Goal: Information Seeking & Learning: Learn about a topic

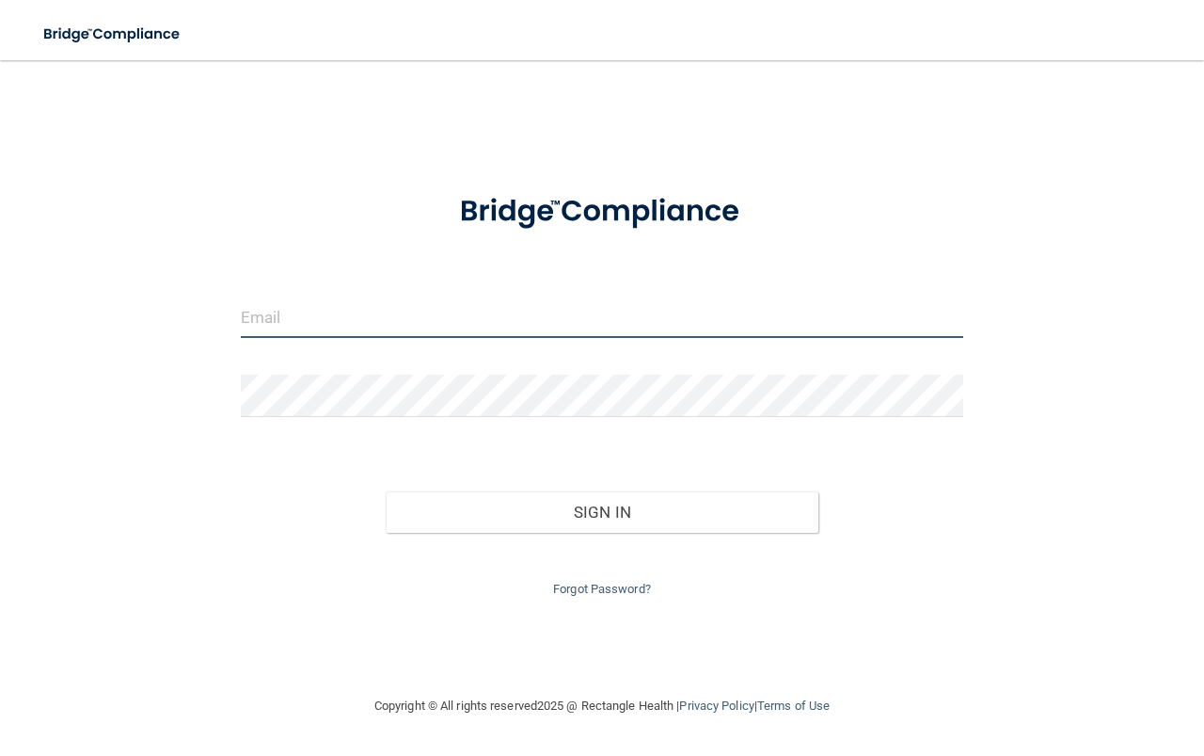
click at [436, 313] on input "email" at bounding box center [602, 316] width 723 height 42
type input "[EMAIL_ADDRESS][DOMAIN_NAME]"
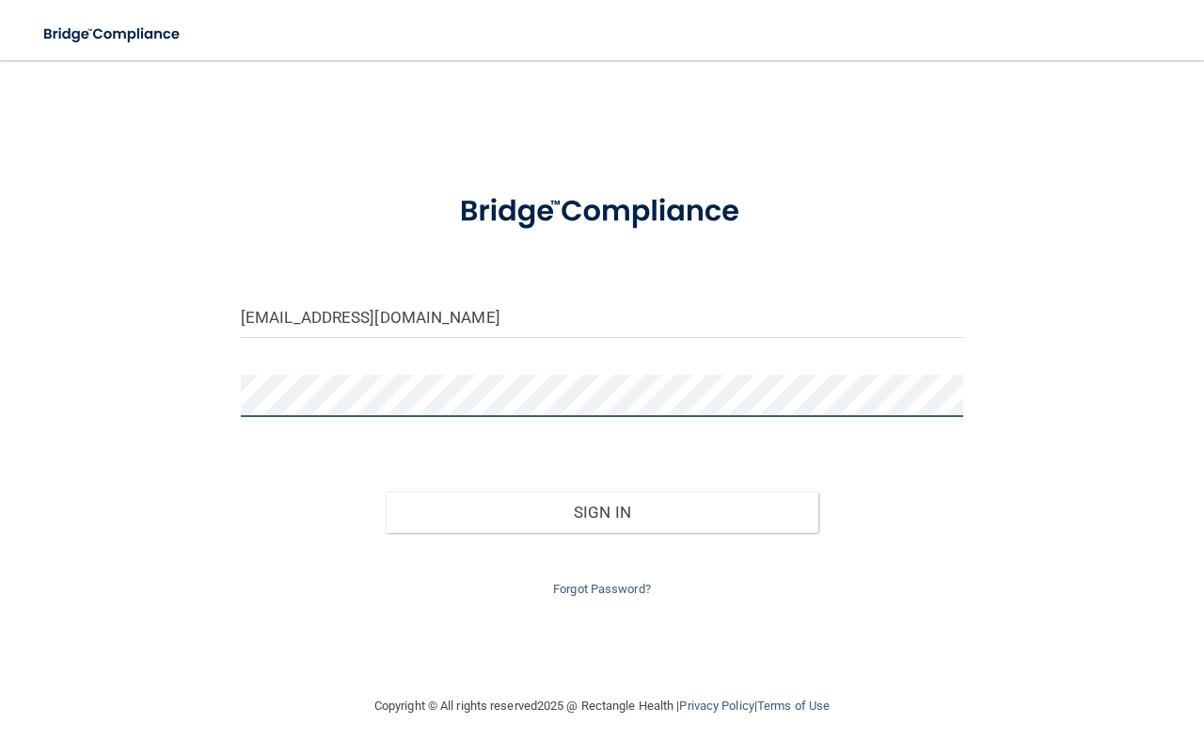
click at [386, 491] on button "Sign In" at bounding box center [603, 511] width 434 height 41
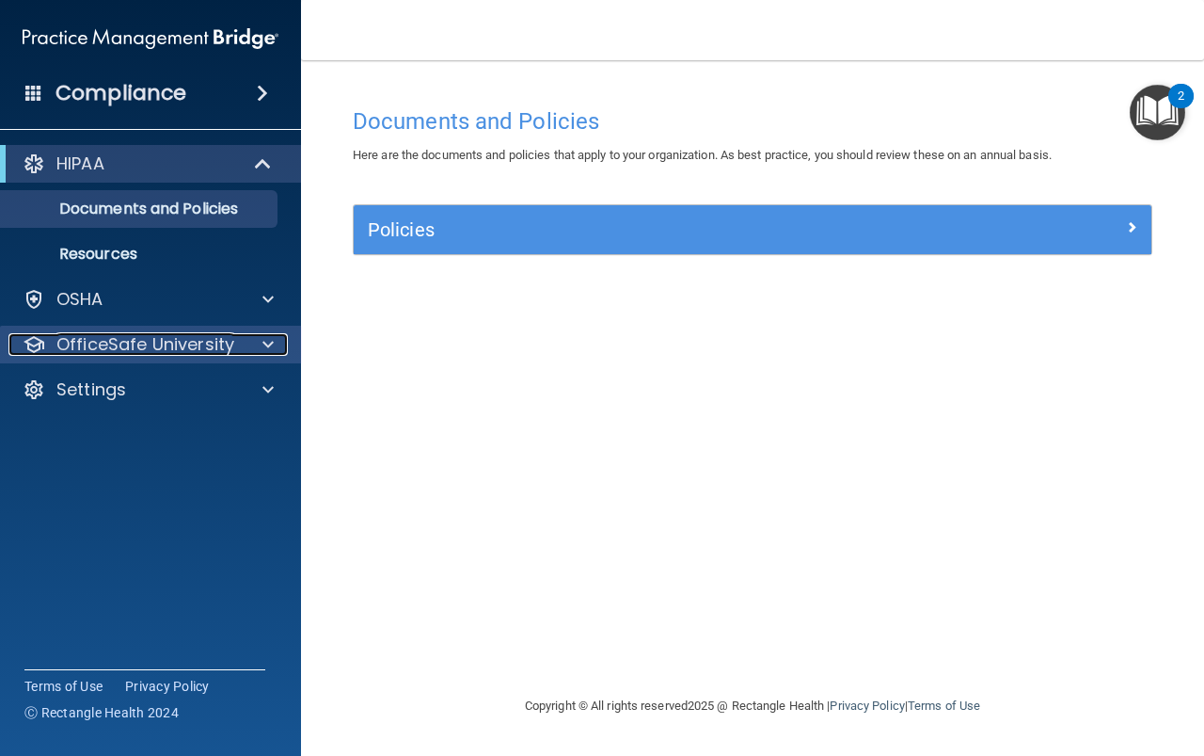
click at [96, 347] on p "OfficeSafe University" at bounding box center [145, 344] width 178 height 23
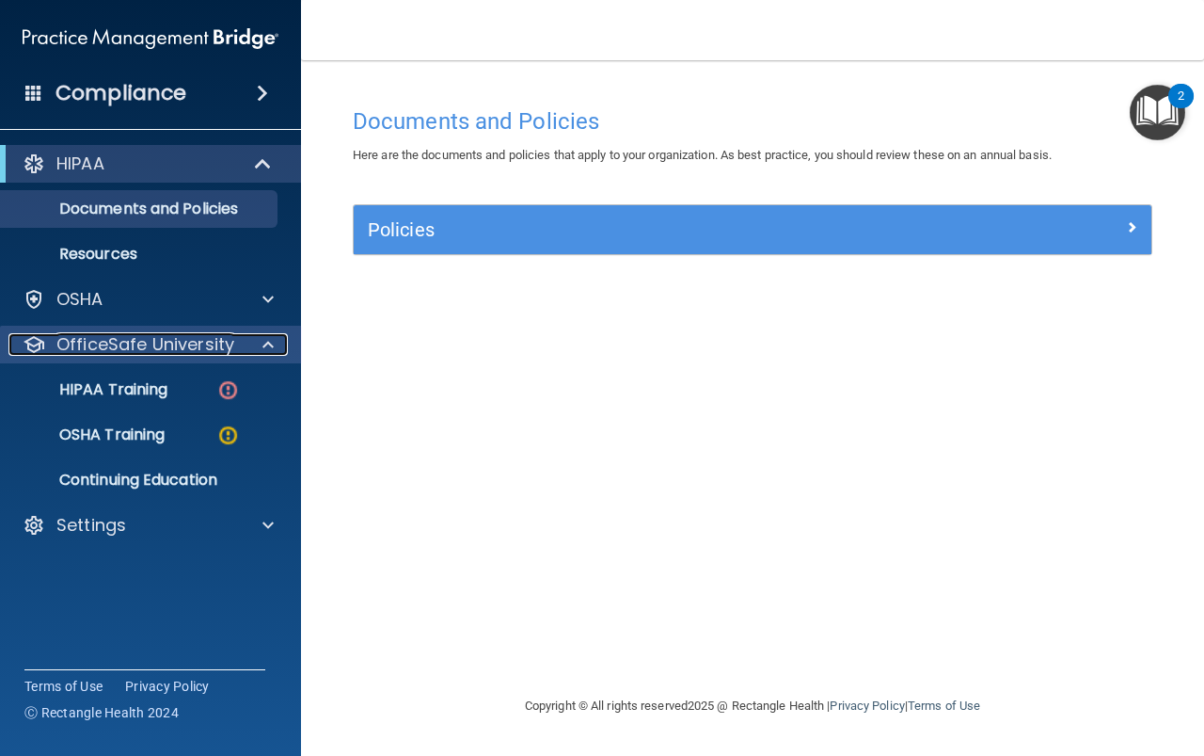
click at [96, 347] on p "OfficeSafe University" at bounding box center [145, 344] width 178 height 23
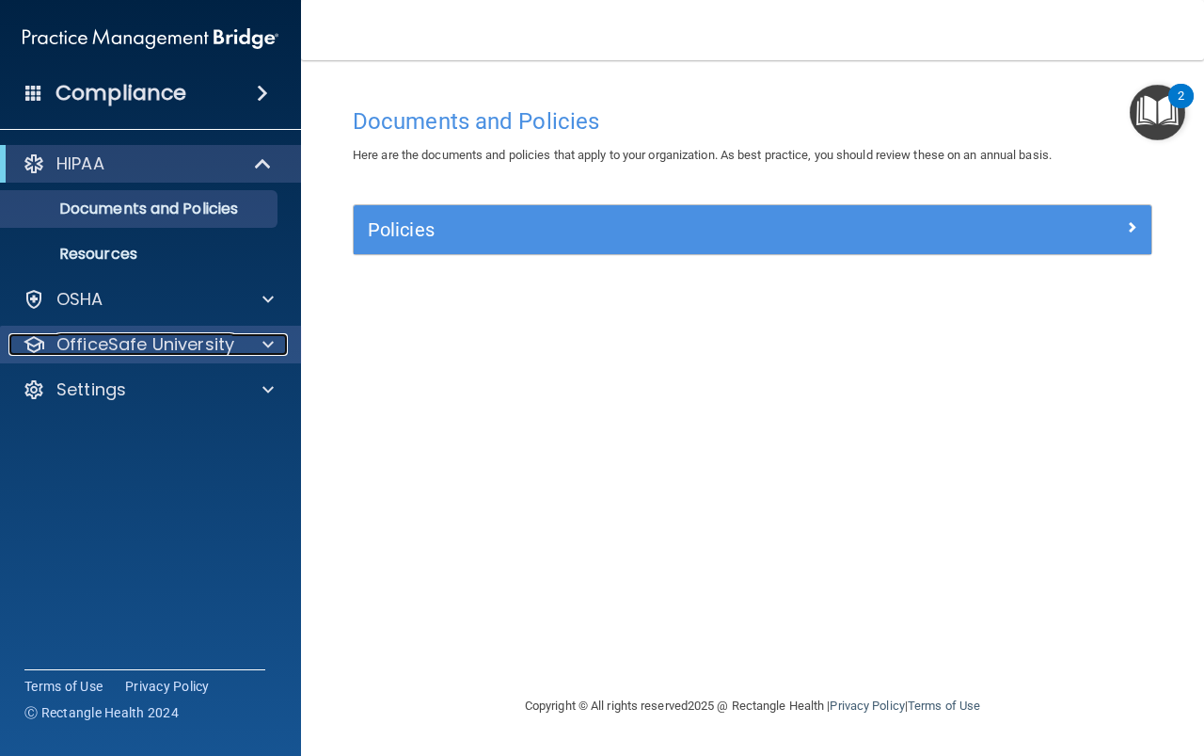
click at [96, 347] on p "OfficeSafe University" at bounding box center [145, 344] width 178 height 23
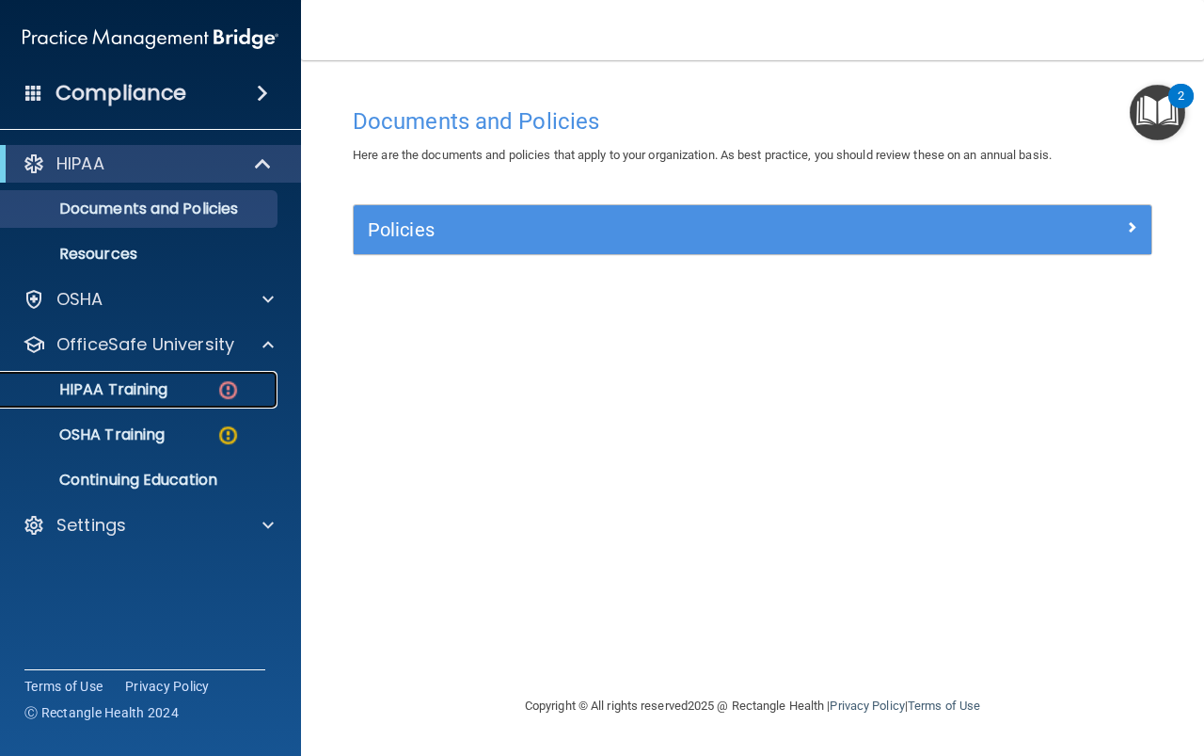
click at [137, 391] on p "HIPAA Training" at bounding box center [89, 389] width 155 height 19
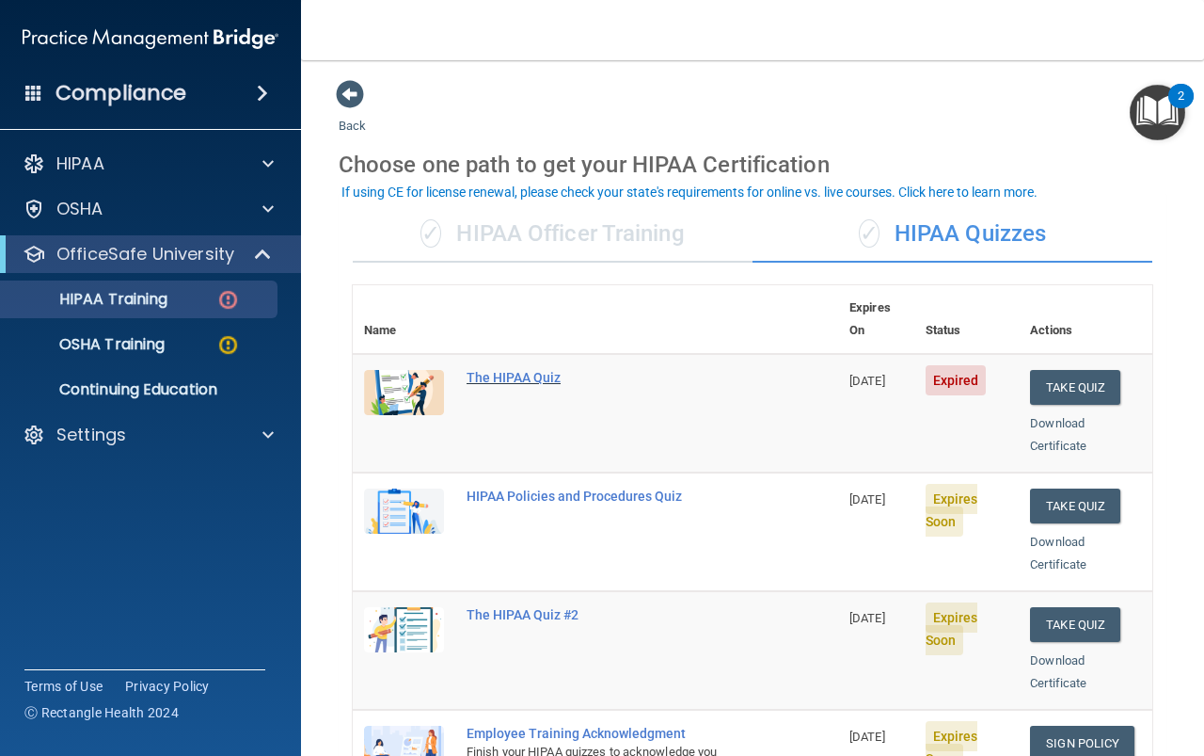
click at [549, 370] on div "The HIPAA Quiz" at bounding box center [606, 377] width 278 height 15
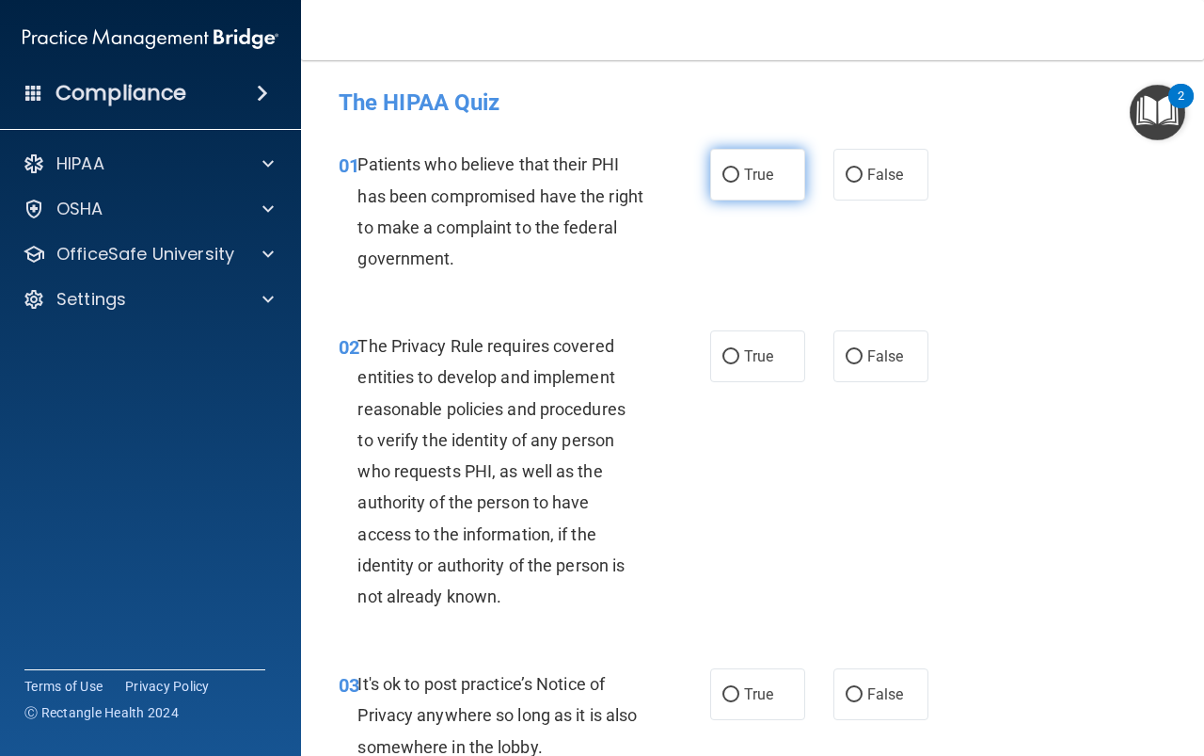
click at [730, 181] on input "True" at bounding box center [731, 175] width 17 height 14
radio input "true"
click at [734, 363] on label "True" at bounding box center [757, 356] width 95 height 52
click at [734, 363] on input "True" at bounding box center [731, 357] width 17 height 14
radio input "true"
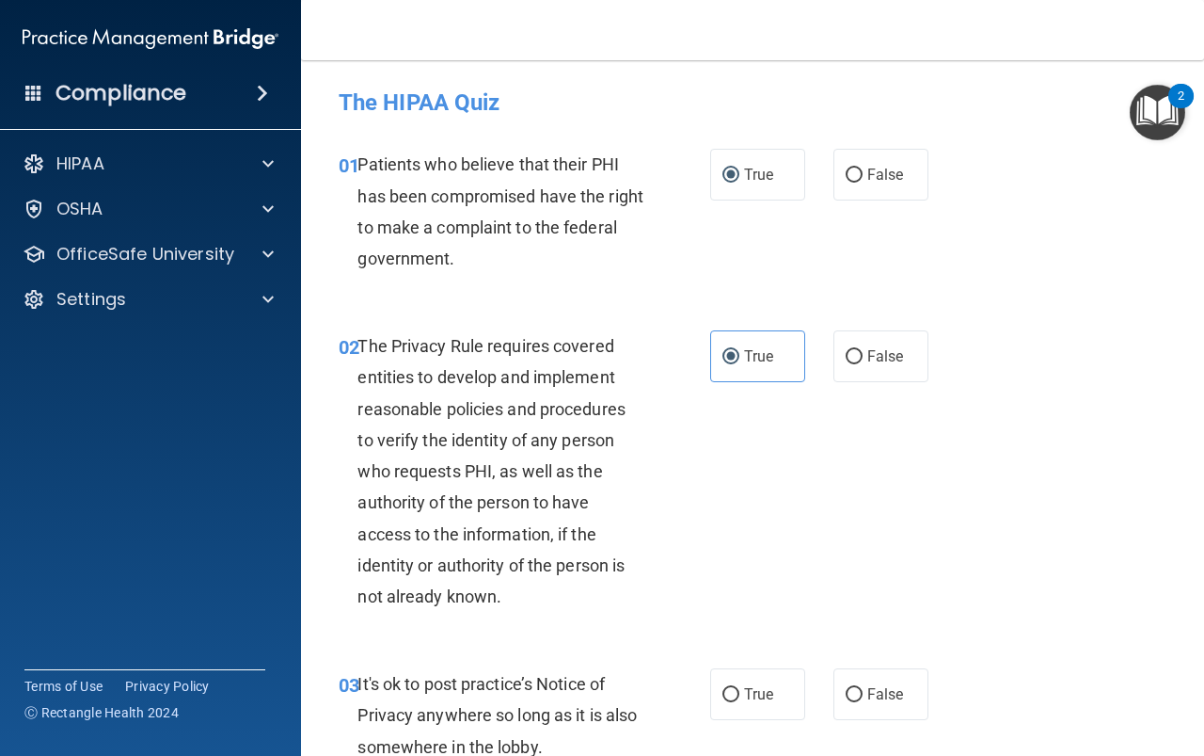
scroll to position [376, 0]
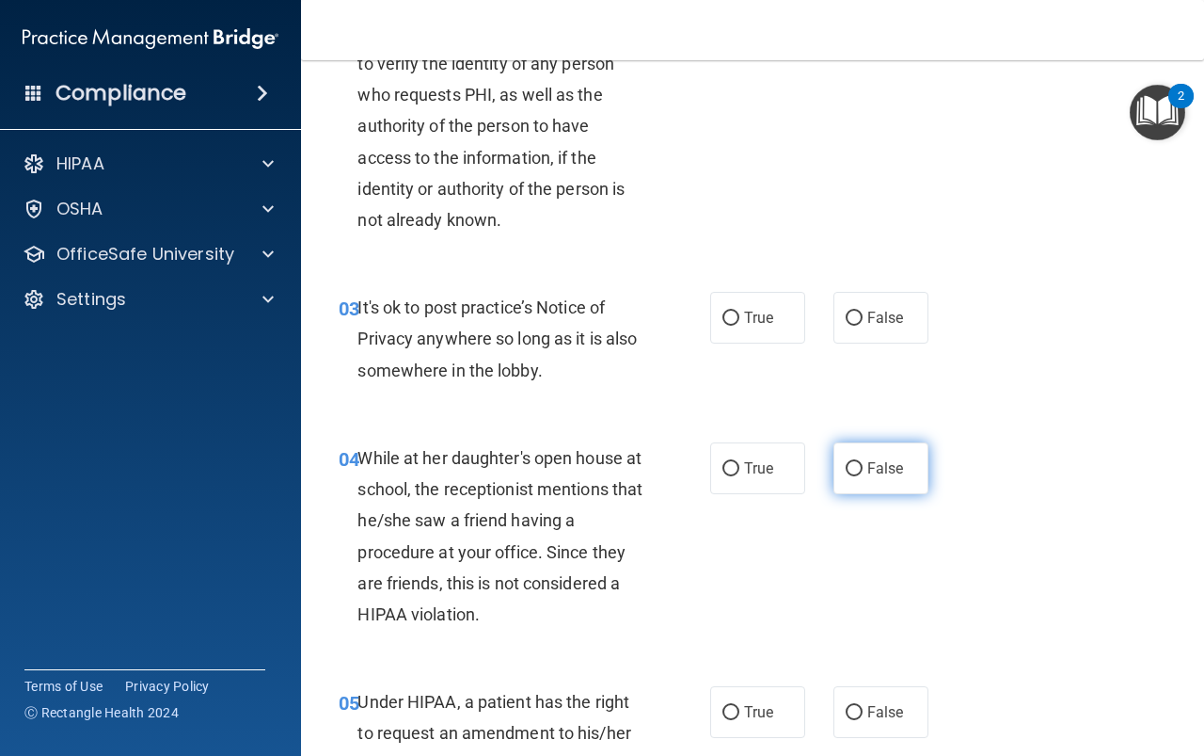
click at [862, 455] on label "False" at bounding box center [881, 468] width 95 height 52
click at [862, 462] on input "False" at bounding box center [854, 469] width 17 height 14
radio input "true"
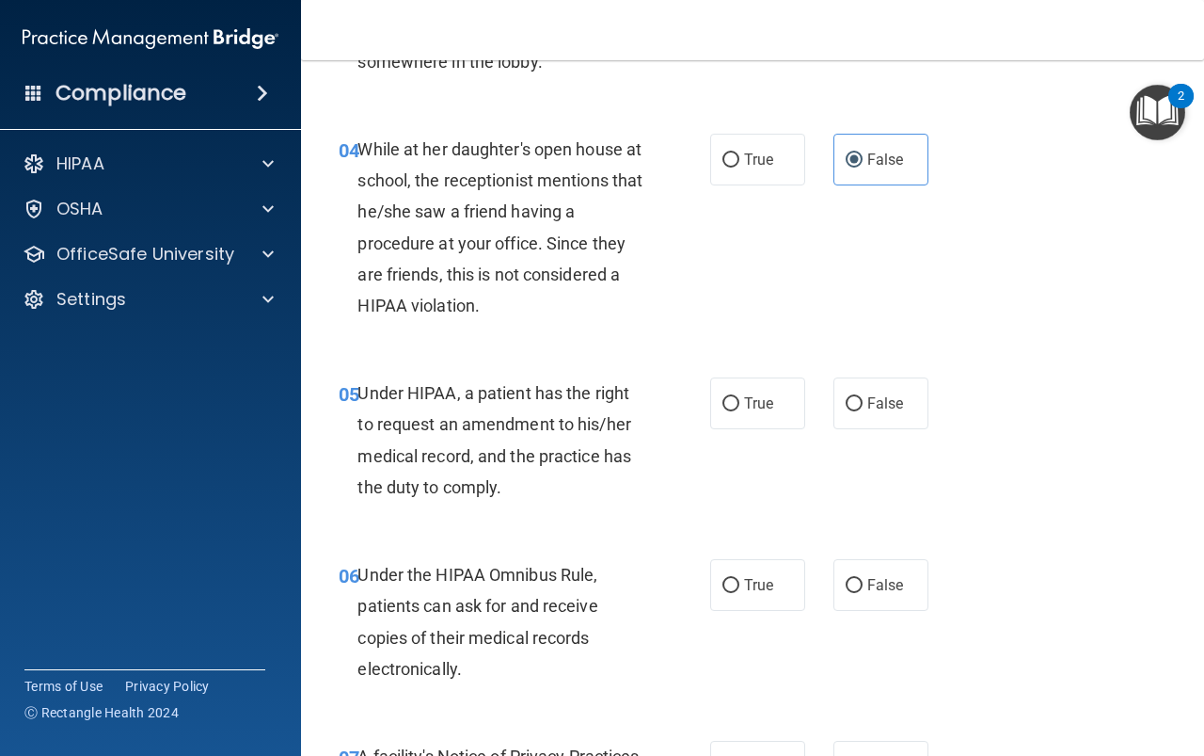
scroll to position [941, 0]
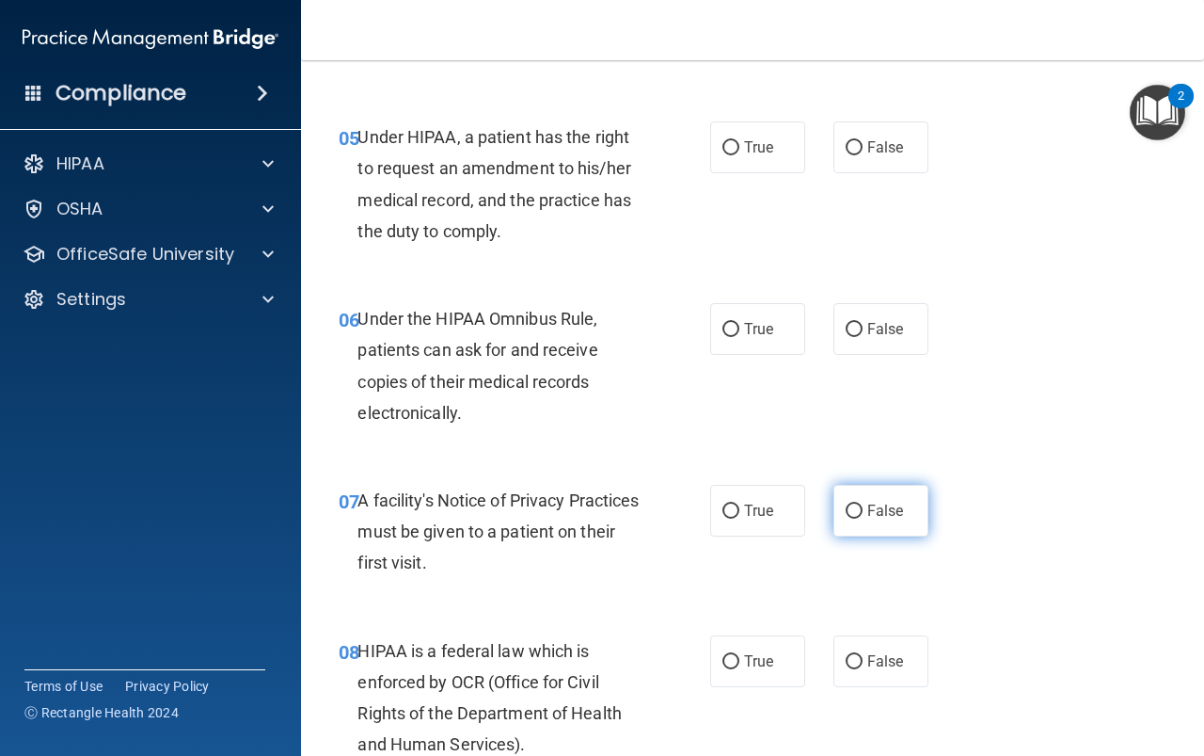
click at [874, 507] on span "False" at bounding box center [886, 511] width 37 height 18
click at [863, 507] on input "False" at bounding box center [854, 511] width 17 height 14
radio input "true"
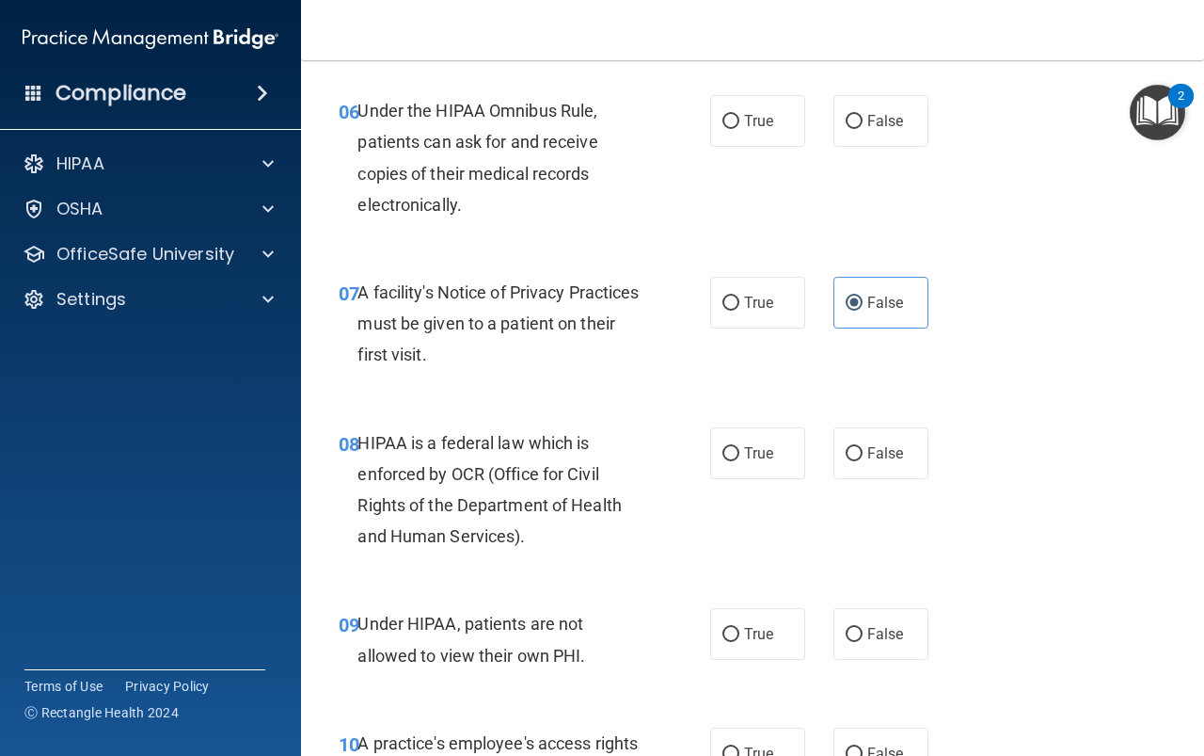
scroll to position [1223, 0]
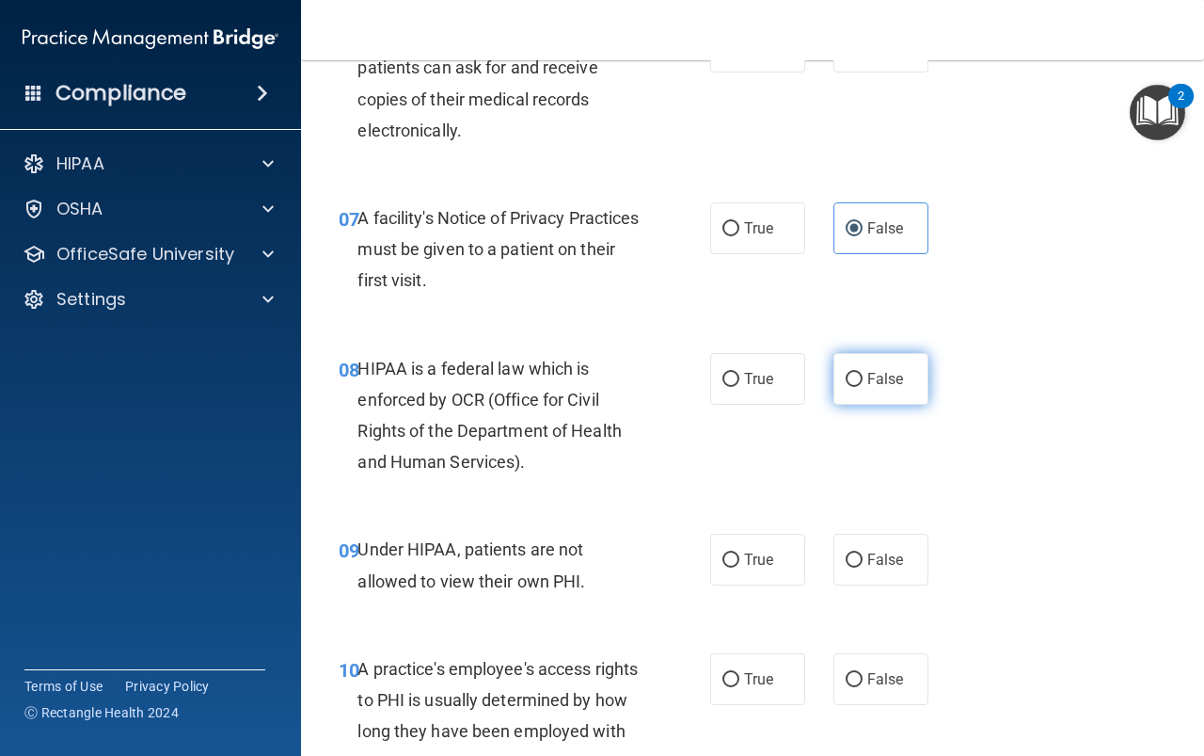
click at [846, 381] on input "False" at bounding box center [854, 380] width 17 height 14
radio input "true"
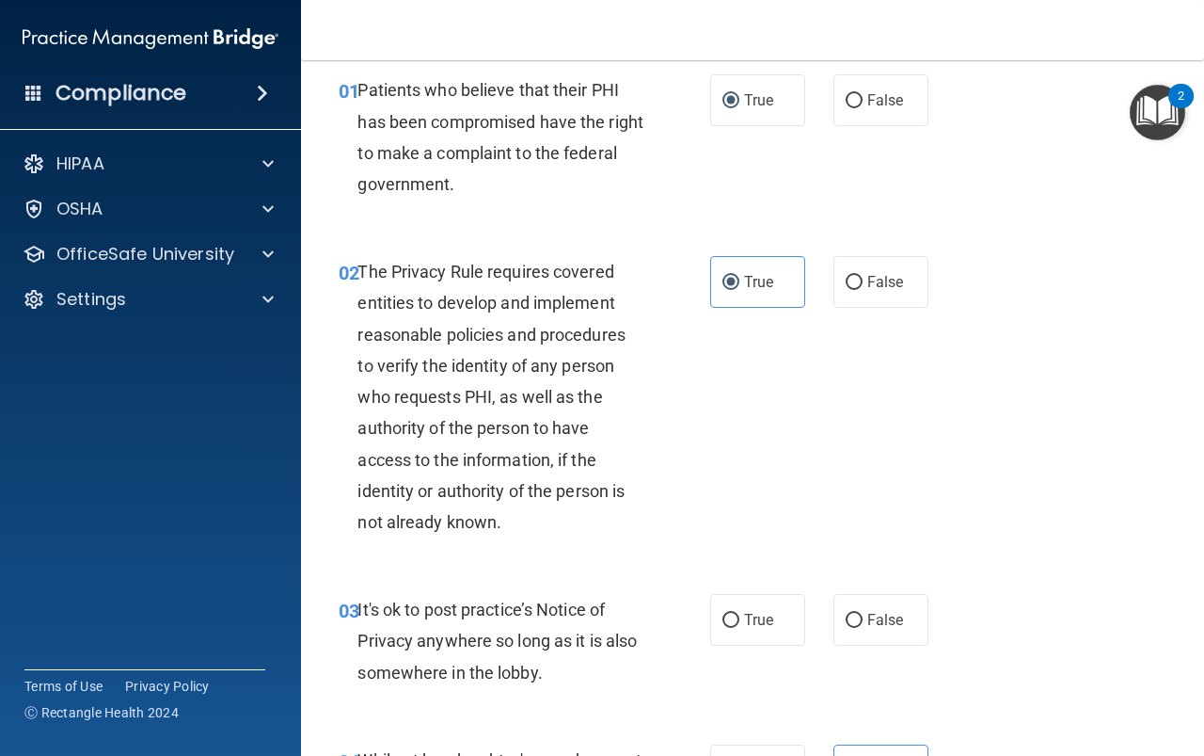
scroll to position [0, 0]
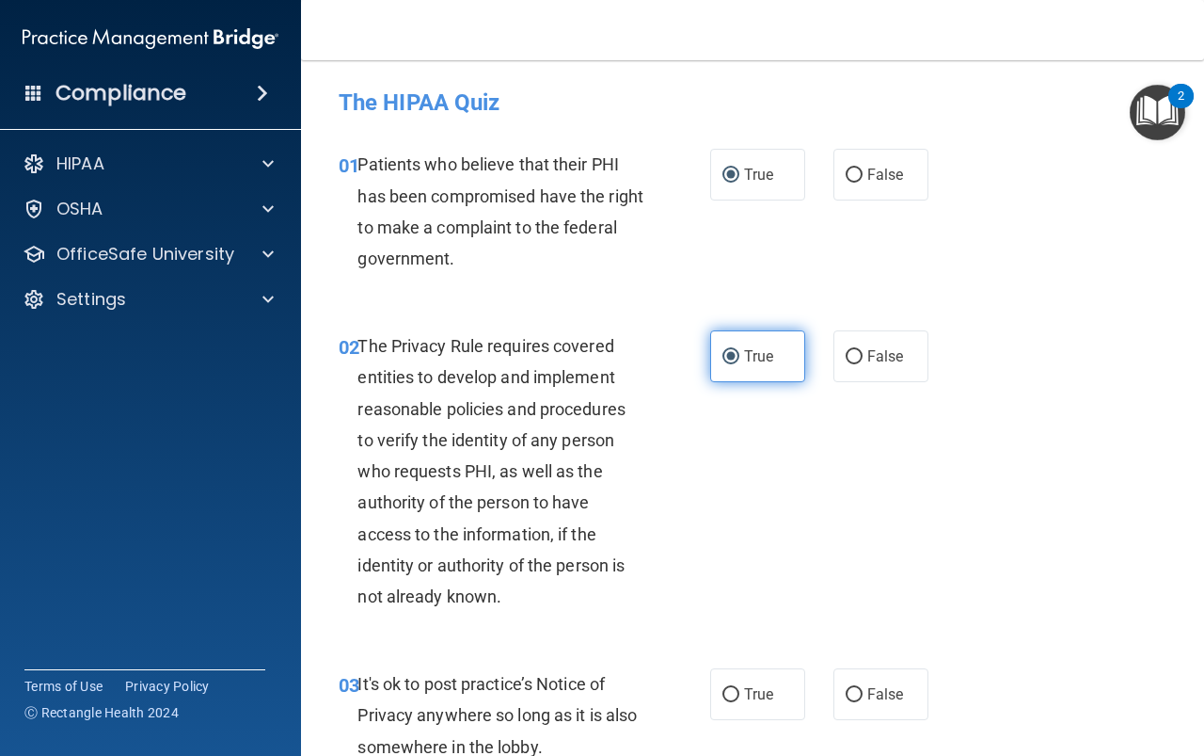
click at [736, 365] on label "True" at bounding box center [757, 356] width 95 height 52
click at [736, 364] on input "True" at bounding box center [731, 357] width 17 height 14
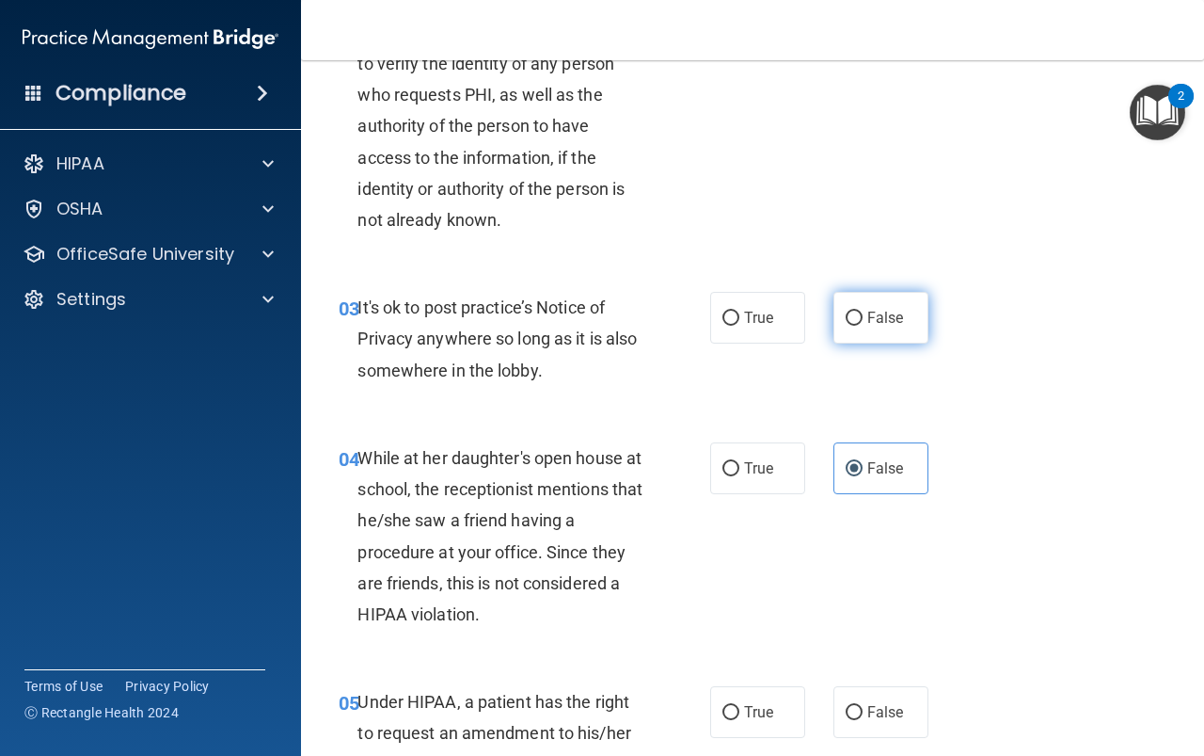
click at [853, 322] on input "False" at bounding box center [854, 318] width 17 height 14
radio input "true"
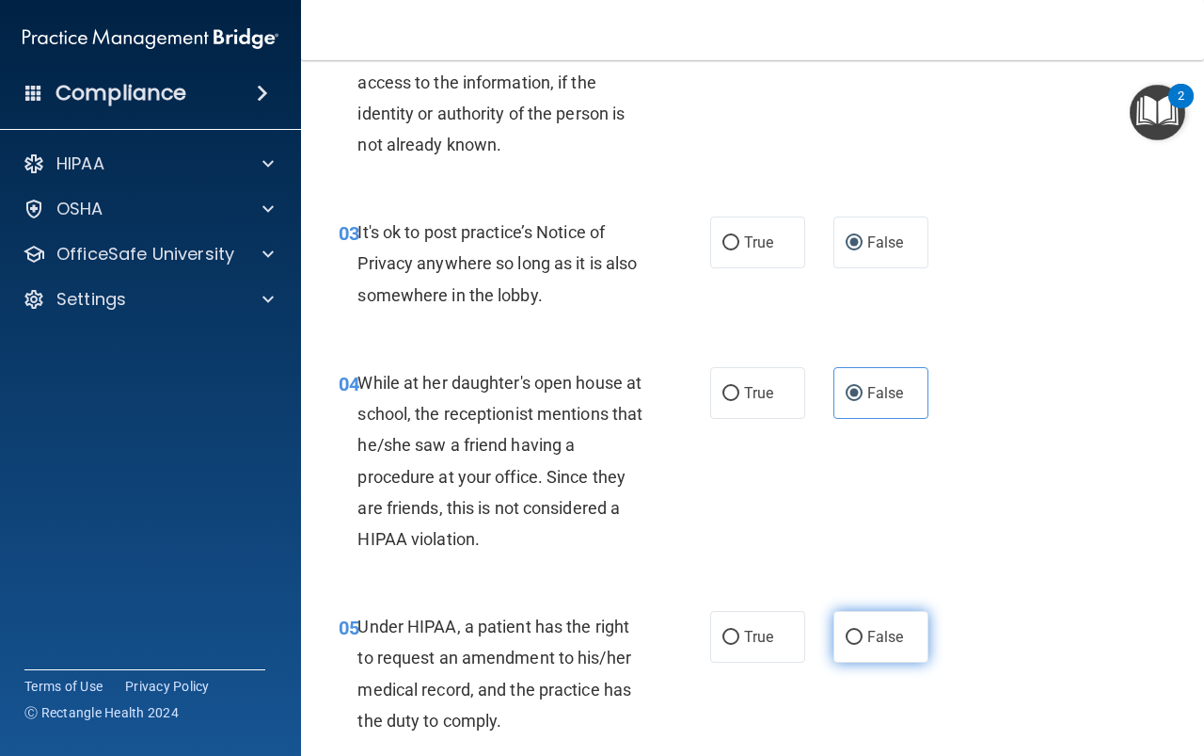
scroll to position [565, 0]
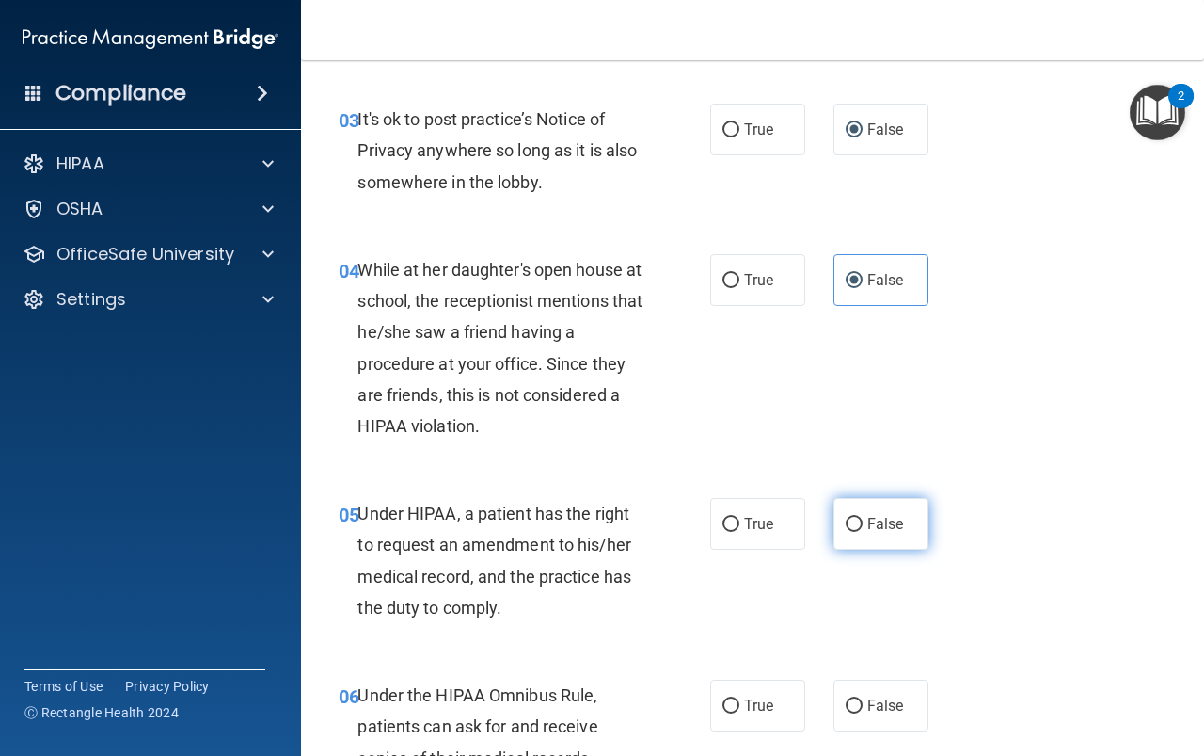
click at [868, 529] on span "False" at bounding box center [886, 524] width 37 height 18
click at [862, 529] on input "False" at bounding box center [854, 525] width 17 height 14
radio input "true"
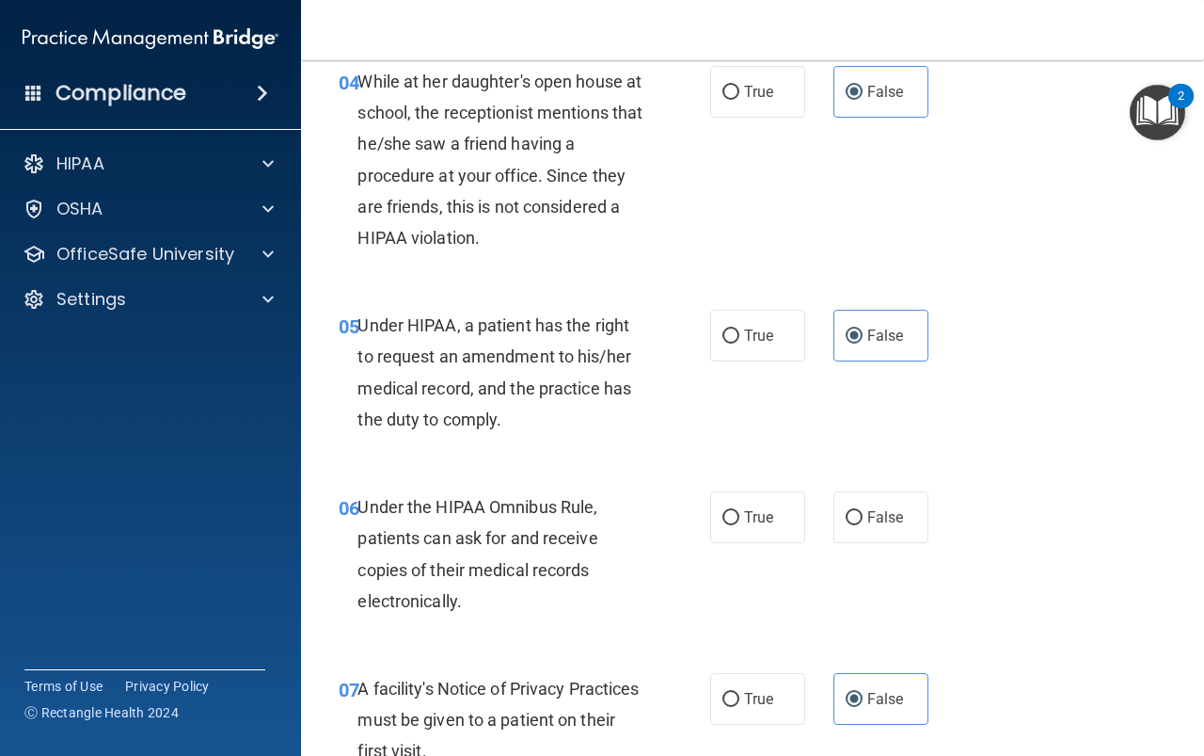
scroll to position [1035, 0]
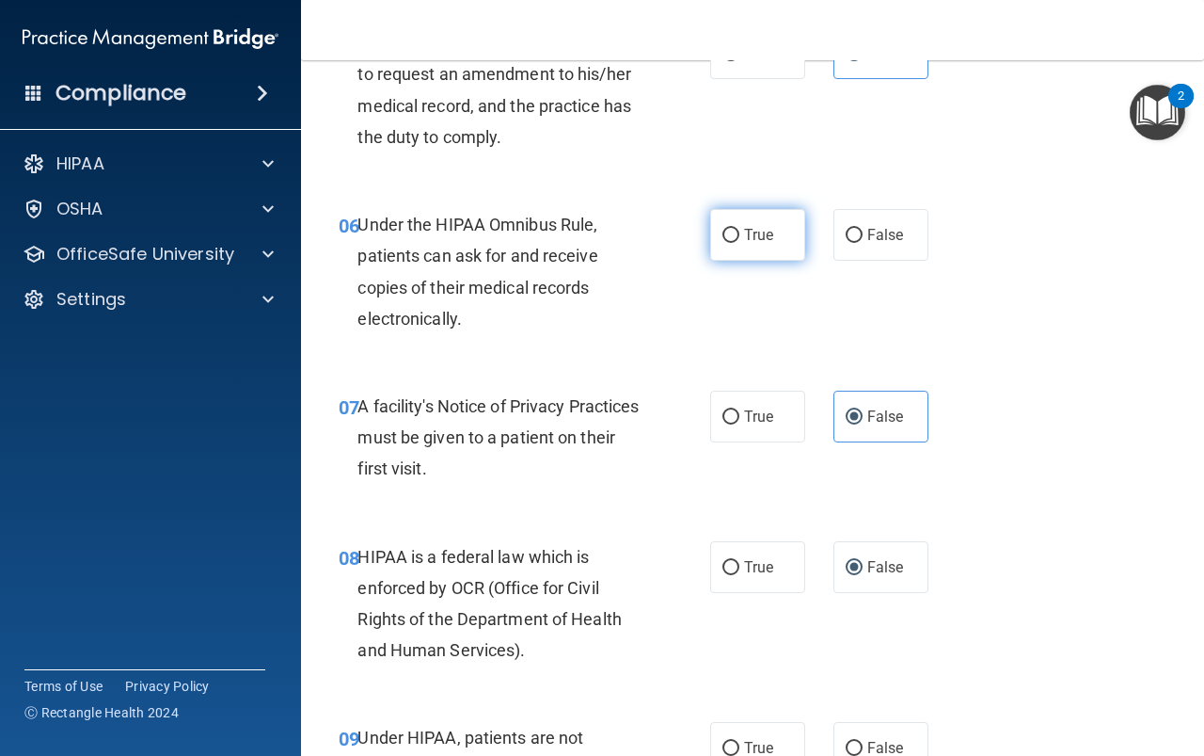
click at [746, 242] on span "True" at bounding box center [758, 235] width 29 height 18
click at [740, 242] on input "True" at bounding box center [731, 236] width 17 height 14
radio input "true"
click at [743, 438] on label "True" at bounding box center [757, 417] width 95 height 52
click at [740, 424] on input "True" at bounding box center [731, 417] width 17 height 14
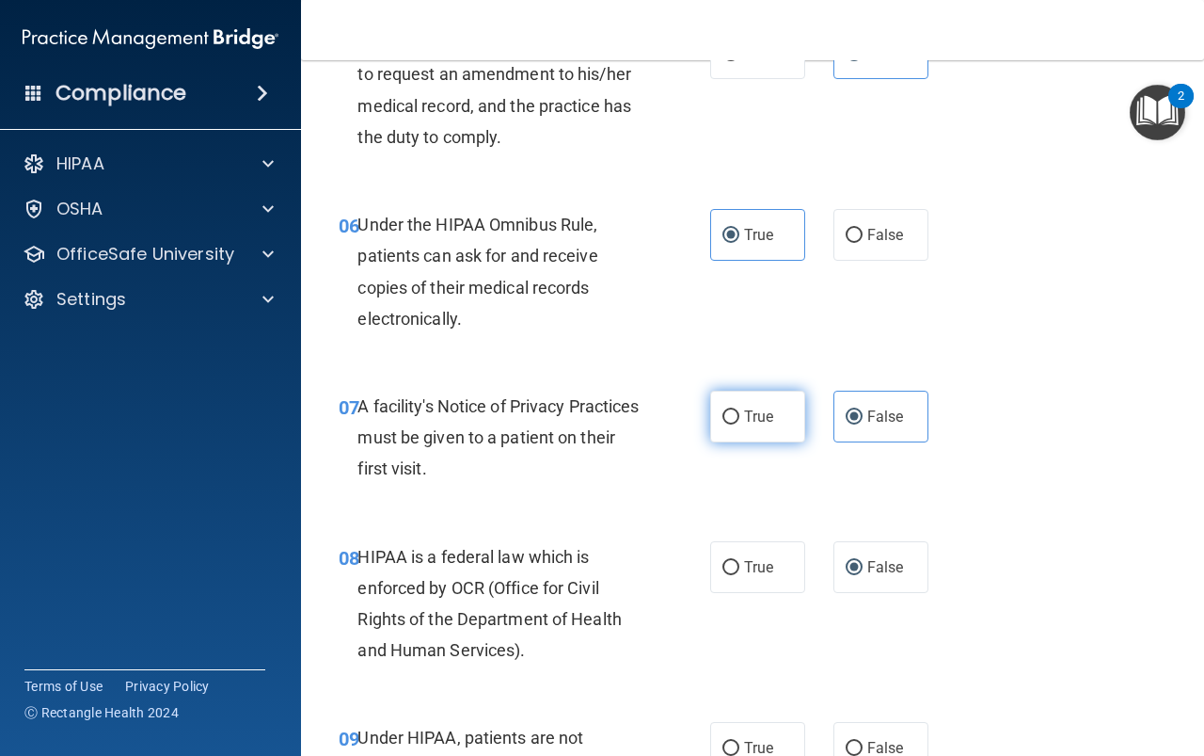
radio input "true"
radio input "false"
click at [763, 550] on label "True" at bounding box center [757, 567] width 95 height 52
click at [740, 561] on input "True" at bounding box center [731, 568] width 17 height 14
radio input "true"
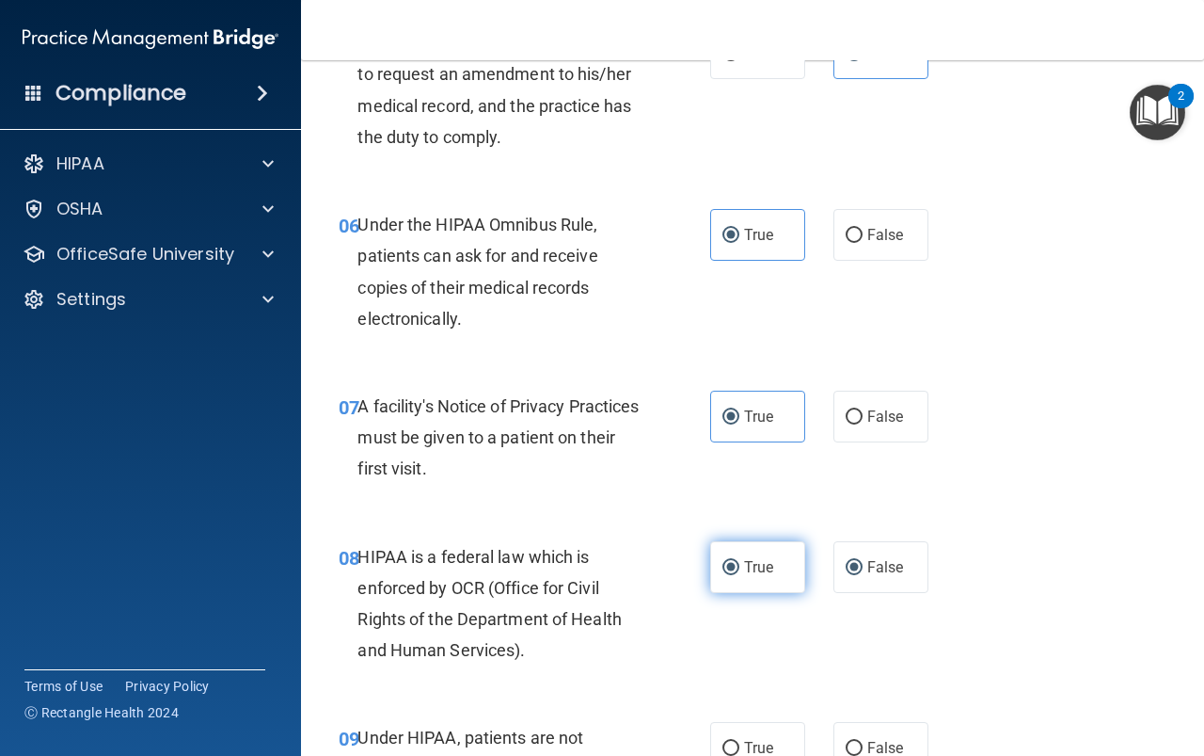
radio input "false"
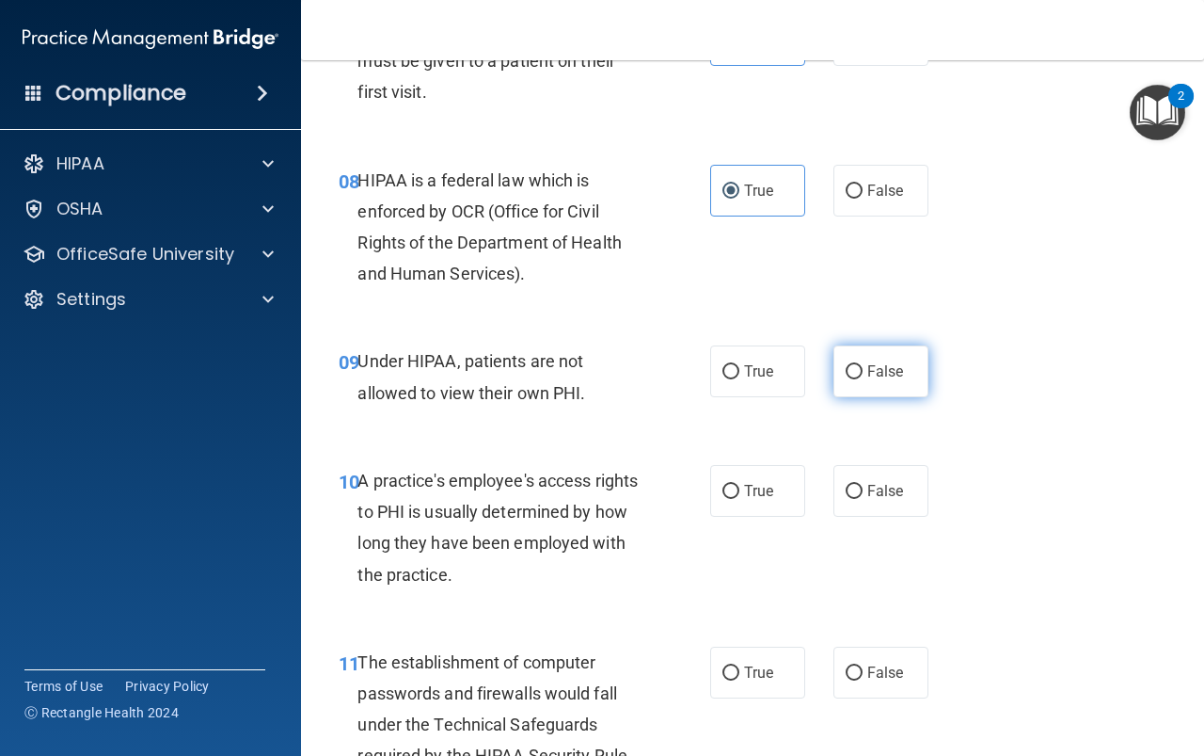
click at [874, 375] on span "False" at bounding box center [886, 371] width 37 height 18
click at [863, 375] on input "False" at bounding box center [854, 372] width 17 height 14
radio input "true"
click at [868, 485] on span "False" at bounding box center [886, 491] width 37 height 18
click at [863, 485] on input "False" at bounding box center [854, 492] width 17 height 14
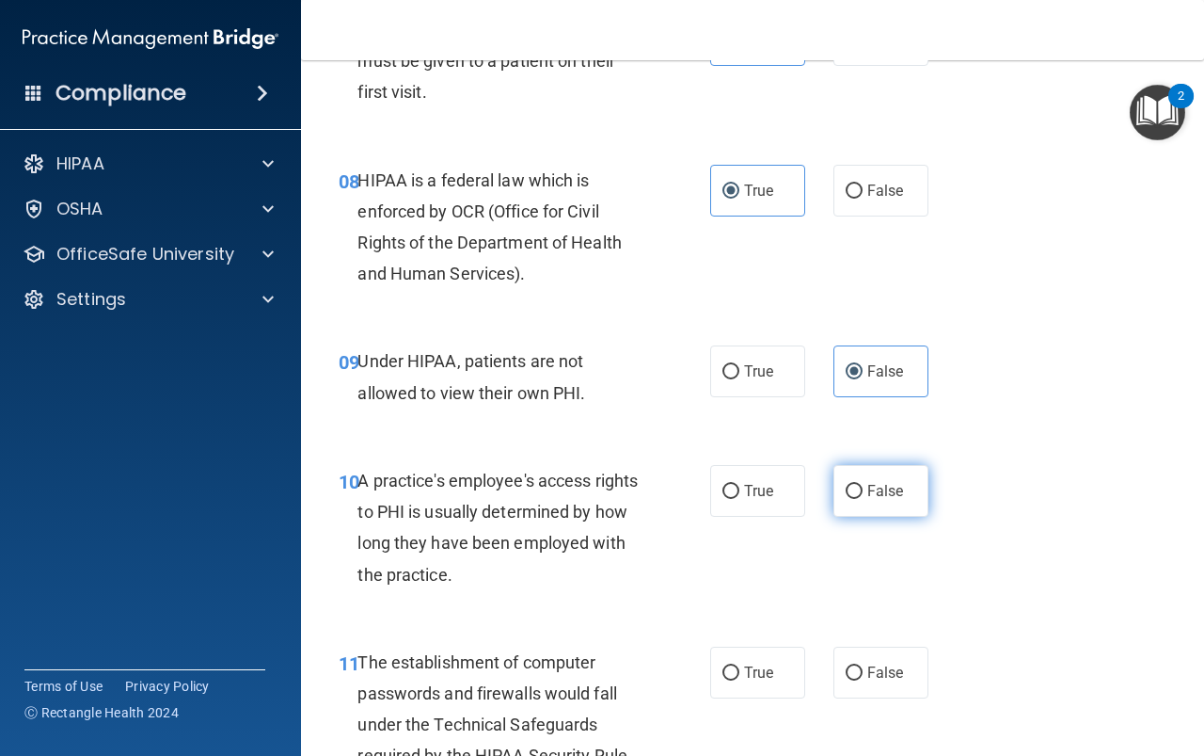
radio input "true"
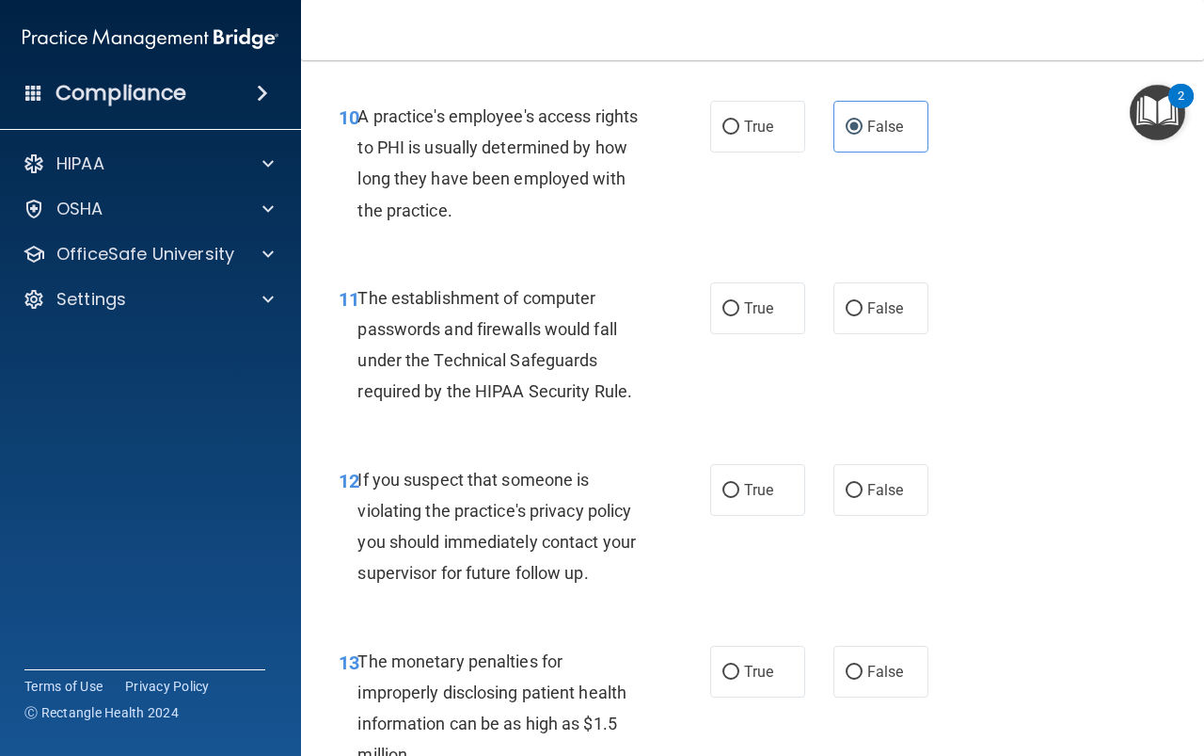
scroll to position [1788, 0]
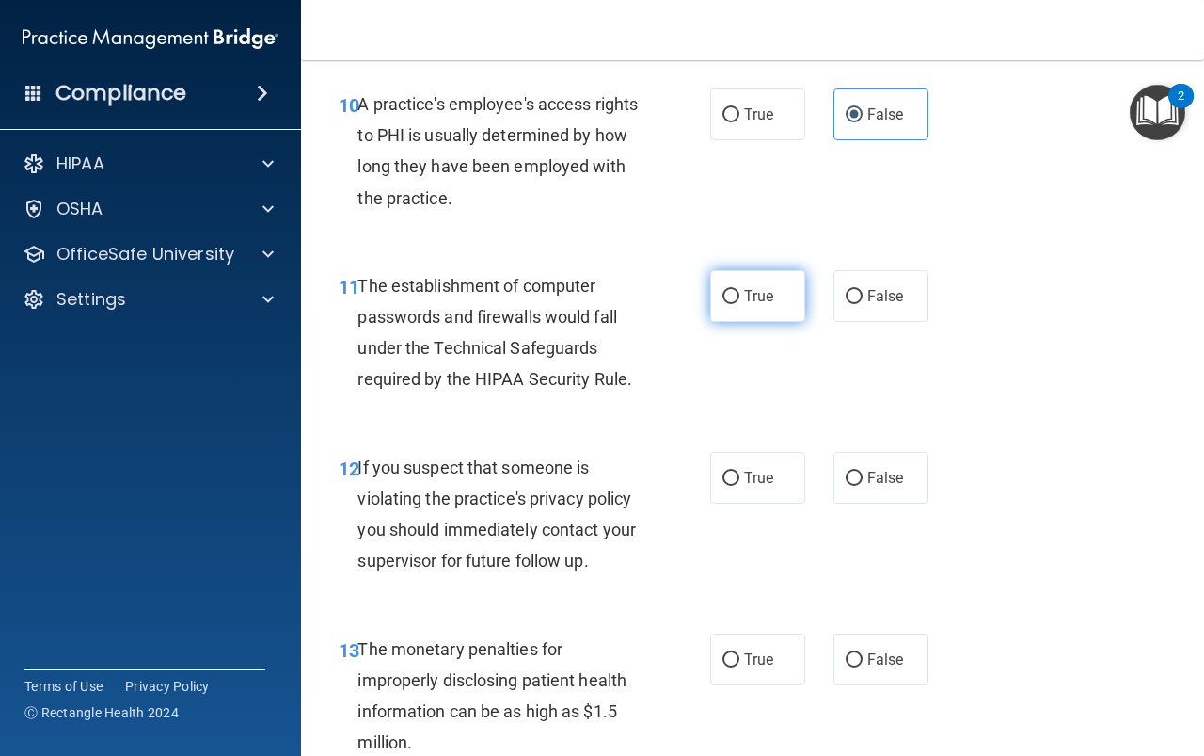
click at [757, 310] on label "True" at bounding box center [757, 296] width 95 height 52
click at [740, 304] on input "True" at bounding box center [731, 297] width 17 height 14
radio input "true"
click at [752, 483] on span "True" at bounding box center [758, 478] width 29 height 18
click at [740, 483] on input "True" at bounding box center [731, 478] width 17 height 14
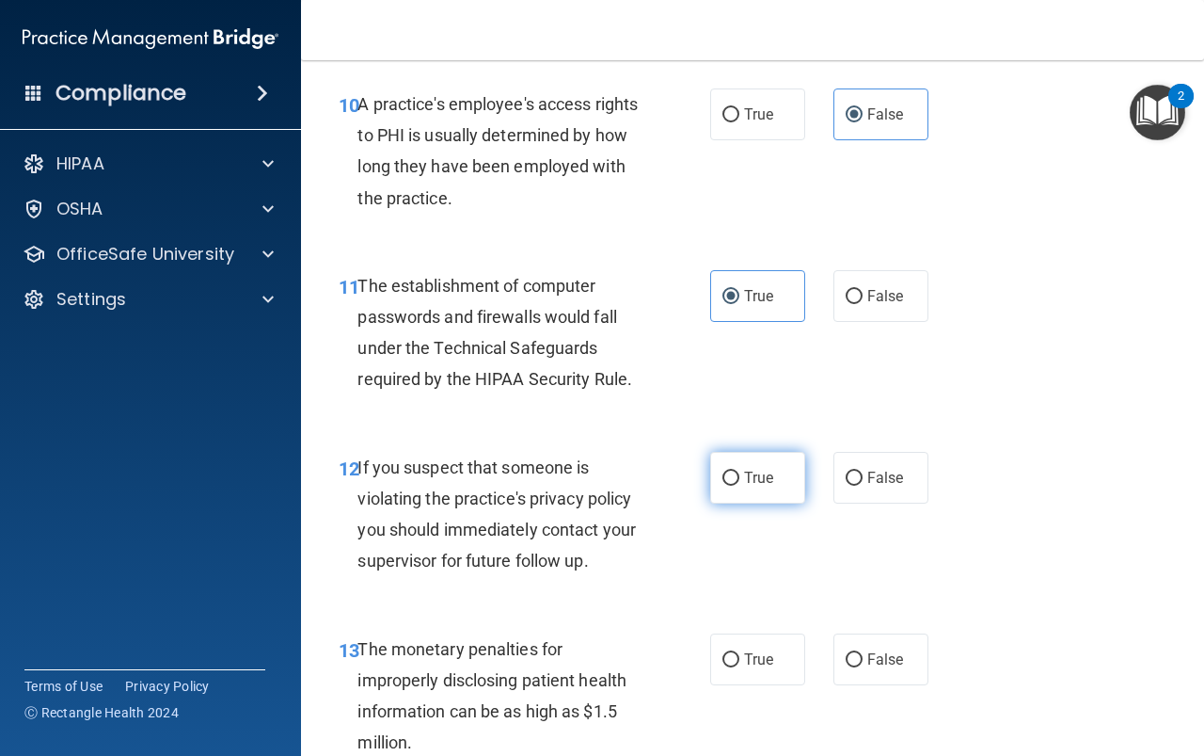
radio input "true"
click at [748, 655] on span "True" at bounding box center [758, 659] width 29 height 18
click at [740, 655] on input "True" at bounding box center [731, 660] width 17 height 14
radio input "true"
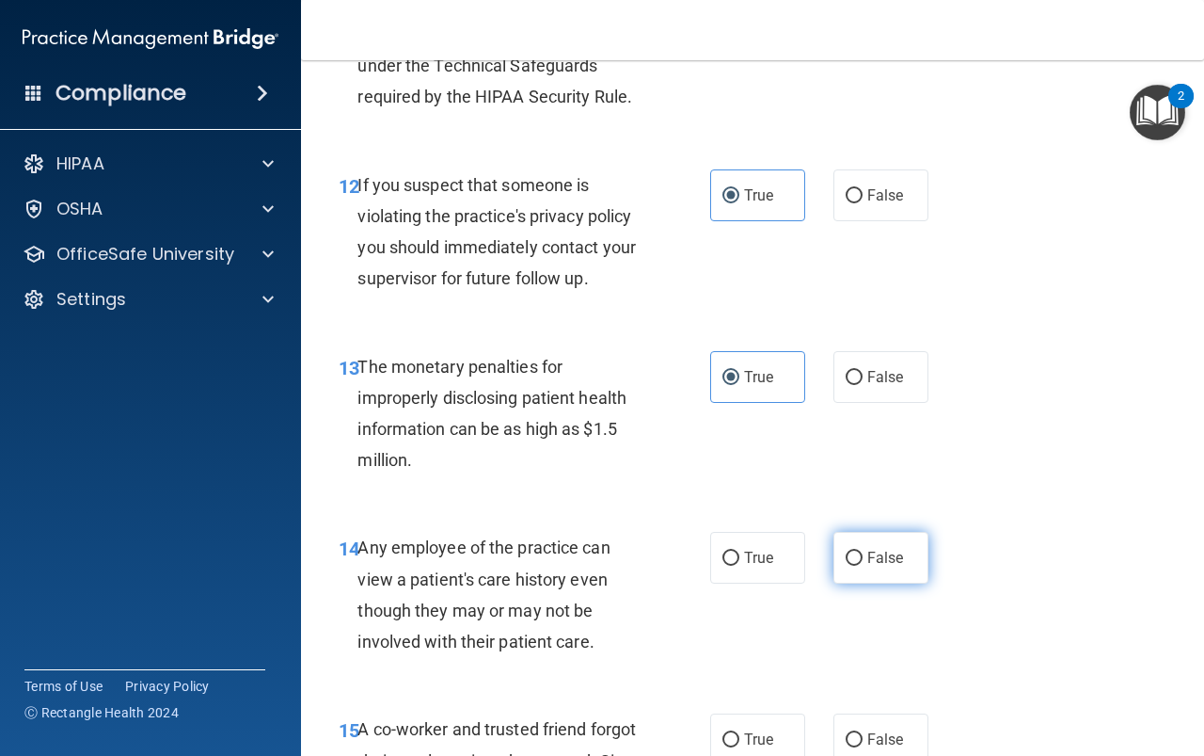
click at [873, 550] on span "False" at bounding box center [886, 558] width 37 height 18
click at [863, 551] on input "False" at bounding box center [854, 558] width 17 height 14
radio input "true"
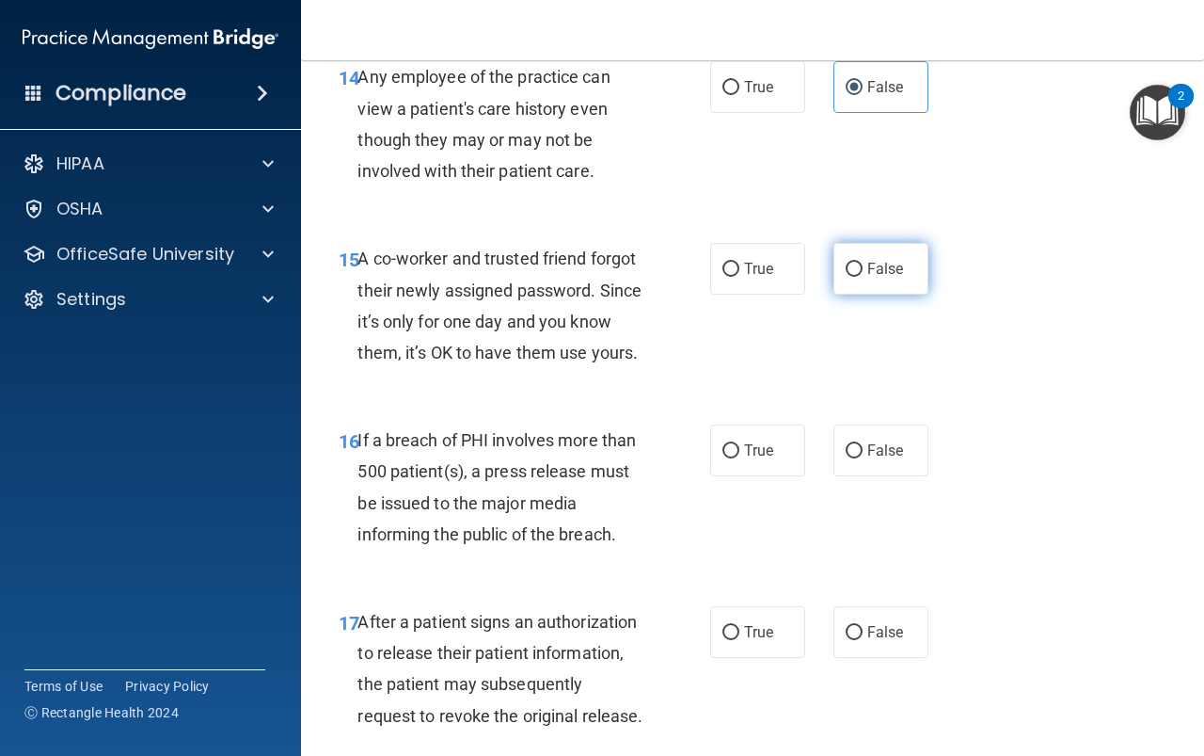
click at [856, 287] on label "False" at bounding box center [881, 269] width 95 height 52
click at [856, 277] on input "False" at bounding box center [854, 270] width 17 height 14
radio input "true"
click at [731, 458] on input "True" at bounding box center [731, 451] width 17 height 14
radio input "true"
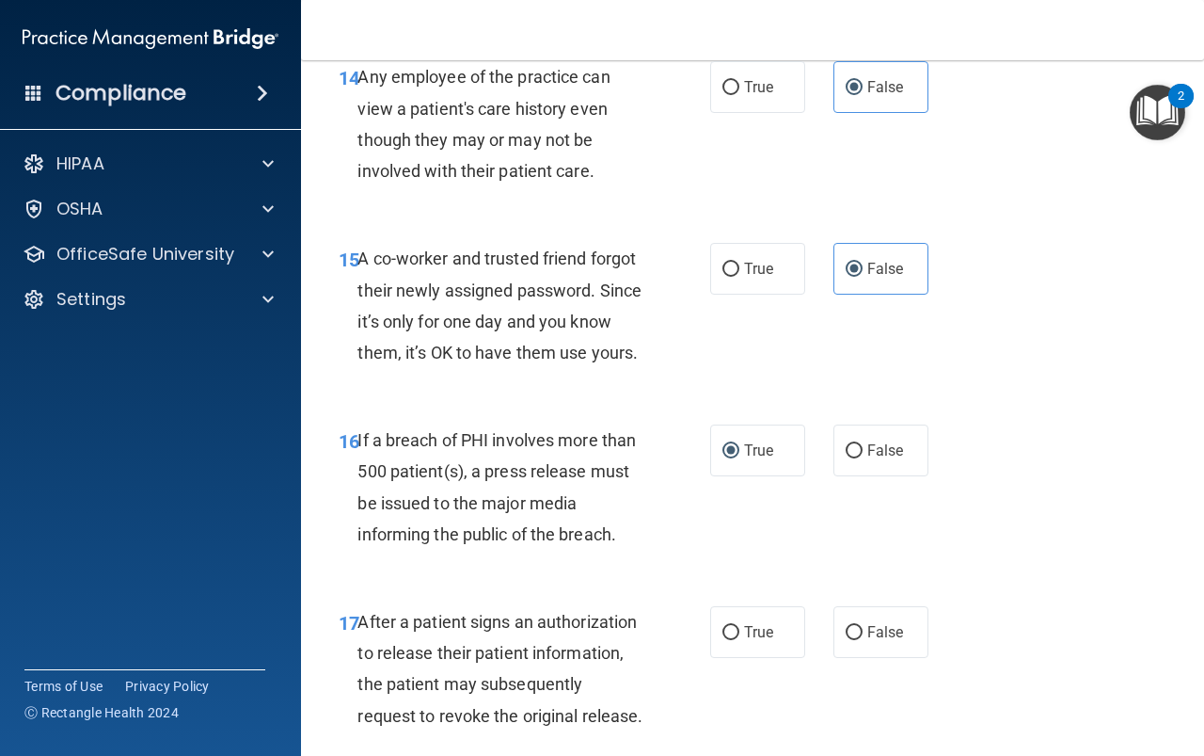
scroll to position [2917, 0]
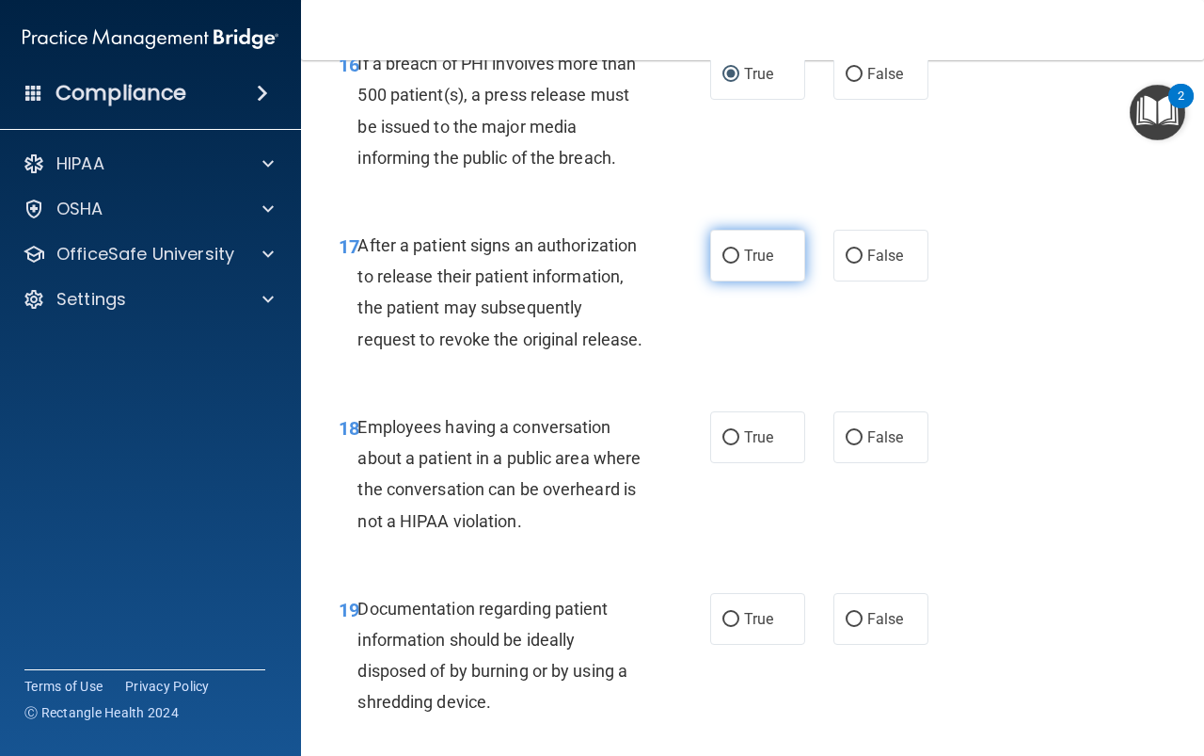
click at [759, 281] on label "True" at bounding box center [757, 256] width 95 height 52
click at [740, 263] on input "True" at bounding box center [731, 256] width 17 height 14
radio input "true"
click at [877, 446] on span "False" at bounding box center [886, 437] width 37 height 18
click at [863, 445] on input "False" at bounding box center [854, 438] width 17 height 14
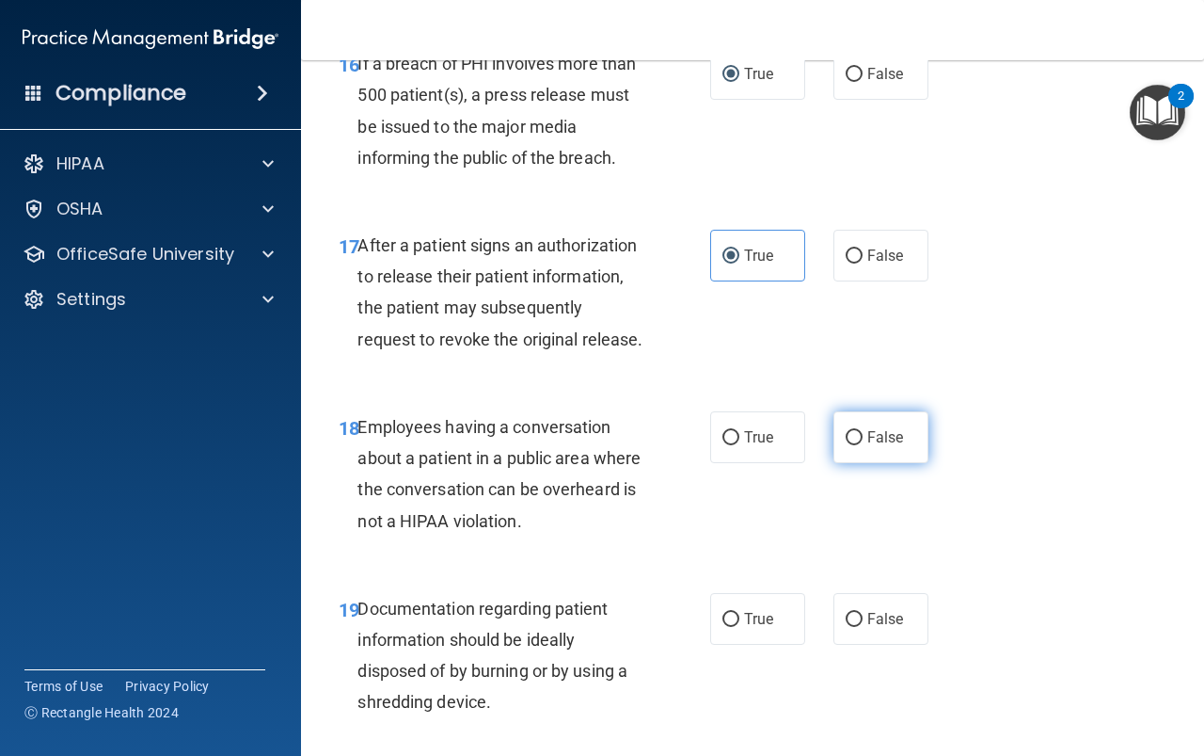
radio input "true"
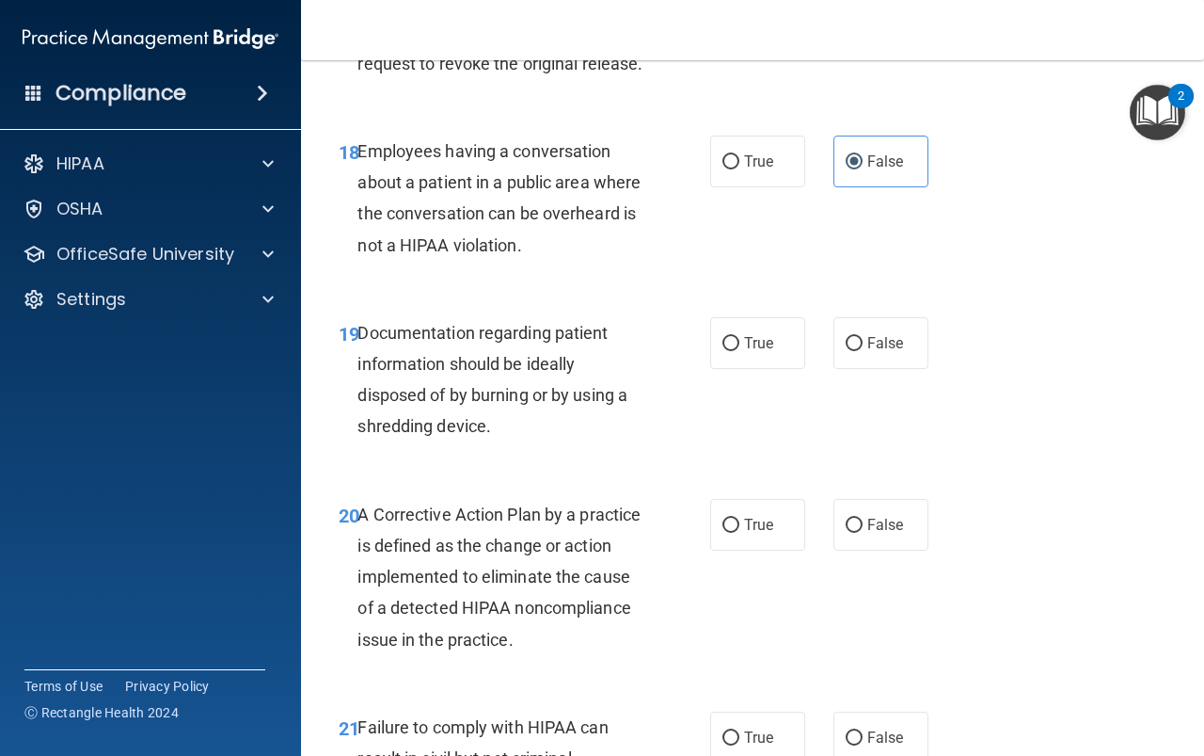
scroll to position [3199, 0]
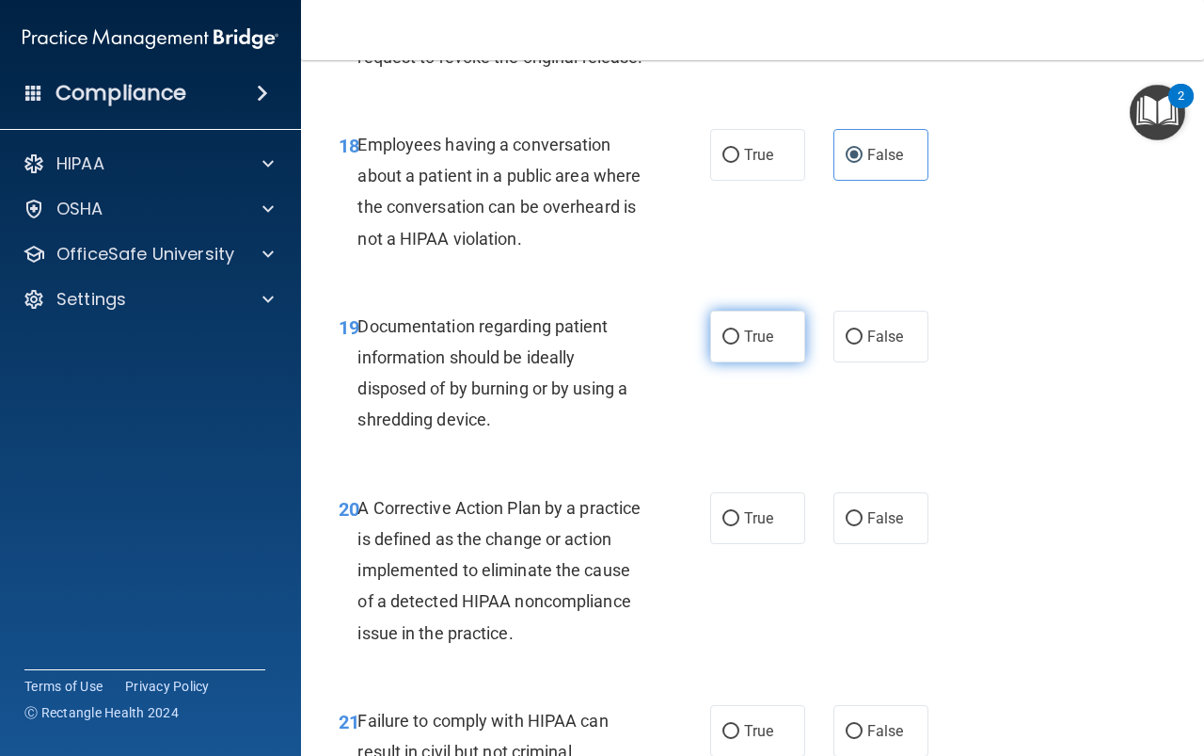
click at [747, 362] on label "True" at bounding box center [757, 337] width 95 height 52
click at [740, 344] on input "True" at bounding box center [731, 337] width 17 height 14
radio input "true"
click at [754, 544] on label "True" at bounding box center [757, 518] width 95 height 52
click at [740, 526] on input "True" at bounding box center [731, 519] width 17 height 14
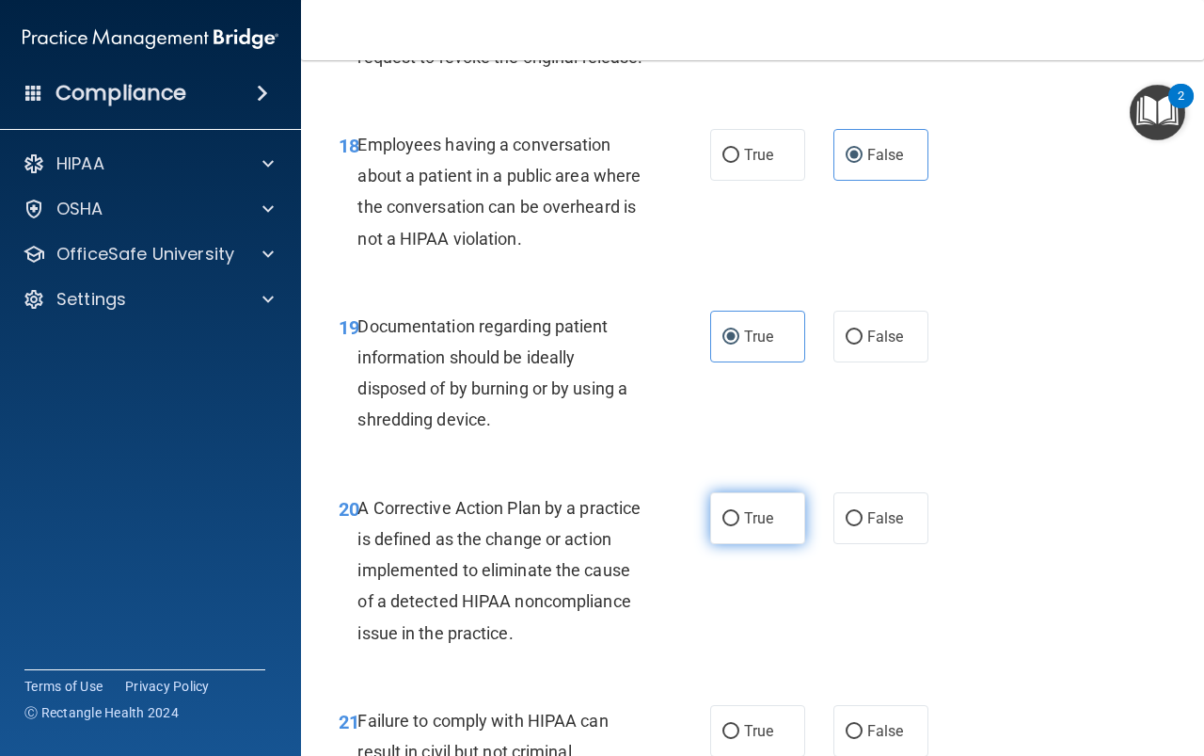
radio input "true"
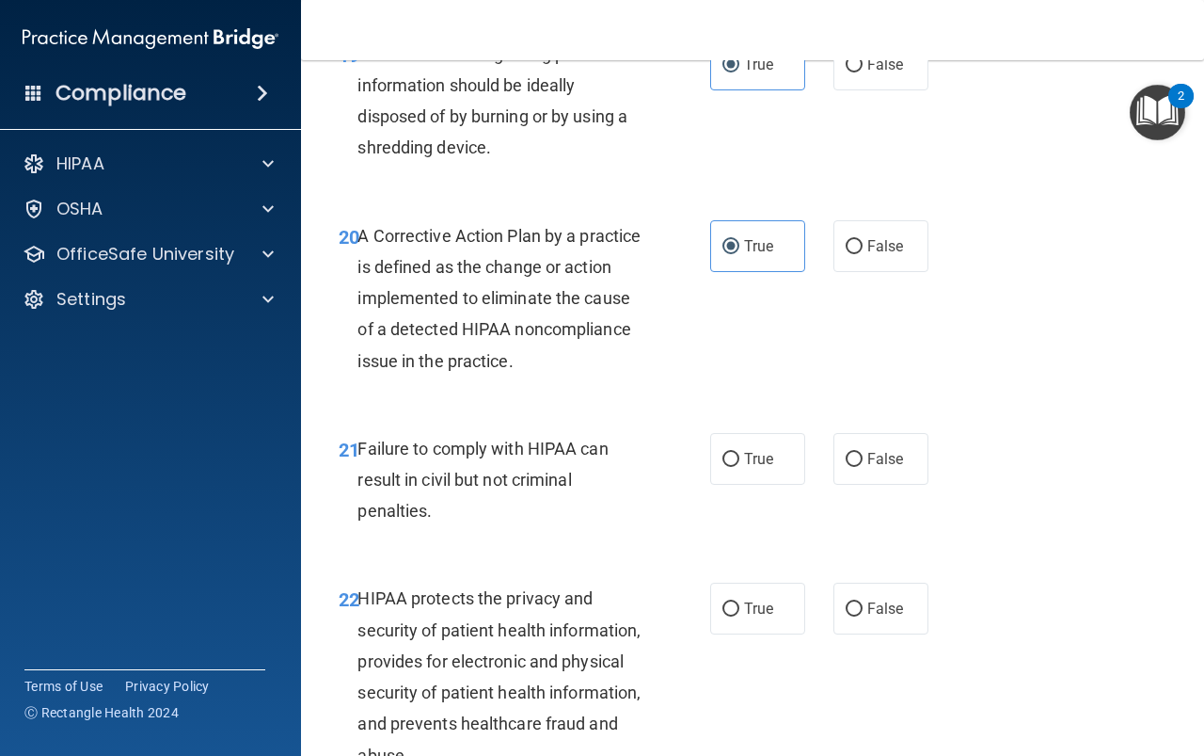
scroll to position [3482, 0]
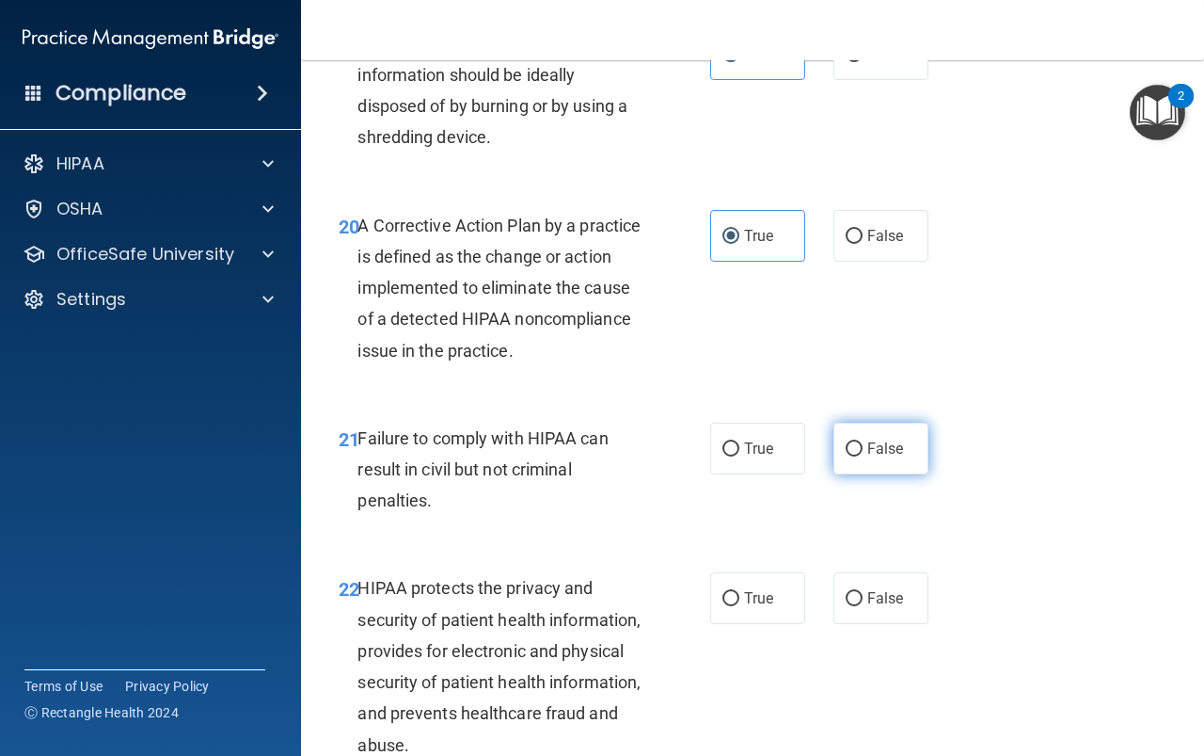
click at [868, 457] on span "False" at bounding box center [886, 448] width 37 height 18
click at [862, 456] on input "False" at bounding box center [854, 449] width 17 height 14
radio input "true"
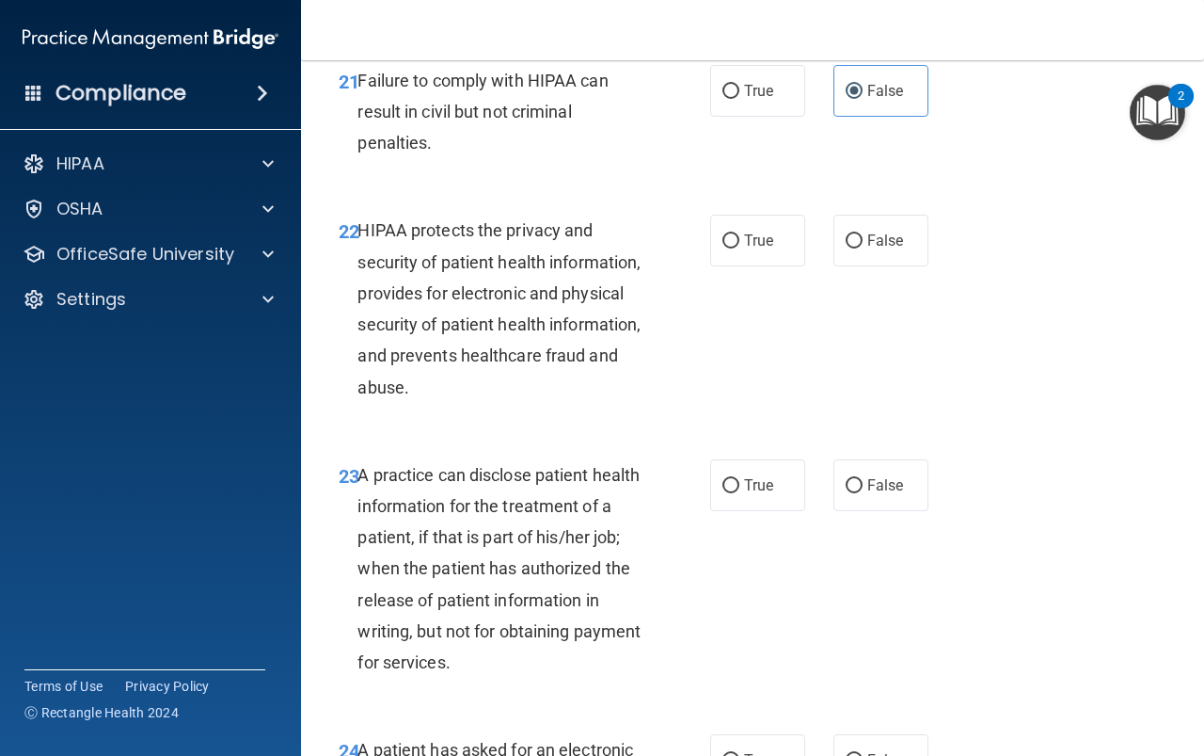
scroll to position [3858, 0]
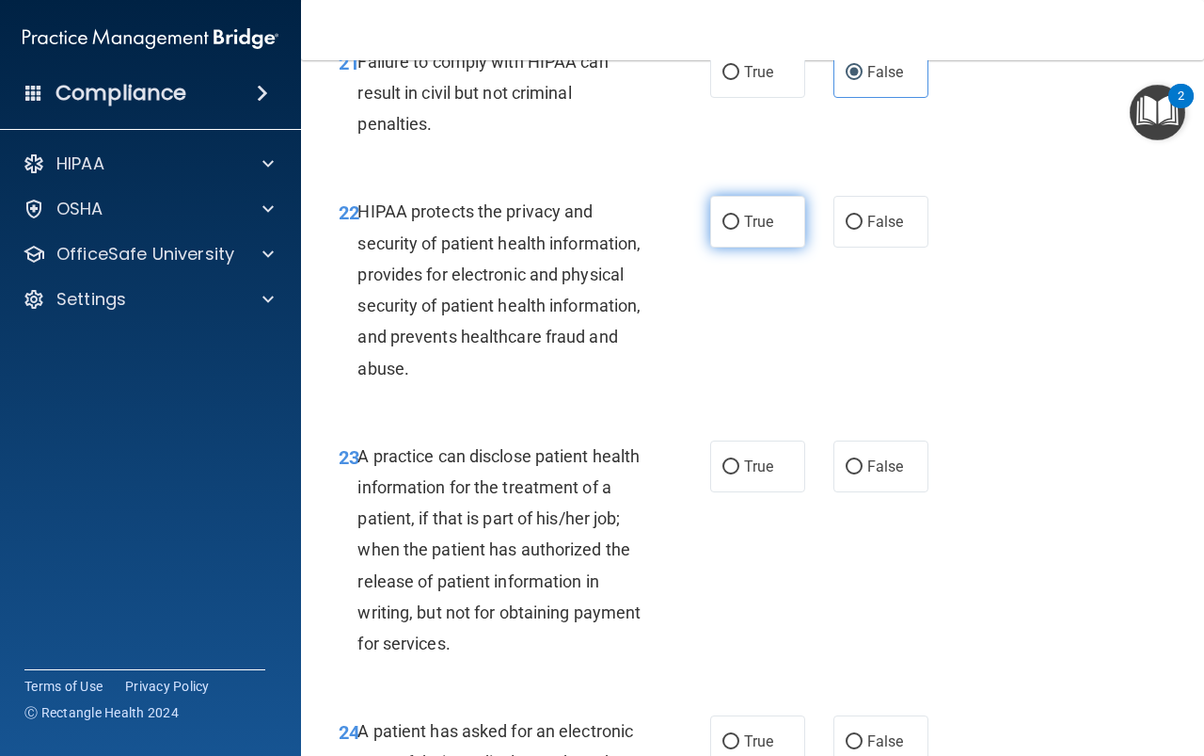
click at [744, 231] on span "True" at bounding box center [758, 222] width 29 height 18
click at [739, 230] on input "True" at bounding box center [731, 222] width 17 height 14
radio input "true"
click at [894, 475] on span "False" at bounding box center [886, 466] width 37 height 18
click at [863, 474] on input "False" at bounding box center [854, 467] width 17 height 14
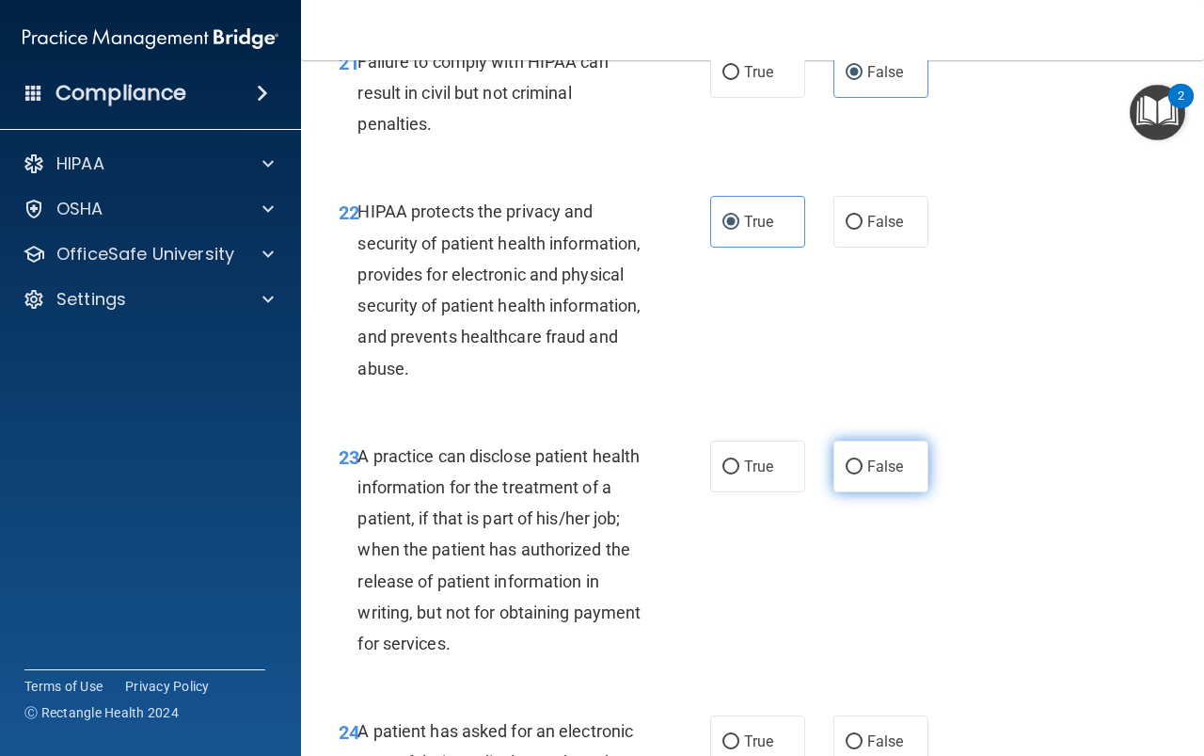
radio input "true"
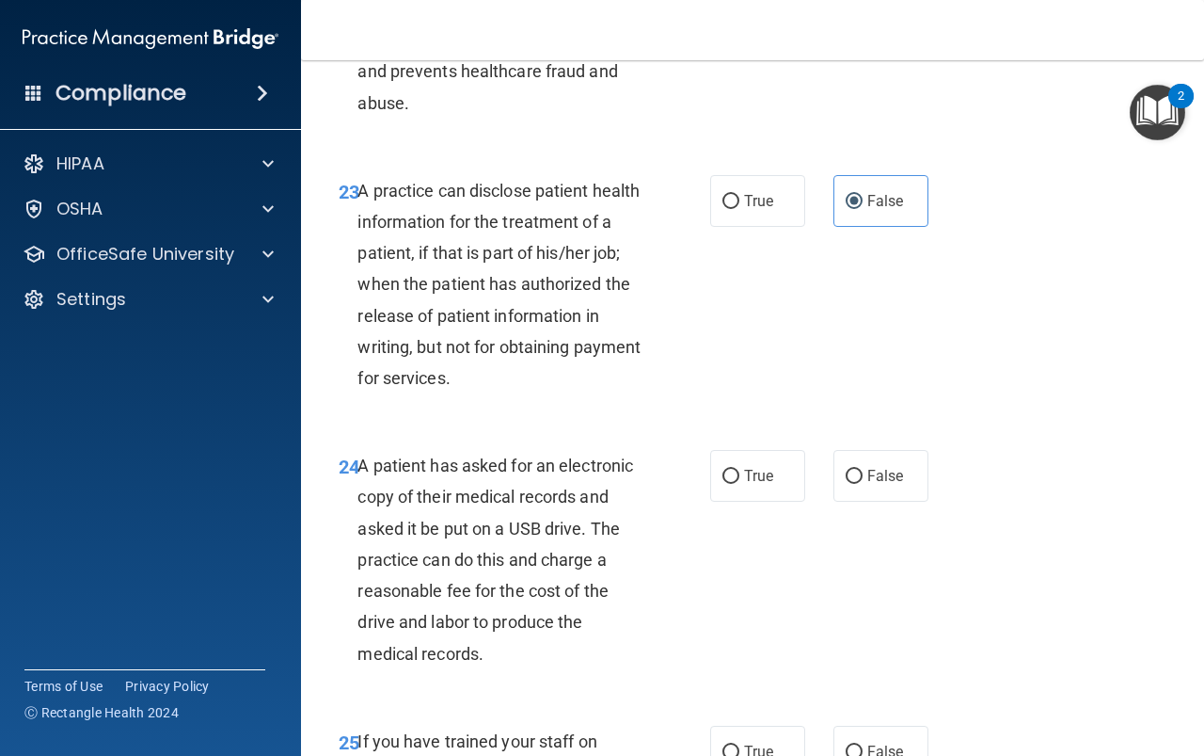
scroll to position [4140, 0]
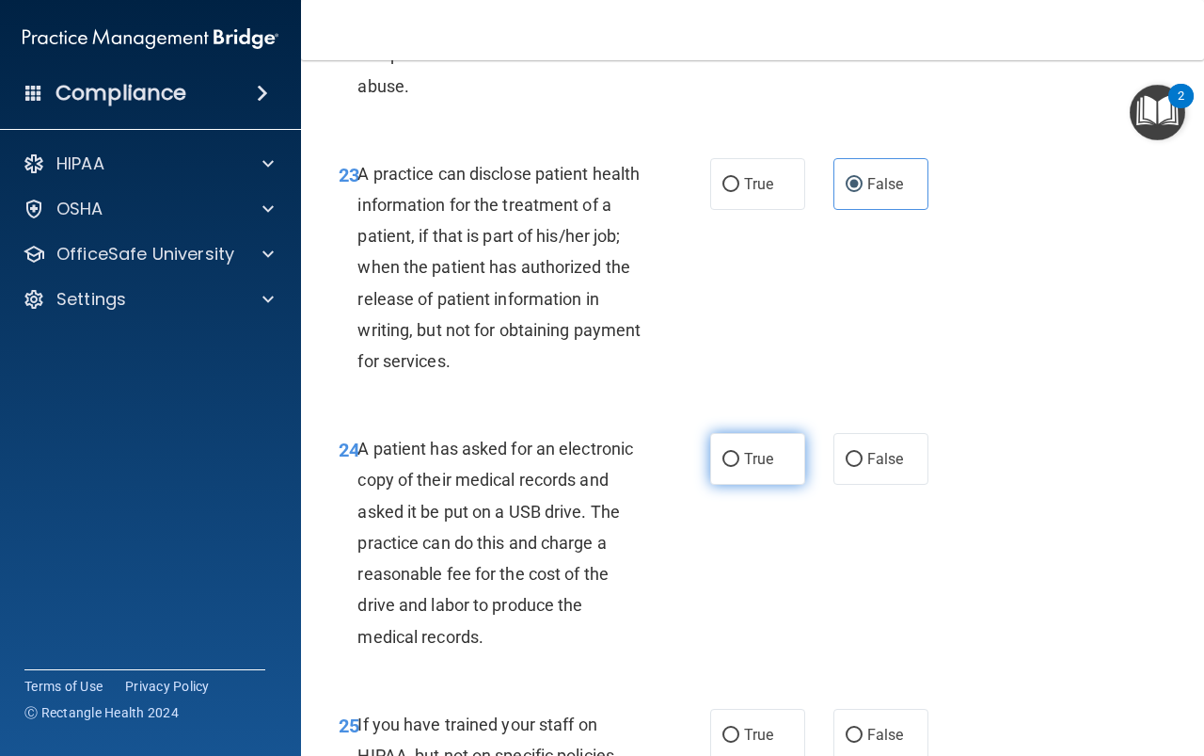
click at [732, 467] on input "True" at bounding box center [731, 460] width 17 height 14
radio input "true"
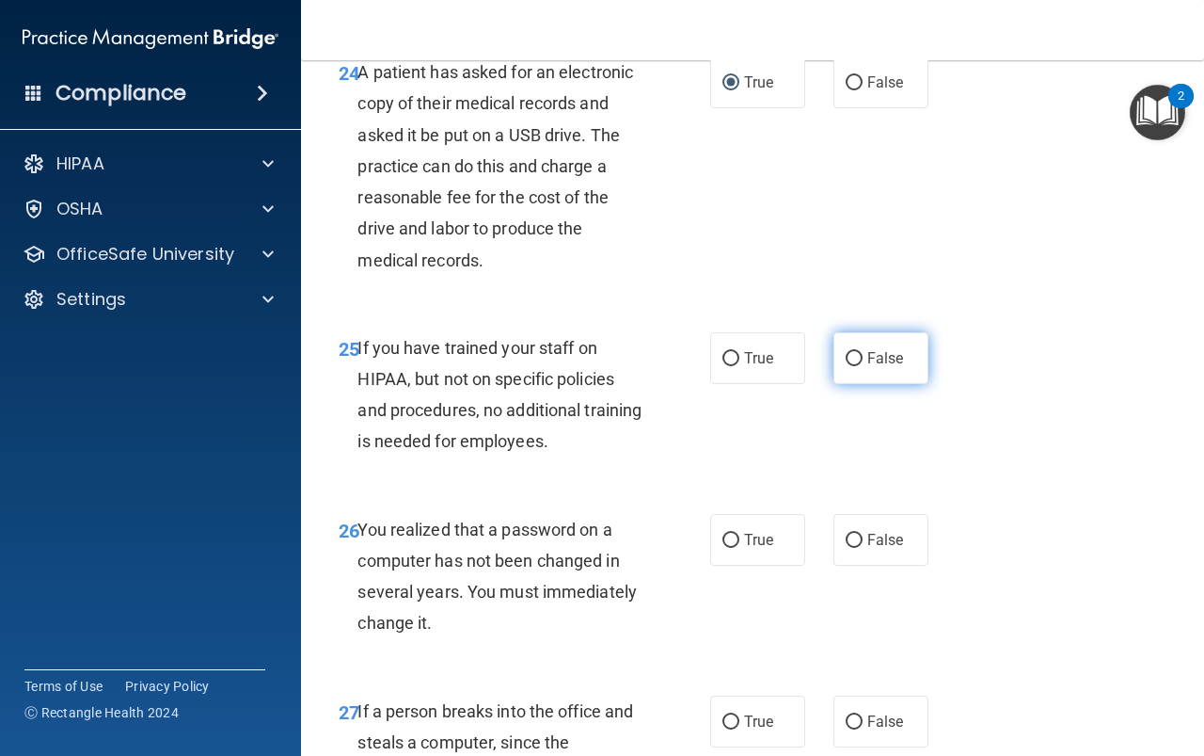
click at [846, 366] on input "False" at bounding box center [854, 359] width 17 height 14
radio input "true"
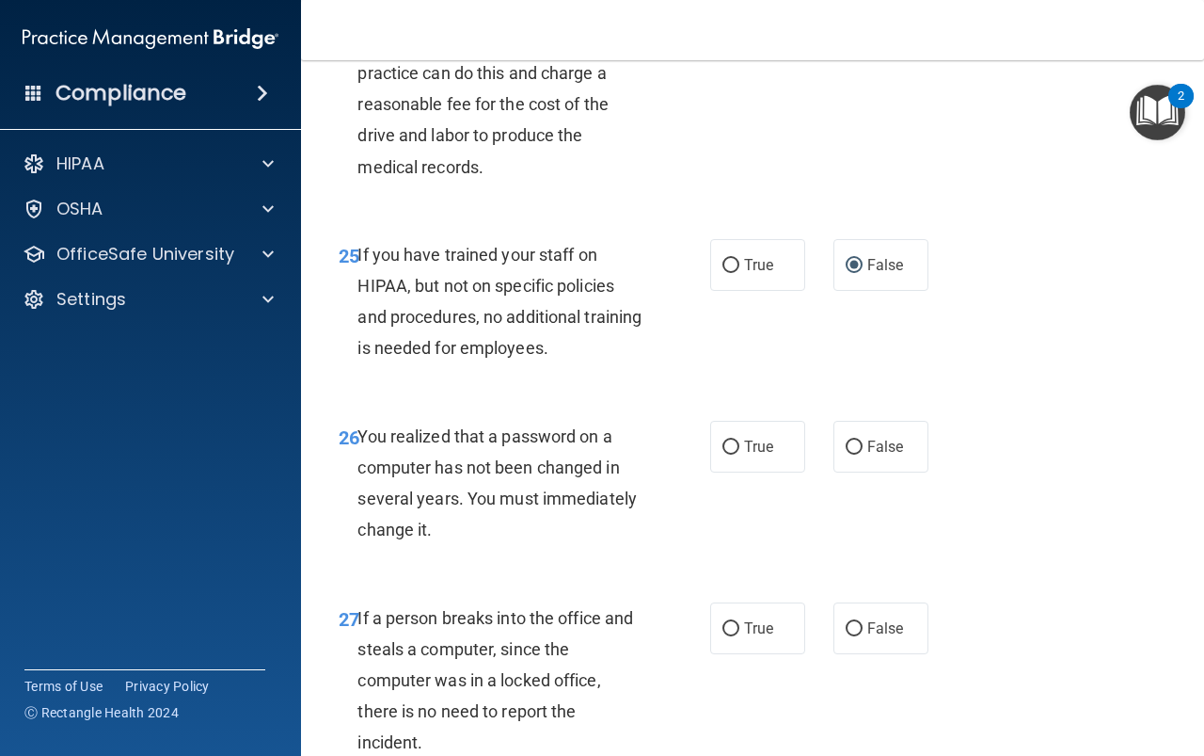
scroll to position [4705, 0]
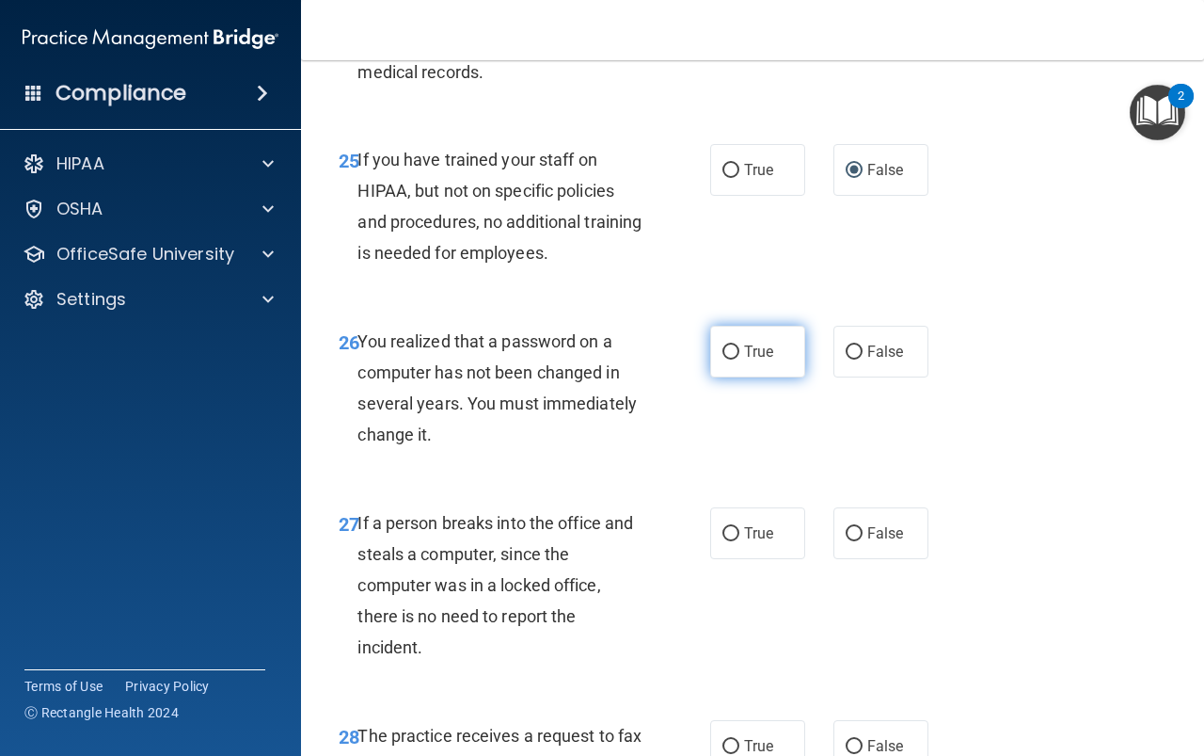
click at [748, 360] on span "True" at bounding box center [758, 352] width 29 height 18
click at [740, 359] on input "True" at bounding box center [731, 352] width 17 height 14
radio input "true"
click at [871, 542] on span "False" at bounding box center [886, 533] width 37 height 18
click at [863, 541] on input "False" at bounding box center [854, 534] width 17 height 14
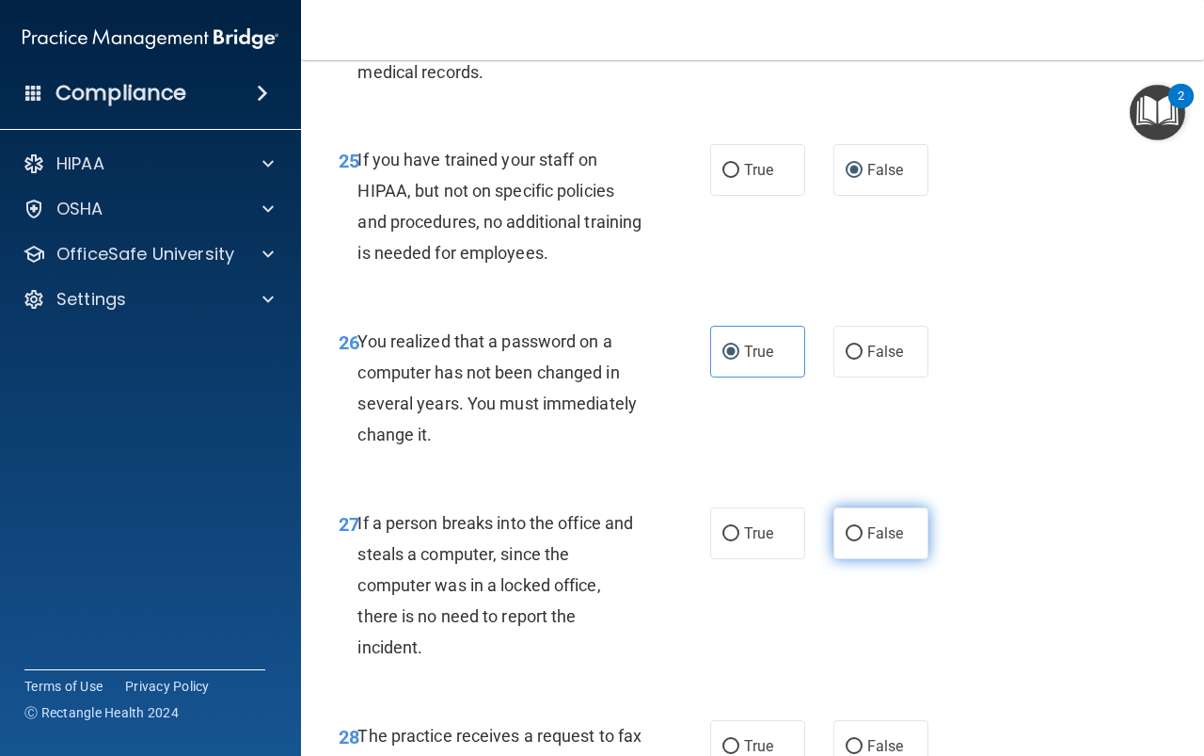
radio input "true"
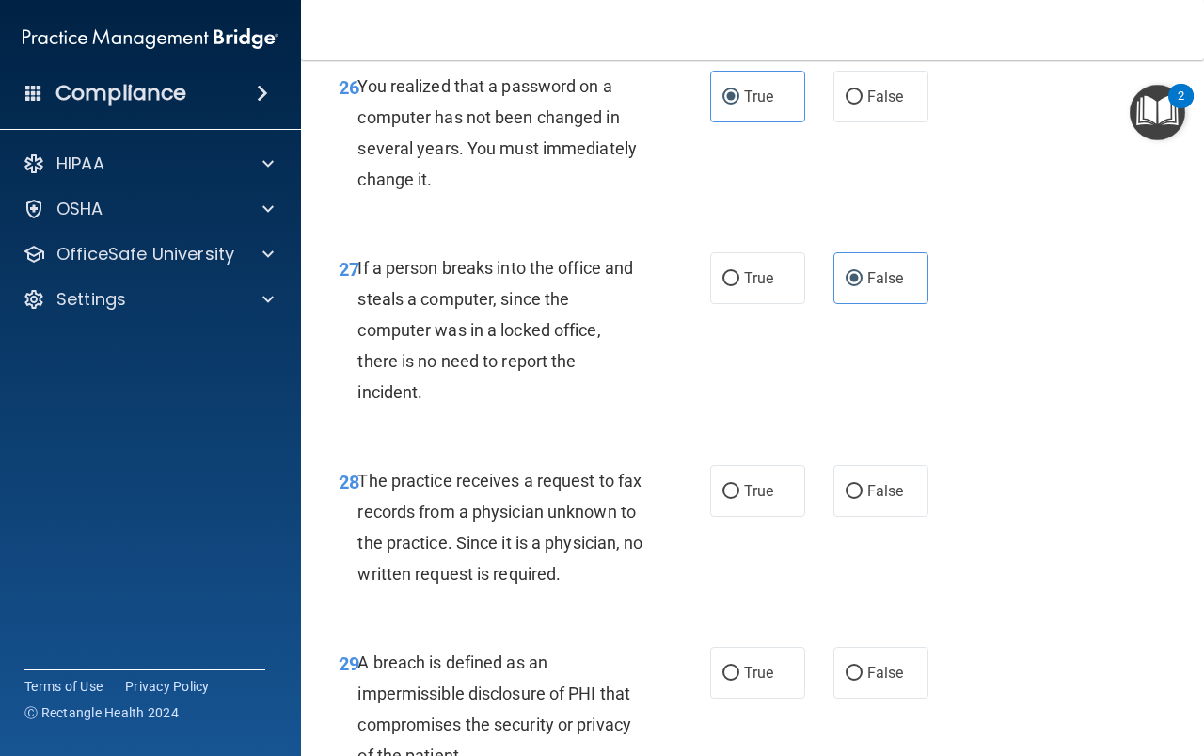
scroll to position [4987, 0]
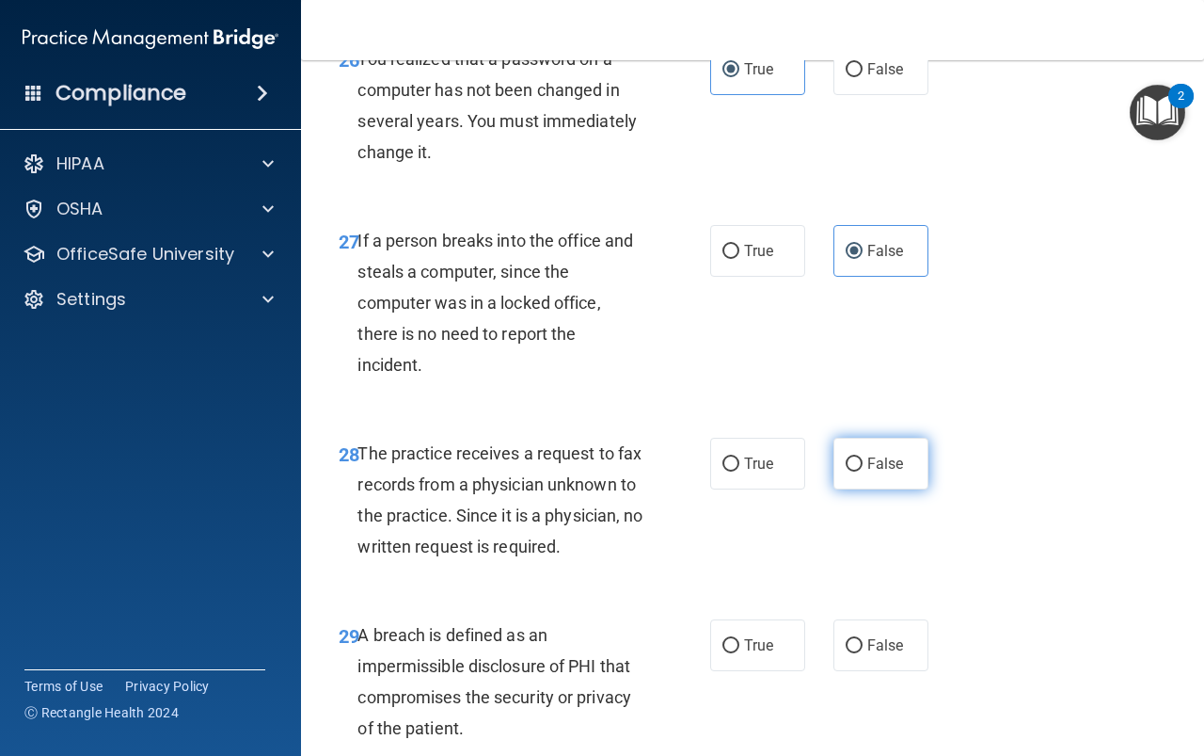
click at [887, 472] on span "False" at bounding box center [886, 463] width 37 height 18
click at [863, 471] on input "False" at bounding box center [854, 464] width 17 height 14
radio input "true"
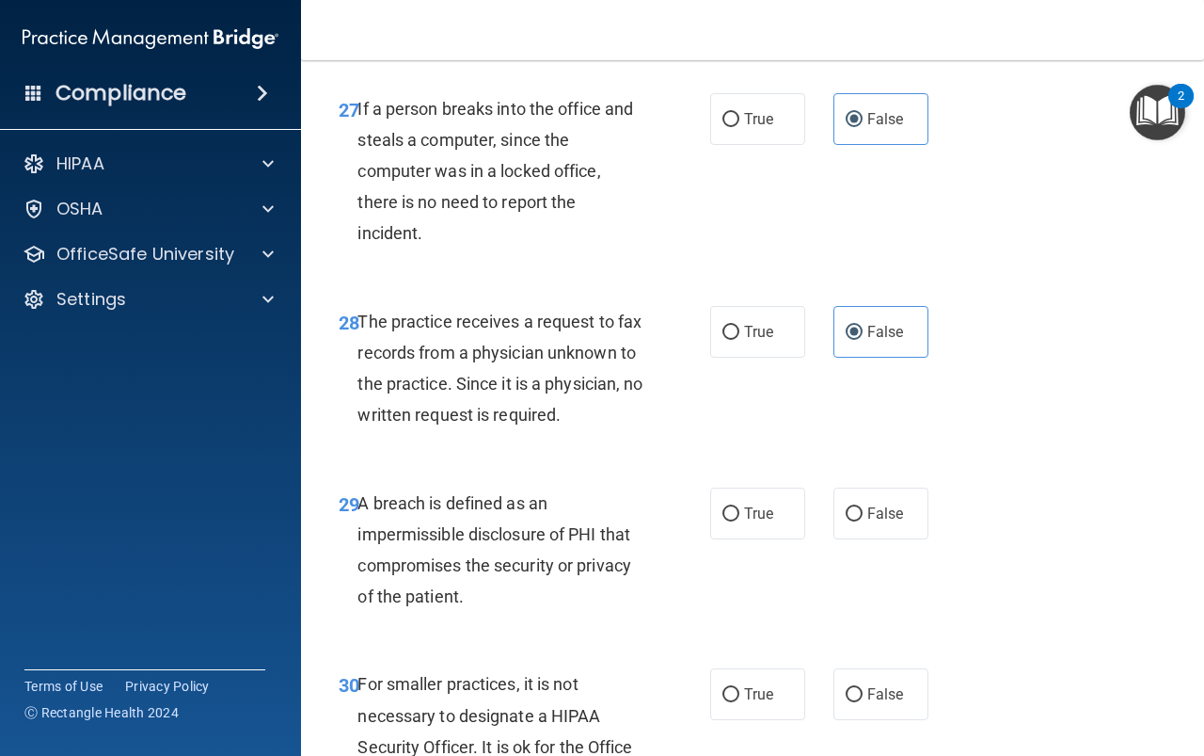
scroll to position [5175, 0]
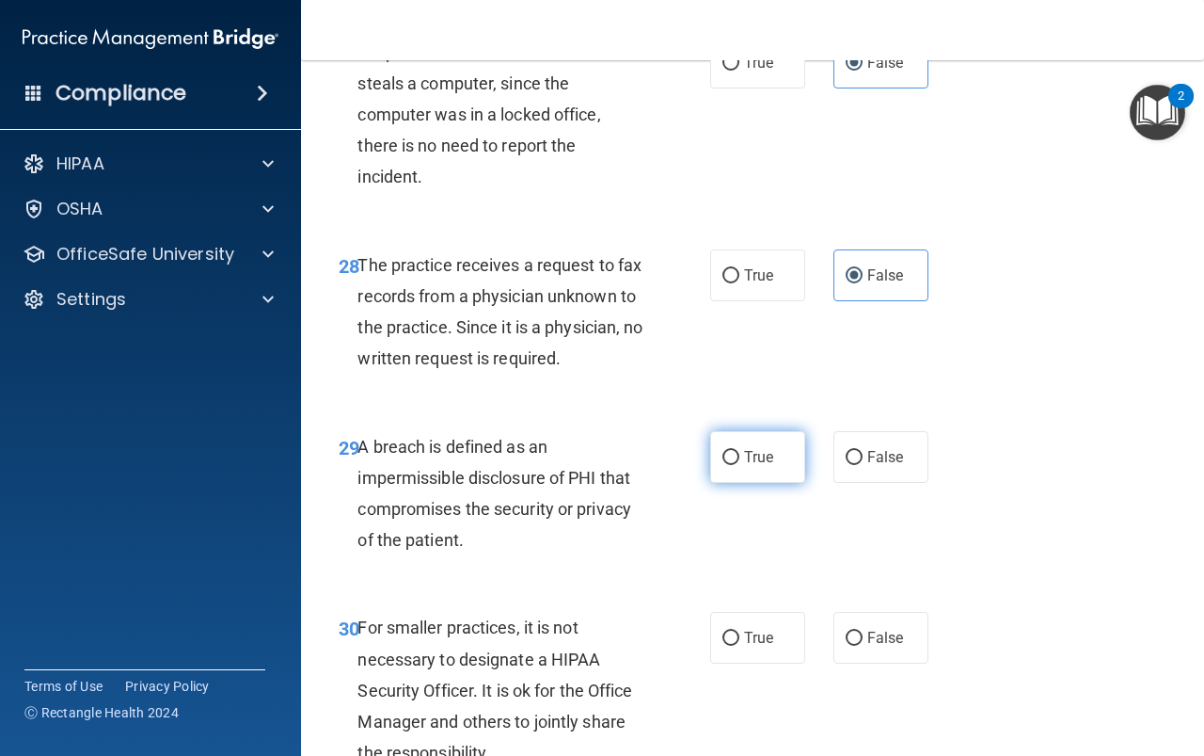
click at [723, 465] on input "True" at bounding box center [731, 458] width 17 height 14
radio input "true"
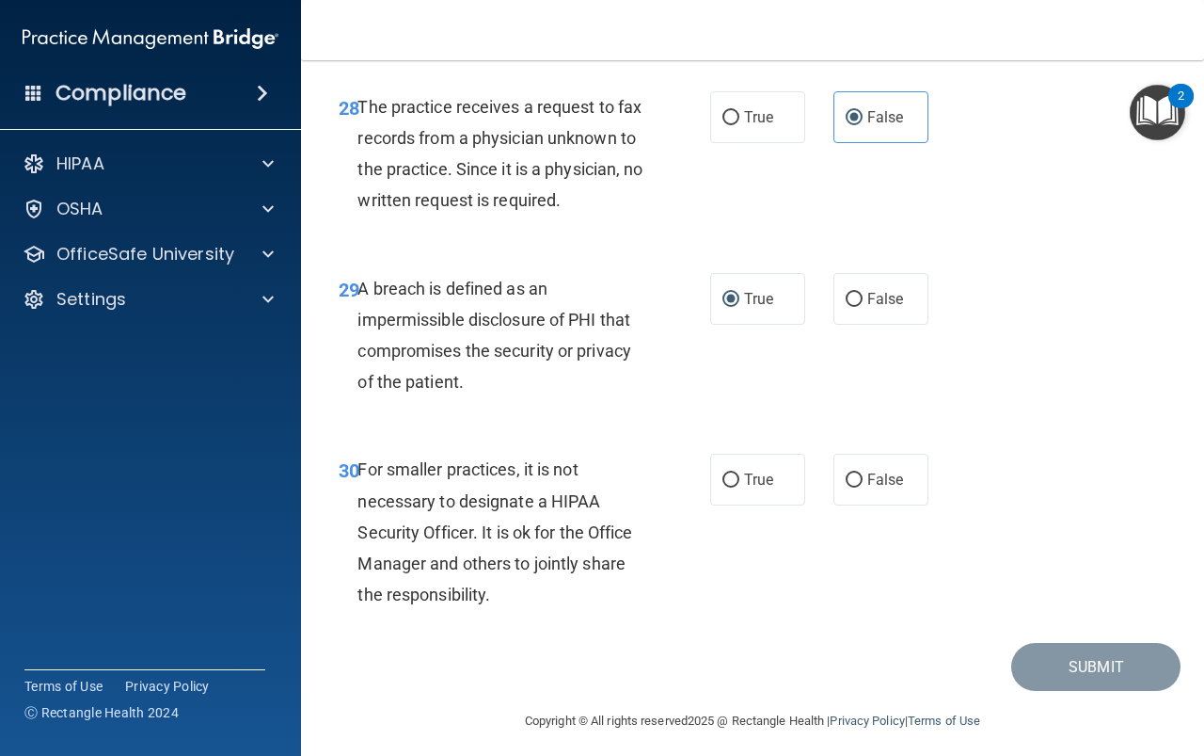
scroll to position [5364, 0]
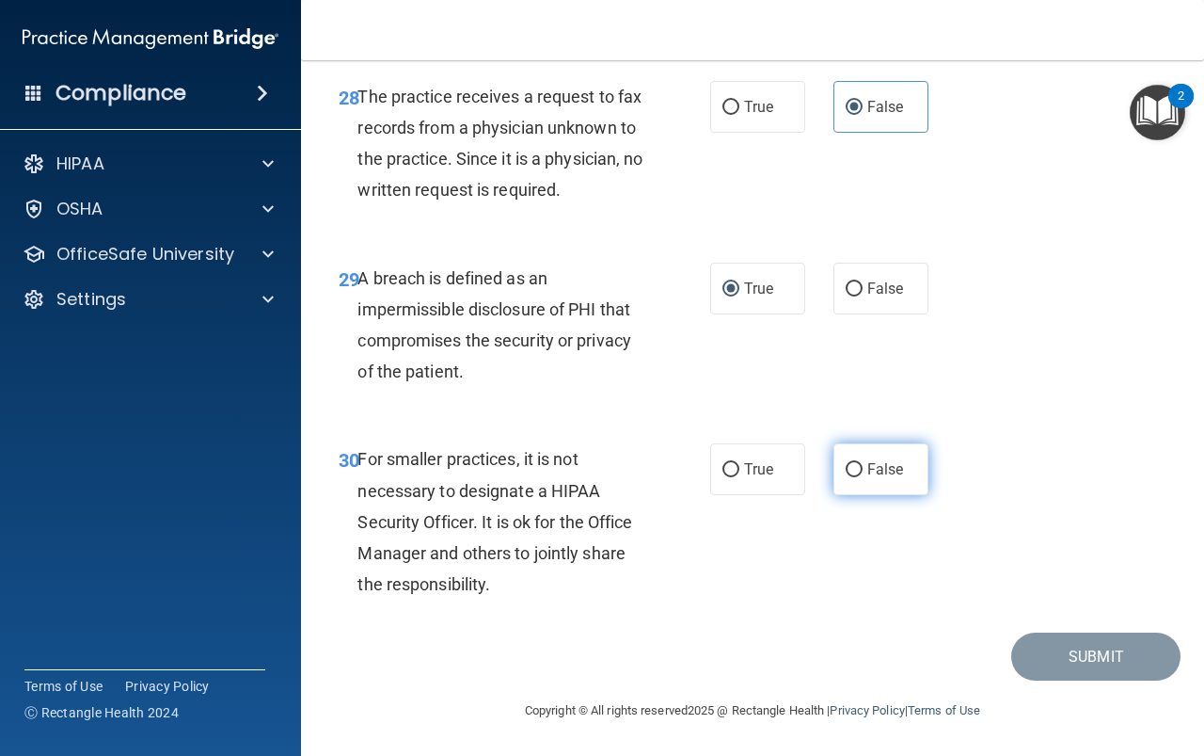
click at [904, 495] on label "False" at bounding box center [881, 469] width 95 height 52
click at [863, 477] on input "False" at bounding box center [854, 470] width 17 height 14
radio input "true"
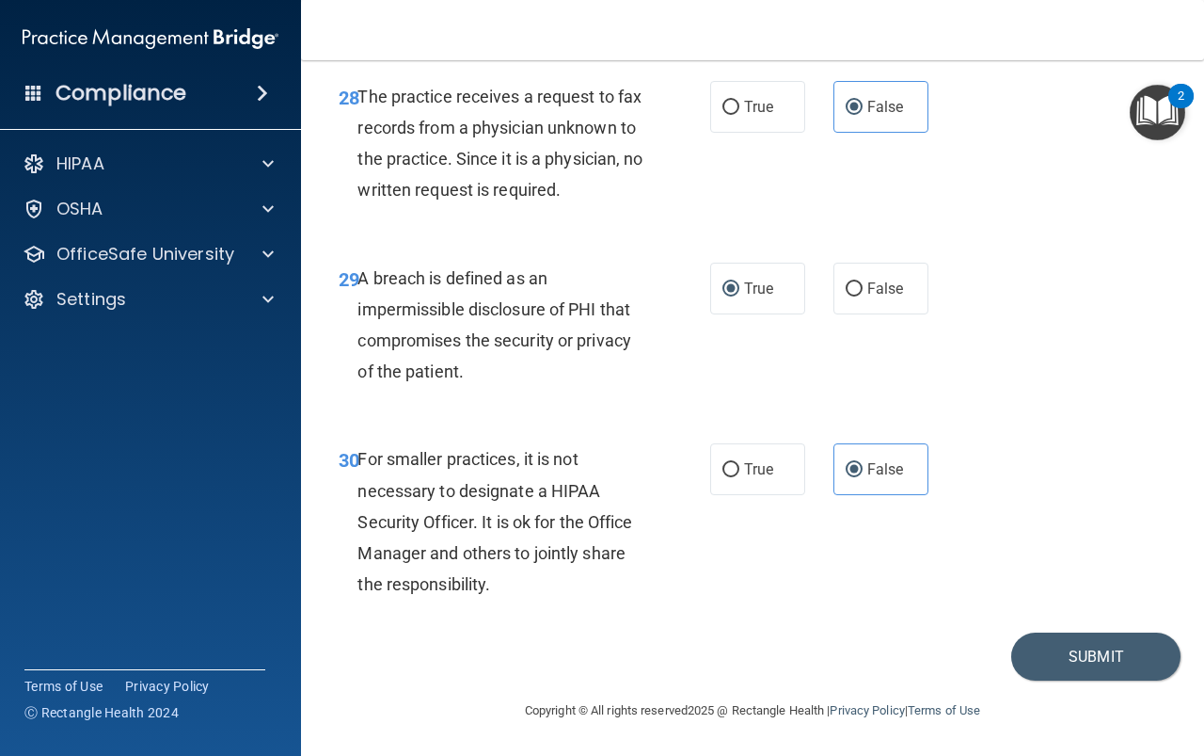
scroll to position [5344, 0]
click at [1082, 680] on button "Submit" at bounding box center [1096, 656] width 169 height 48
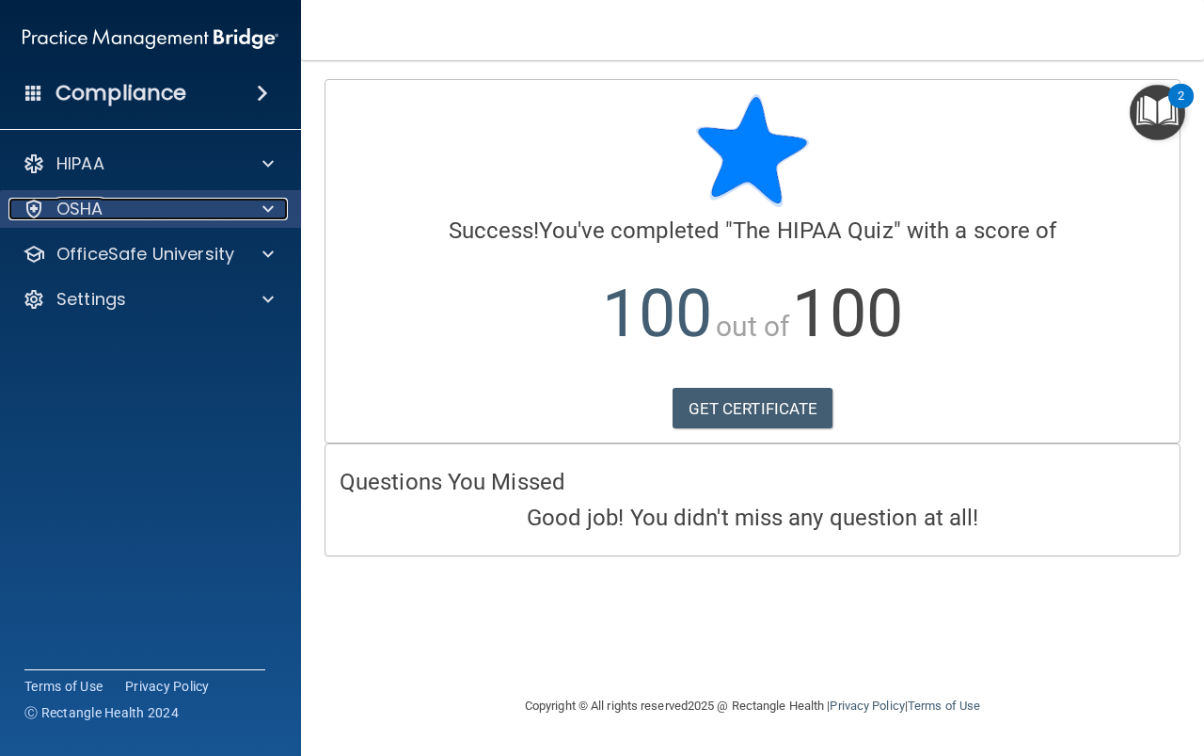
click at [106, 210] on div "OSHA" at bounding box center [124, 209] width 233 height 23
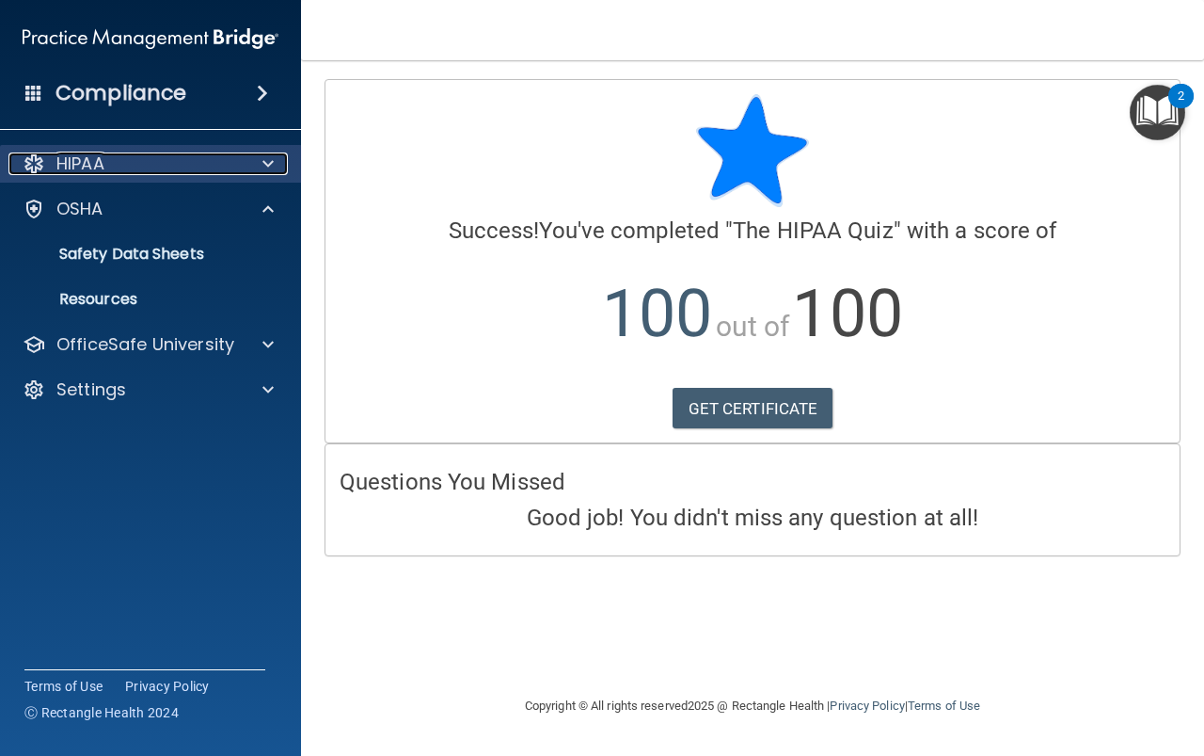
click at [135, 160] on div "HIPAA" at bounding box center [124, 163] width 233 height 23
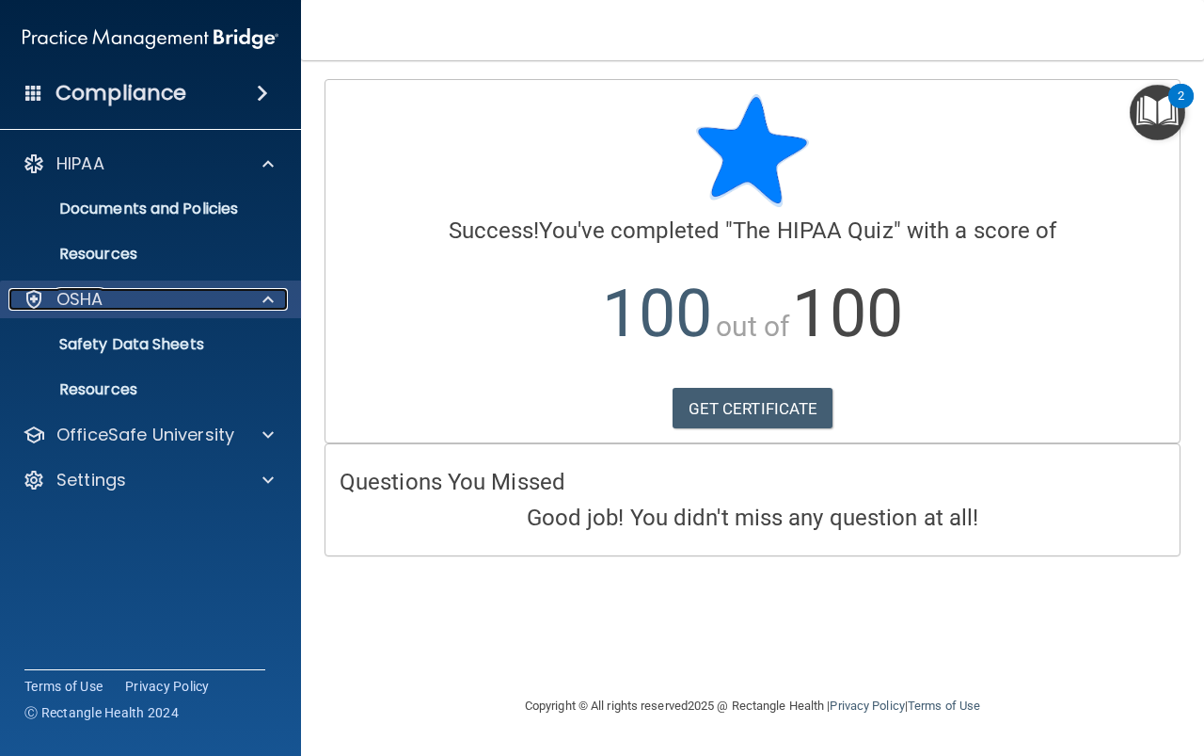
click at [103, 294] on p "OSHA" at bounding box center [79, 299] width 47 height 23
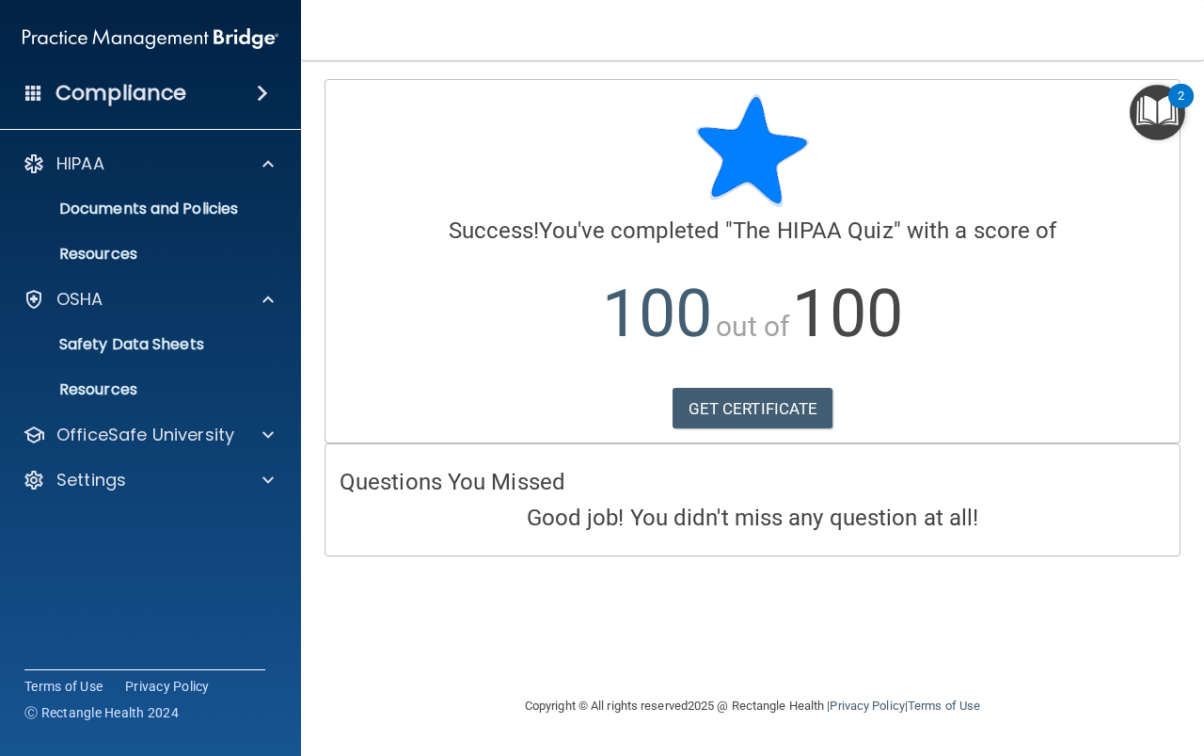
click at [174, 96] on h4 "Compliance" at bounding box center [121, 93] width 131 height 26
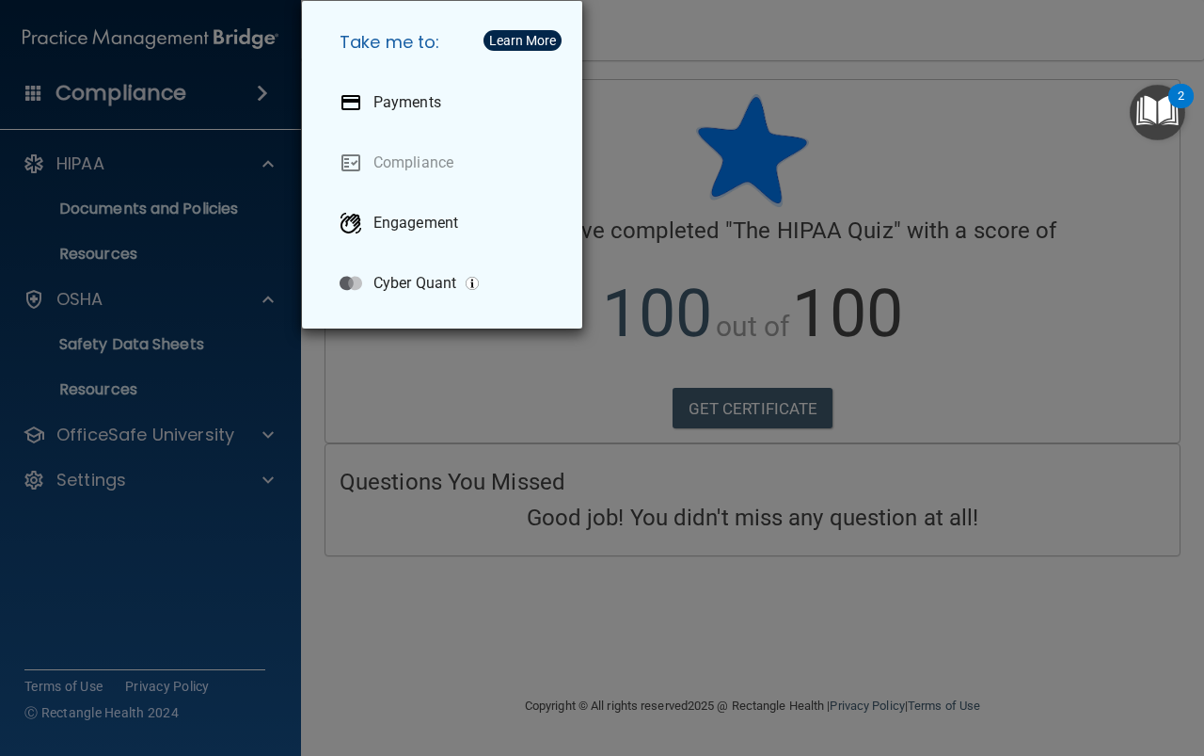
click at [163, 221] on div "Take me to: Payments Compliance Engagement Cyber Quant" at bounding box center [602, 378] width 1204 height 756
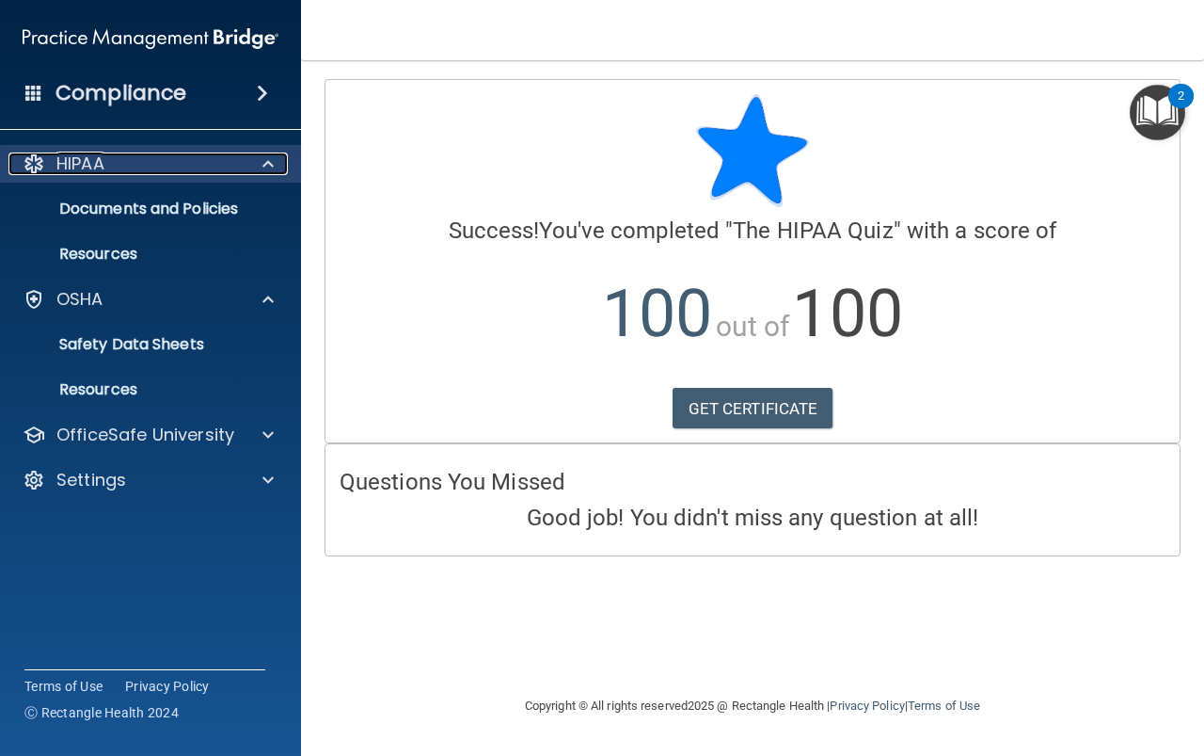
click at [93, 165] on p "HIPAA" at bounding box center [80, 163] width 48 height 23
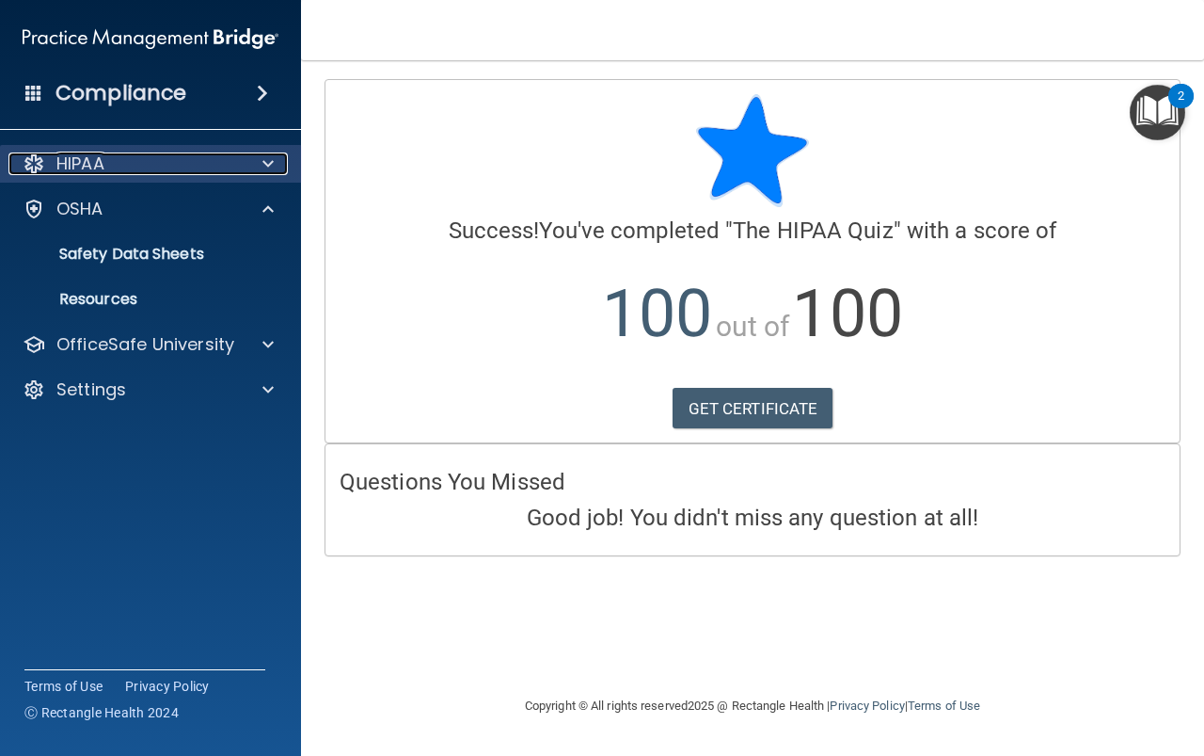
click at [93, 165] on p "HIPAA" at bounding box center [80, 163] width 48 height 23
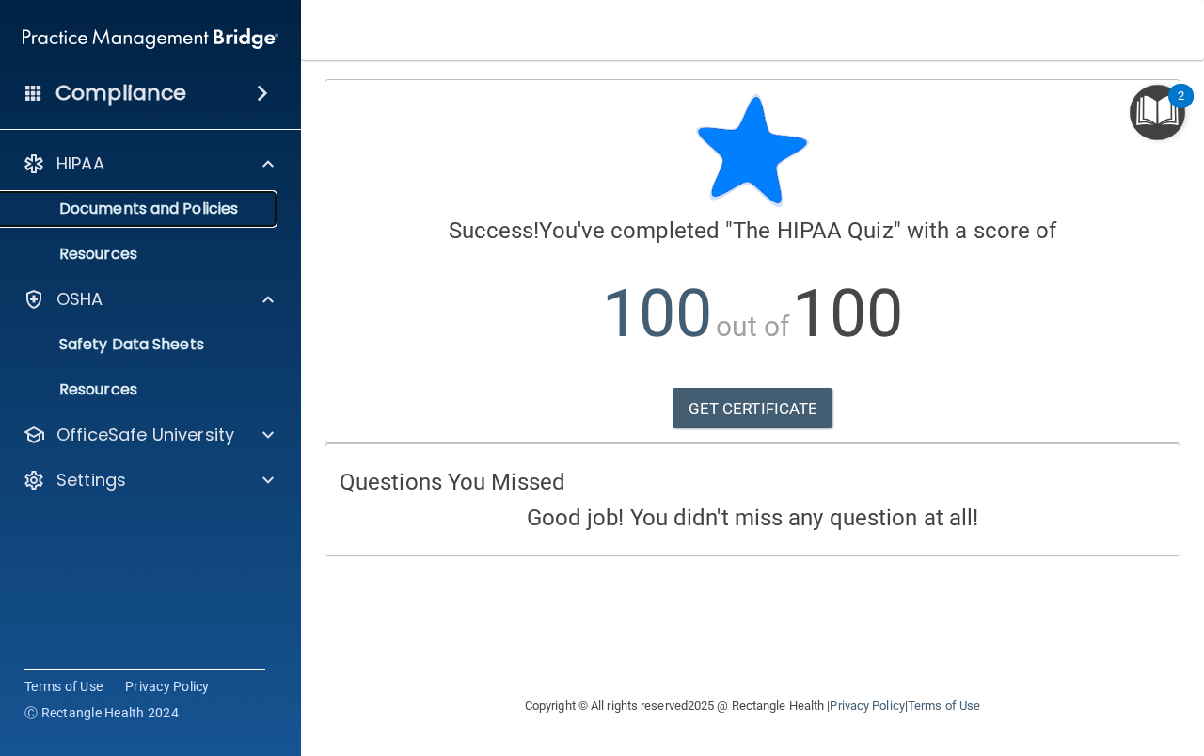
click at [136, 216] on p "Documents and Policies" at bounding box center [140, 208] width 257 height 19
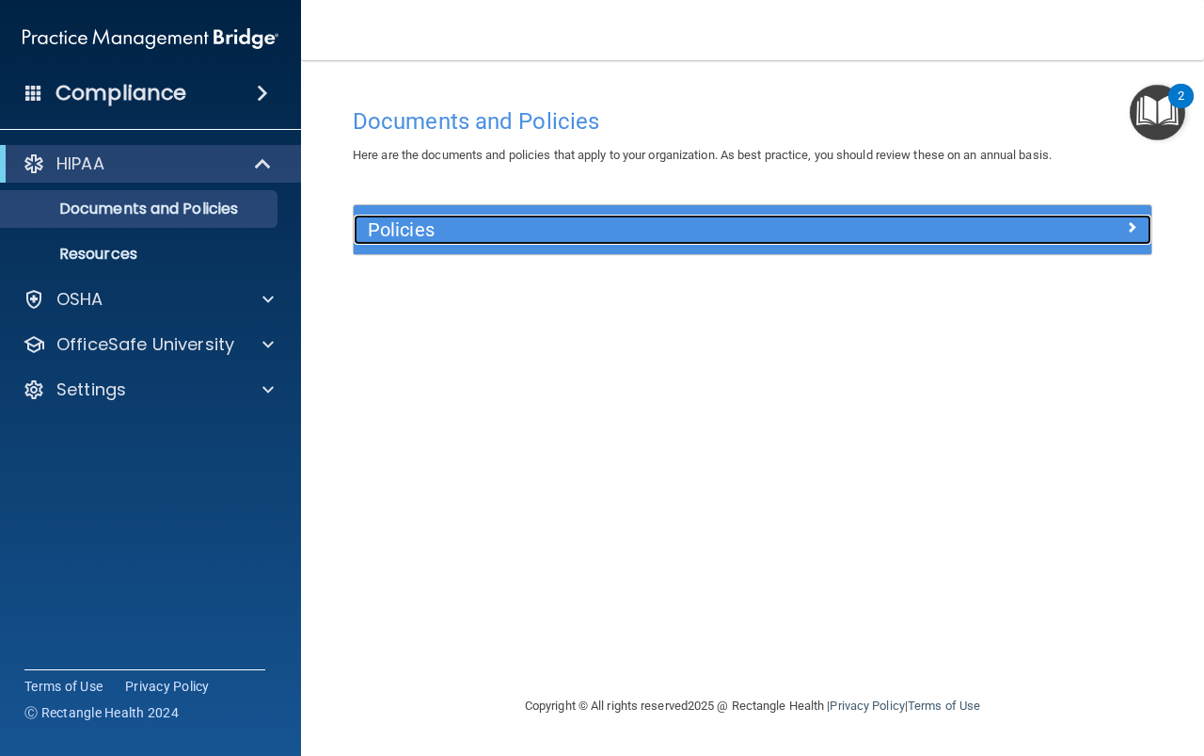
click at [592, 240] on h5 "Policies" at bounding box center [653, 229] width 570 height 21
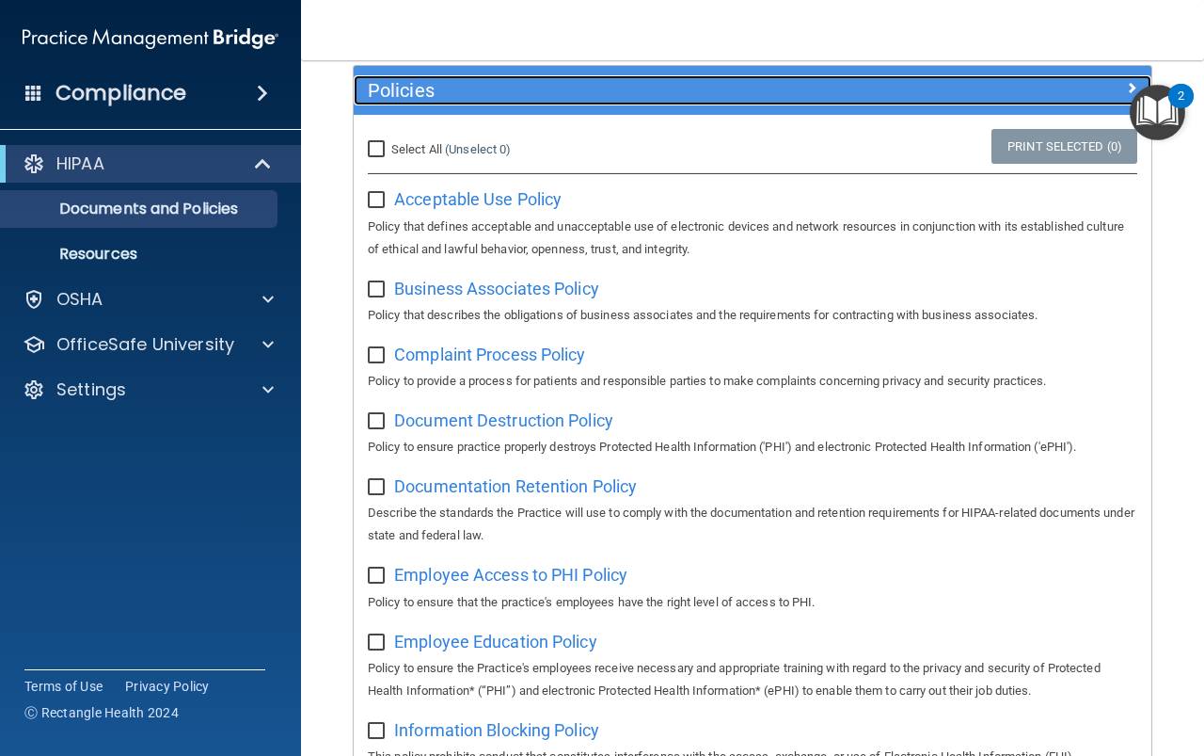
scroll to position [85, 0]
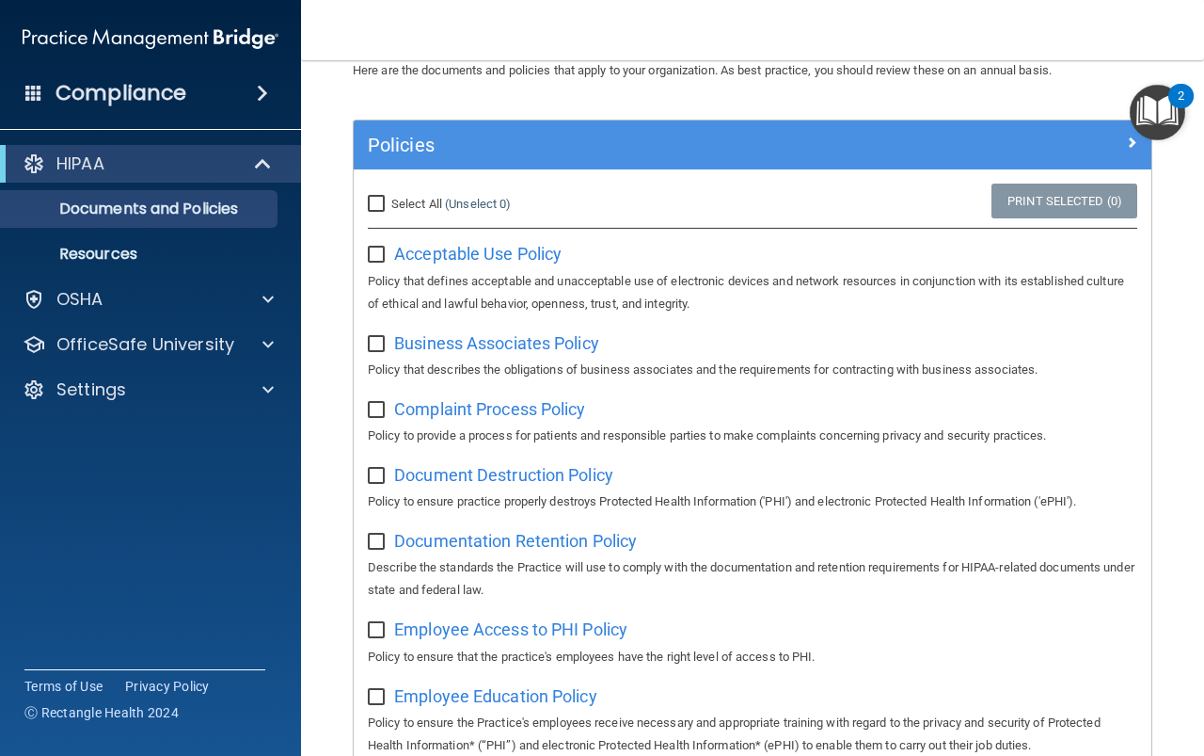
click at [379, 200] on input "Select All (Unselect 0) Unselect All" at bounding box center [379, 204] width 22 height 15
checkbox input "true"
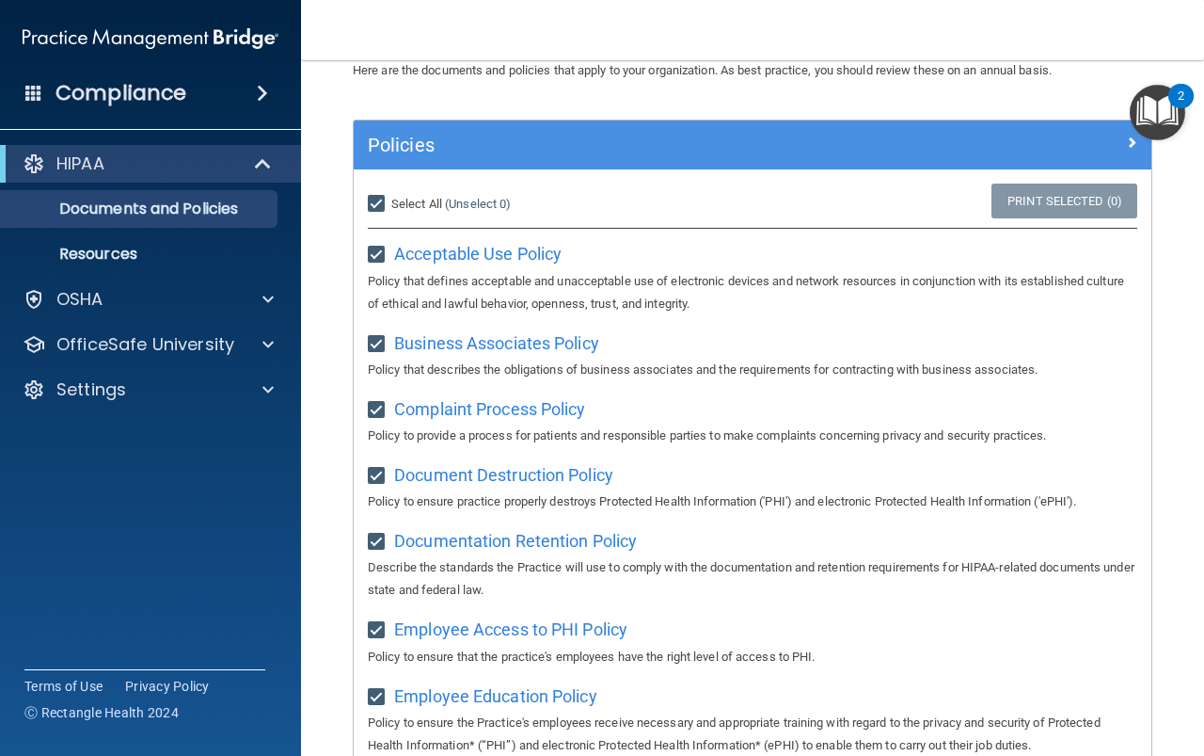
checkbox input "true"
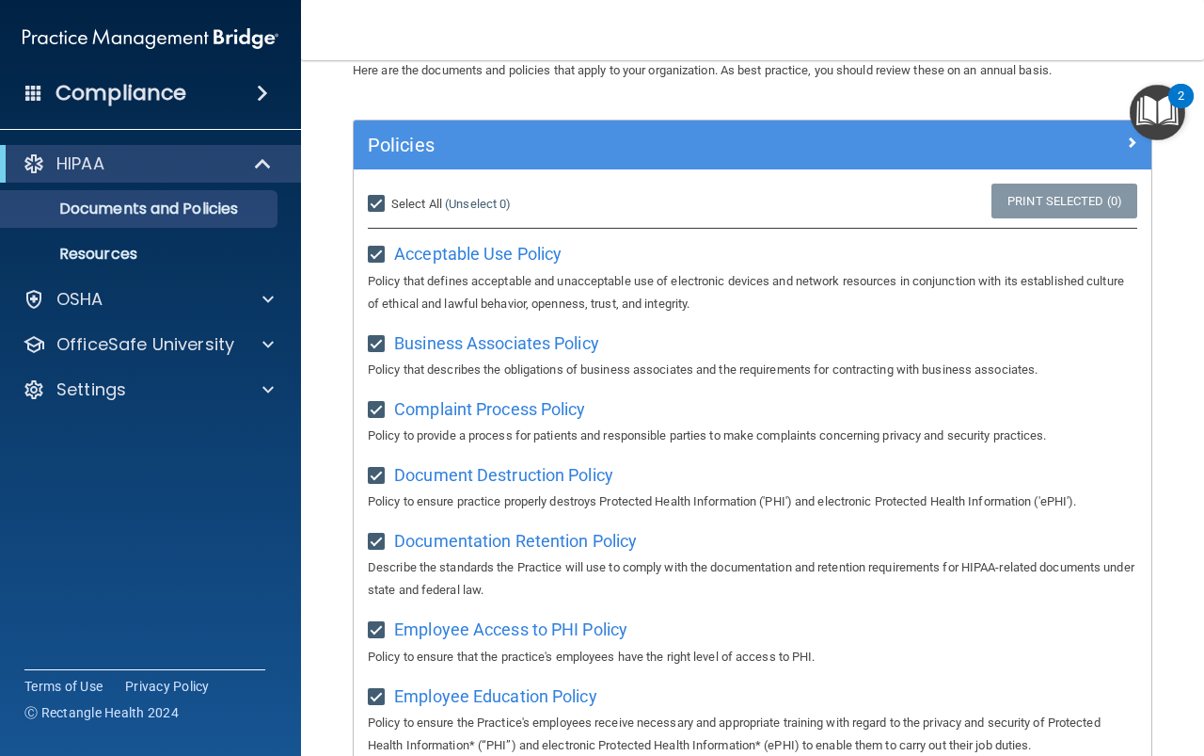
checkbox input "true"
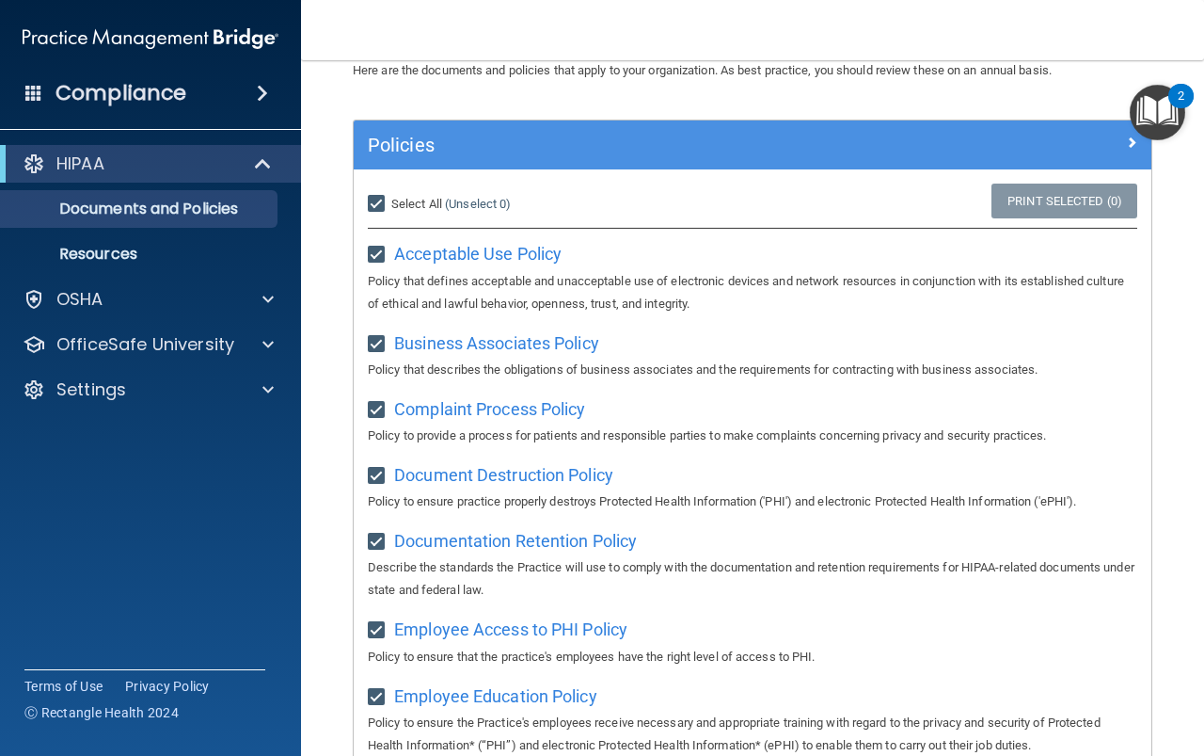
checkbox input "true"
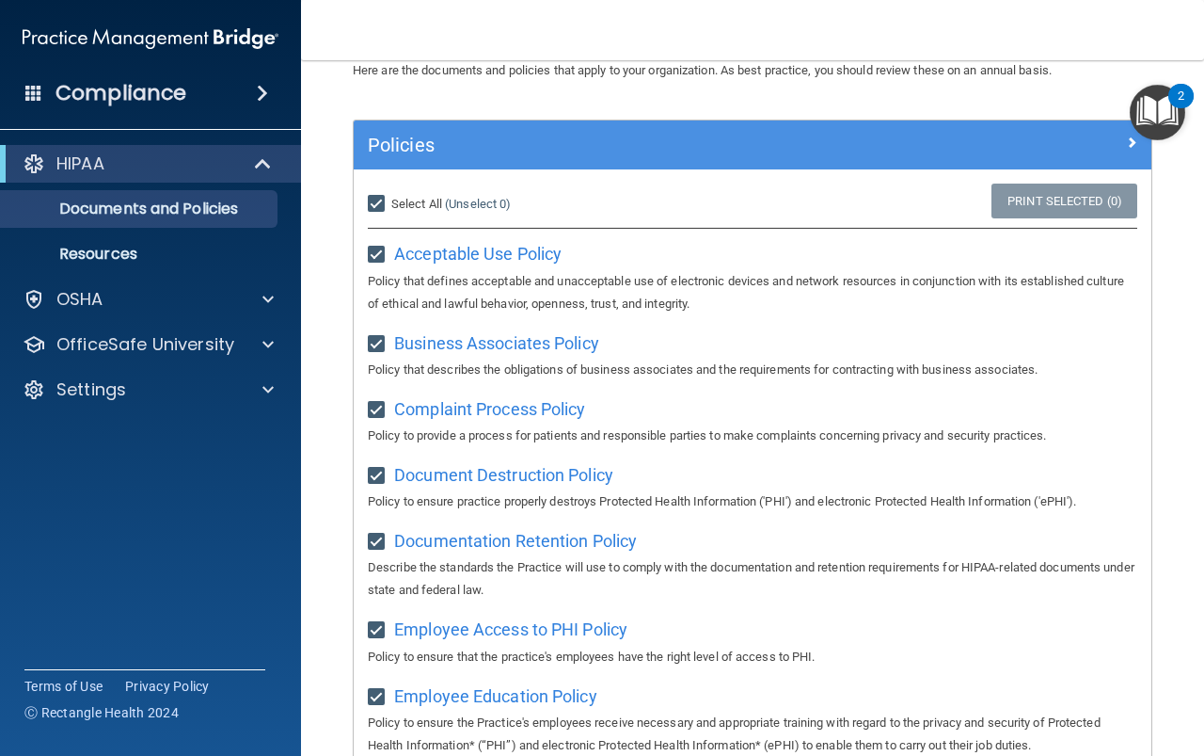
checkbox input "true"
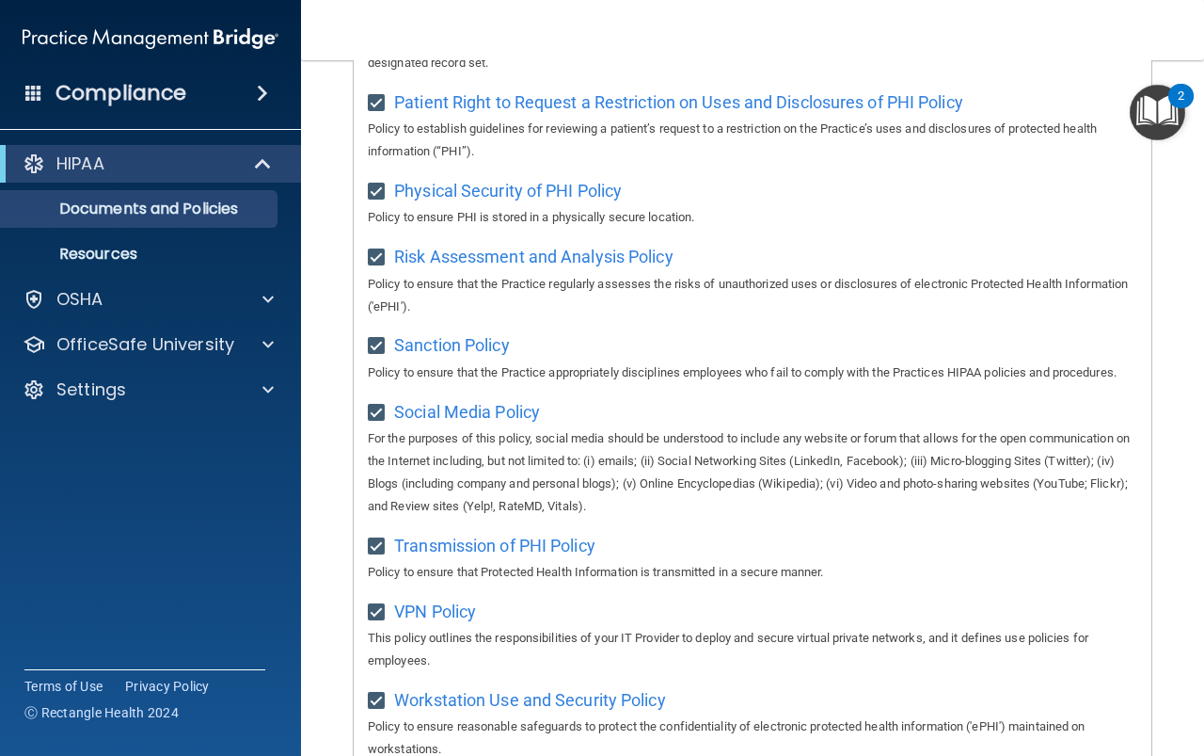
scroll to position [1026, 0]
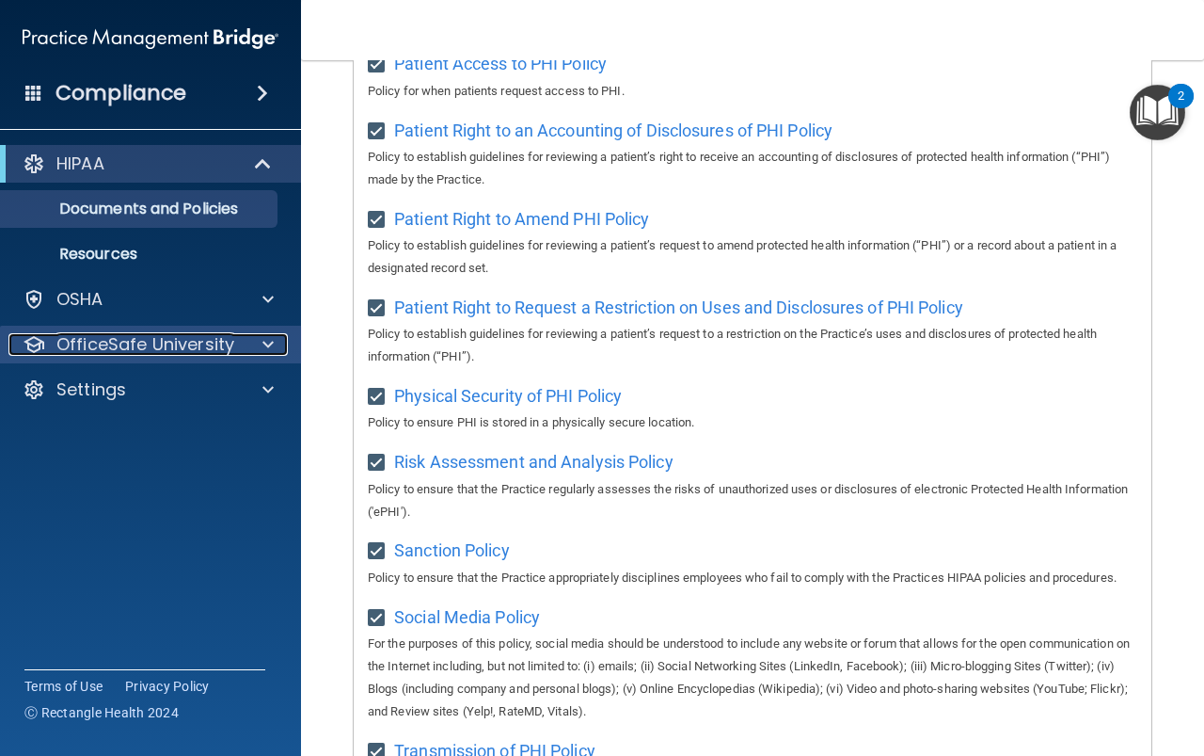
click at [245, 339] on div at bounding box center [265, 344] width 47 height 23
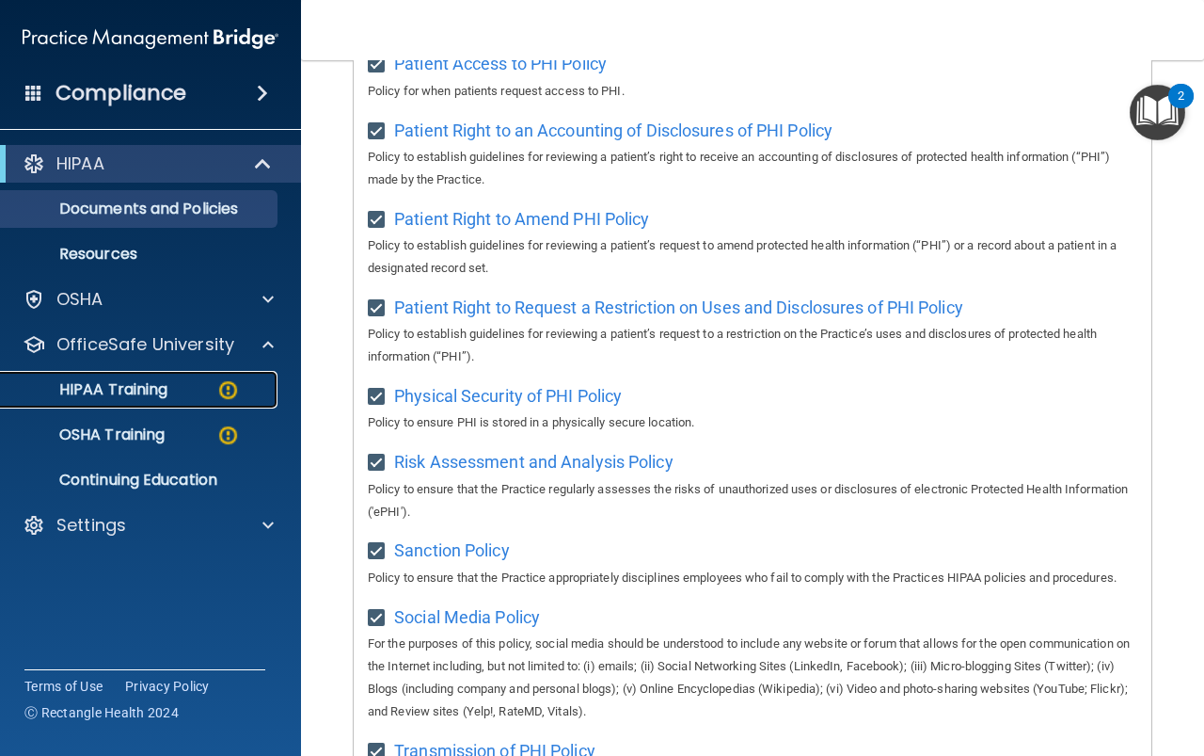
click at [142, 394] on p "HIPAA Training" at bounding box center [89, 389] width 155 height 19
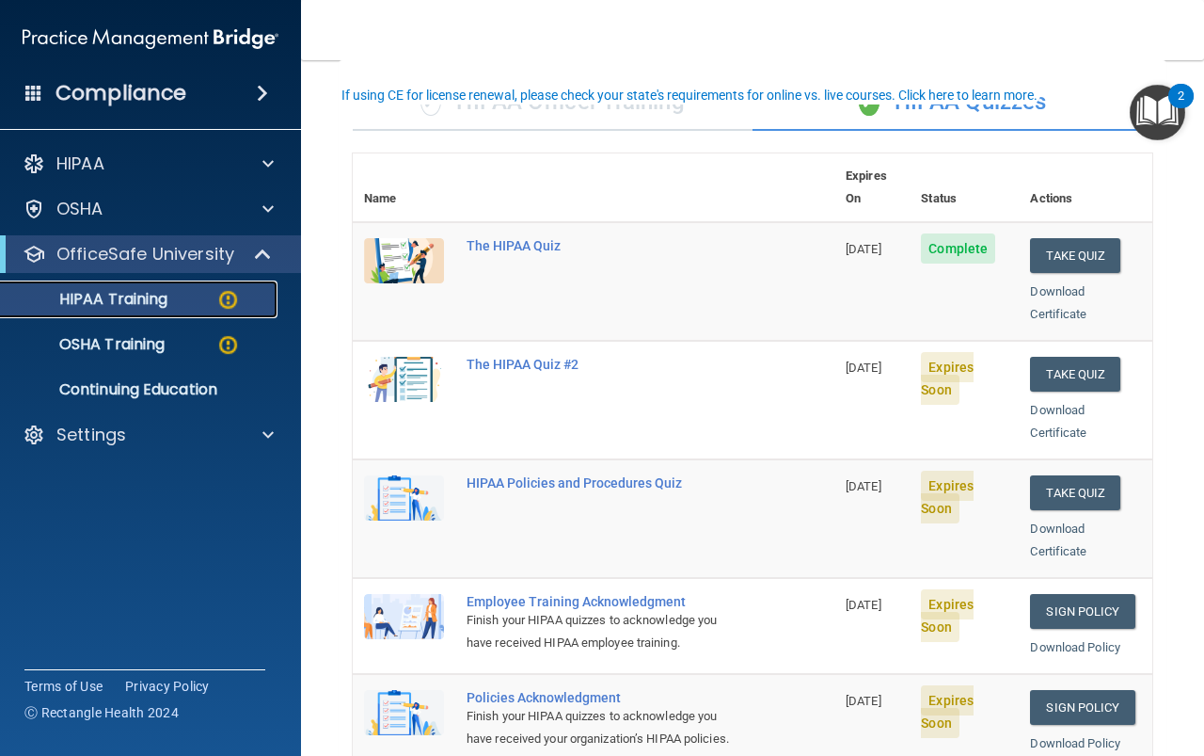
scroll to position [89, 0]
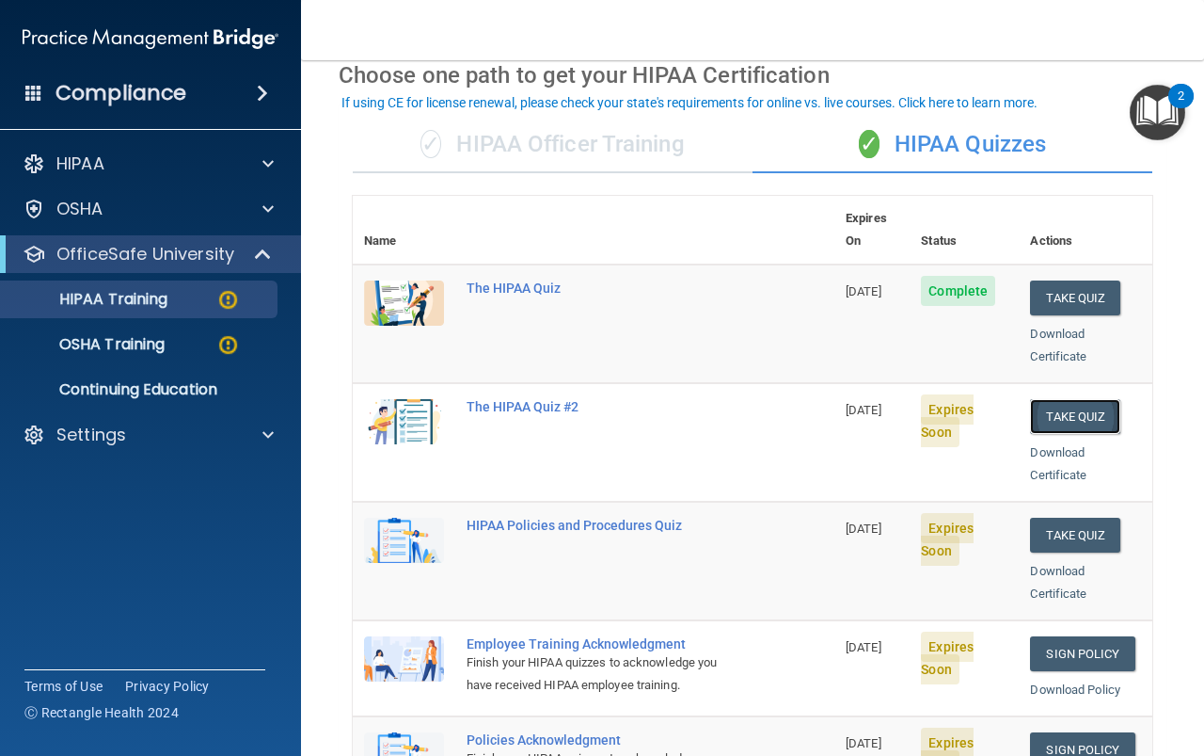
click at [1085, 399] on button "Take Quiz" at bounding box center [1075, 416] width 90 height 35
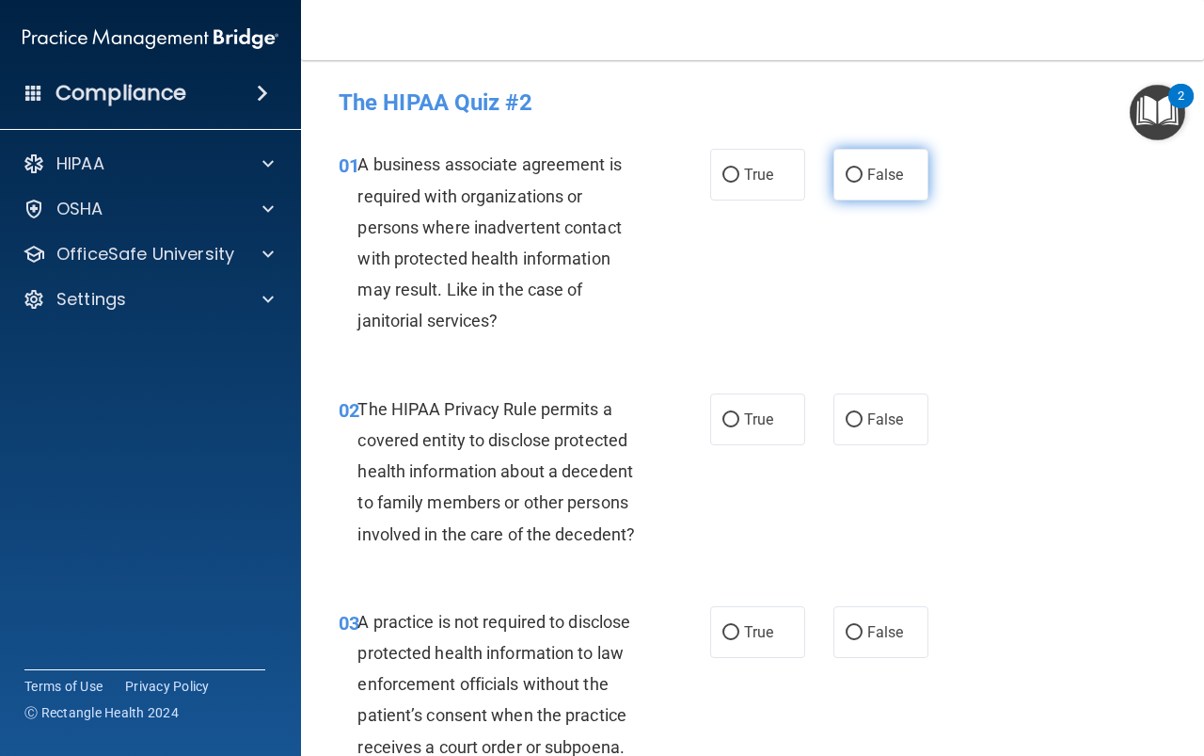
click at [846, 168] on input "False" at bounding box center [854, 175] width 17 height 14
radio input "true"
click at [744, 417] on span "True" at bounding box center [758, 419] width 29 height 18
click at [740, 417] on input "True" at bounding box center [731, 420] width 17 height 14
radio input "true"
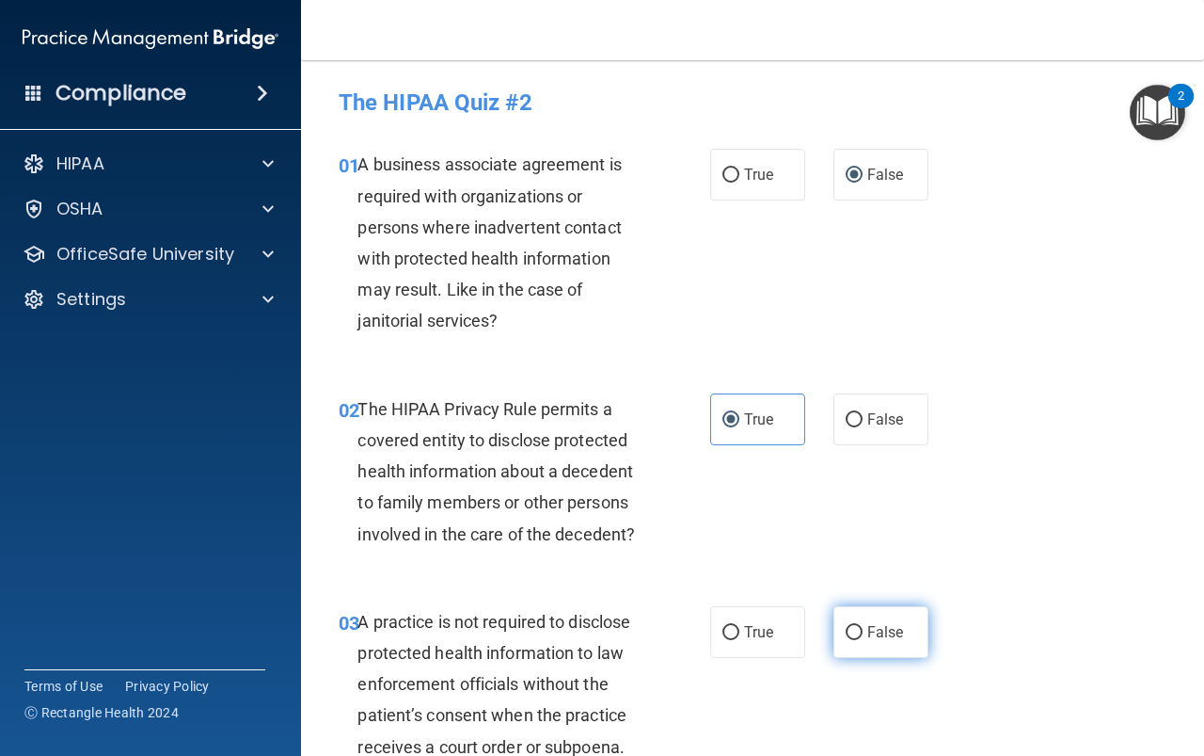
click at [853, 628] on input "False" at bounding box center [854, 633] width 17 height 14
radio input "true"
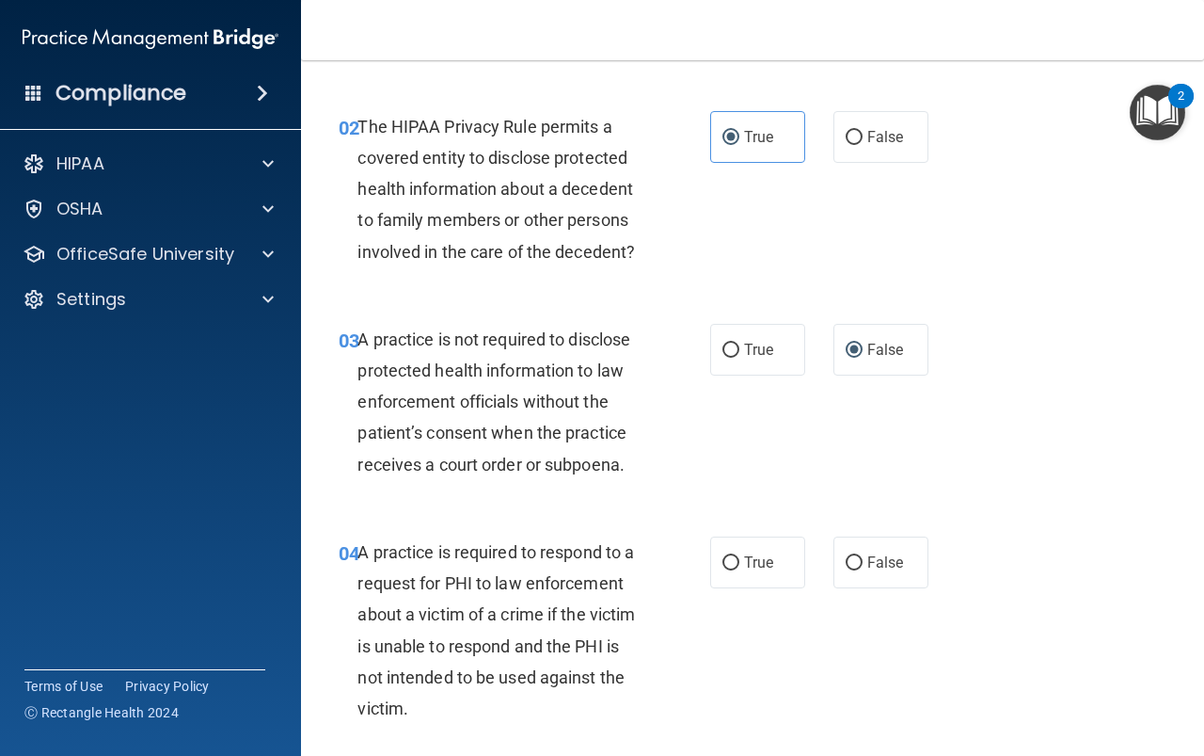
scroll to position [376, 0]
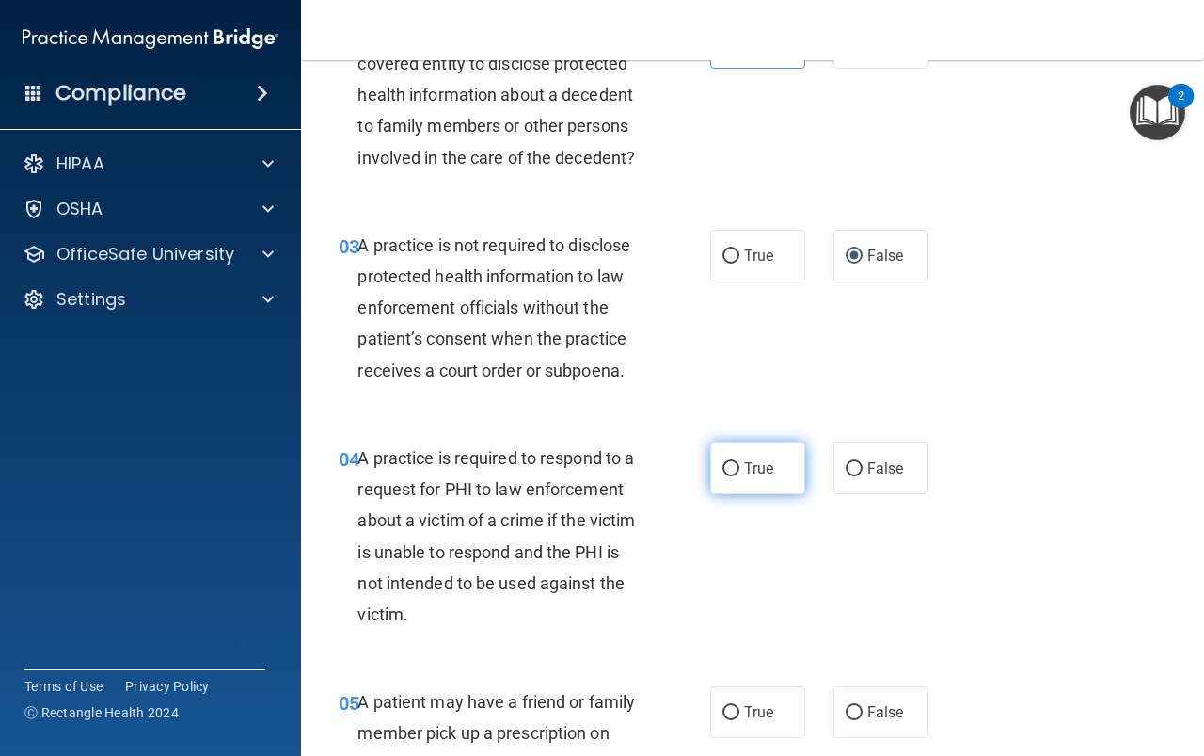
click at [749, 467] on span "True" at bounding box center [758, 468] width 29 height 18
click at [740, 467] on input "True" at bounding box center [731, 469] width 17 height 14
radio input "true"
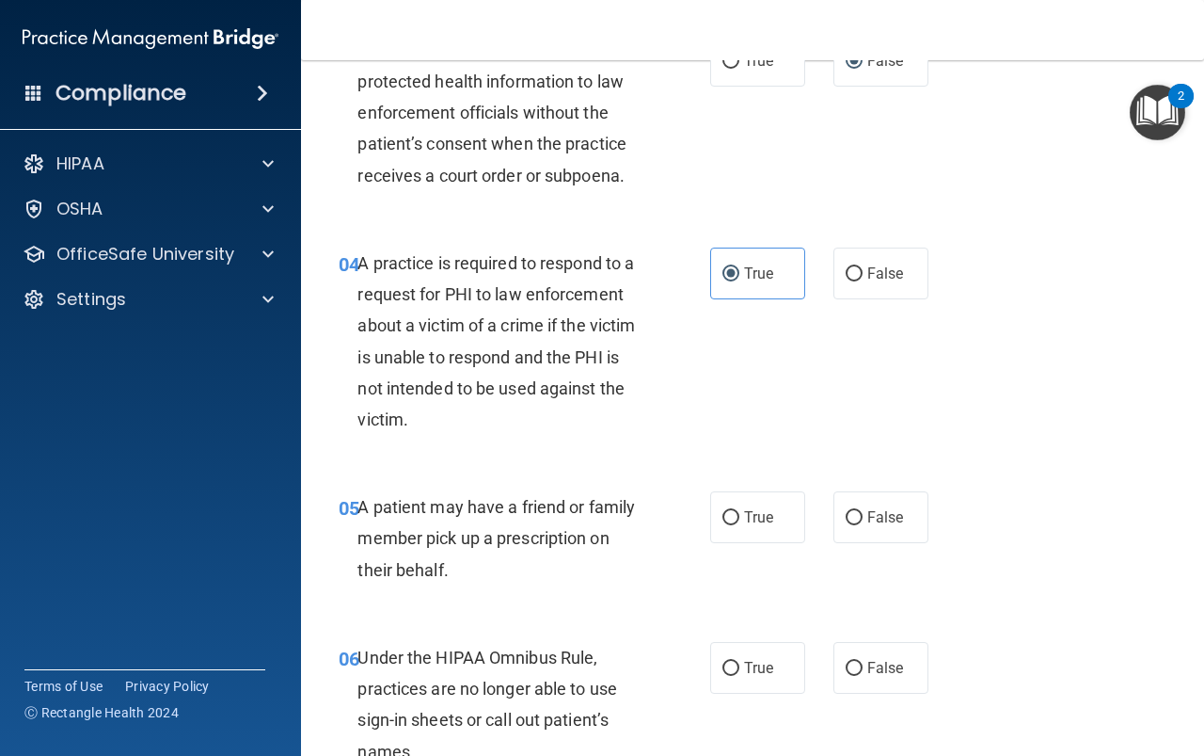
scroll to position [753, 0]
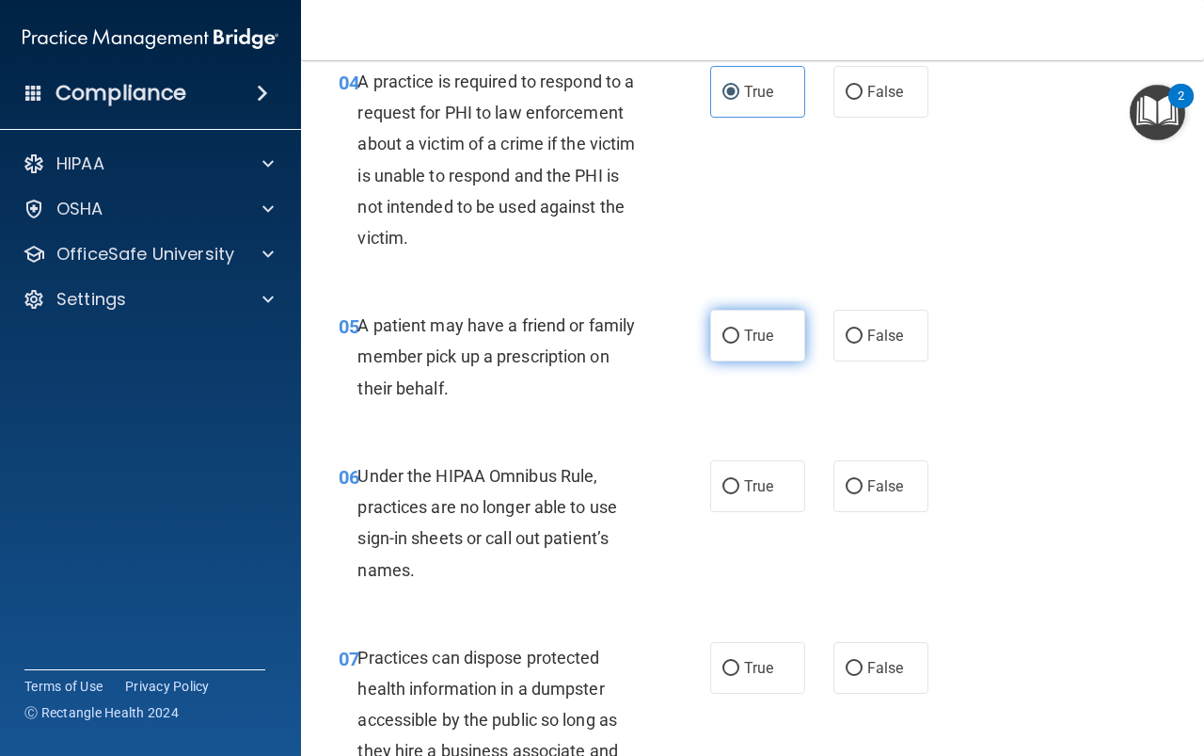
click at [754, 351] on label "True" at bounding box center [757, 336] width 95 height 52
click at [740, 343] on input "True" at bounding box center [731, 336] width 17 height 14
radio input "true"
click at [853, 486] on input "False" at bounding box center [854, 487] width 17 height 14
radio input "true"
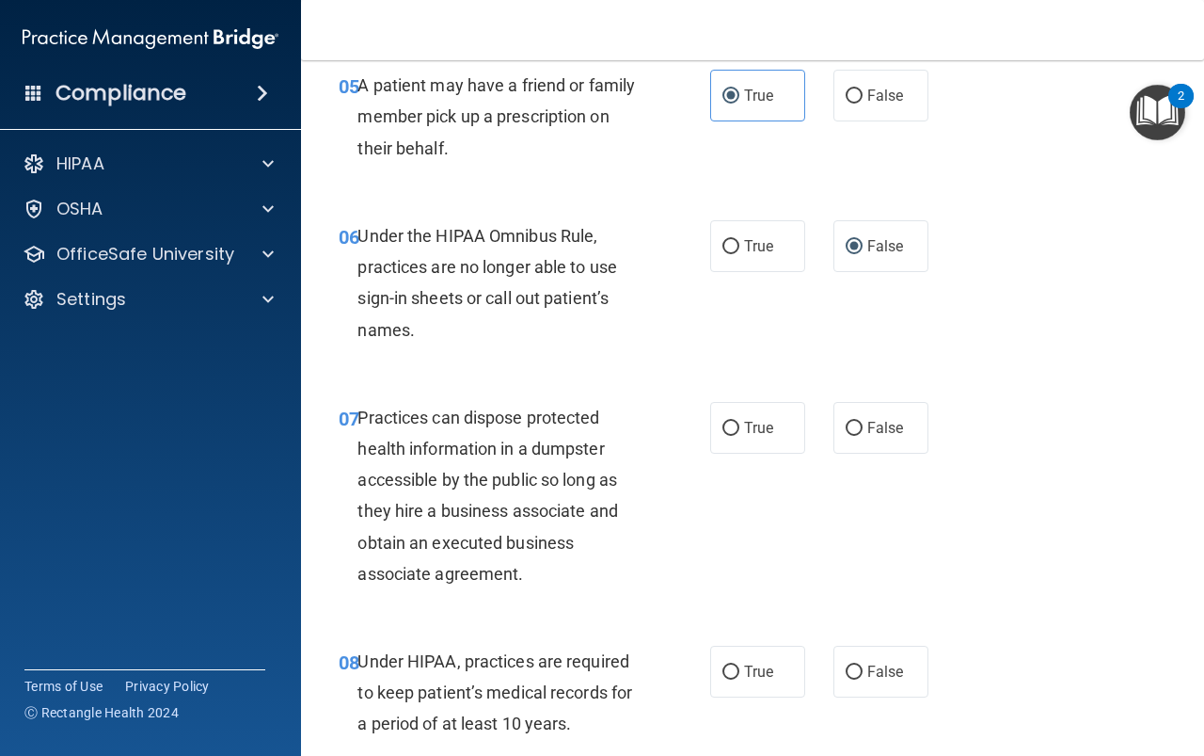
scroll to position [1035, 0]
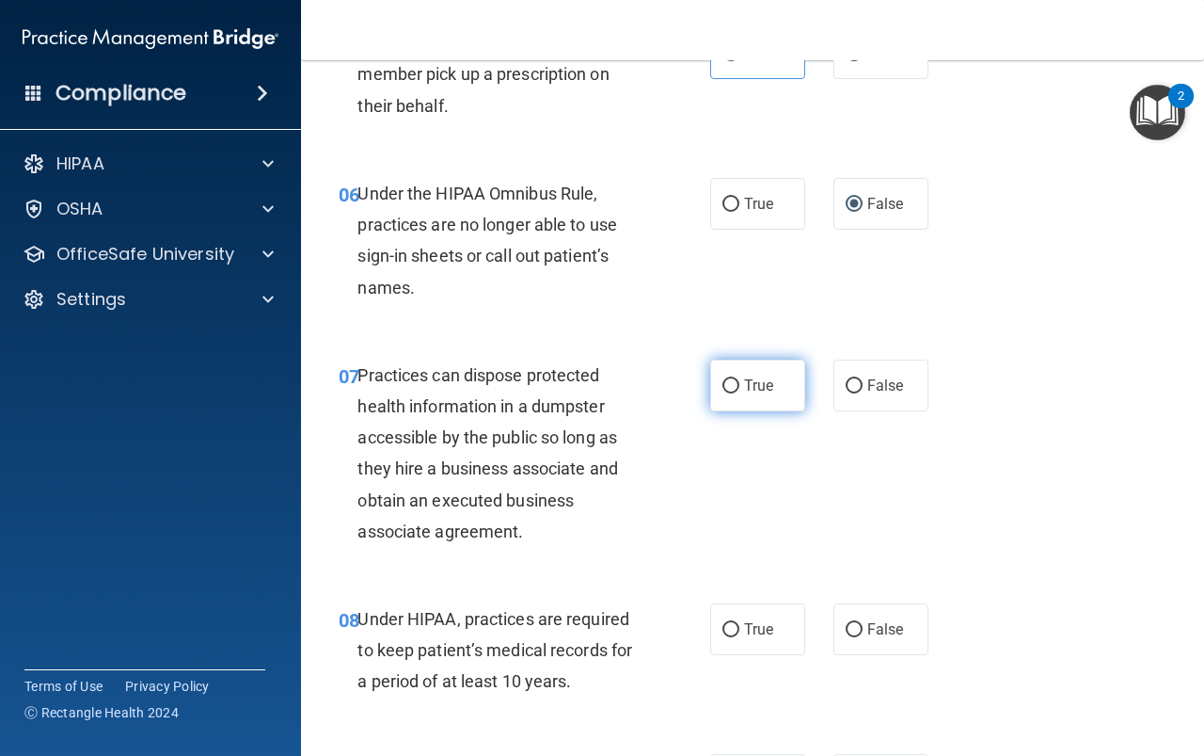
click at [744, 388] on span "True" at bounding box center [758, 385] width 29 height 18
click at [740, 388] on input "True" at bounding box center [731, 386] width 17 height 14
radio input "true"
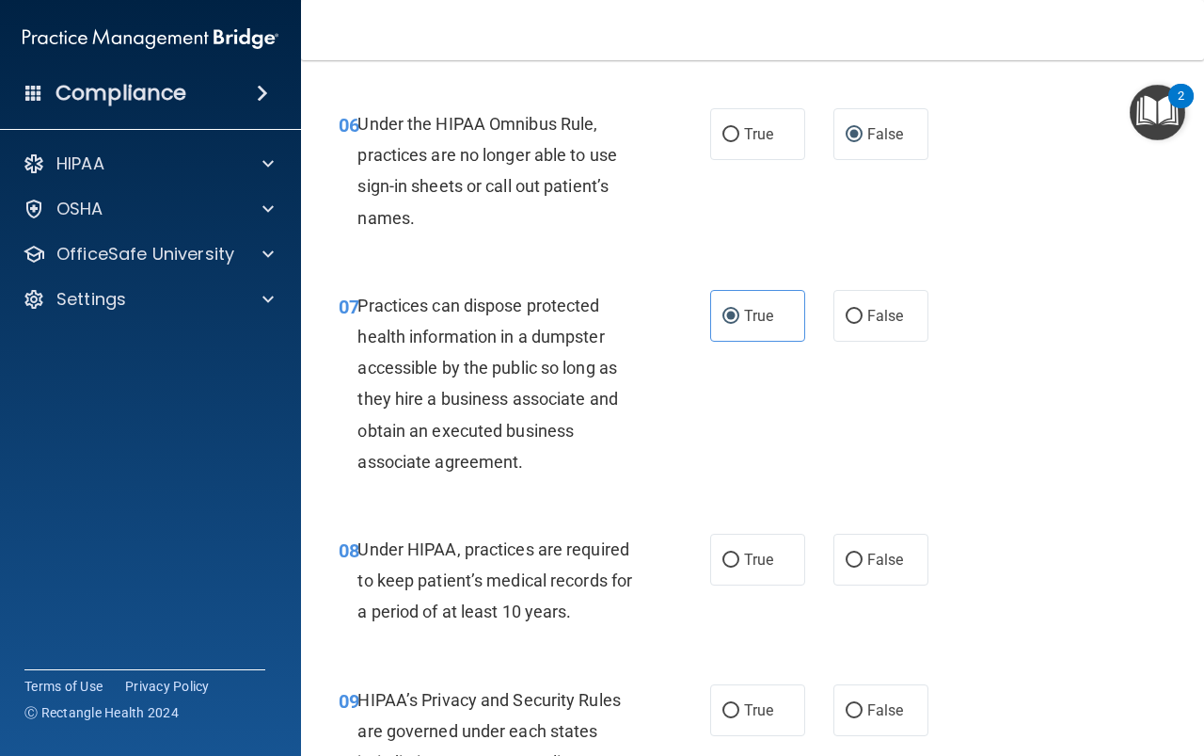
scroll to position [1223, 0]
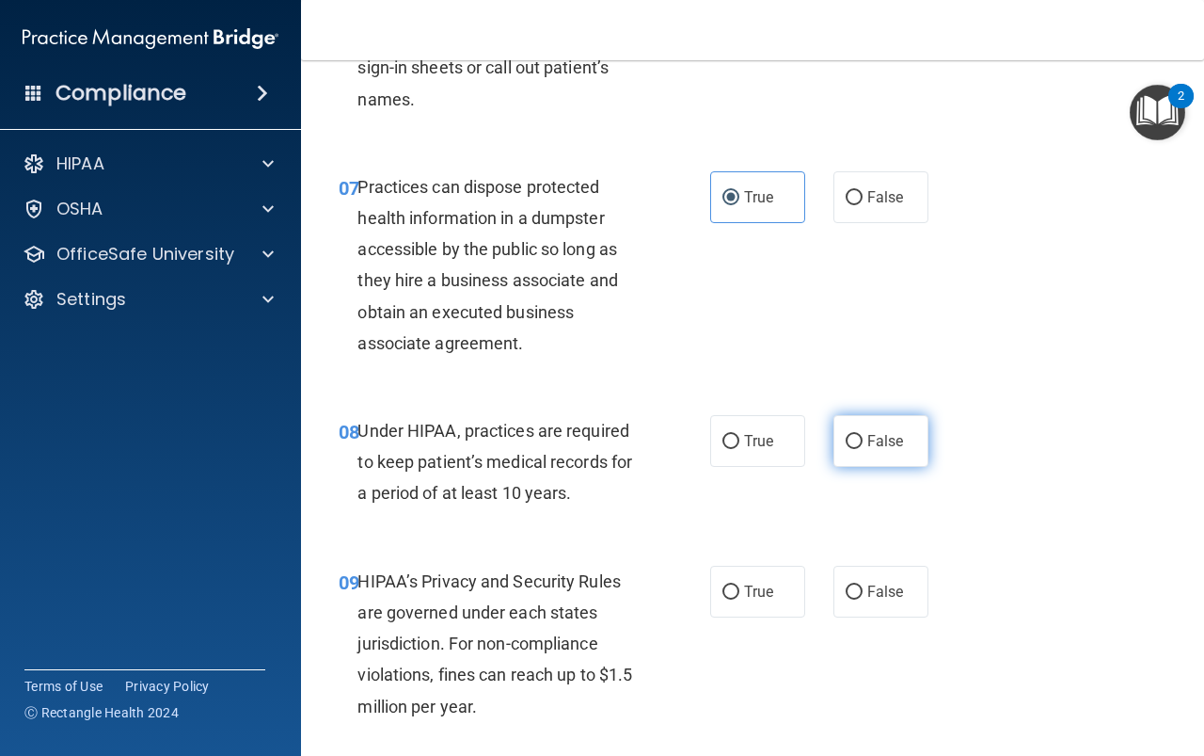
click at [856, 453] on label "False" at bounding box center [881, 441] width 95 height 52
click at [856, 449] on input "False" at bounding box center [854, 442] width 17 height 14
radio input "true"
click at [868, 591] on span "False" at bounding box center [886, 591] width 37 height 18
click at [863, 591] on input "False" at bounding box center [854, 592] width 17 height 14
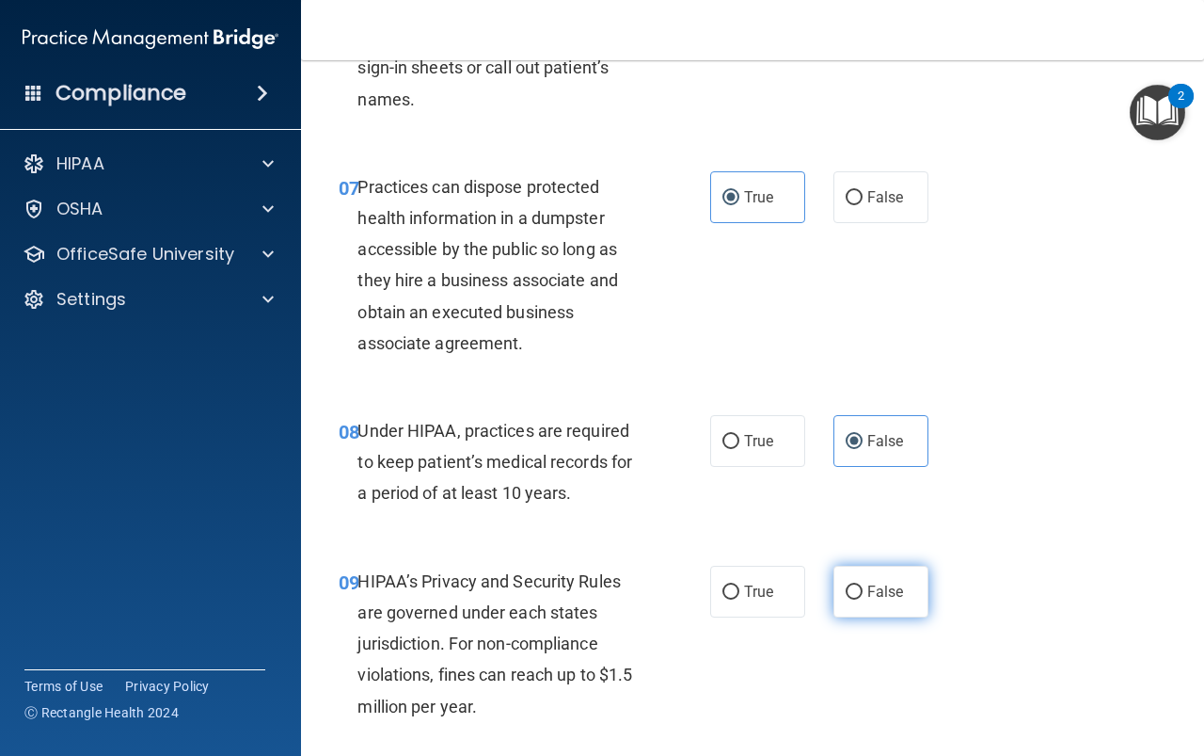
radio input "true"
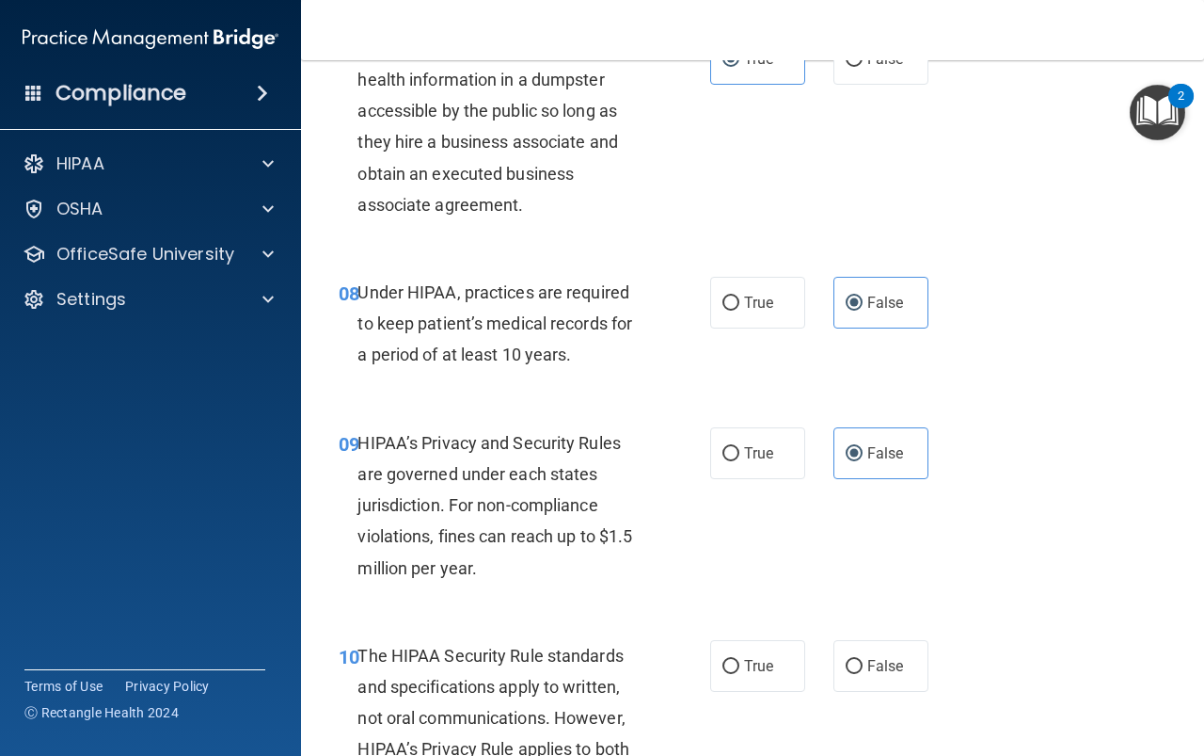
scroll to position [1506, 0]
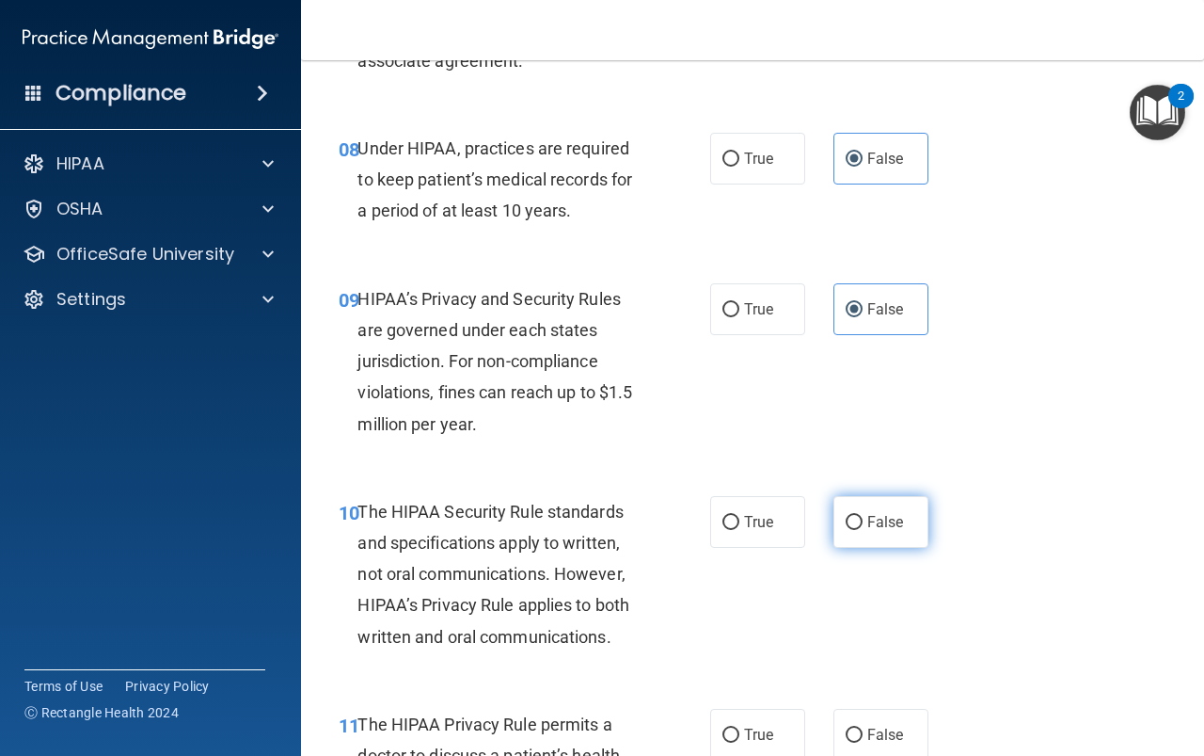
click at [880, 520] on span "False" at bounding box center [886, 522] width 37 height 18
click at [863, 520] on input "False" at bounding box center [854, 523] width 17 height 14
radio input "true"
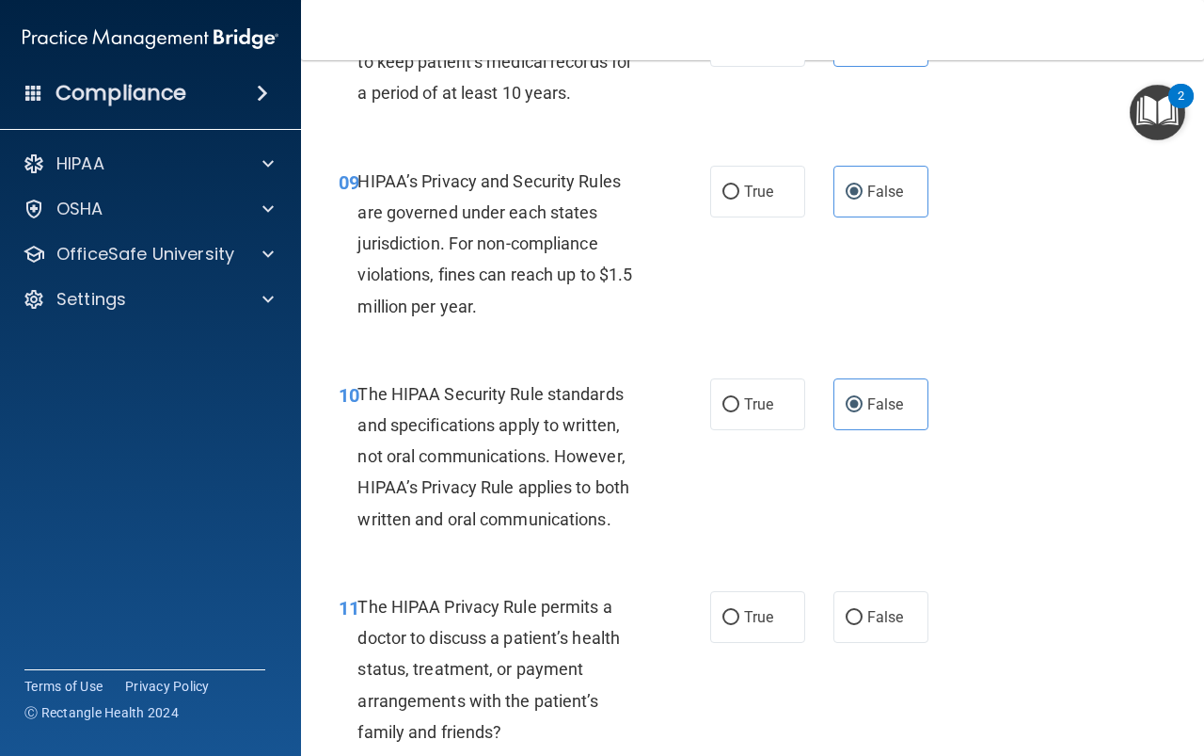
scroll to position [1882, 0]
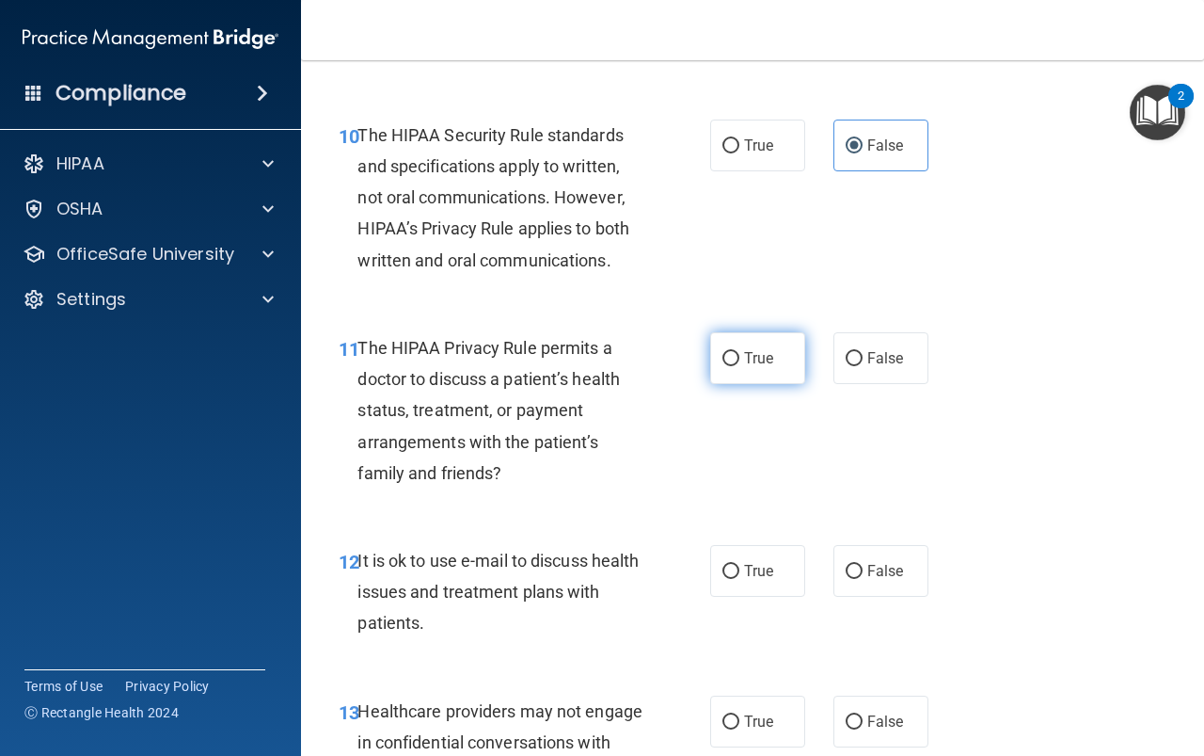
click at [773, 357] on label "True" at bounding box center [757, 358] width 95 height 52
click at [740, 357] on input "True" at bounding box center [731, 359] width 17 height 14
radio input "true"
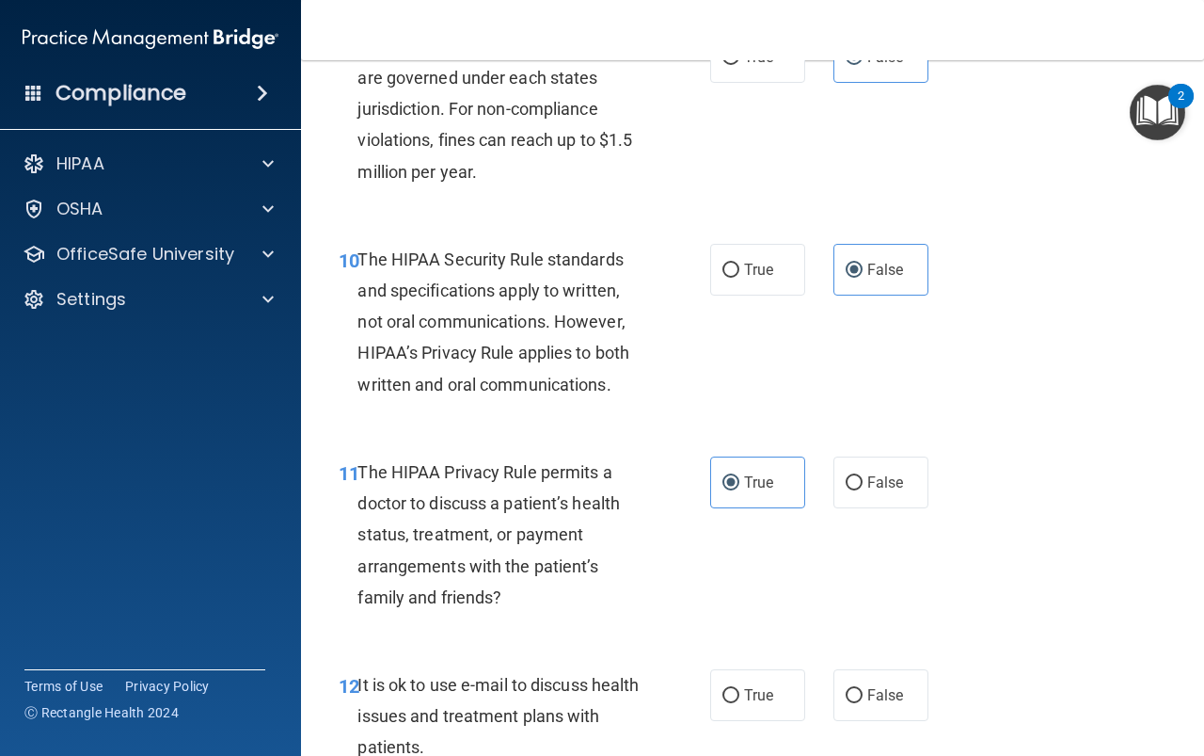
scroll to position [1694, 0]
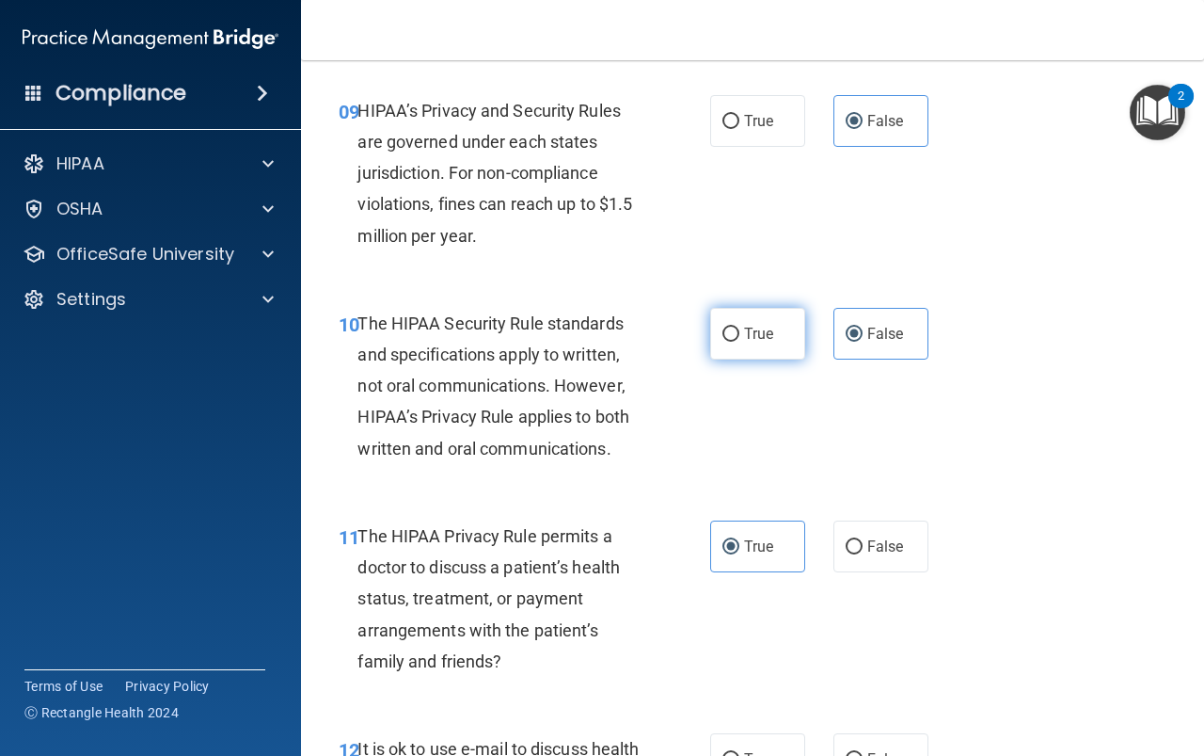
click at [744, 332] on span "True" at bounding box center [758, 334] width 29 height 18
click at [740, 332] on input "True" at bounding box center [731, 334] width 17 height 14
radio input "true"
radio input "false"
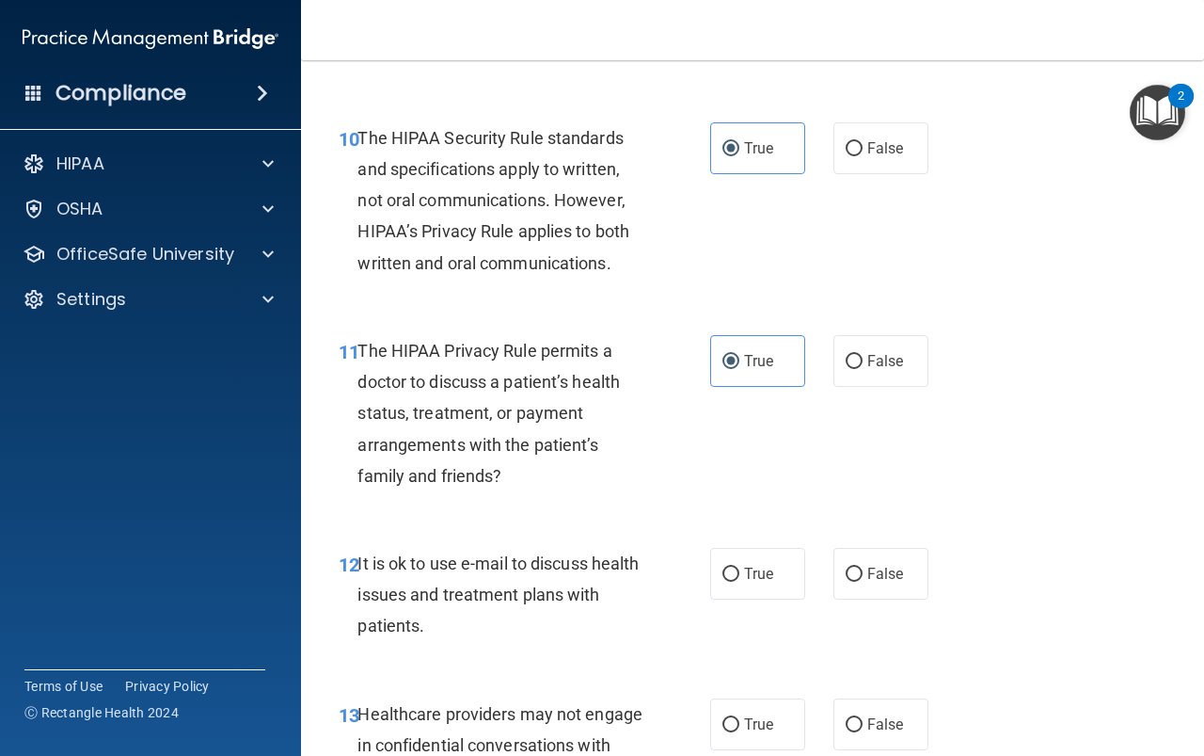
scroll to position [1882, 0]
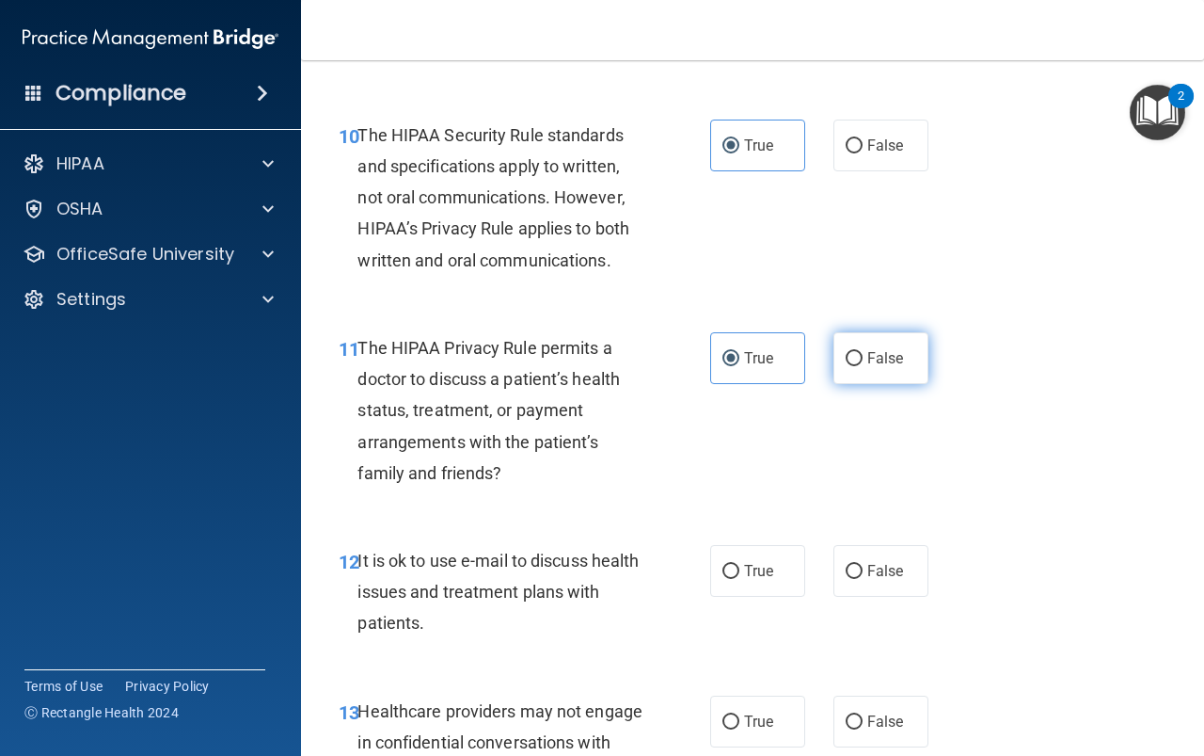
click at [868, 352] on span "False" at bounding box center [886, 358] width 37 height 18
click at [860, 352] on input "False" at bounding box center [854, 359] width 17 height 14
radio input "true"
radio input "false"
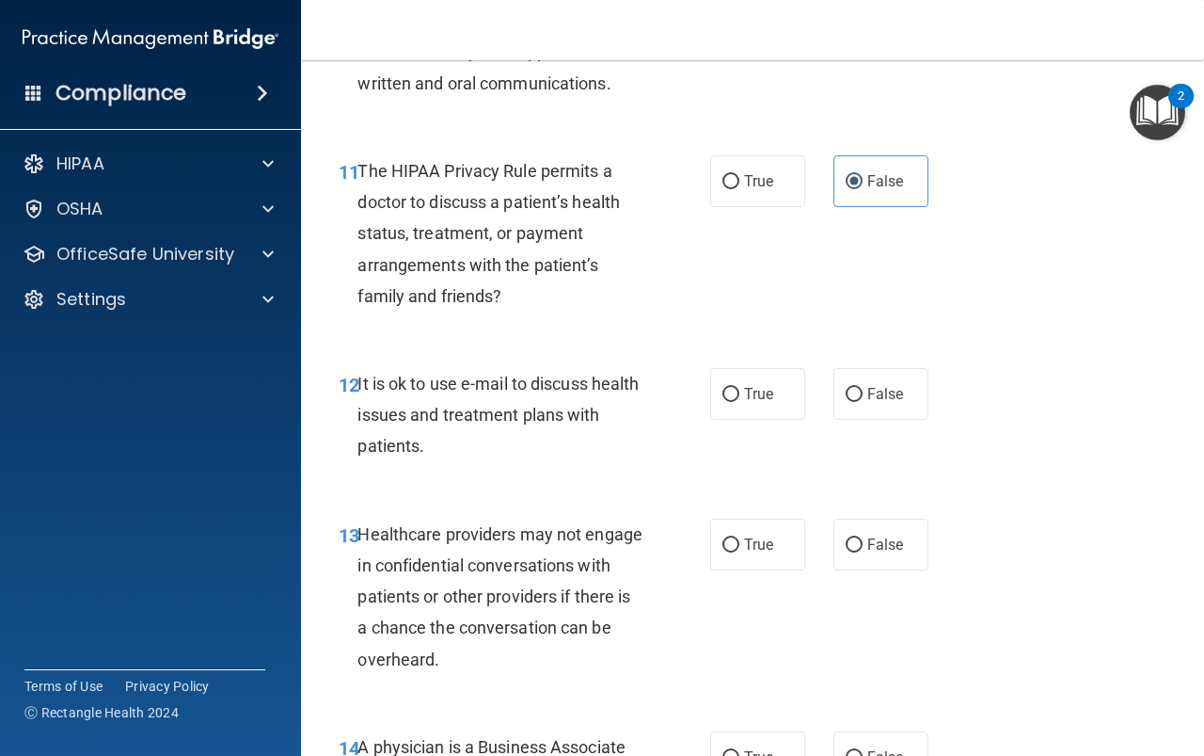
scroll to position [2070, 0]
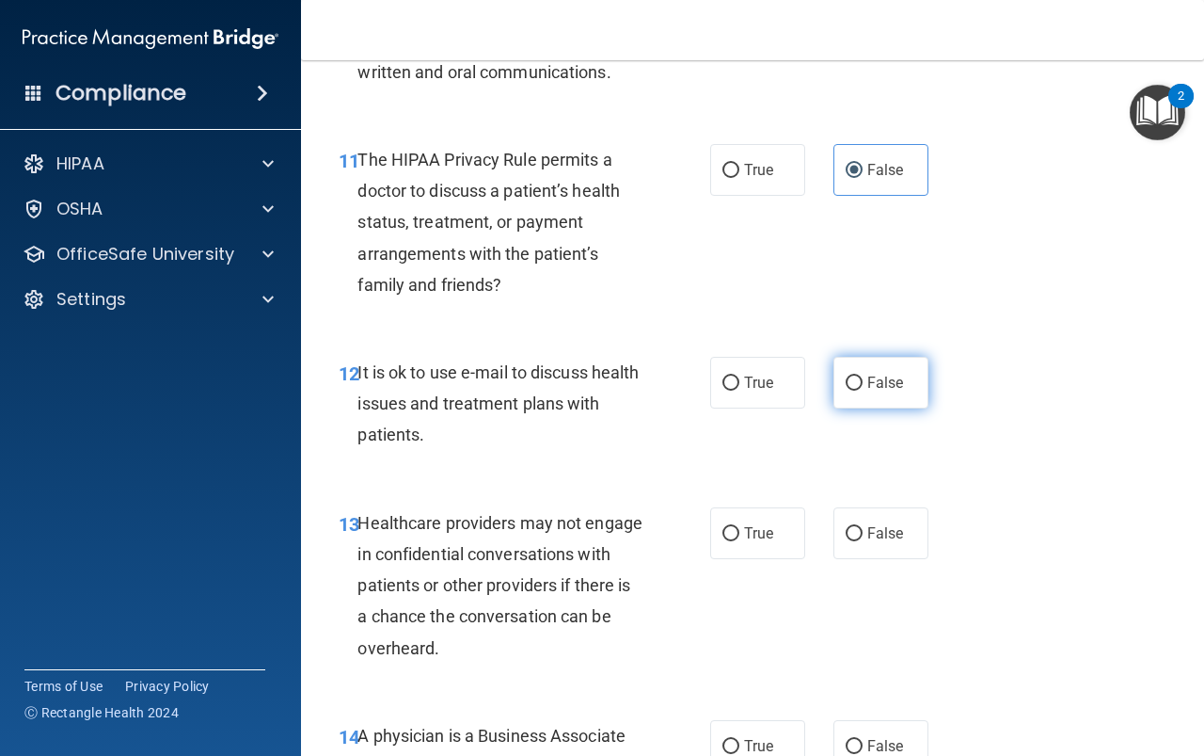
click at [868, 389] on span "False" at bounding box center [886, 383] width 37 height 18
click at [859, 389] on input "False" at bounding box center [854, 383] width 17 height 14
radio input "true"
click at [879, 526] on span "False" at bounding box center [886, 533] width 37 height 18
click at [863, 527] on input "False" at bounding box center [854, 534] width 17 height 14
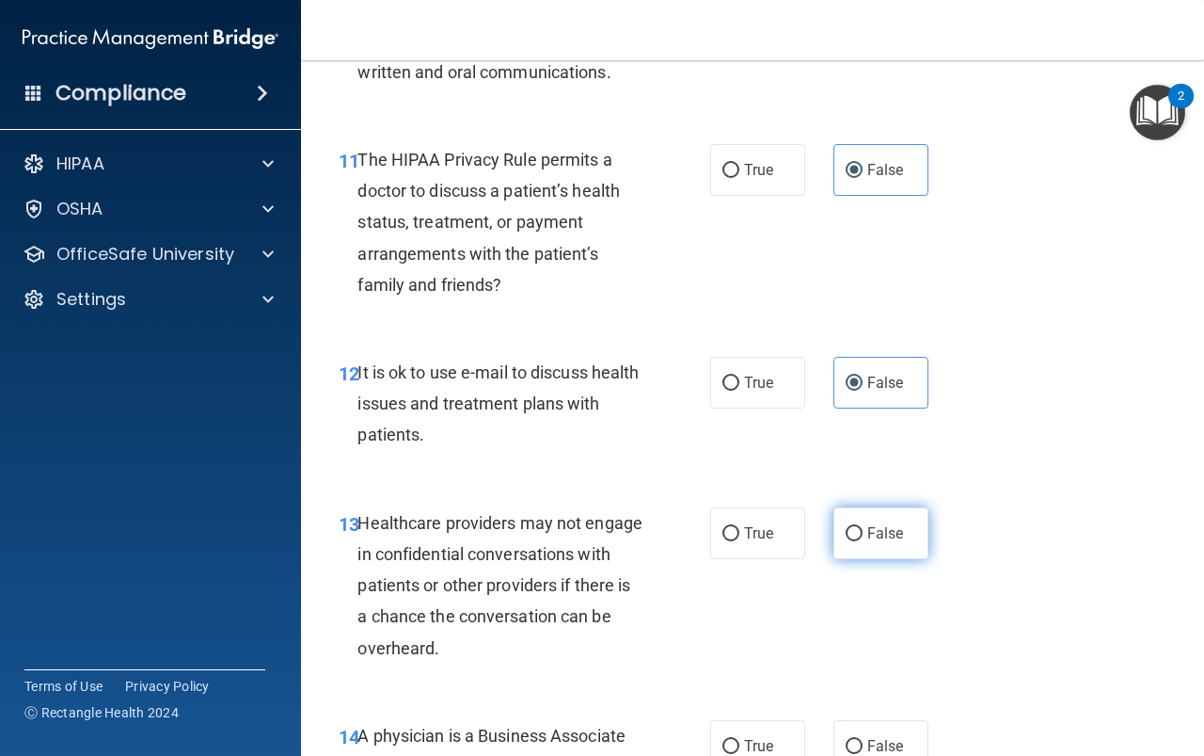
radio input "true"
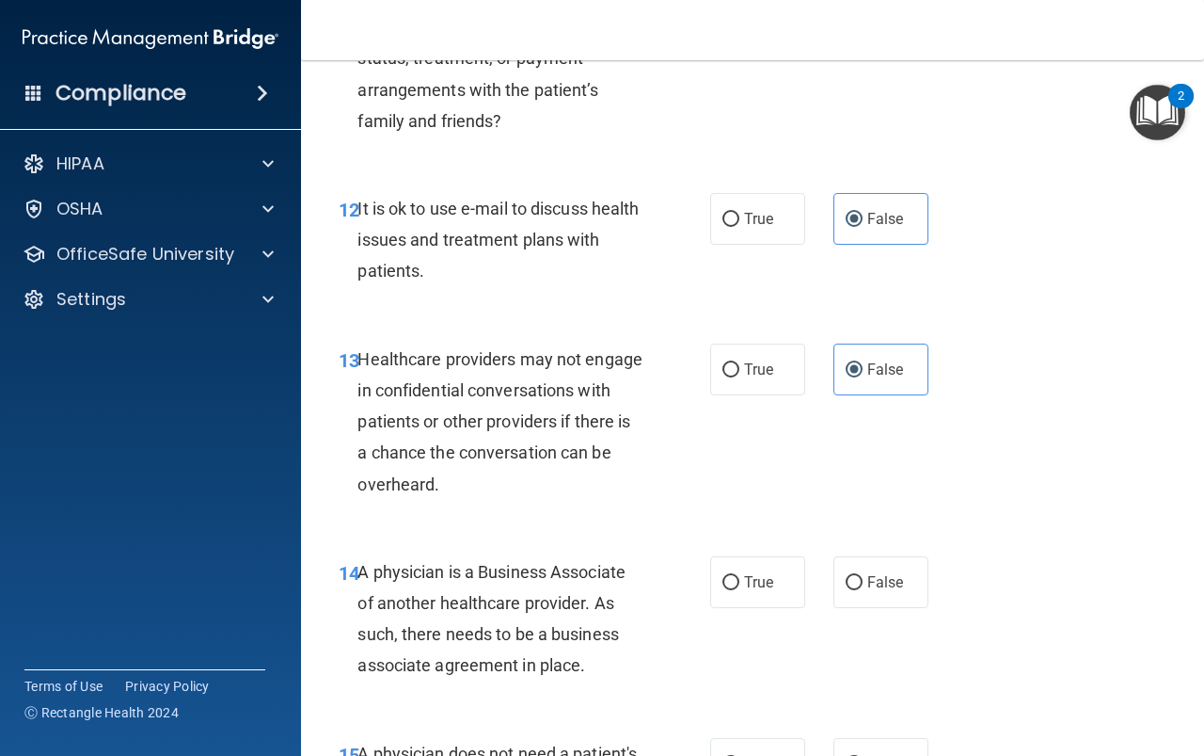
scroll to position [2258, 0]
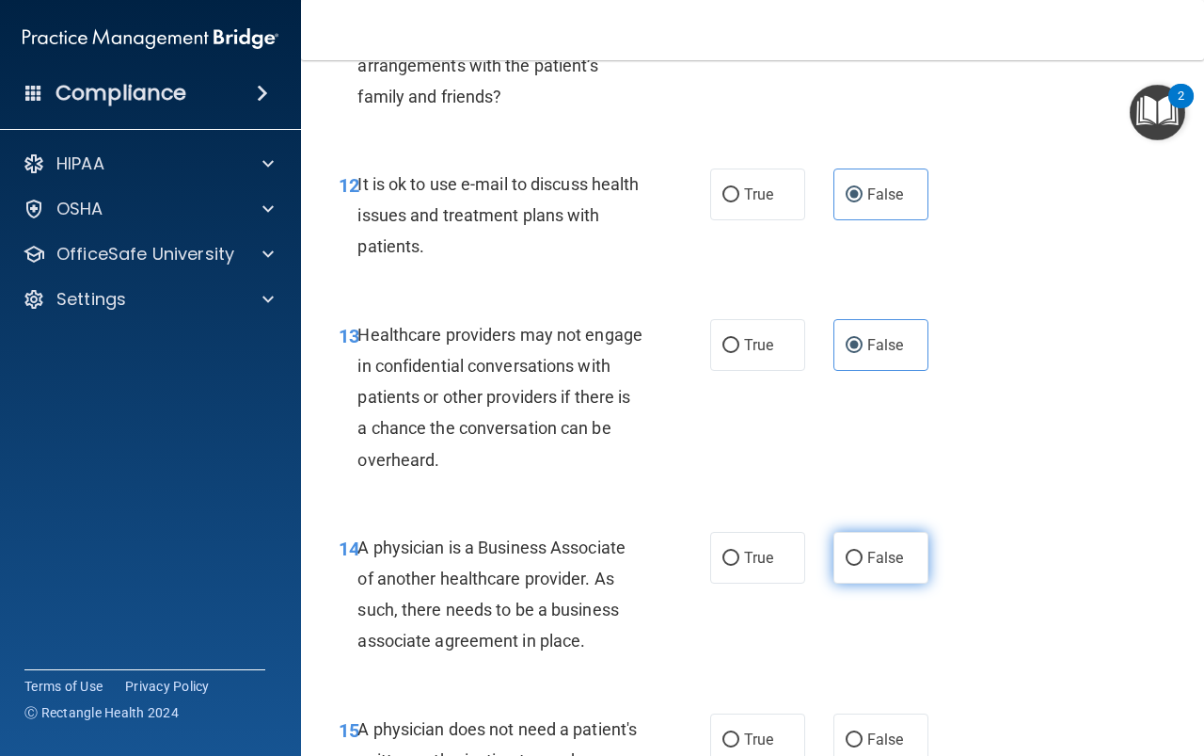
click at [884, 566] on label "False" at bounding box center [881, 558] width 95 height 52
click at [863, 566] on input "False" at bounding box center [854, 558] width 17 height 14
radio input "true"
click at [766, 347] on span "True" at bounding box center [758, 345] width 29 height 18
click at [740, 347] on input "True" at bounding box center [731, 346] width 17 height 14
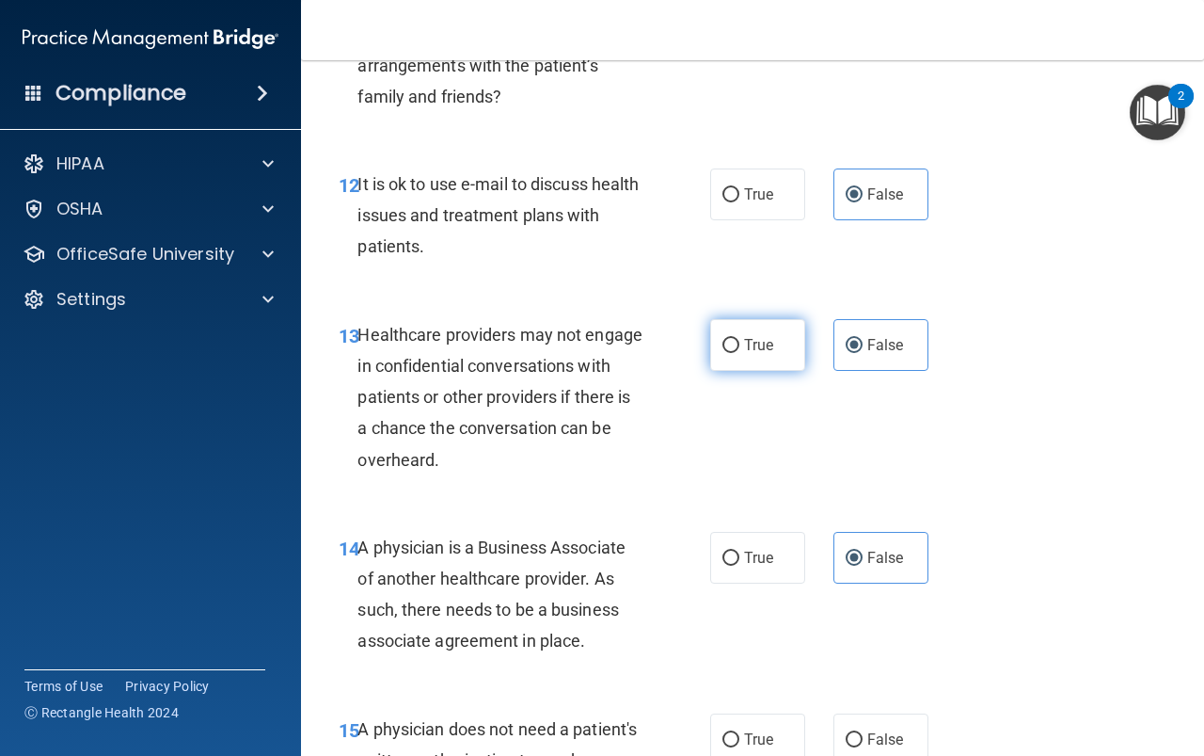
radio input "true"
radio input "false"
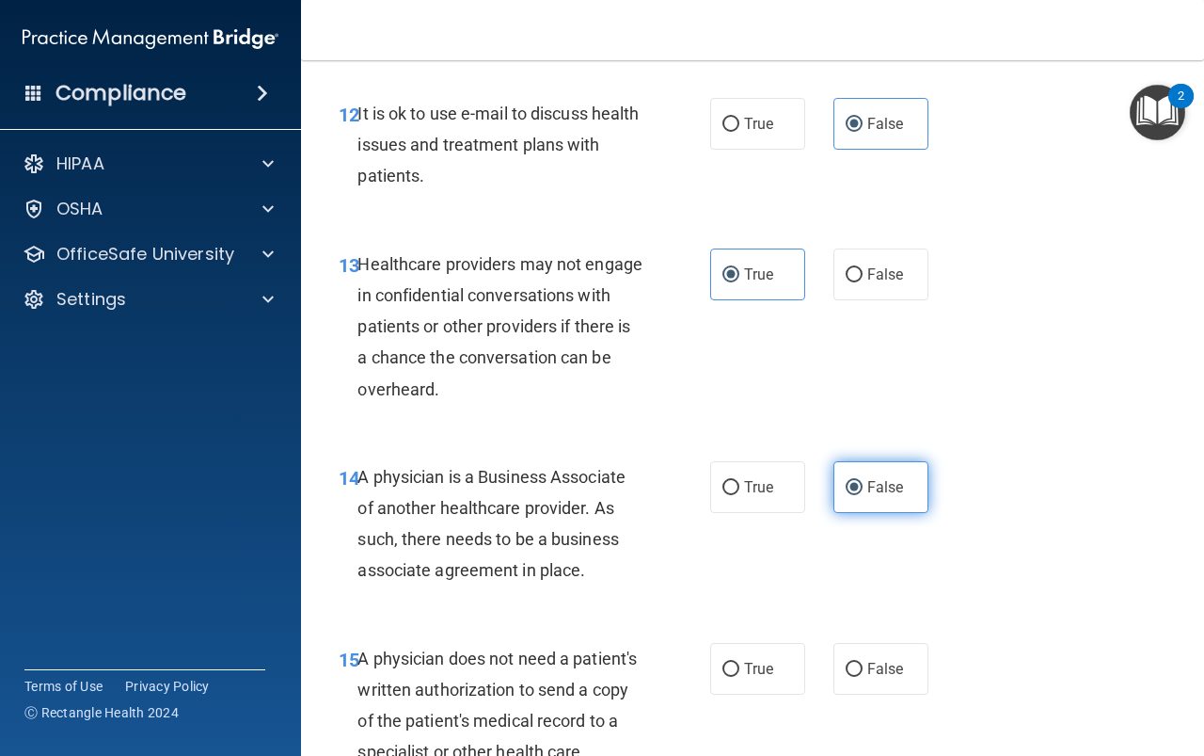
scroll to position [2447, 0]
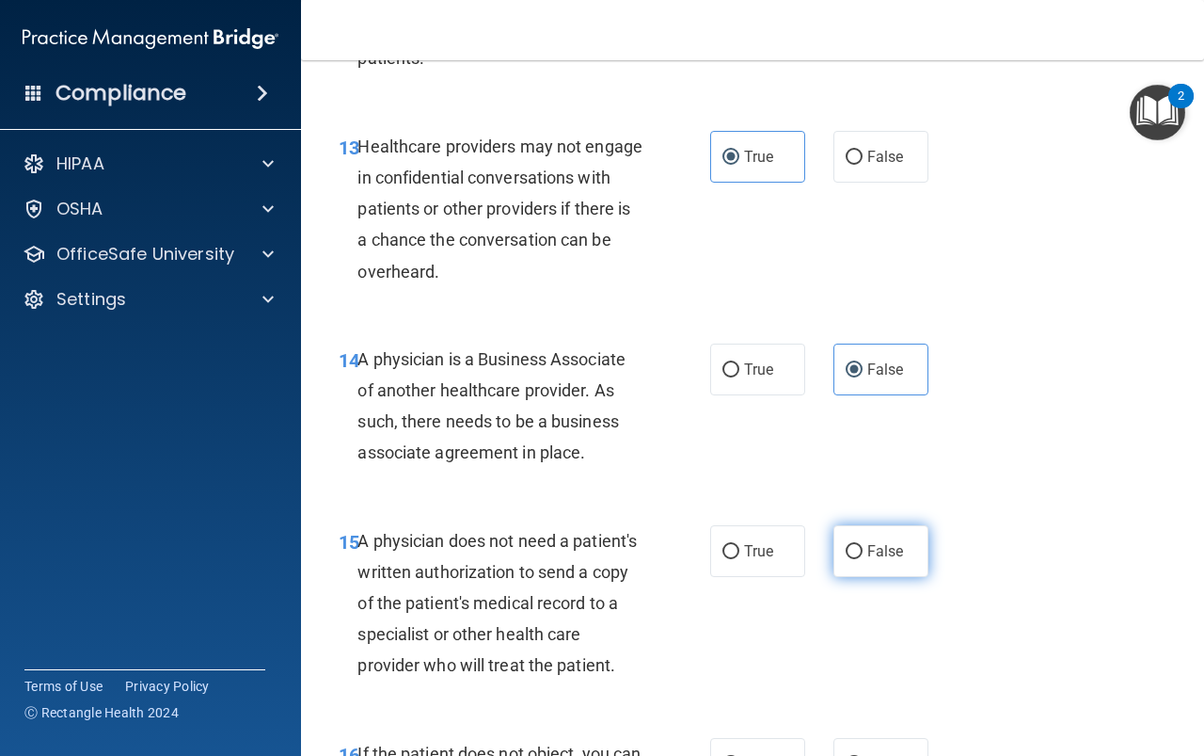
click at [873, 556] on span "False" at bounding box center [886, 551] width 37 height 18
click at [863, 556] on input "False" at bounding box center [854, 552] width 17 height 14
radio input "true"
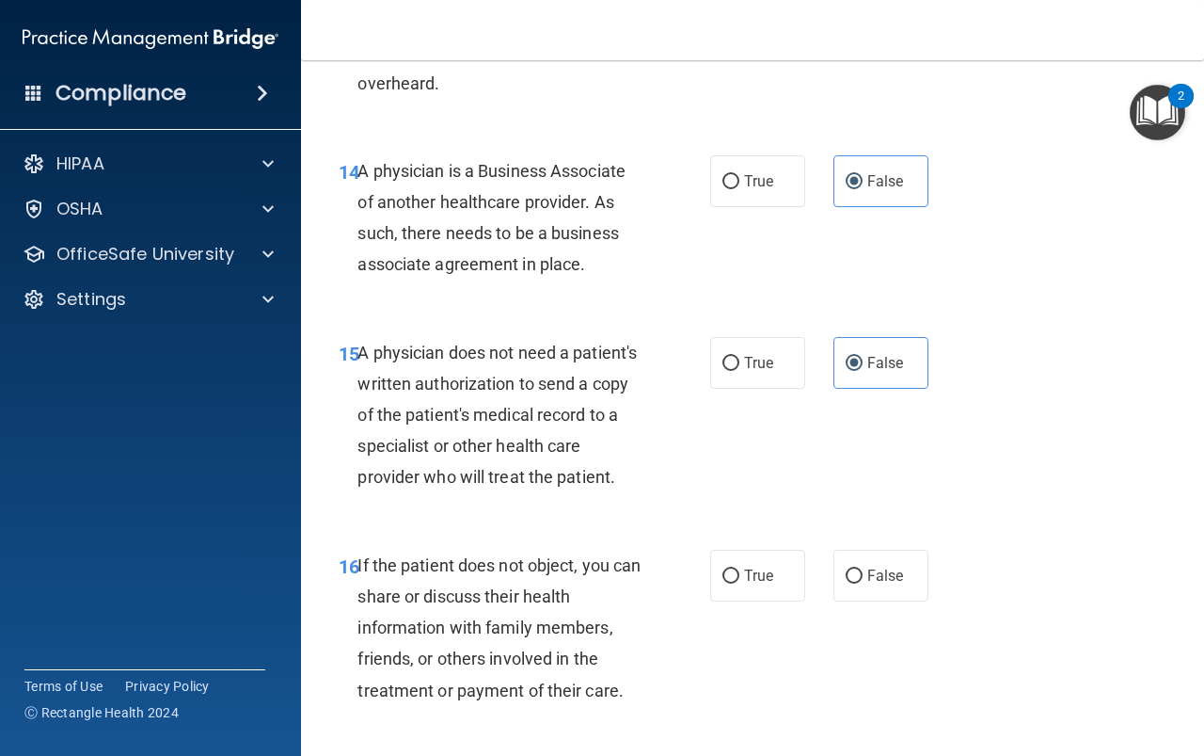
scroll to position [2729, 0]
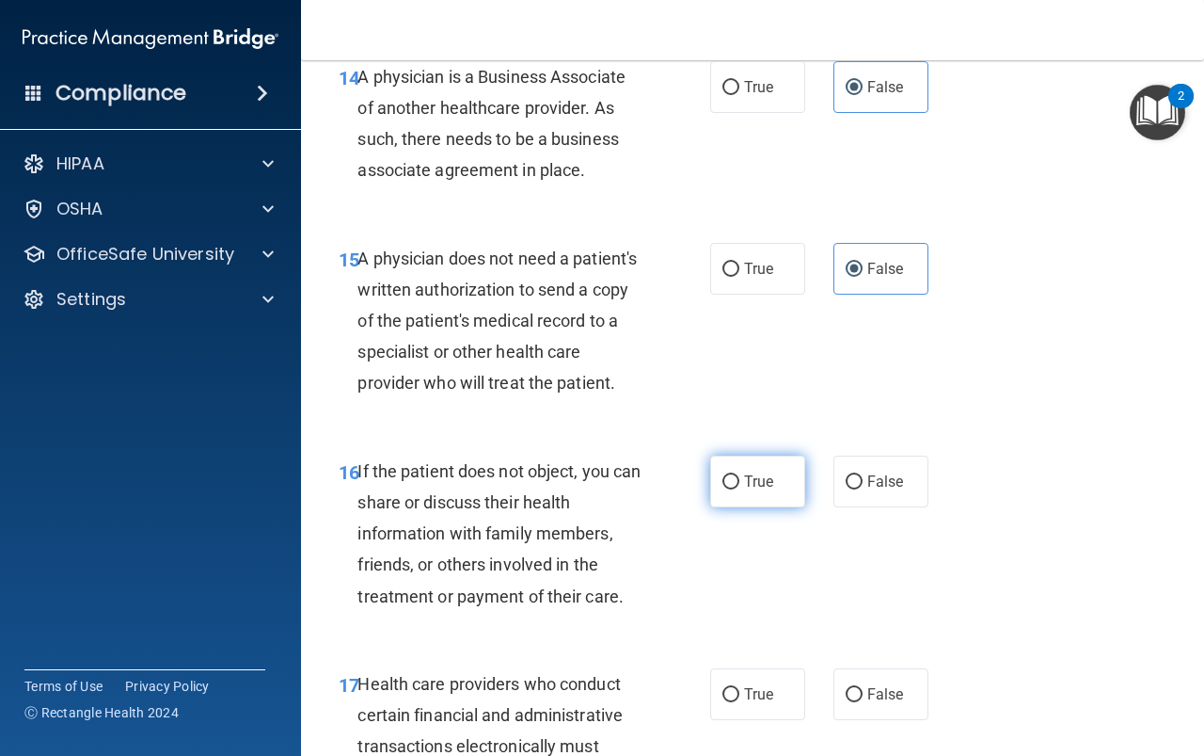
click at [733, 505] on label "True" at bounding box center [757, 481] width 95 height 52
click at [733, 489] on input "True" at bounding box center [731, 482] width 17 height 14
radio input "true"
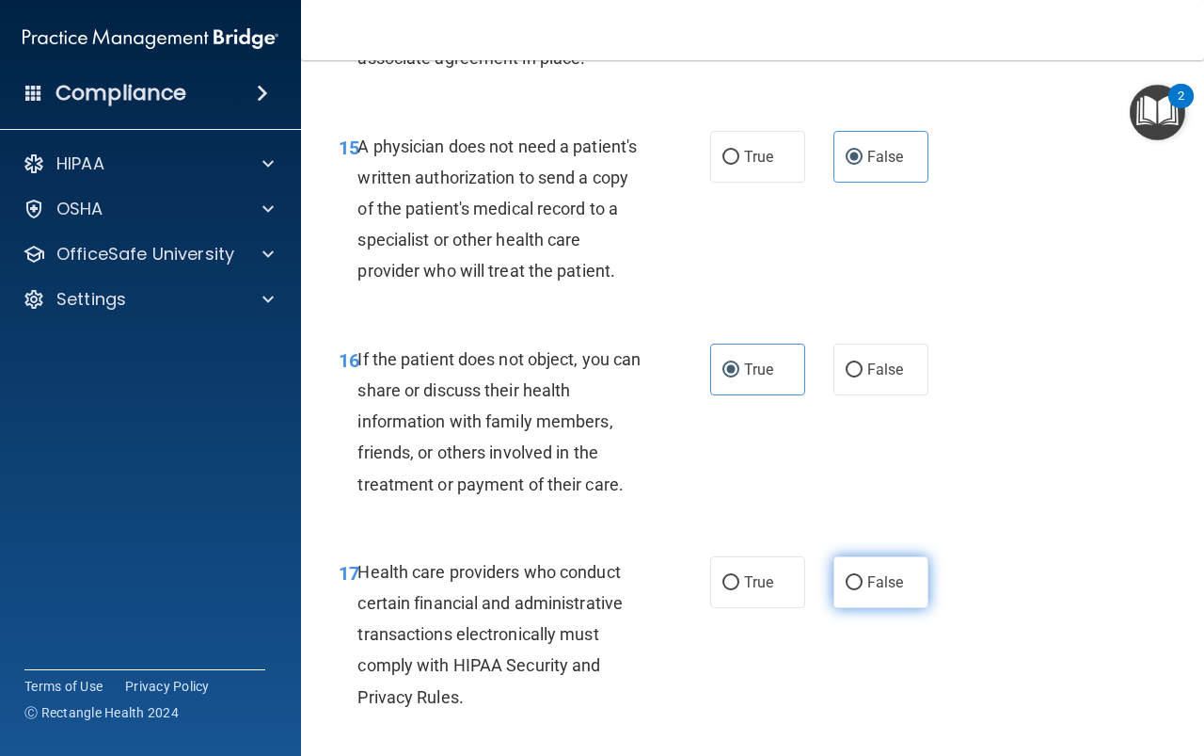
scroll to position [3105, 0]
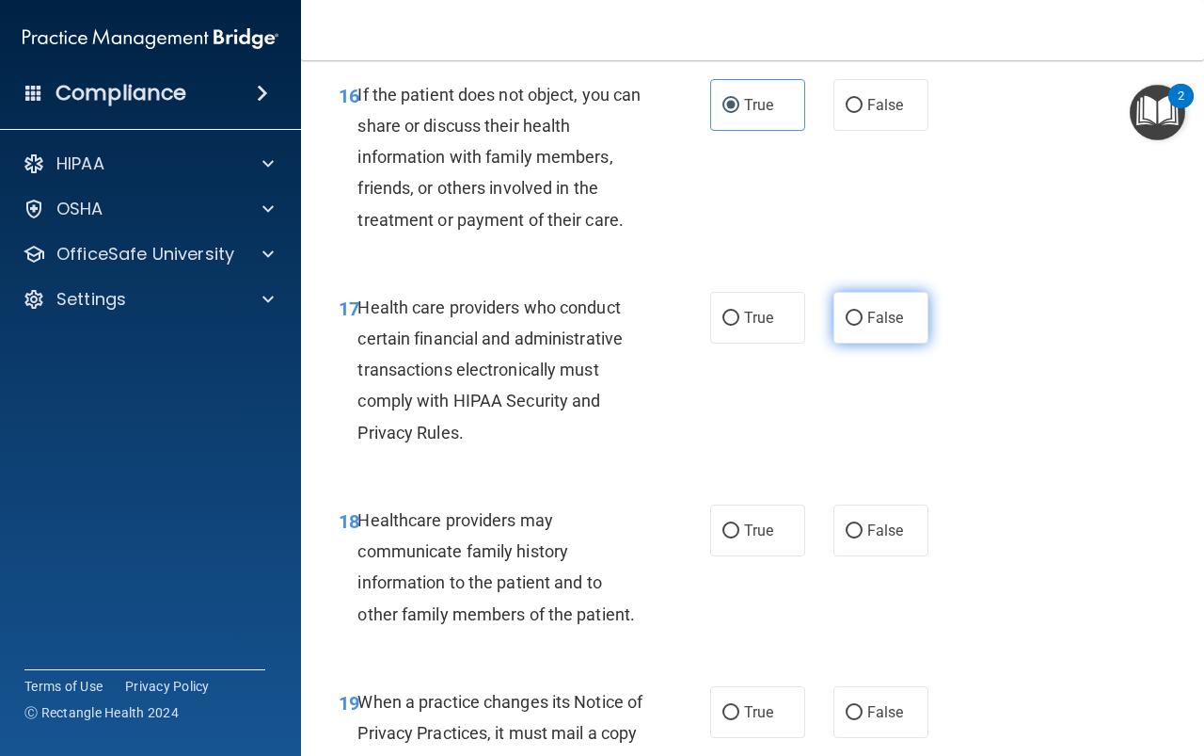
click at [870, 327] on span "False" at bounding box center [886, 318] width 37 height 18
click at [863, 326] on input "False" at bounding box center [854, 318] width 17 height 14
radio input "true"
click at [868, 539] on span "False" at bounding box center [886, 530] width 37 height 18
click at [863, 538] on input "False" at bounding box center [854, 531] width 17 height 14
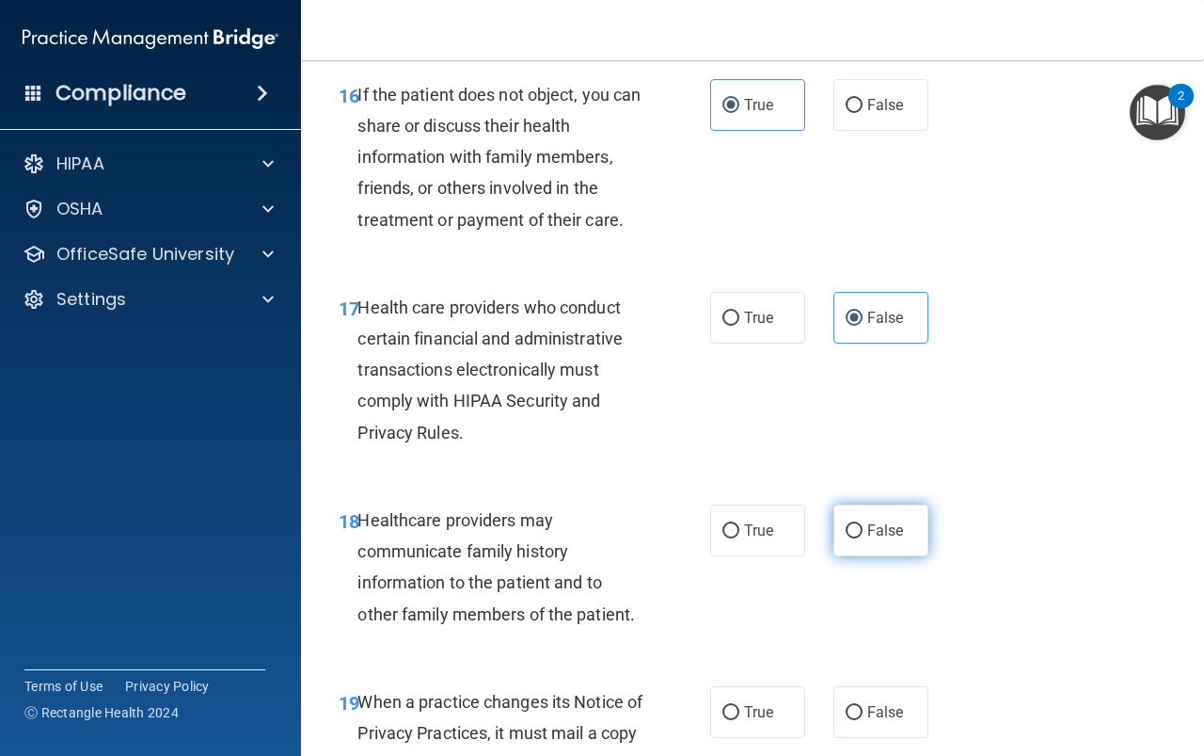
radio input "true"
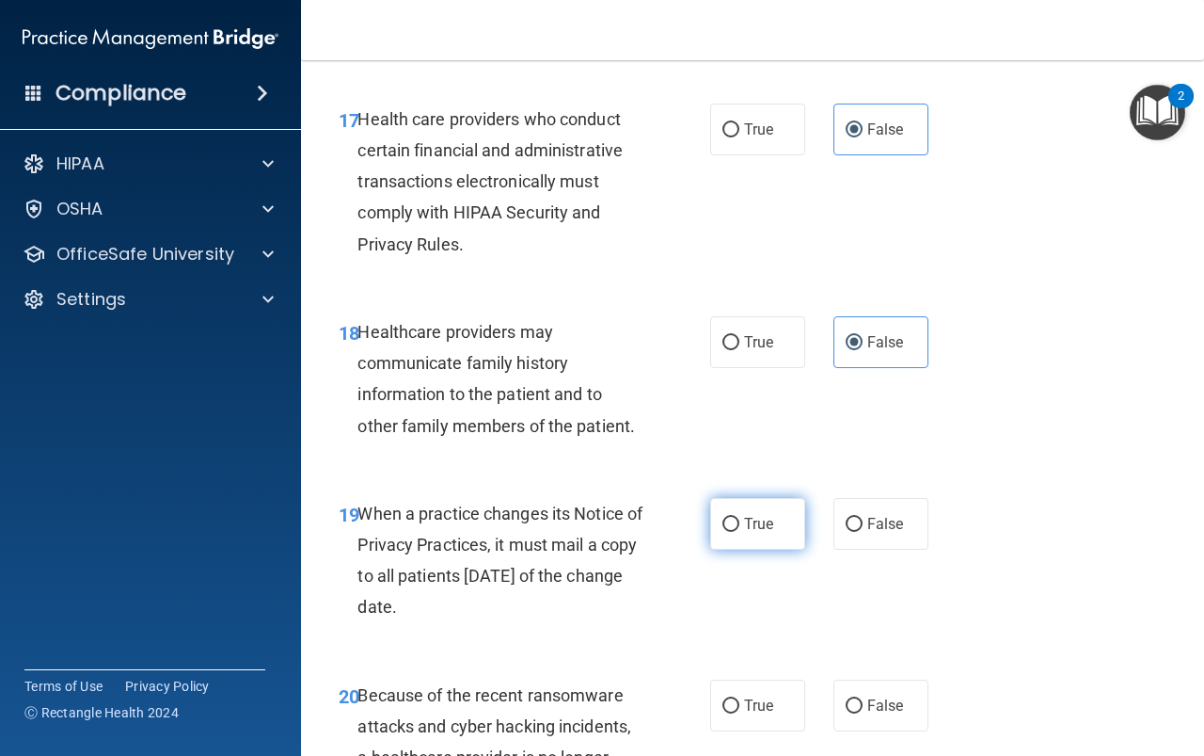
click at [748, 533] on span "True" at bounding box center [758, 524] width 29 height 18
click at [740, 532] on input "True" at bounding box center [731, 525] width 17 height 14
radio input "true"
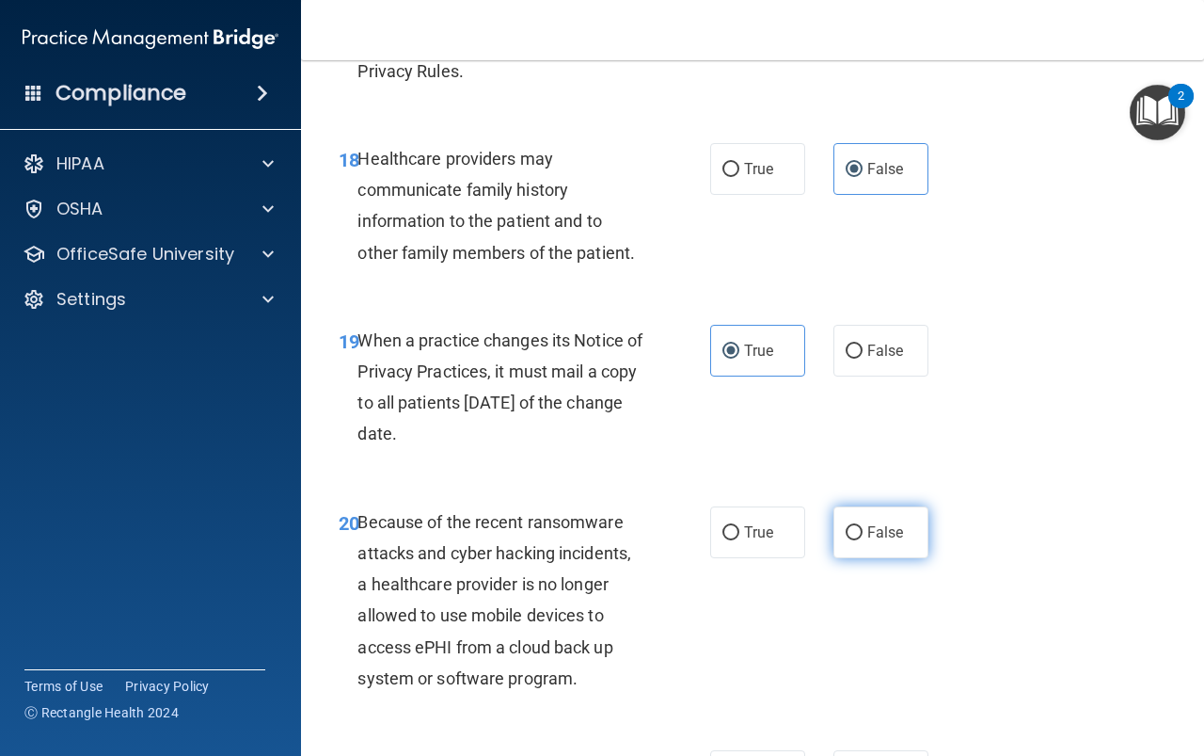
scroll to position [3482, 0]
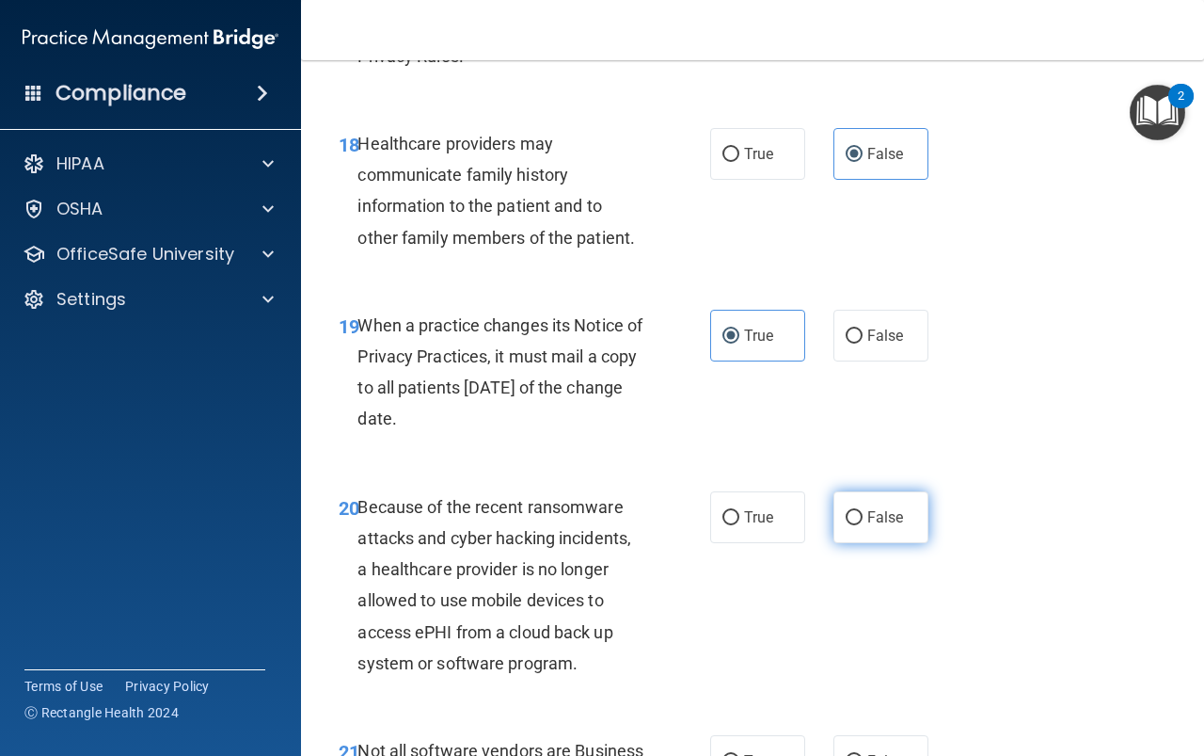
click at [876, 526] on span "False" at bounding box center [886, 517] width 37 height 18
click at [863, 525] on input "False" at bounding box center [854, 518] width 17 height 14
radio input "true"
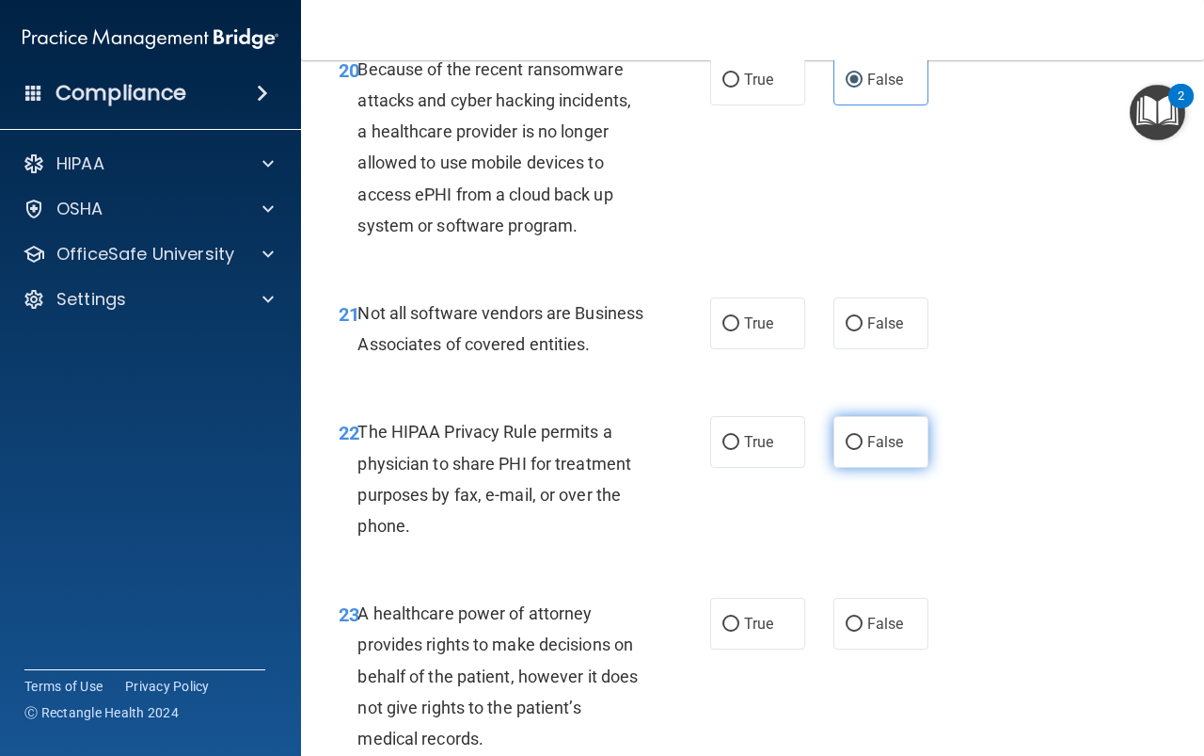
scroll to position [3952, 0]
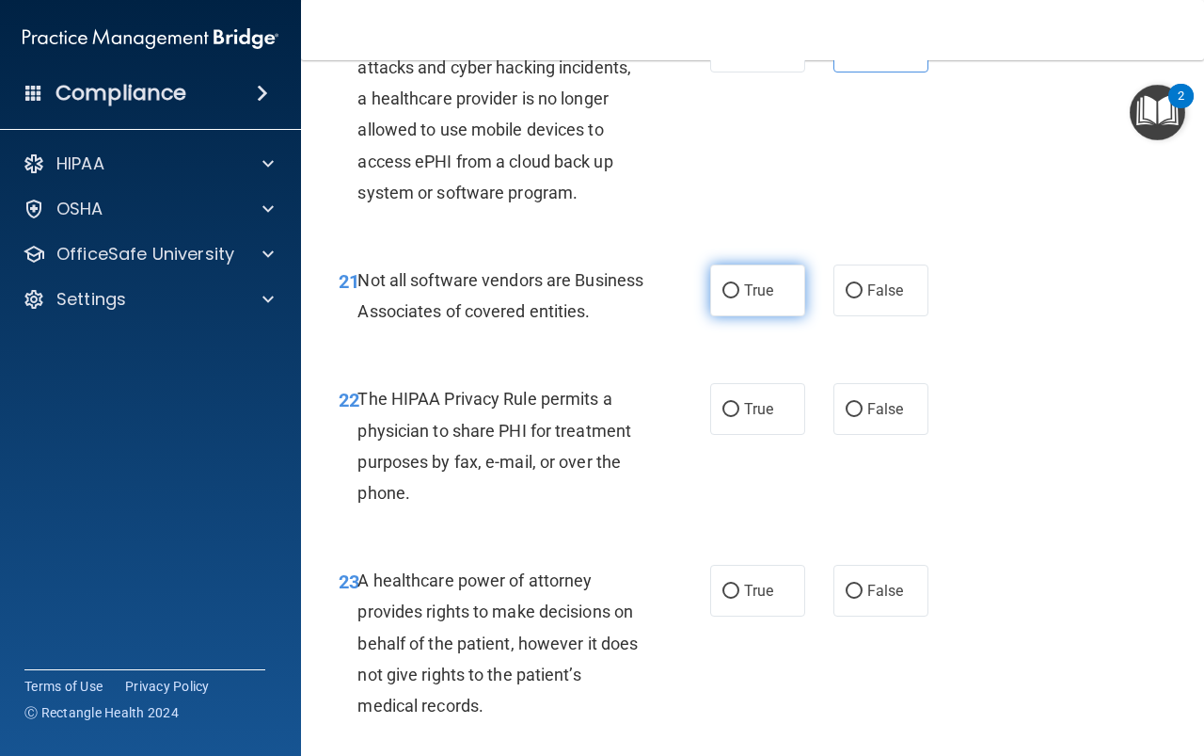
click at [758, 299] on span "True" at bounding box center [758, 290] width 29 height 18
click at [740, 298] on input "True" at bounding box center [731, 291] width 17 height 14
radio input "true"
click at [868, 418] on span "False" at bounding box center [886, 409] width 37 height 18
click at [863, 417] on input "False" at bounding box center [854, 410] width 17 height 14
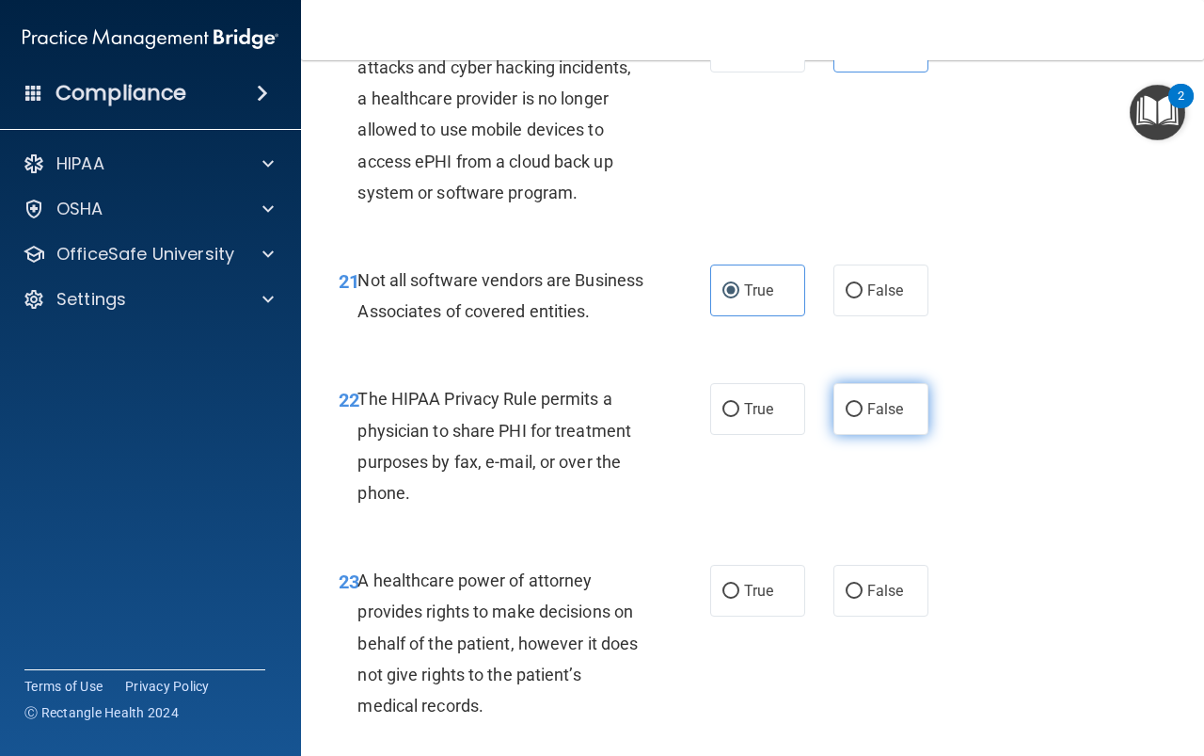
radio input "true"
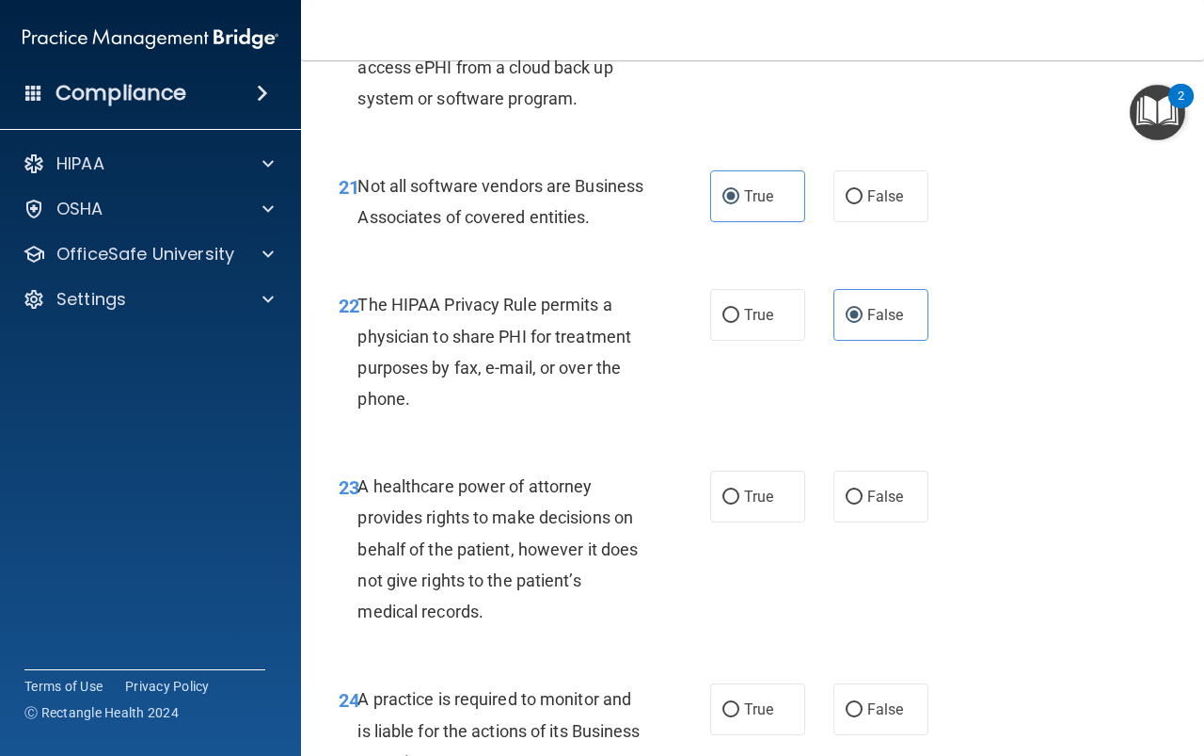
scroll to position [4140, 0]
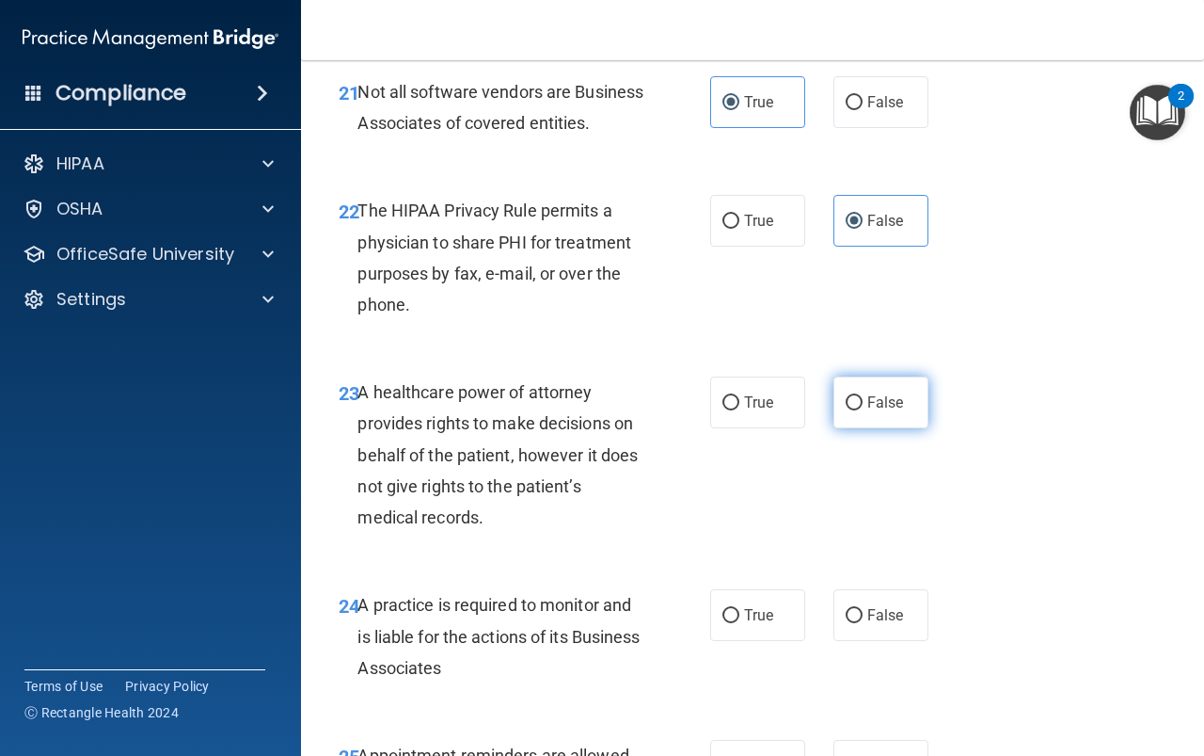
click at [868, 411] on span "False" at bounding box center [886, 402] width 37 height 18
click at [863, 410] on input "False" at bounding box center [854, 403] width 17 height 14
radio input "true"
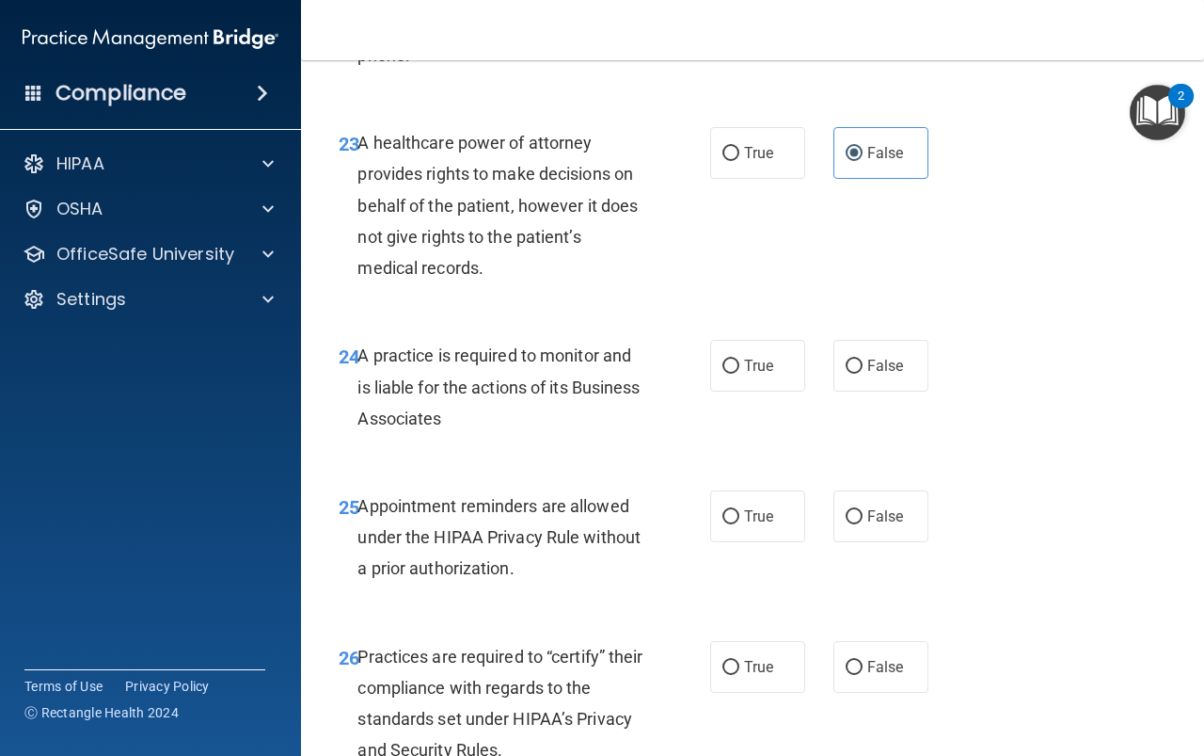
scroll to position [4423, 0]
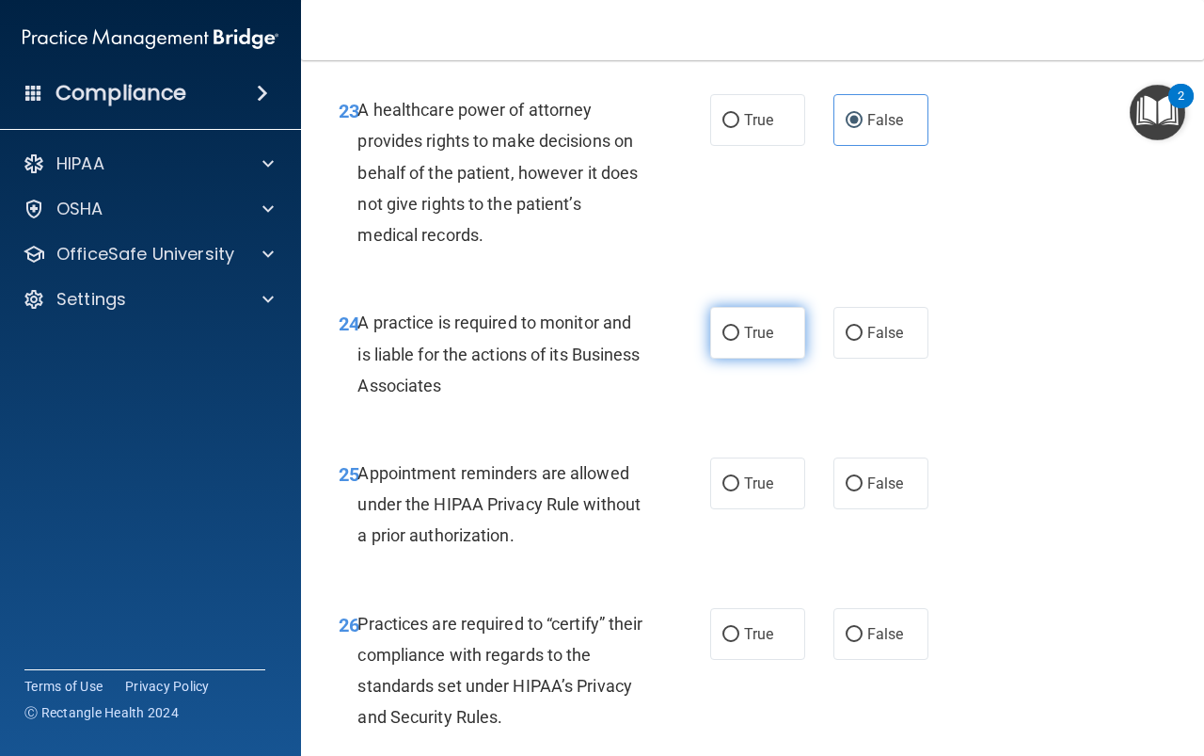
click at [747, 342] on span "True" at bounding box center [758, 333] width 29 height 18
click at [740, 341] on input "True" at bounding box center [731, 334] width 17 height 14
radio input "true"
click at [773, 509] on label "True" at bounding box center [757, 483] width 95 height 52
click at [740, 491] on input "True" at bounding box center [731, 484] width 17 height 14
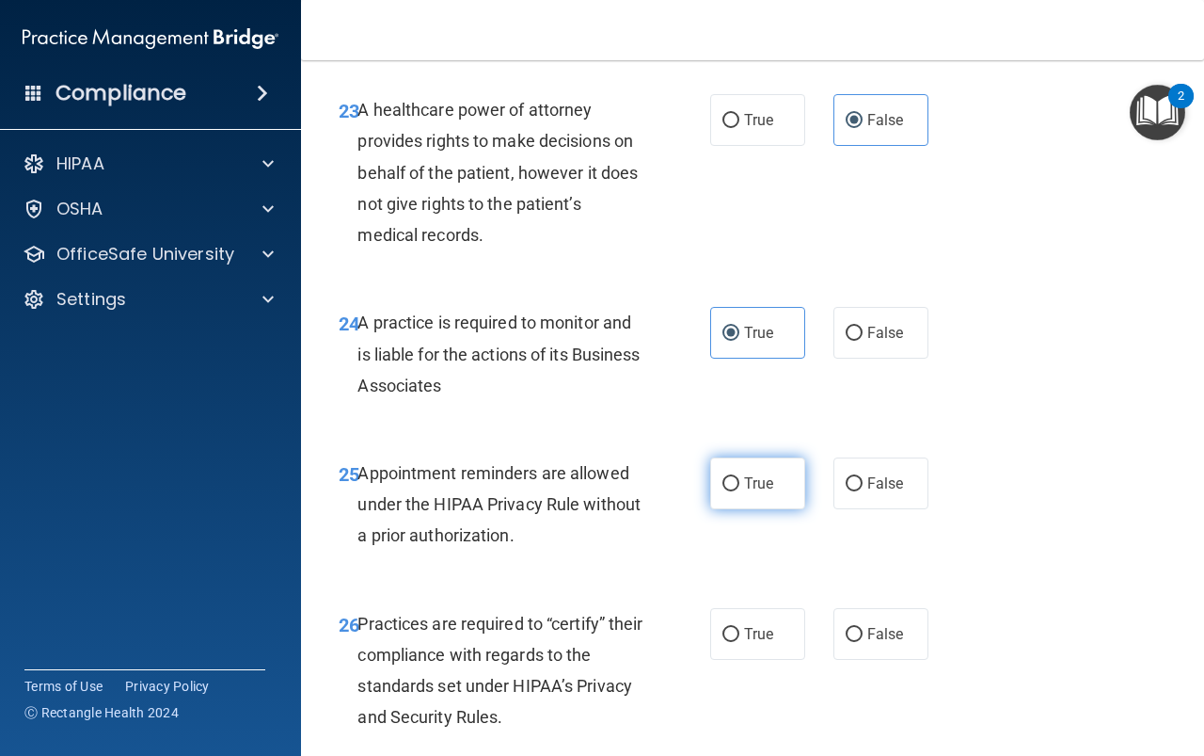
radio input "true"
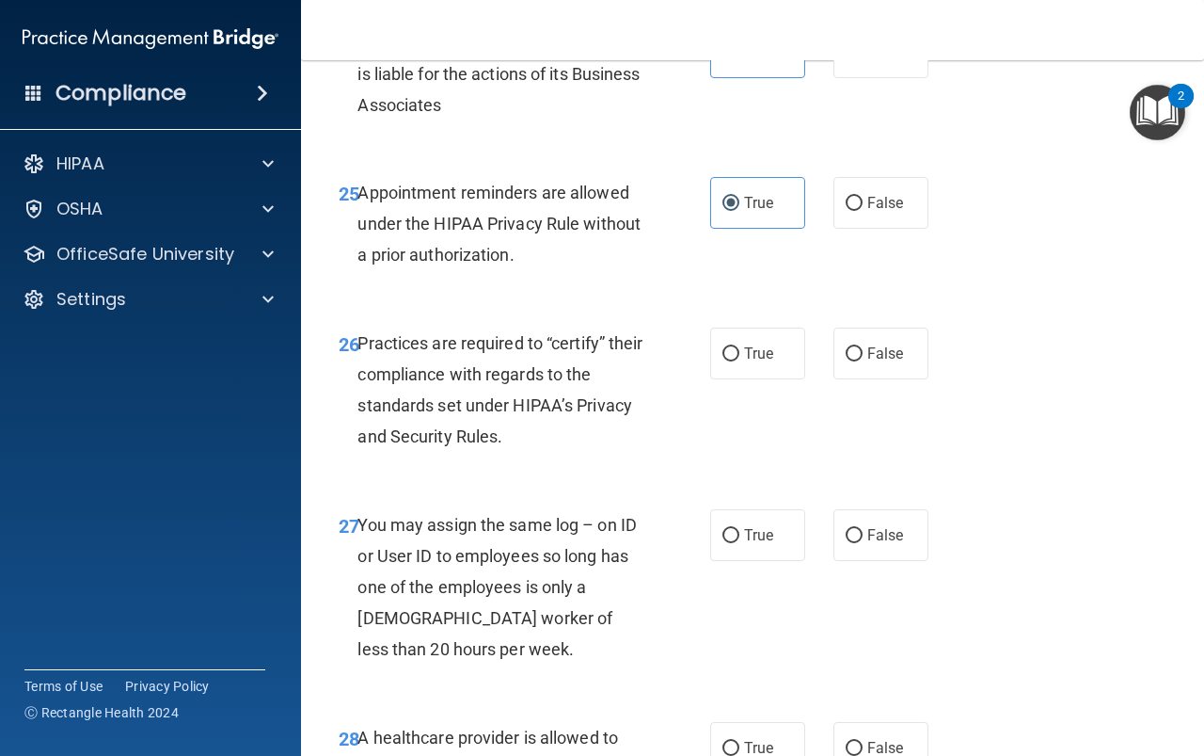
scroll to position [4705, 0]
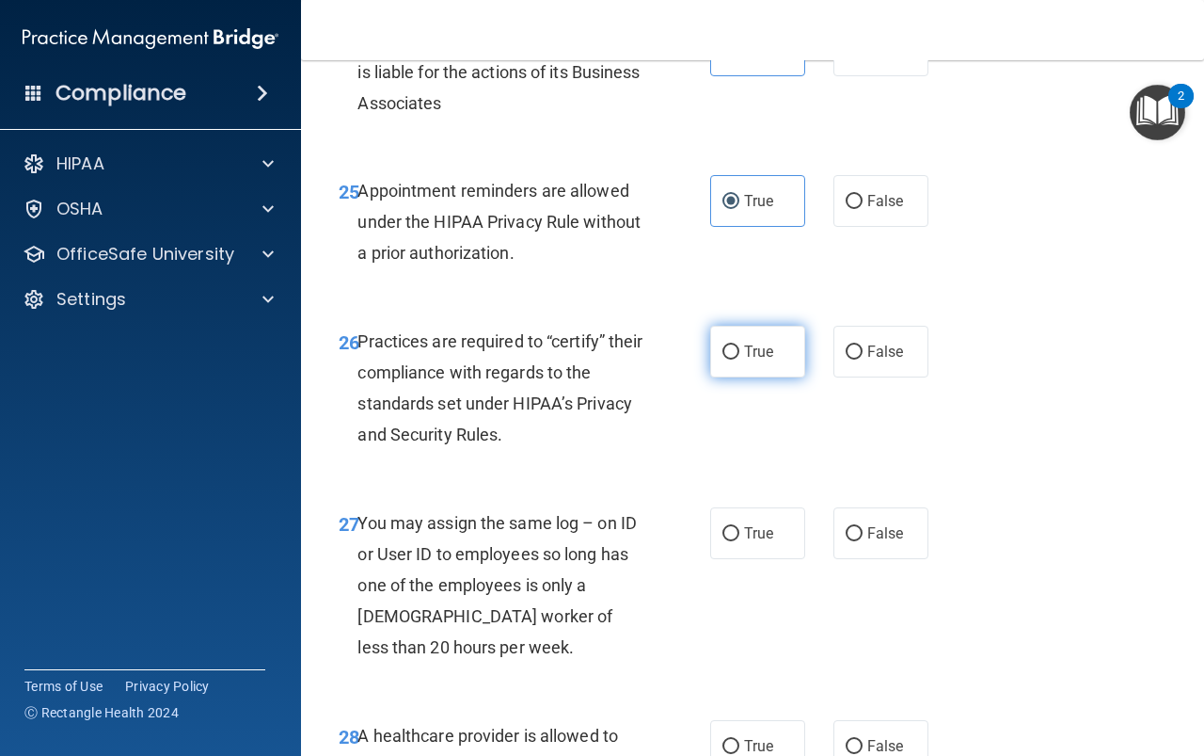
click at [745, 360] on span "True" at bounding box center [758, 352] width 29 height 18
click at [740, 359] on input "True" at bounding box center [731, 352] width 17 height 14
radio input "true"
click at [863, 559] on label "False" at bounding box center [881, 533] width 95 height 52
click at [863, 541] on input "False" at bounding box center [854, 534] width 17 height 14
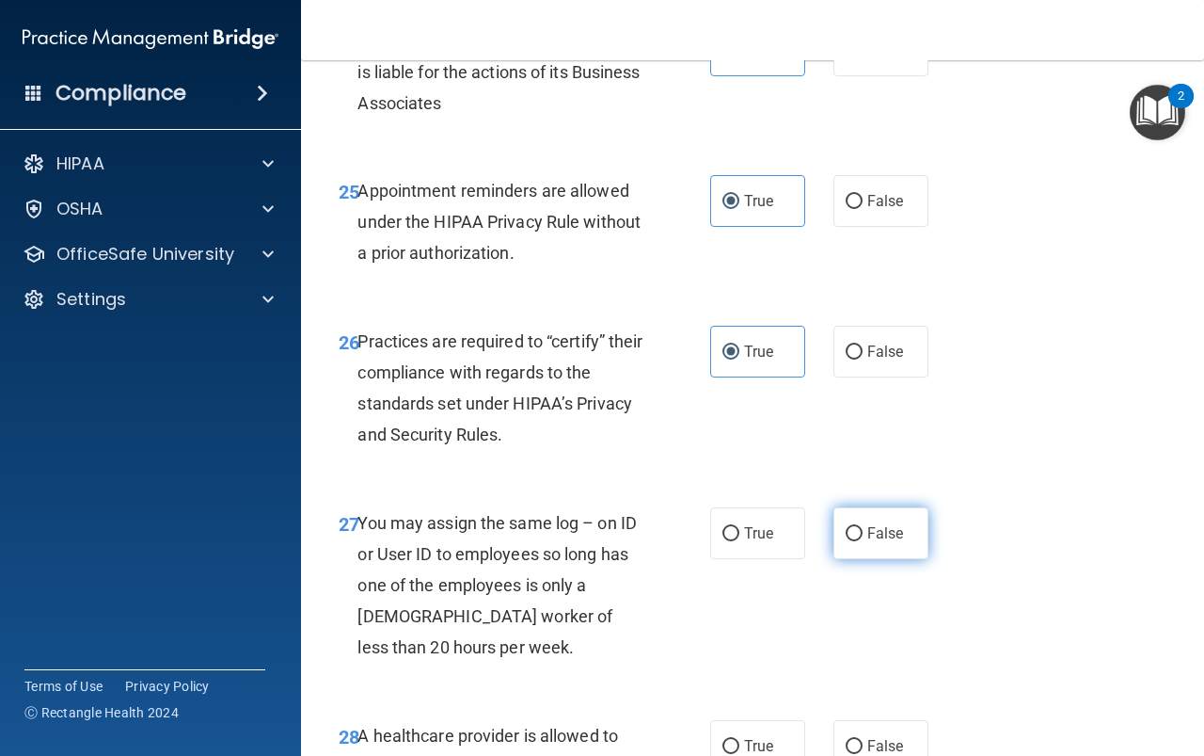
radio input "true"
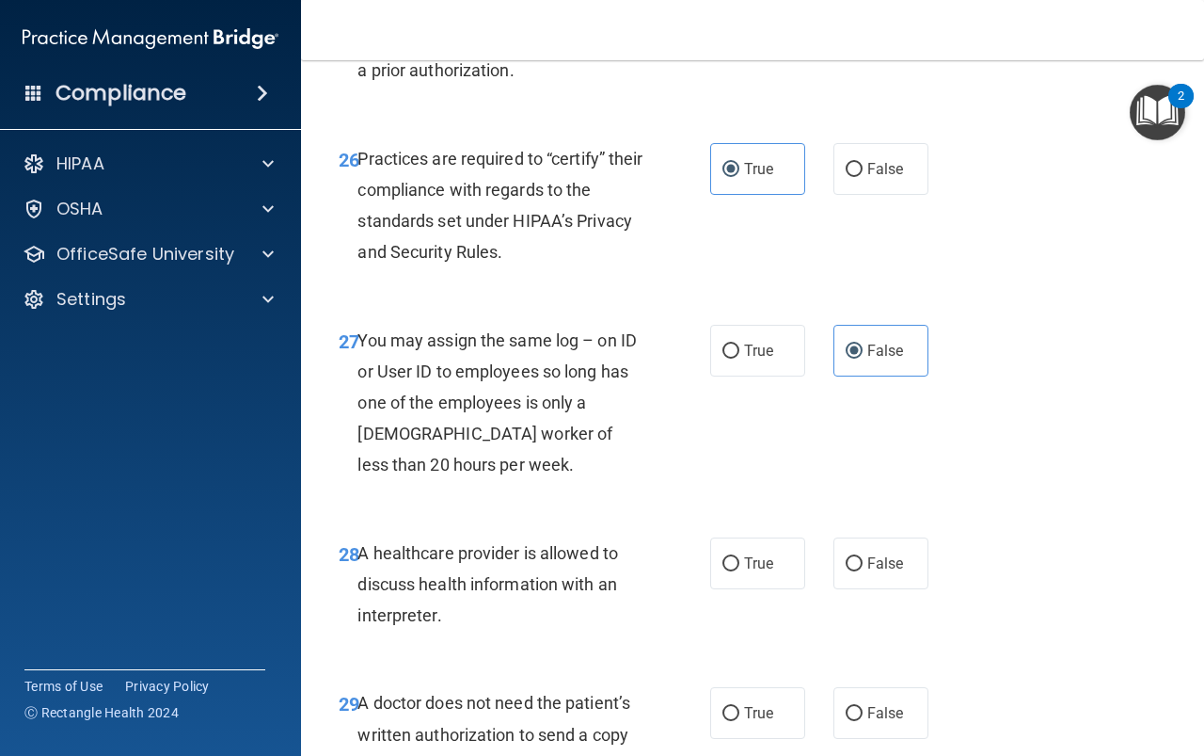
scroll to position [4893, 0]
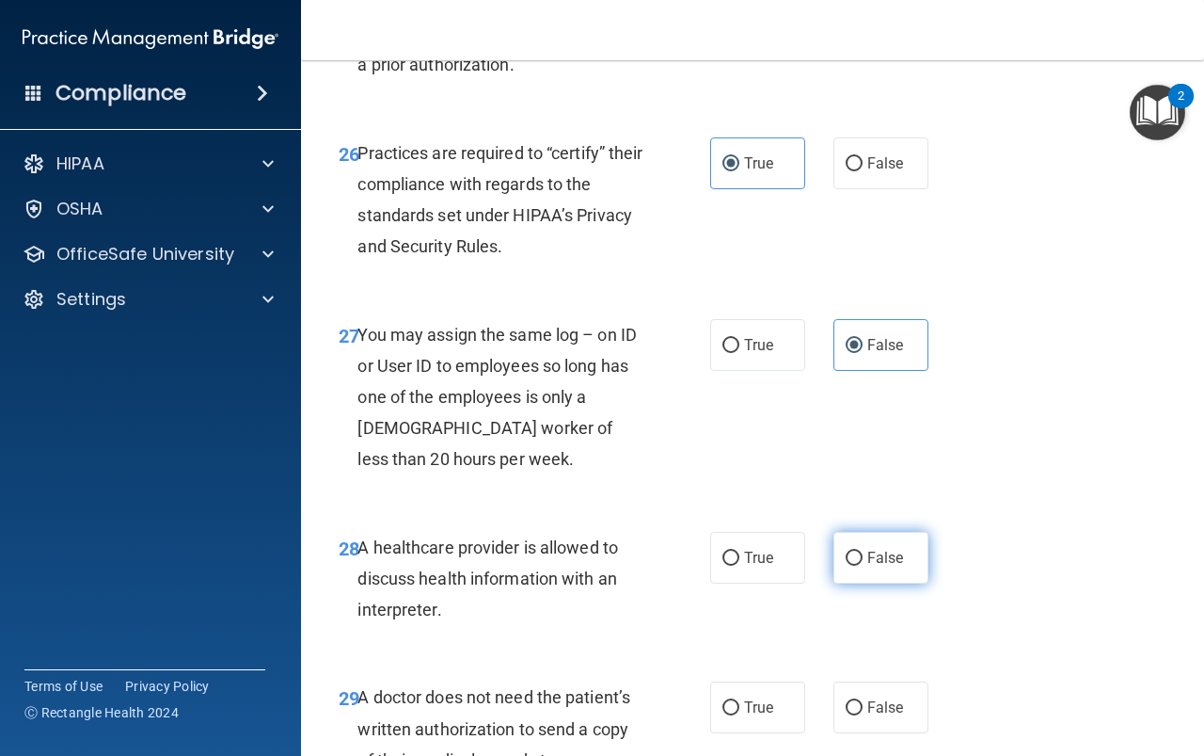
click at [868, 566] on span "False" at bounding box center [886, 558] width 37 height 18
click at [863, 566] on input "False" at bounding box center [854, 558] width 17 height 14
radio input "true"
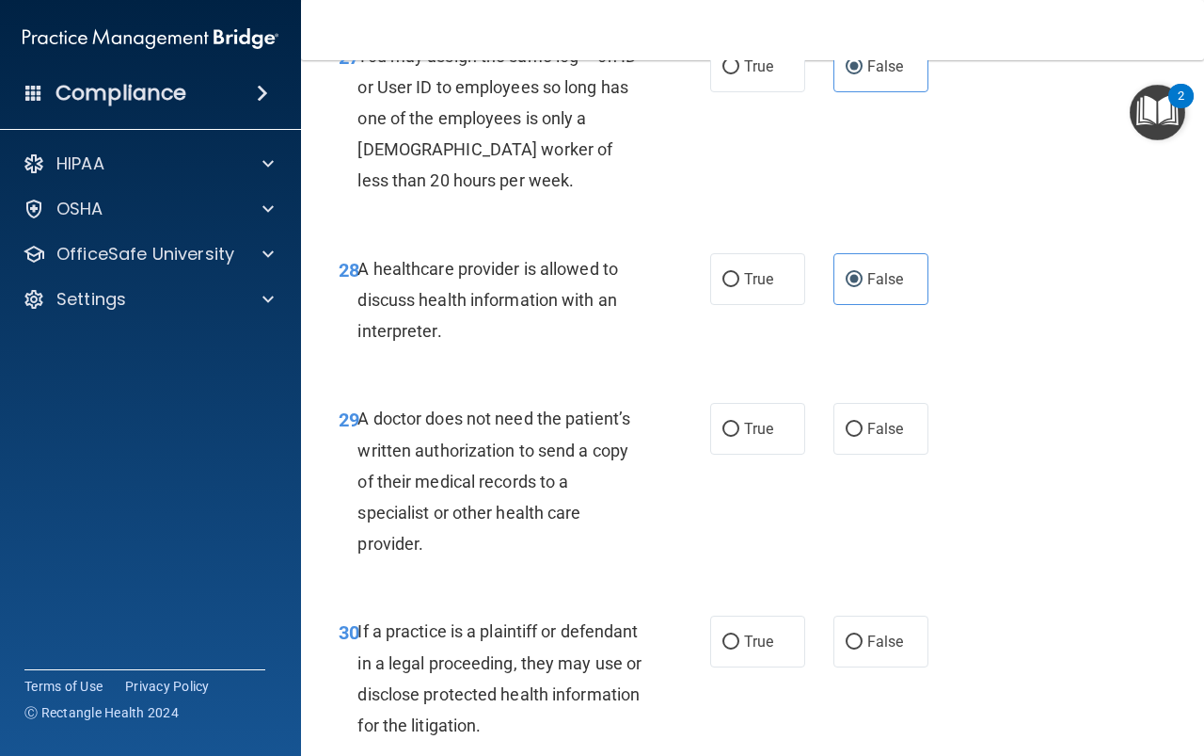
scroll to position [5175, 0]
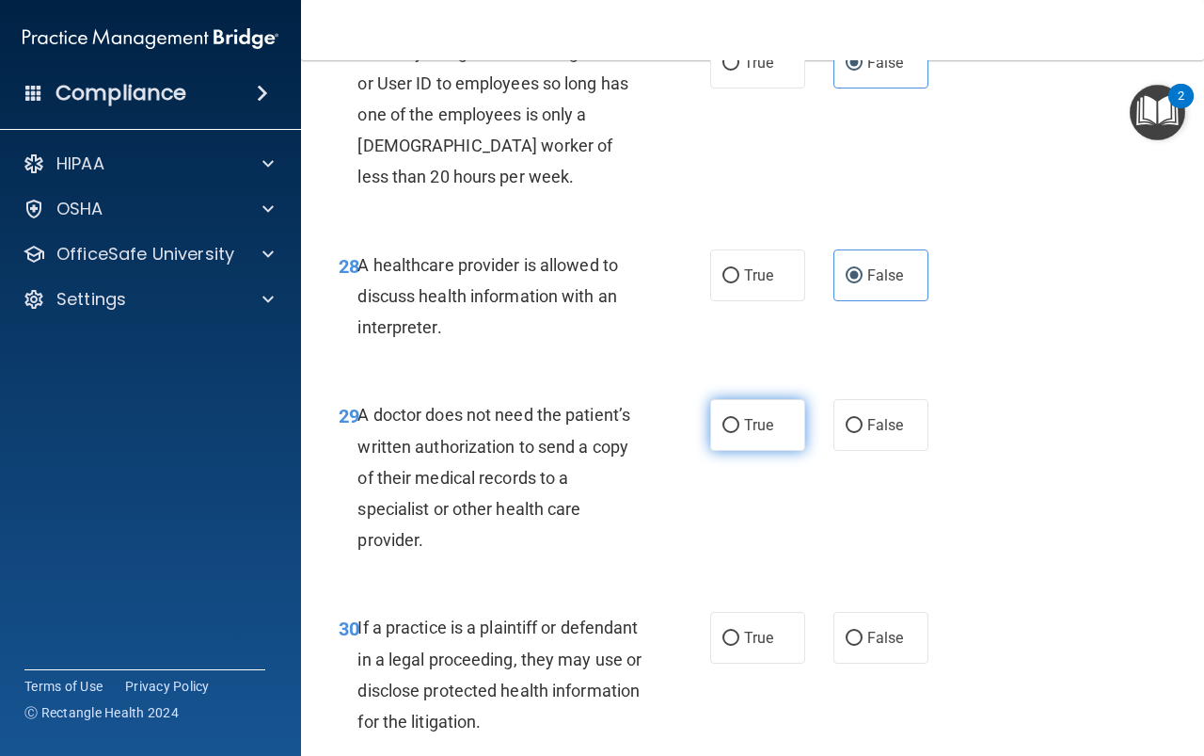
click at [758, 434] on span "True" at bounding box center [758, 425] width 29 height 18
click at [740, 433] on input "True" at bounding box center [731, 426] width 17 height 14
radio input "true"
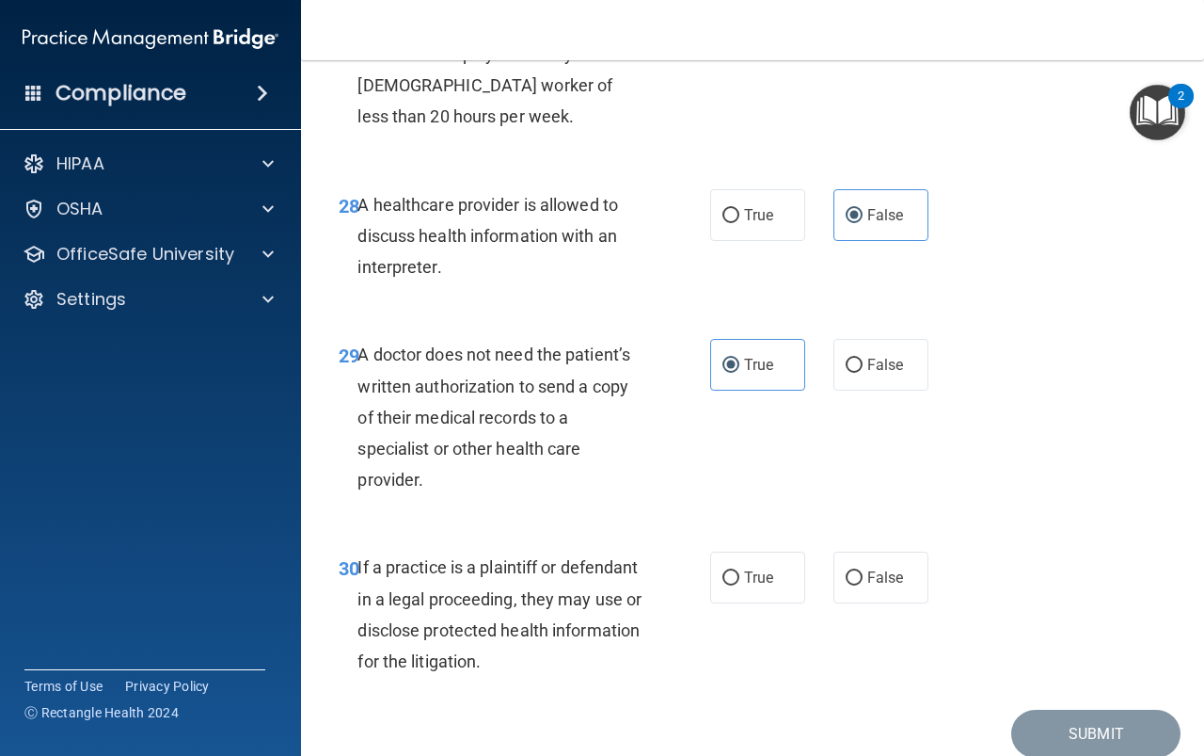
scroll to position [5364, 0]
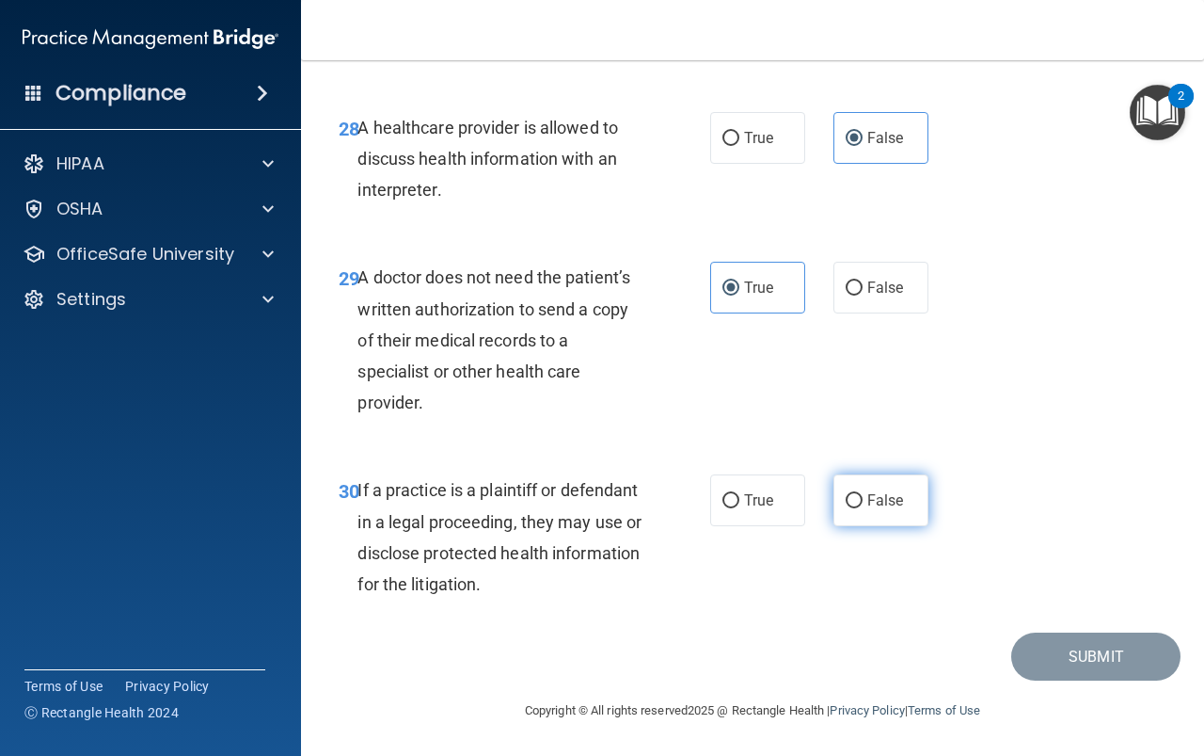
click at [868, 509] on span "False" at bounding box center [886, 500] width 37 height 18
click at [863, 508] on input "False" at bounding box center [854, 501] width 17 height 14
radio input "true"
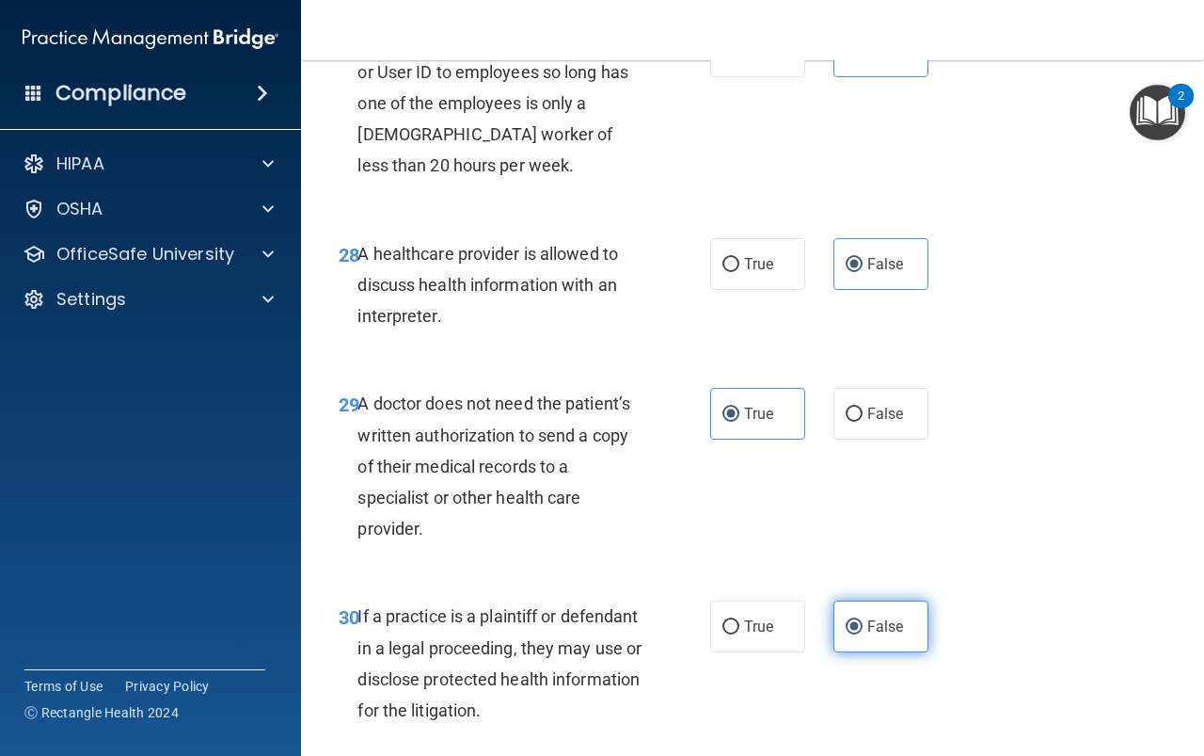
scroll to position [5281, 0]
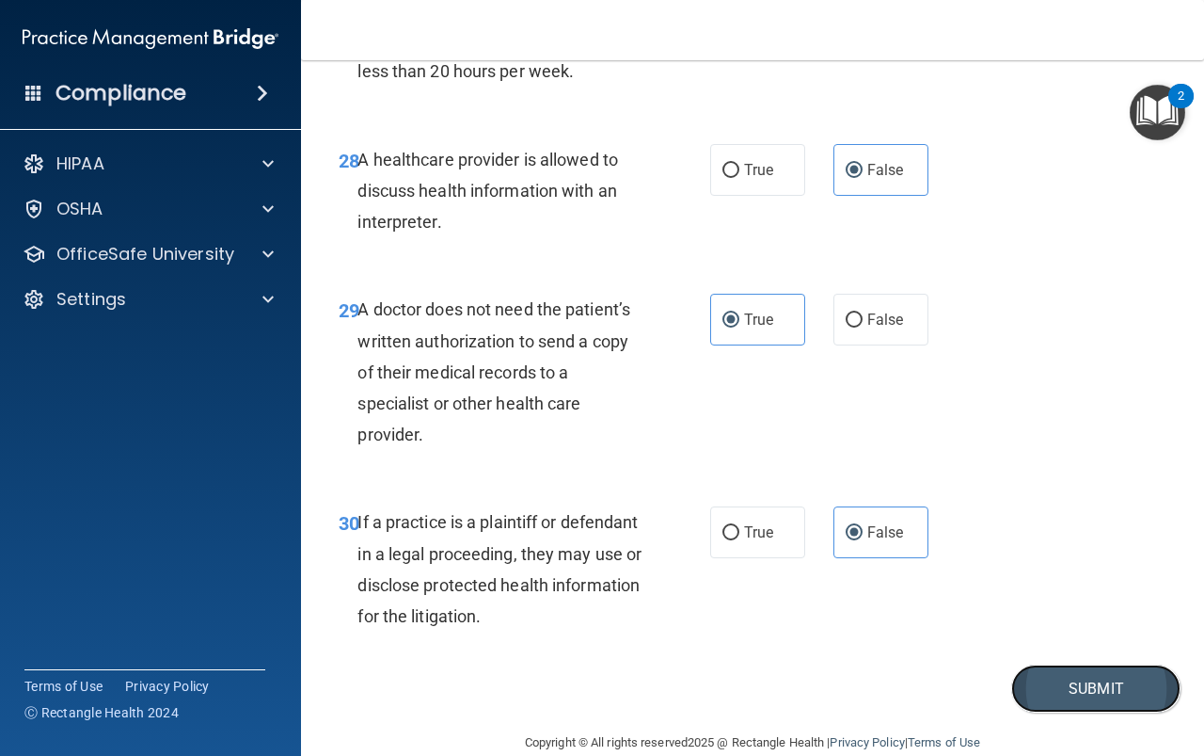
click at [1103, 712] on button "Submit" at bounding box center [1096, 688] width 169 height 48
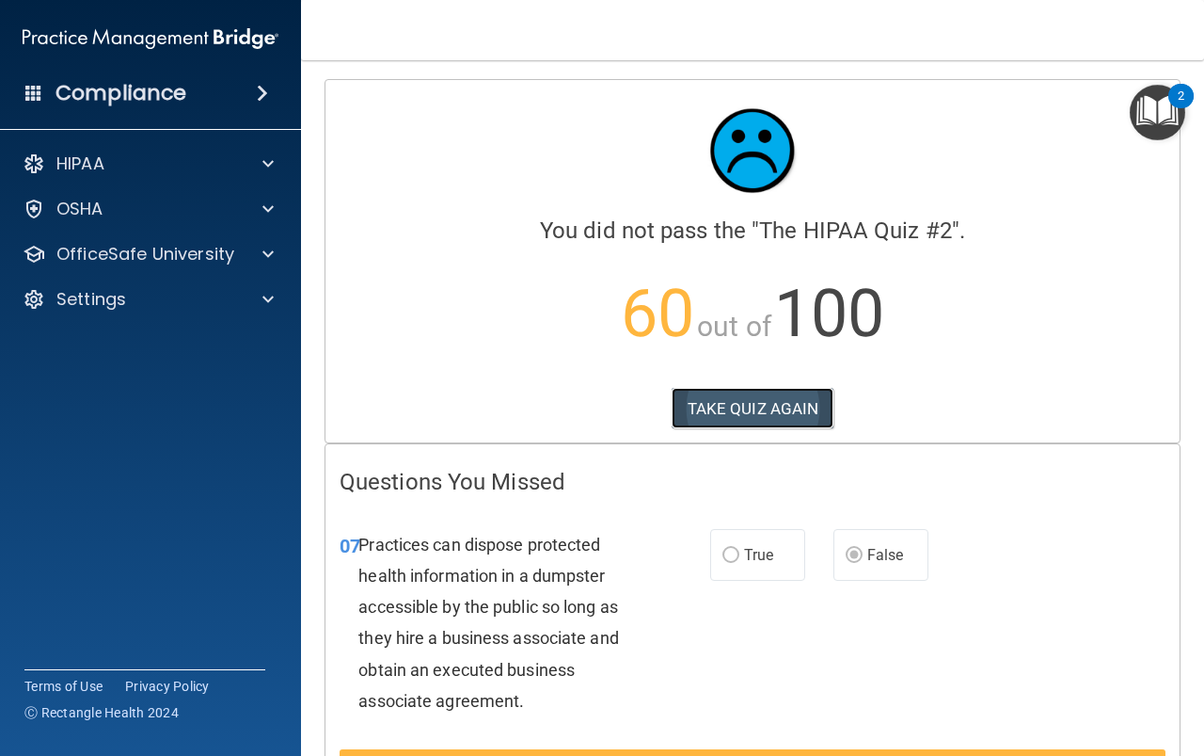
click at [746, 399] on button "TAKE QUIZ AGAIN" at bounding box center [753, 408] width 163 height 41
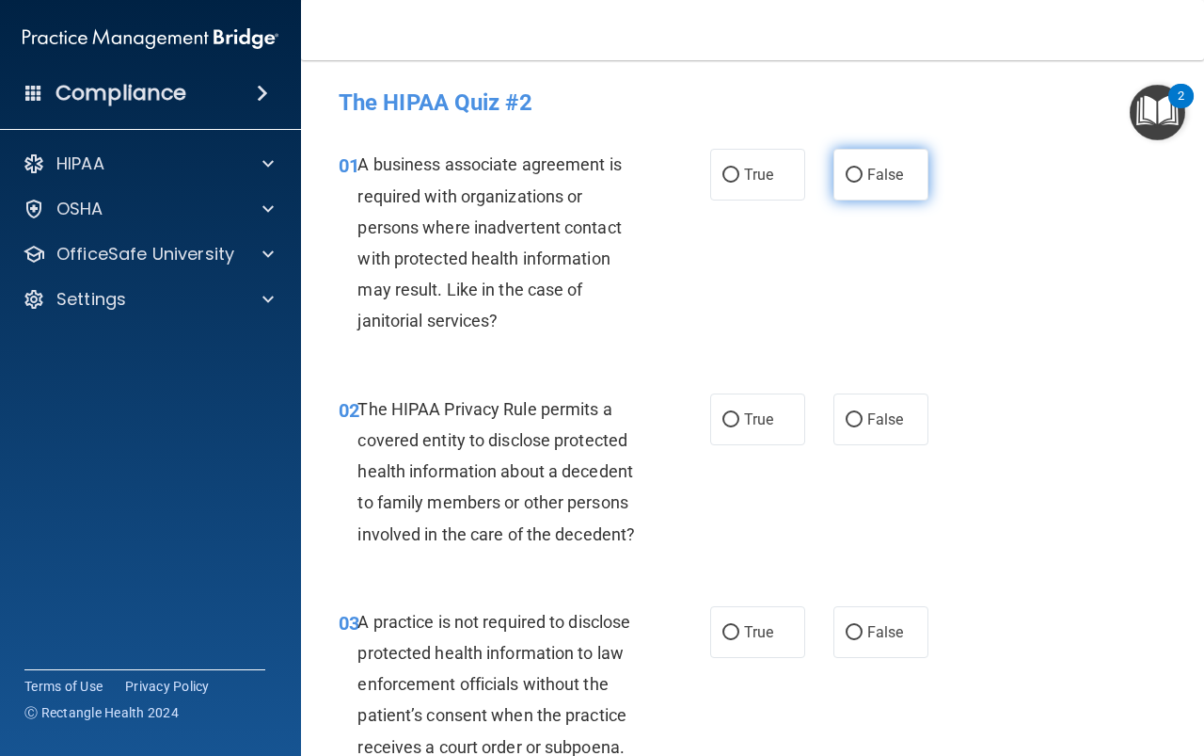
click at [847, 175] on input "False" at bounding box center [854, 175] width 17 height 14
radio input "true"
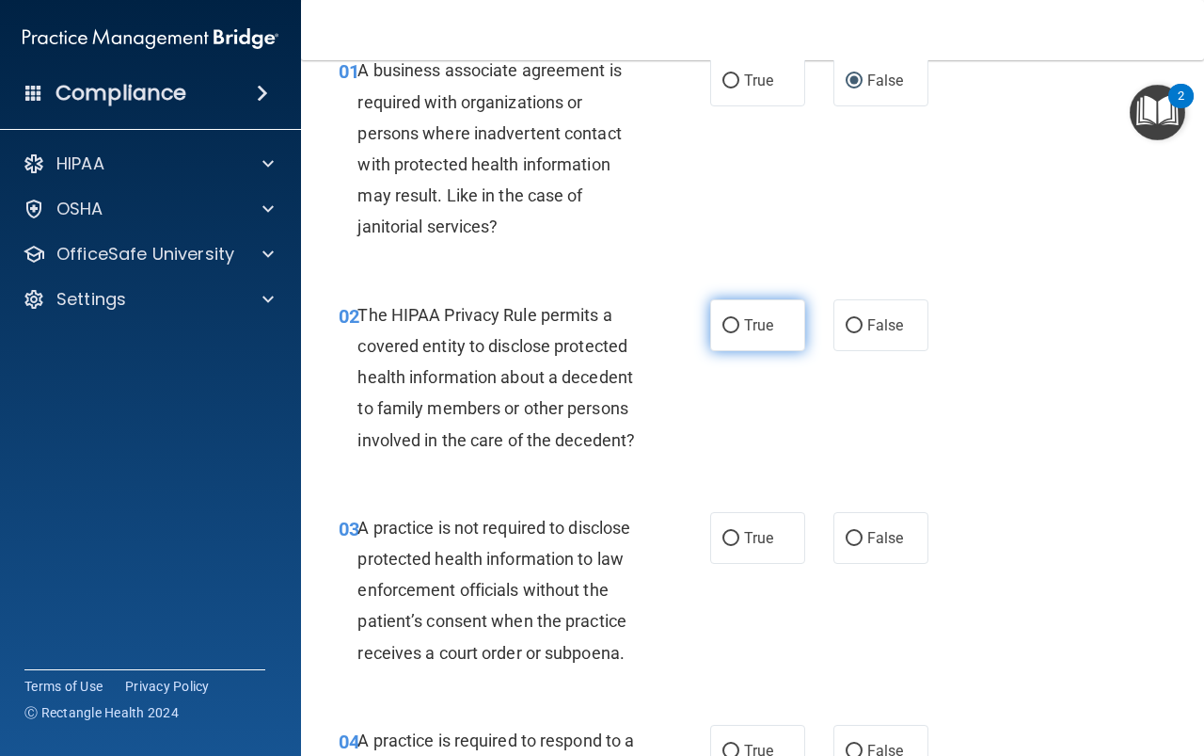
click at [765, 328] on span "True" at bounding box center [758, 325] width 29 height 18
click at [740, 328] on input "True" at bounding box center [731, 326] width 17 height 14
radio input "true"
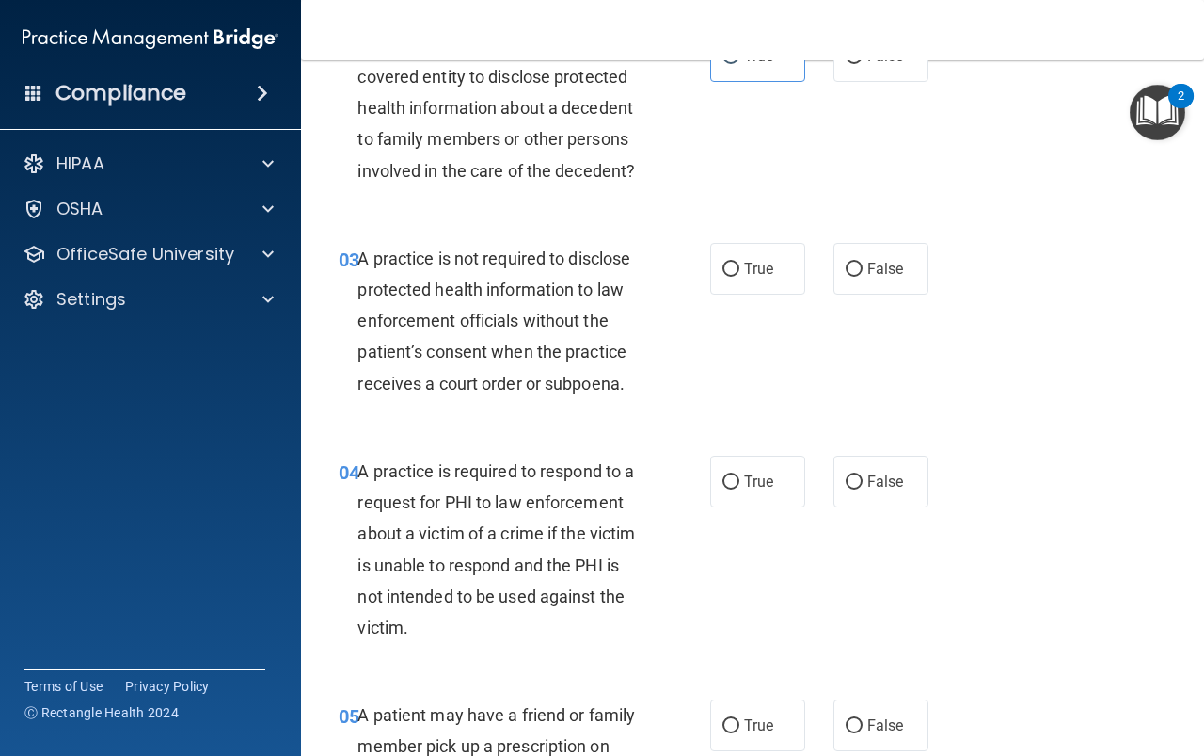
scroll to position [376, 0]
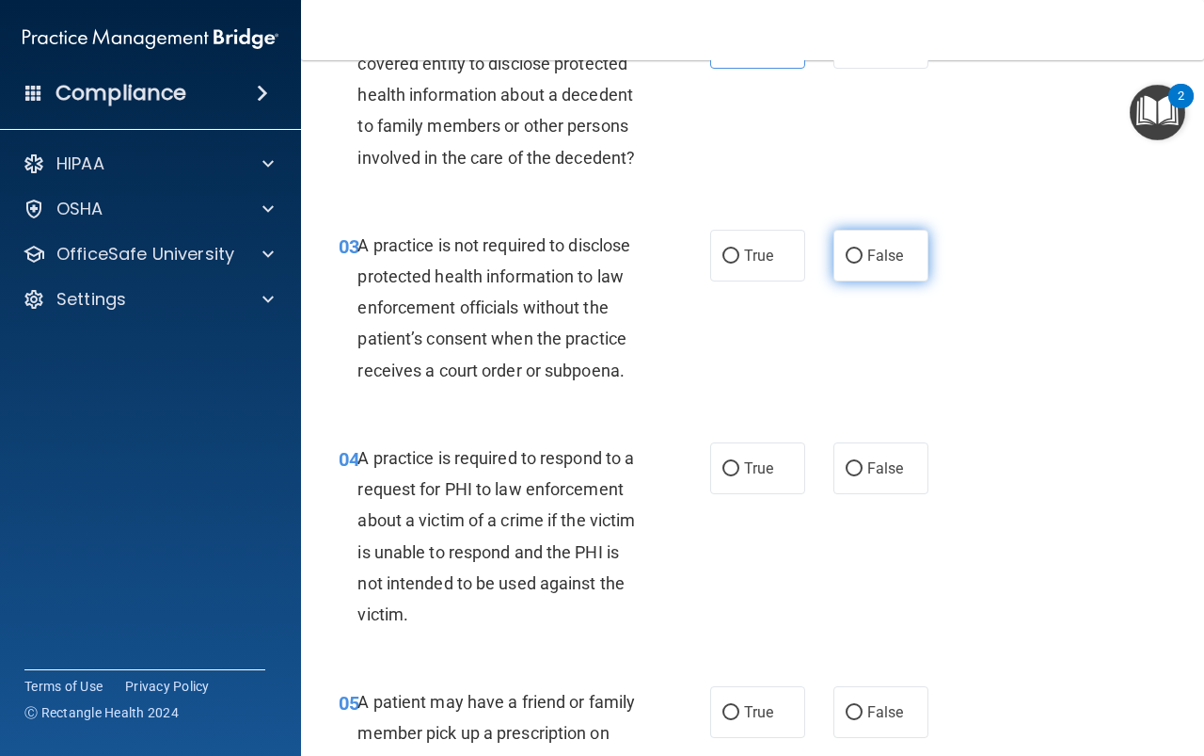
click at [868, 261] on span "False" at bounding box center [886, 256] width 37 height 18
click at [863, 261] on input "False" at bounding box center [854, 256] width 17 height 14
radio input "true"
drag, startPoint x: 752, startPoint y: 472, endPoint x: 766, endPoint y: 472, distance: 14.1
click at [753, 472] on span "True" at bounding box center [758, 468] width 29 height 18
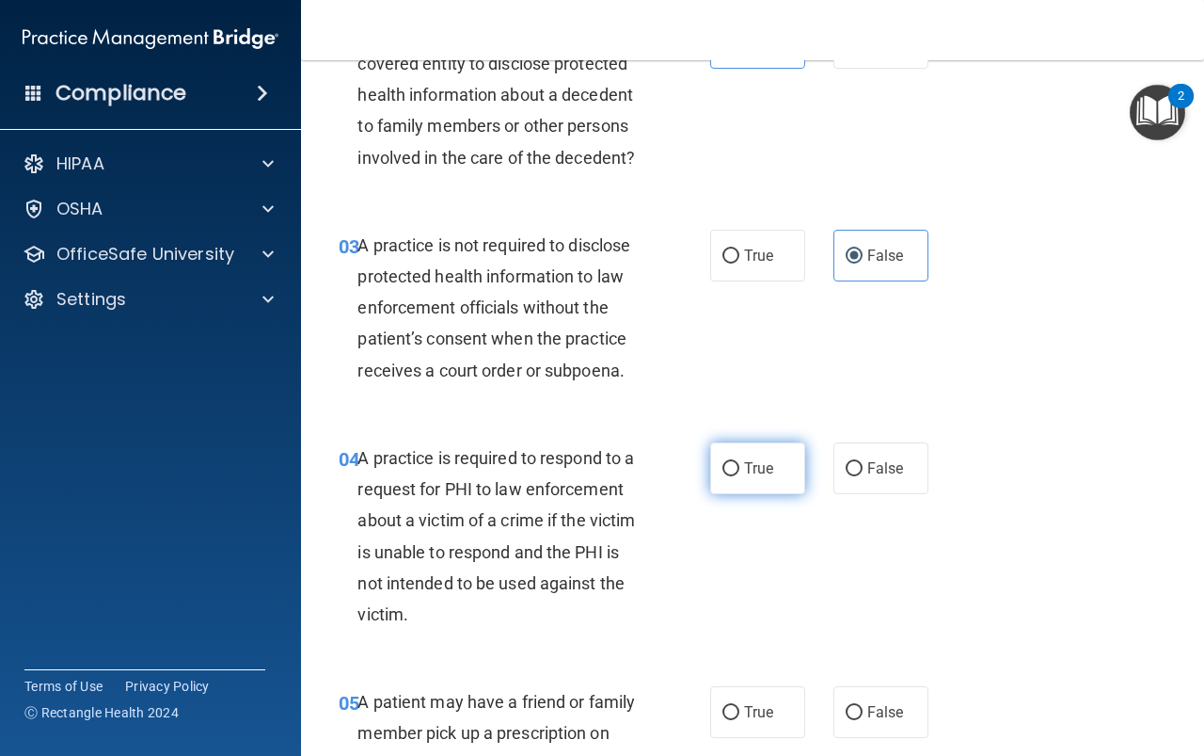
click at [740, 472] on input "True" at bounding box center [731, 469] width 17 height 14
radio input "true"
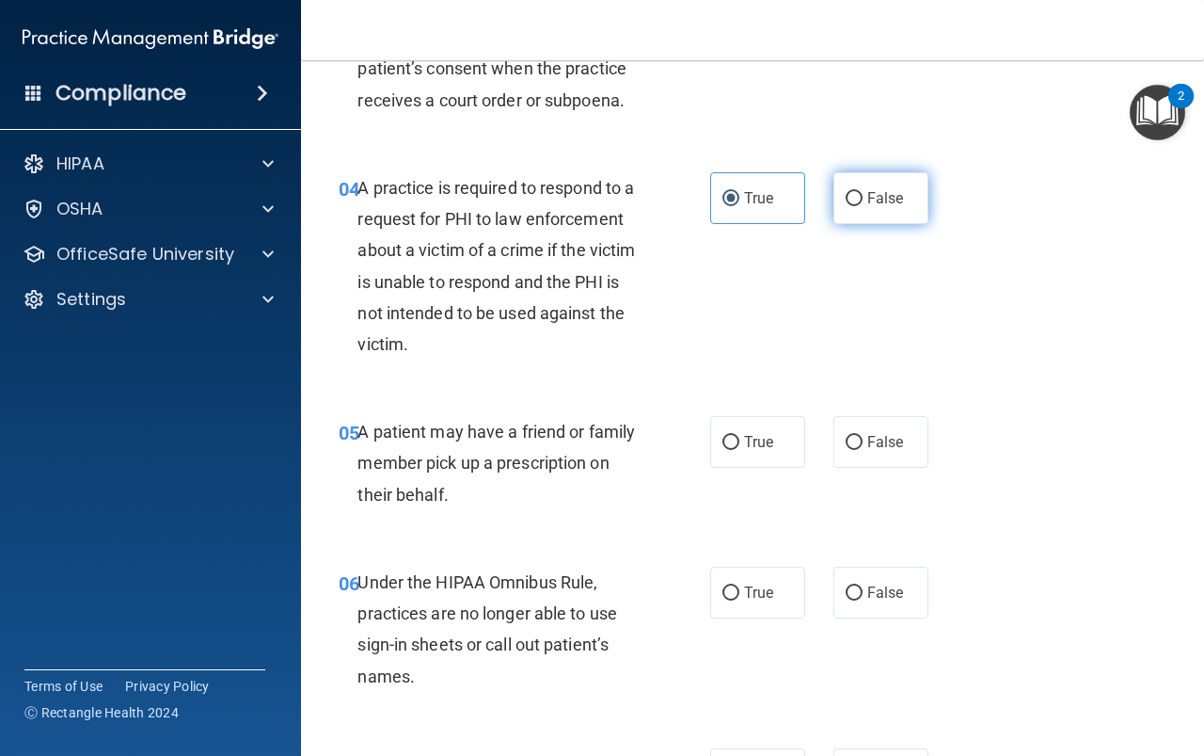
scroll to position [753, 0]
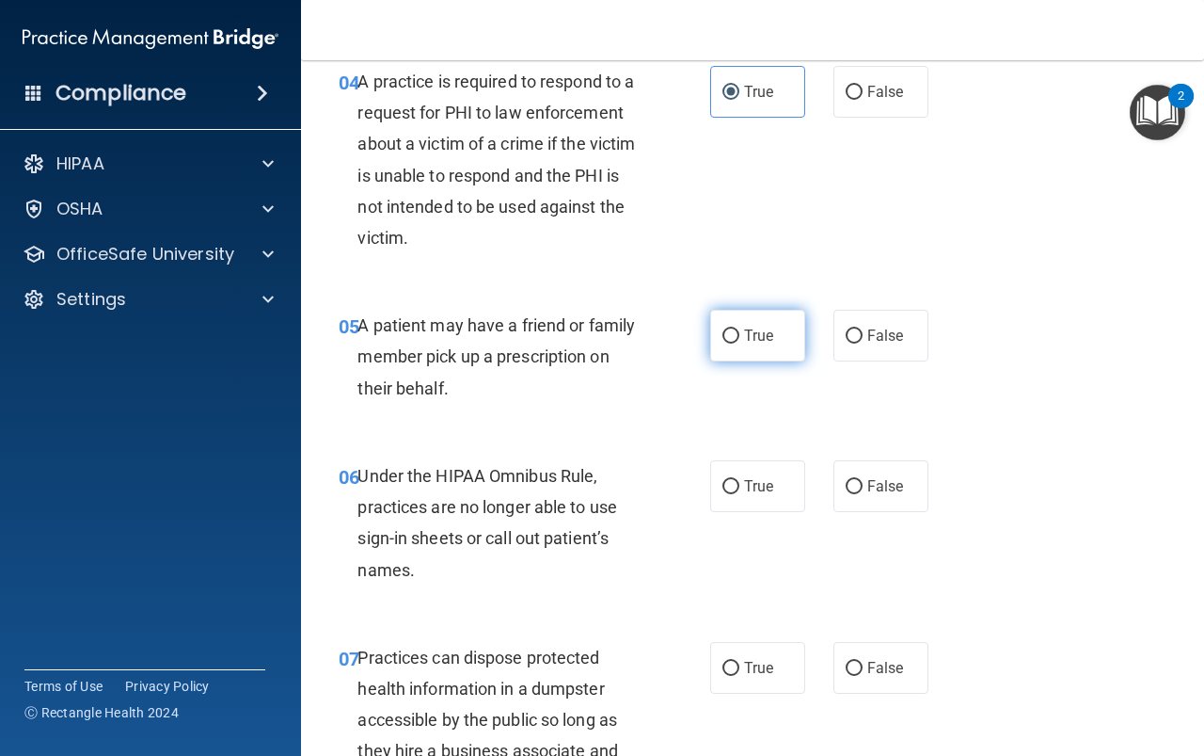
click at [758, 342] on span "True" at bounding box center [758, 336] width 29 height 18
click at [740, 342] on input "True" at bounding box center [731, 336] width 17 height 14
radio input "true"
click at [878, 472] on label "False" at bounding box center [881, 486] width 95 height 52
click at [863, 480] on input "False" at bounding box center [854, 487] width 17 height 14
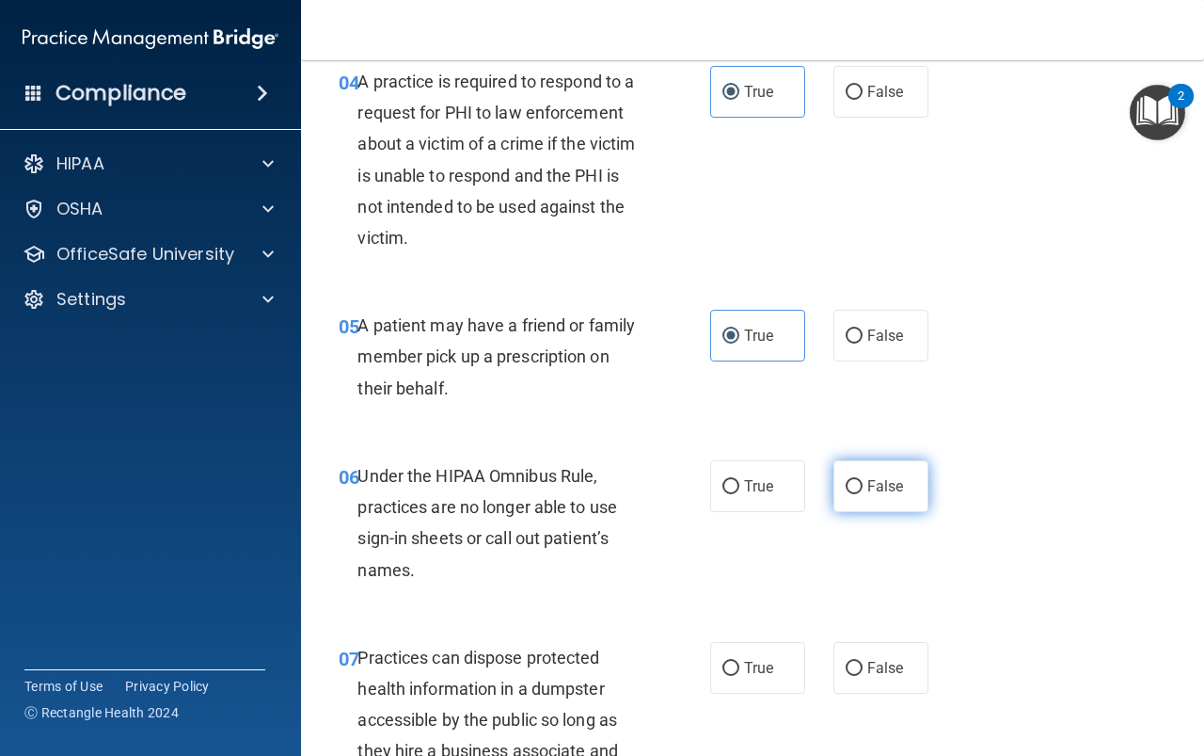
radio input "true"
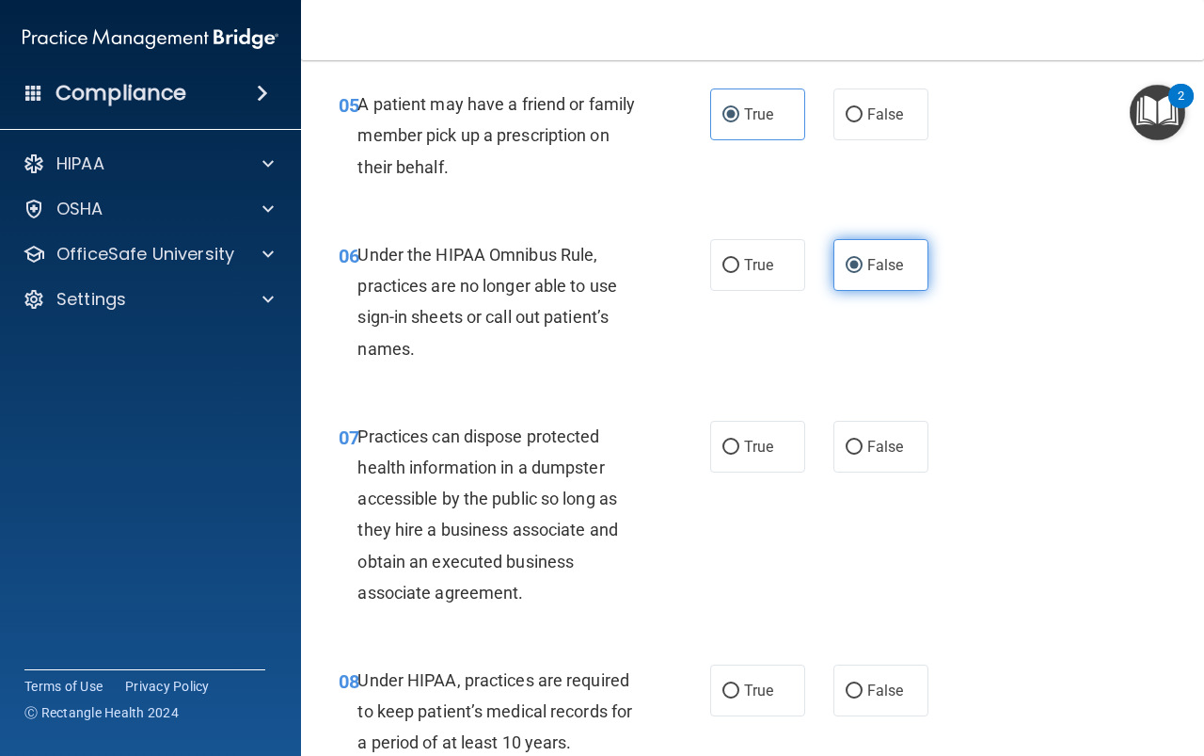
scroll to position [1035, 0]
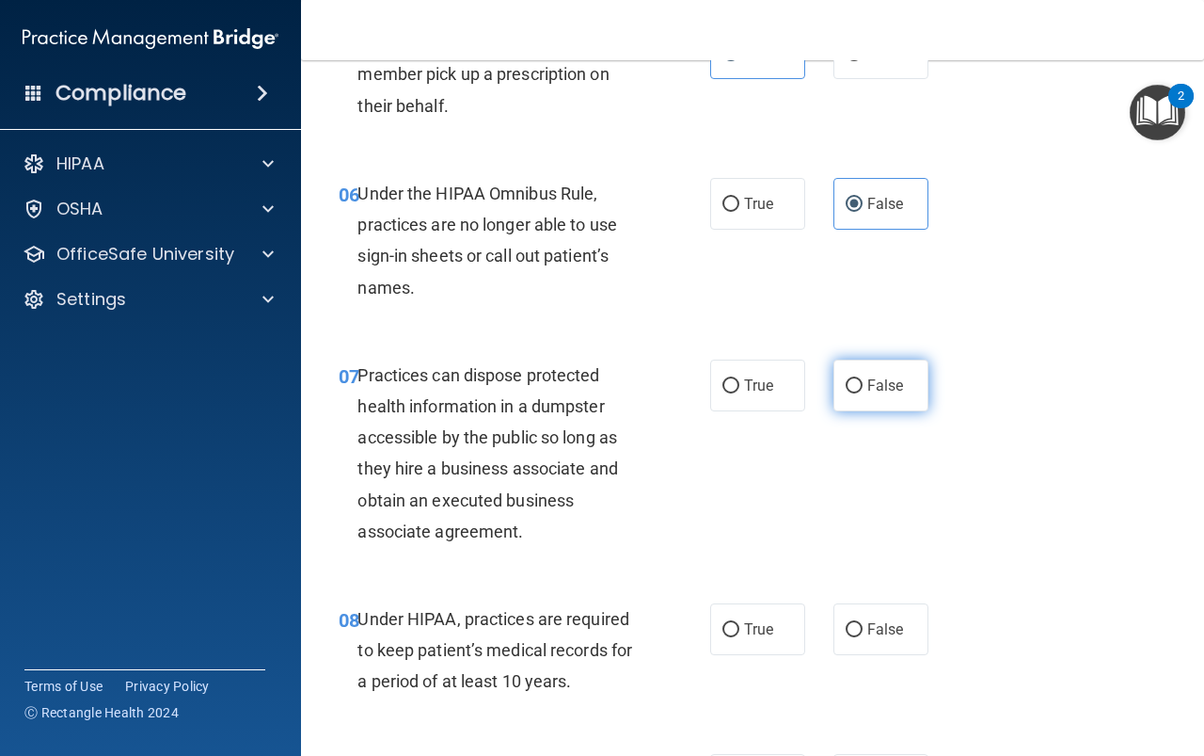
click at [868, 386] on span "False" at bounding box center [886, 385] width 37 height 18
click at [863, 386] on input "False" at bounding box center [854, 386] width 17 height 14
radio input "true"
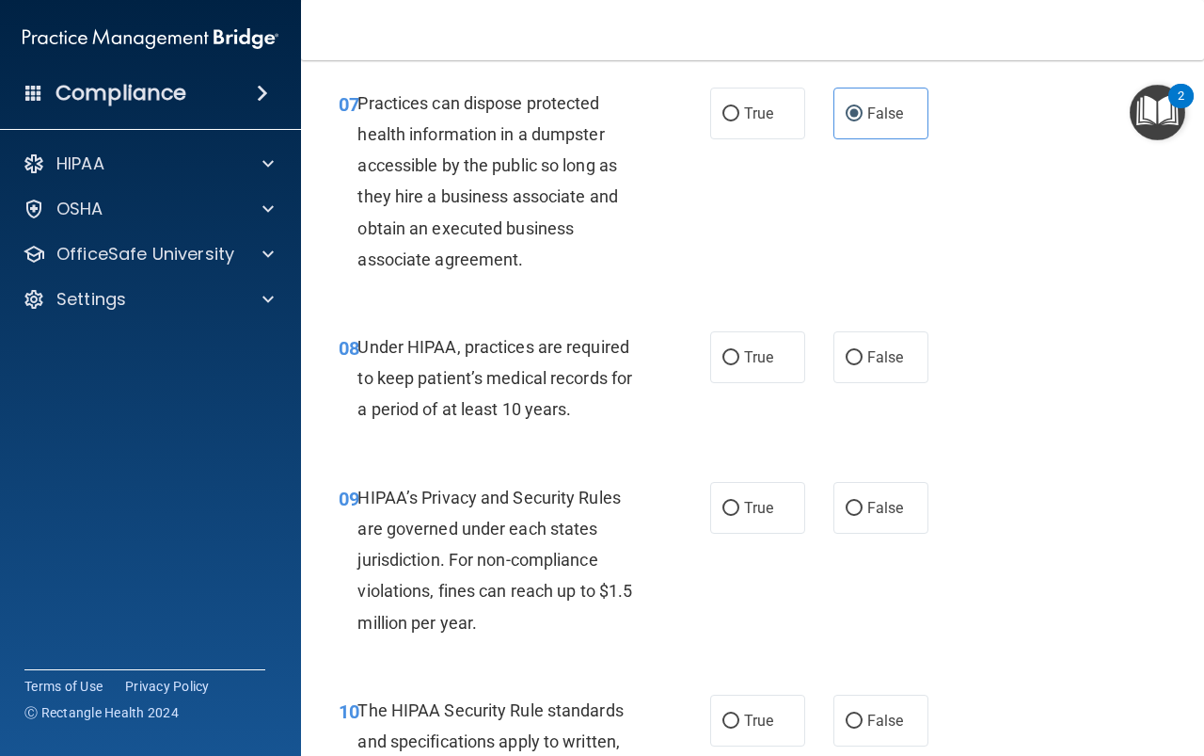
scroll to position [1317, 0]
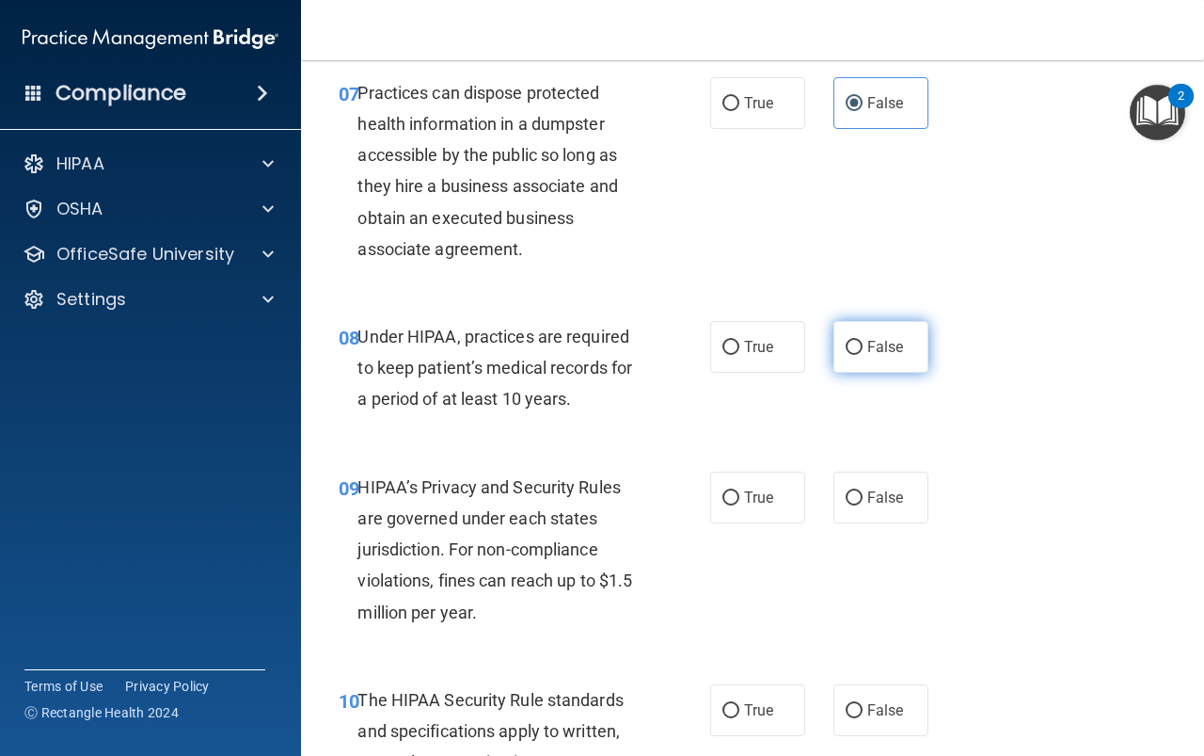
click at [849, 361] on label "False" at bounding box center [881, 347] width 95 height 52
click at [849, 355] on input "False" at bounding box center [854, 348] width 17 height 14
radio input "true"
click at [872, 501] on span "False" at bounding box center [886, 497] width 37 height 18
click at [863, 501] on input "False" at bounding box center [854, 498] width 17 height 14
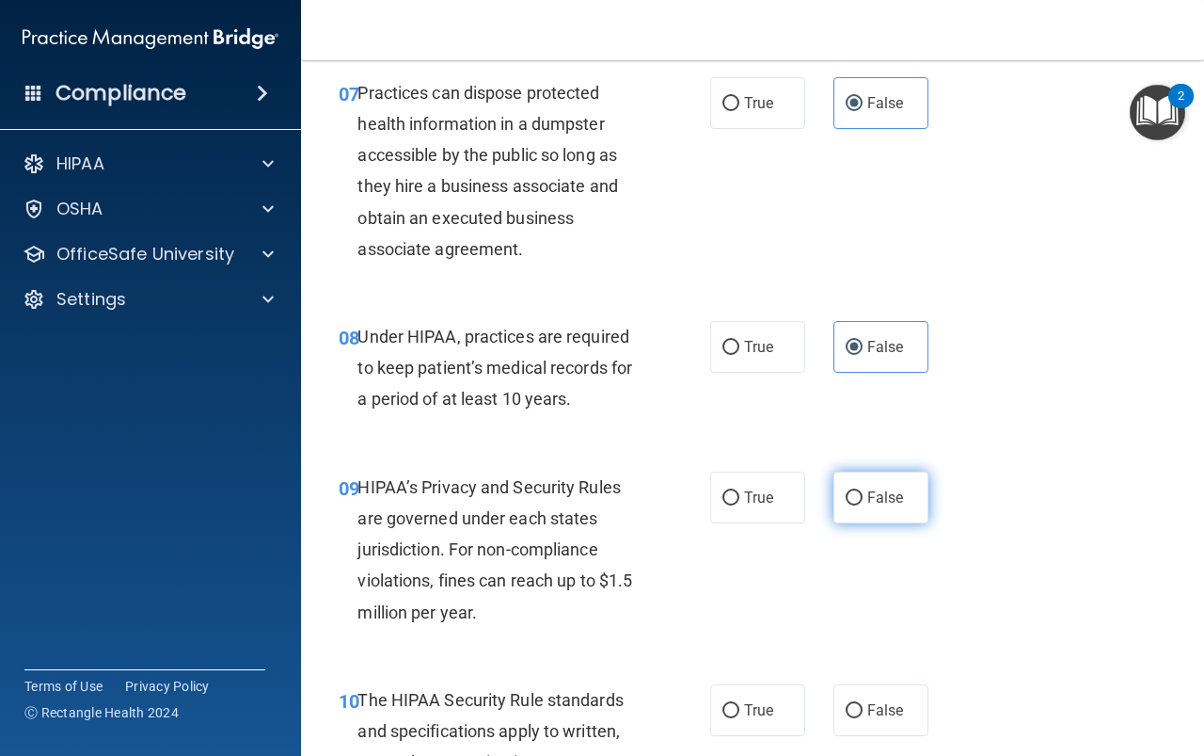
radio input "true"
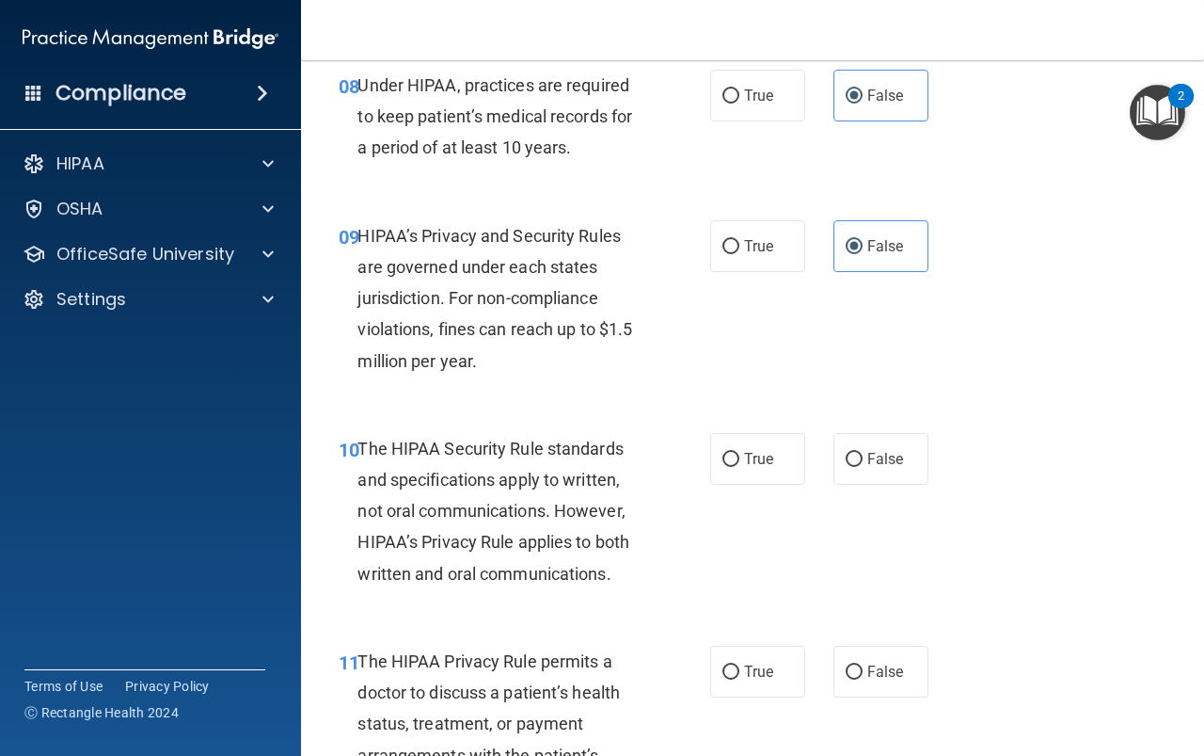
scroll to position [1600, 0]
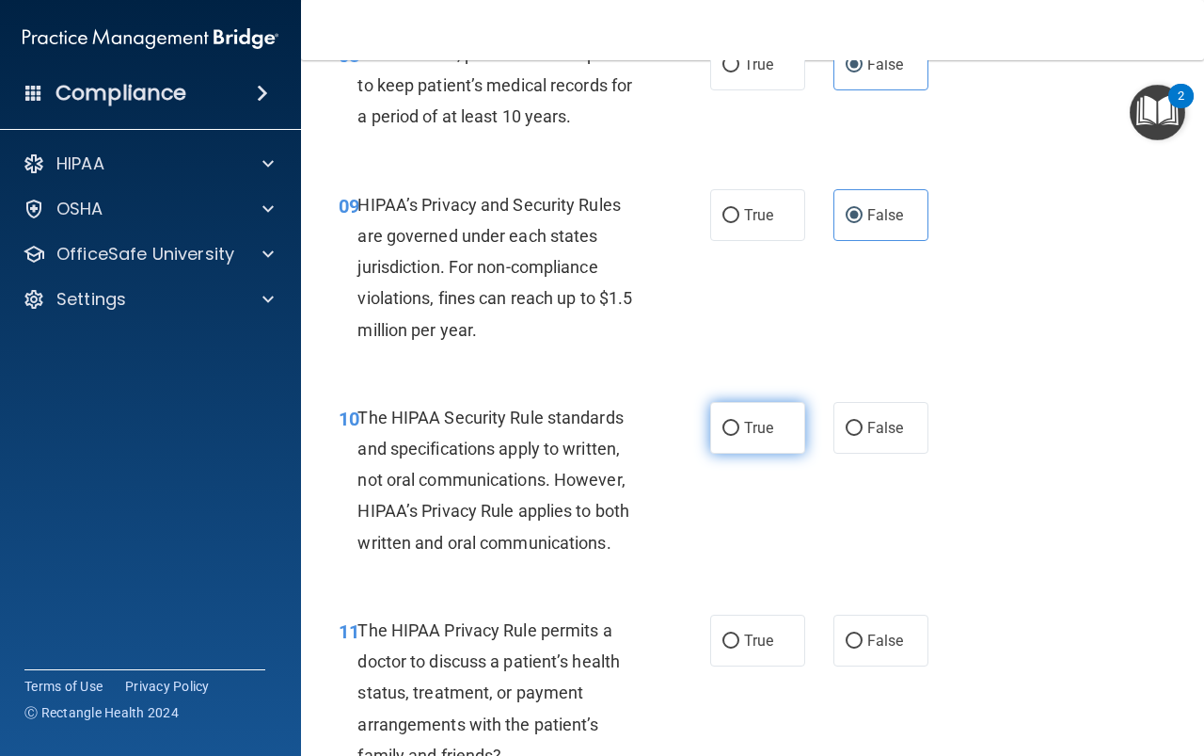
click at [778, 427] on label "True" at bounding box center [757, 428] width 95 height 52
click at [740, 427] on input "True" at bounding box center [731, 429] width 17 height 14
radio input "true"
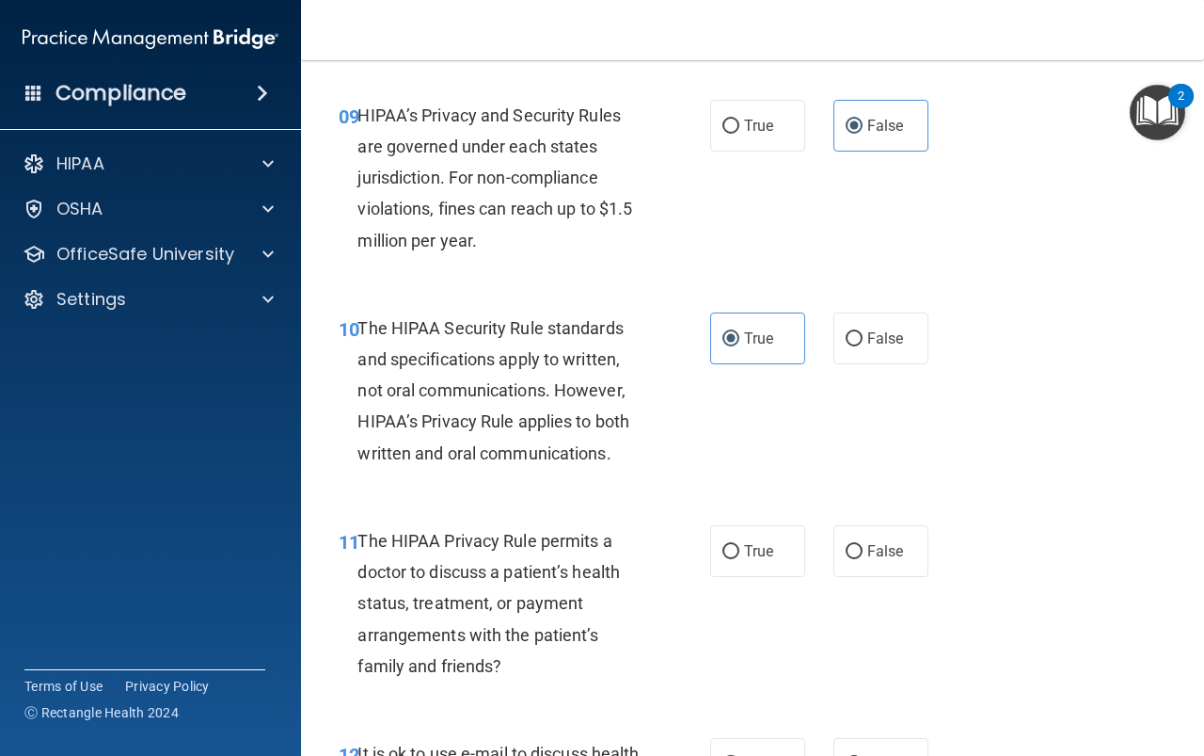
scroll to position [1788, 0]
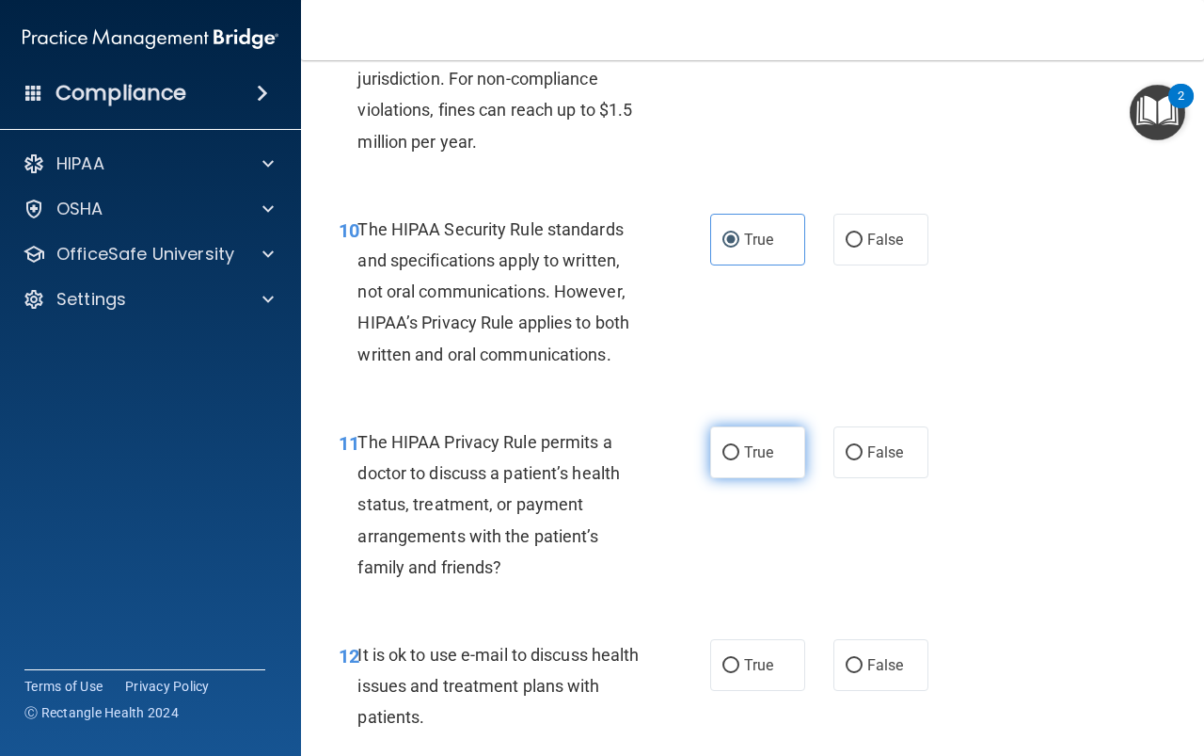
click at [781, 450] on label "True" at bounding box center [757, 452] width 95 height 52
click at [740, 450] on input "True" at bounding box center [731, 453] width 17 height 14
radio input "true"
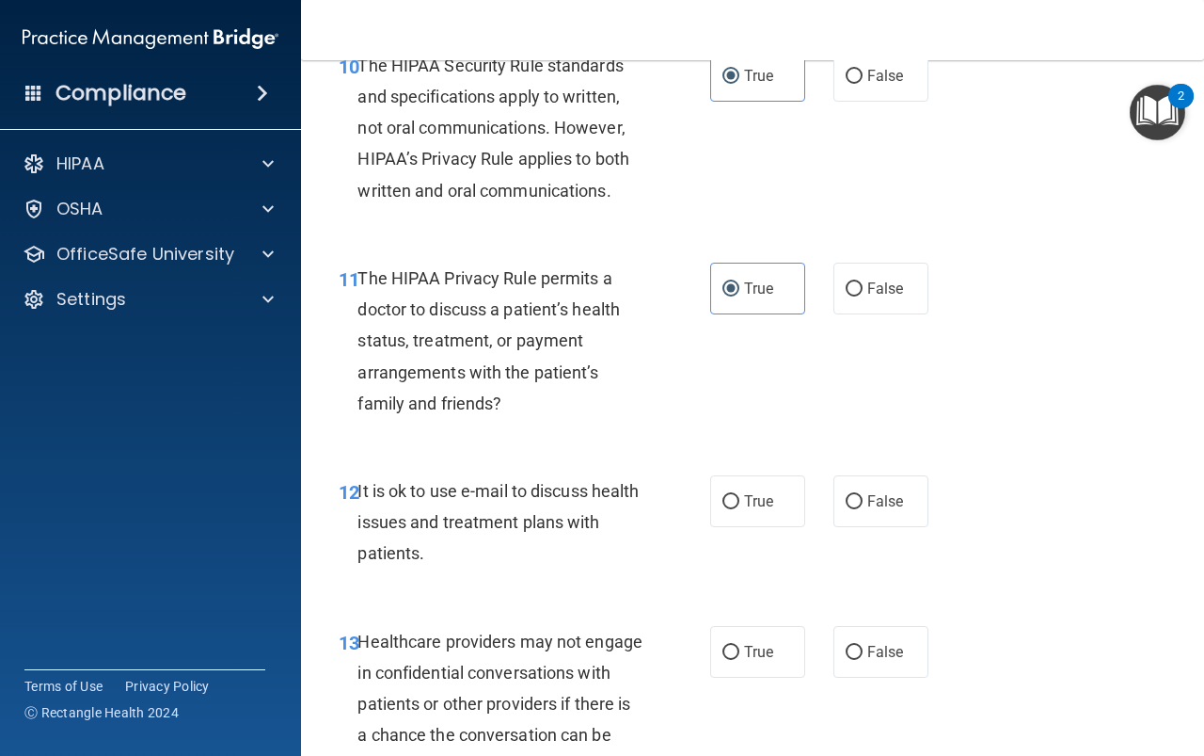
scroll to position [1976, 0]
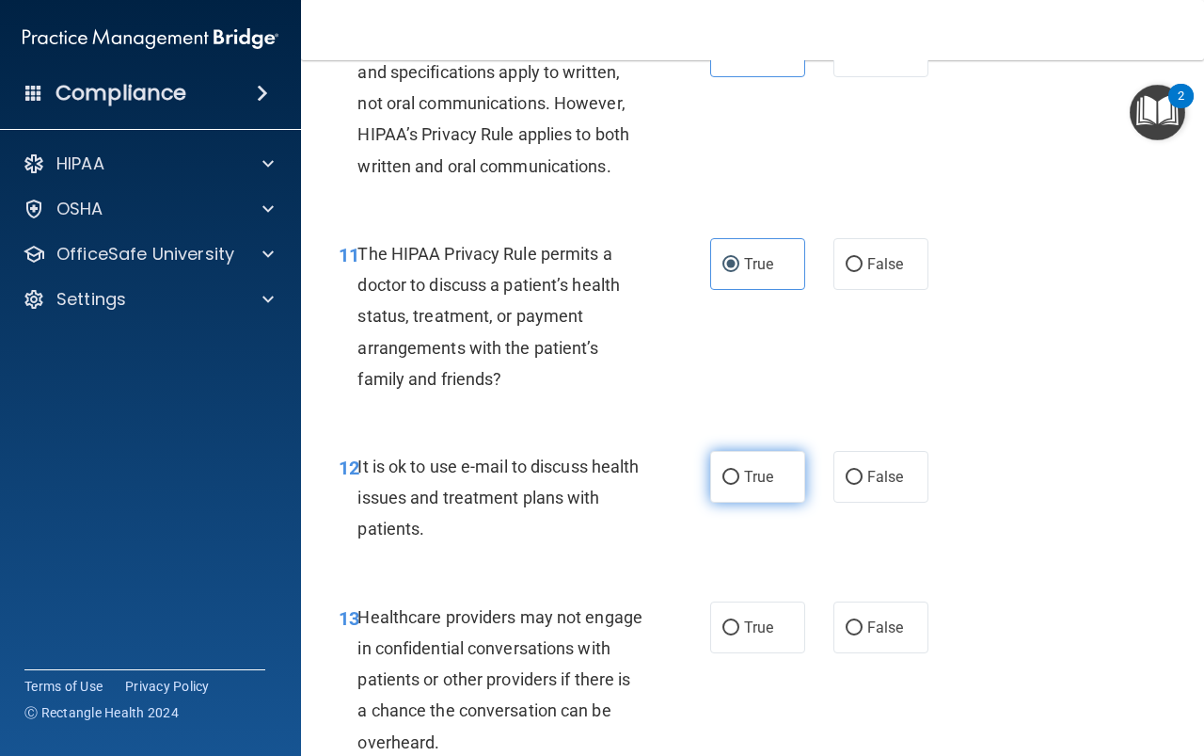
click at [768, 476] on label "True" at bounding box center [757, 477] width 95 height 52
click at [740, 476] on input "True" at bounding box center [731, 477] width 17 height 14
radio input "true"
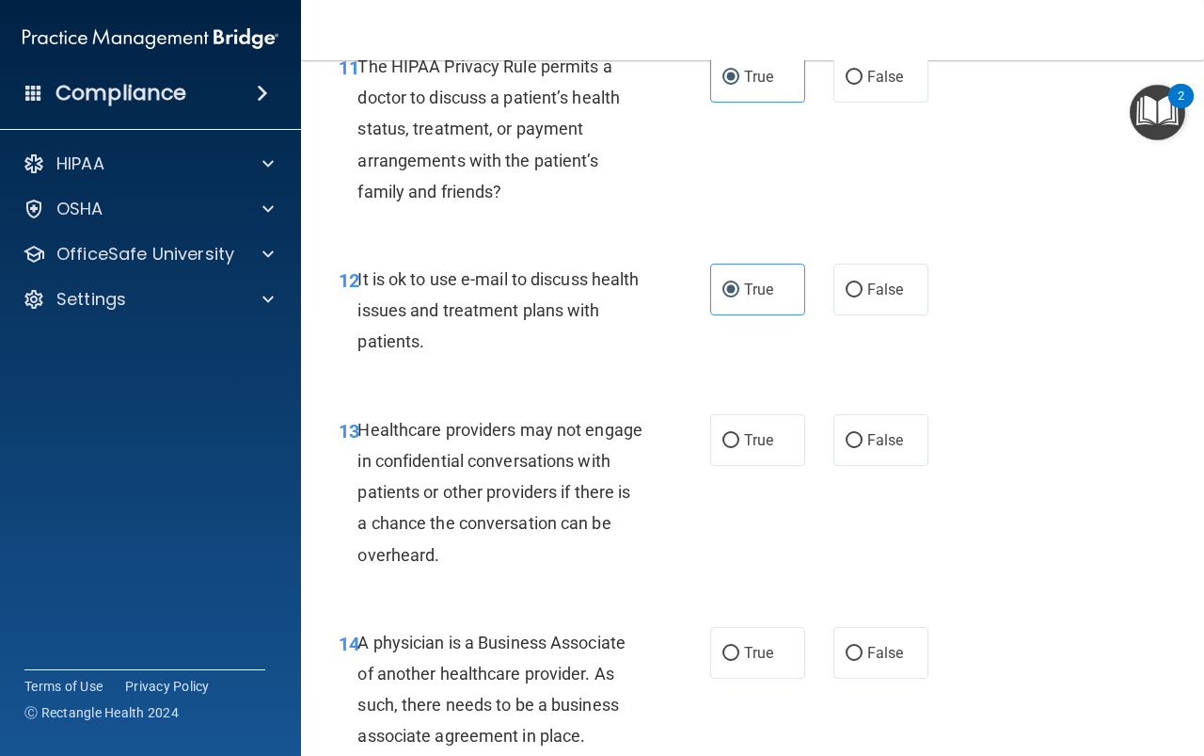
scroll to position [2164, 0]
click at [854, 449] on label "False" at bounding box center [881, 439] width 95 height 52
click at [854, 447] on input "False" at bounding box center [854, 440] width 17 height 14
radio input "true"
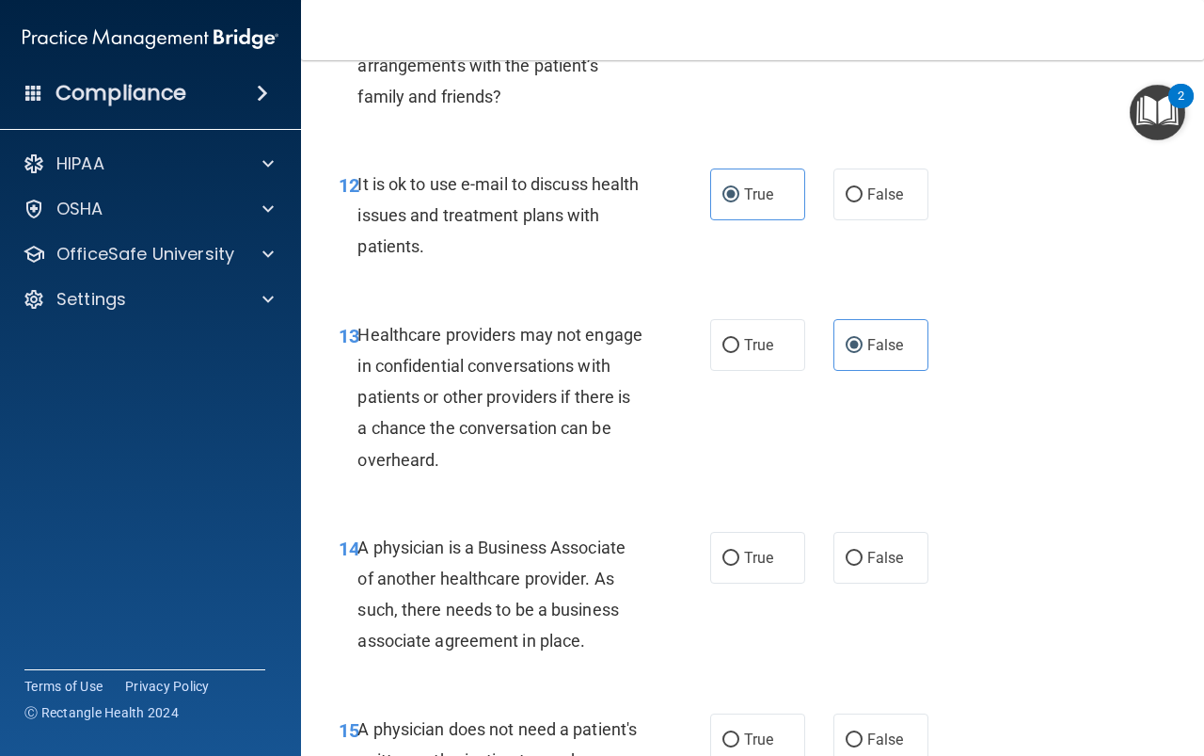
scroll to position [2352, 0]
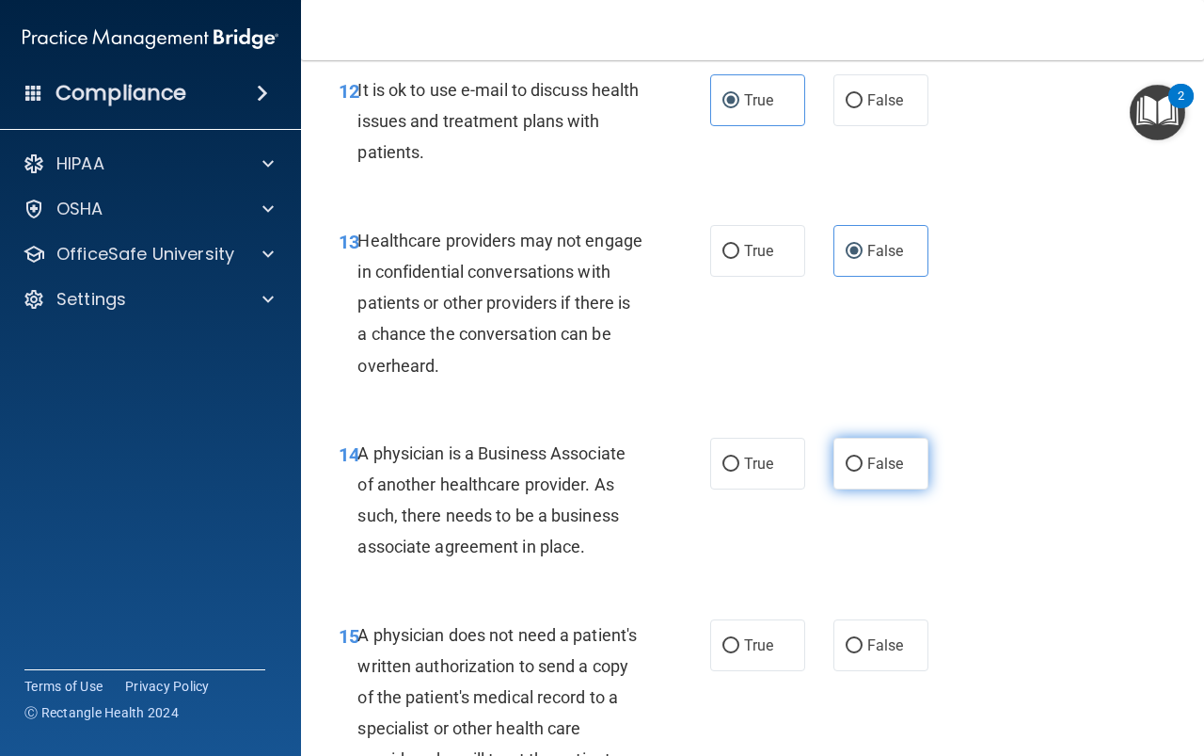
click at [870, 466] on span "False" at bounding box center [886, 463] width 37 height 18
click at [863, 466] on input "False" at bounding box center [854, 464] width 17 height 14
radio input "true"
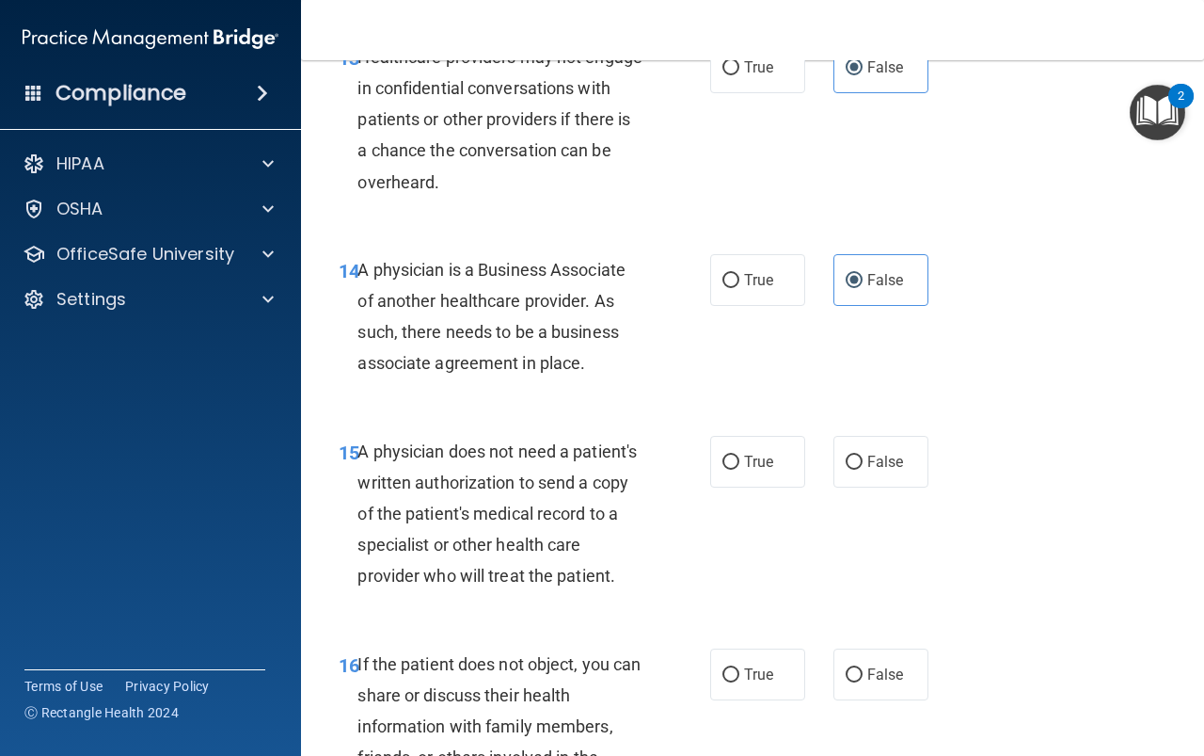
scroll to position [2541, 0]
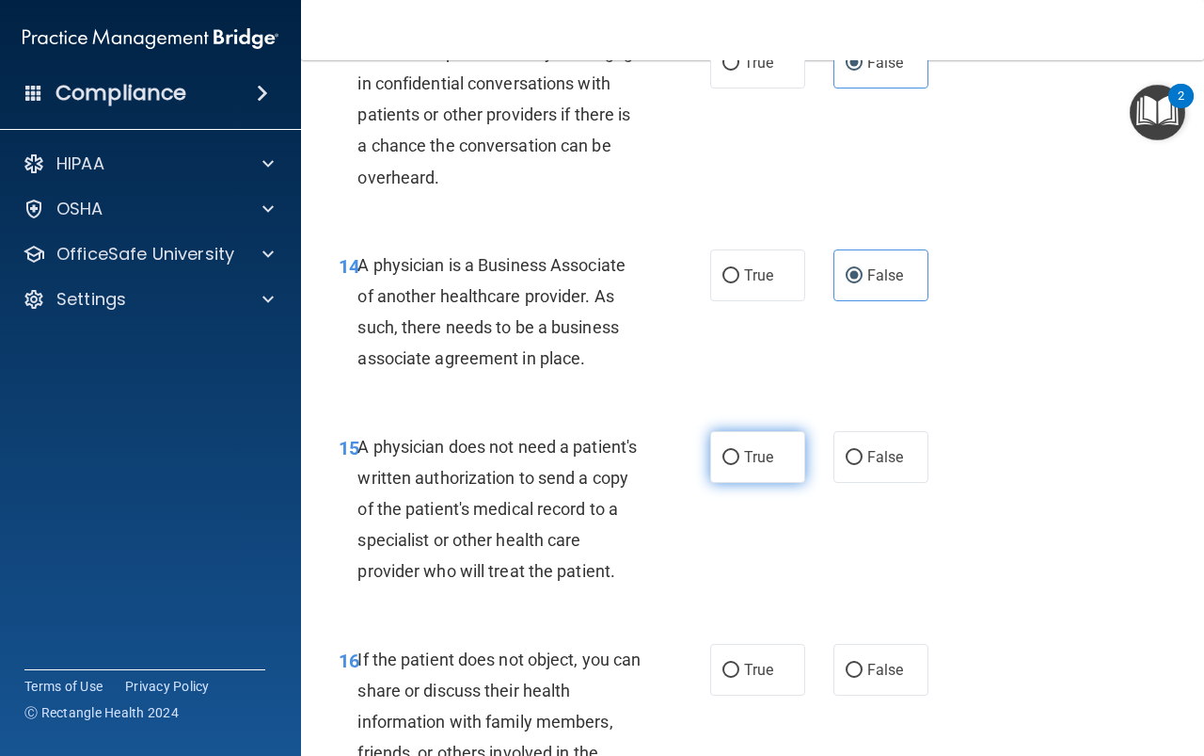
click at [737, 473] on label "True" at bounding box center [757, 457] width 95 height 52
click at [737, 465] on input "True" at bounding box center [731, 458] width 17 height 14
radio input "true"
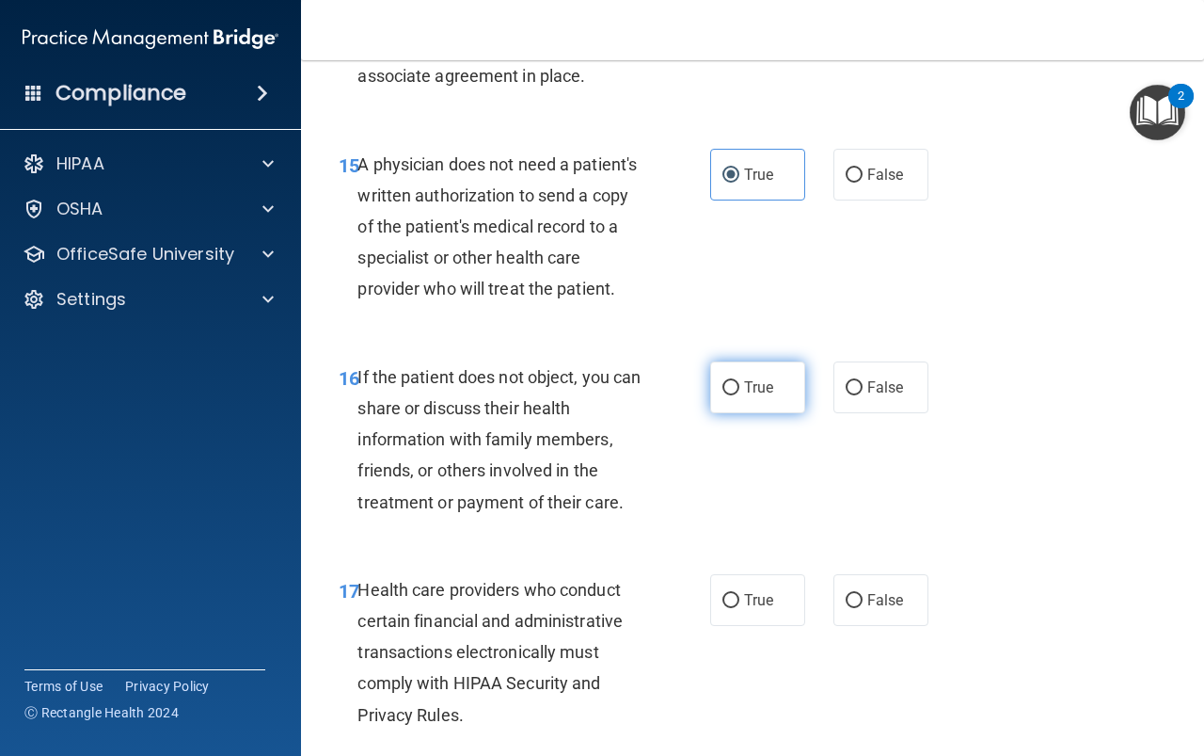
click at [741, 403] on label "True" at bounding box center [757, 387] width 95 height 52
click at [740, 395] on input "True" at bounding box center [731, 388] width 17 height 14
radio input "true"
click at [737, 626] on label "True" at bounding box center [757, 600] width 95 height 52
click at [737, 608] on input "True" at bounding box center [731, 601] width 17 height 14
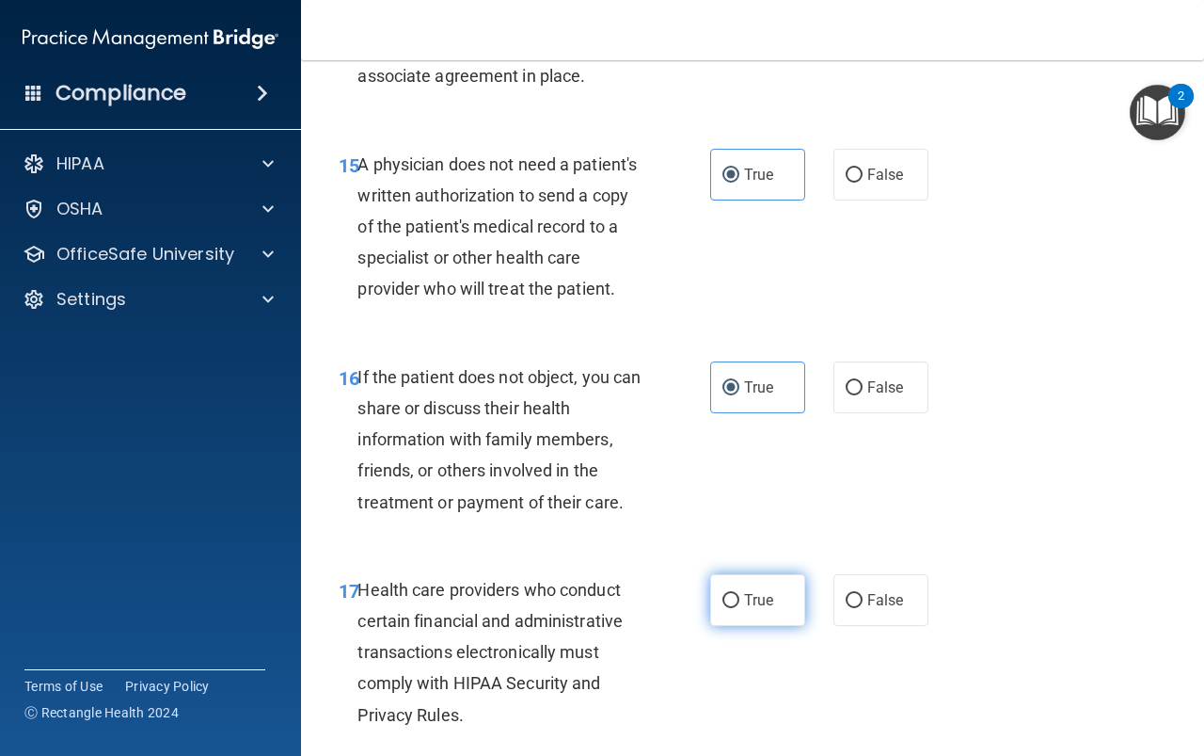
radio input "true"
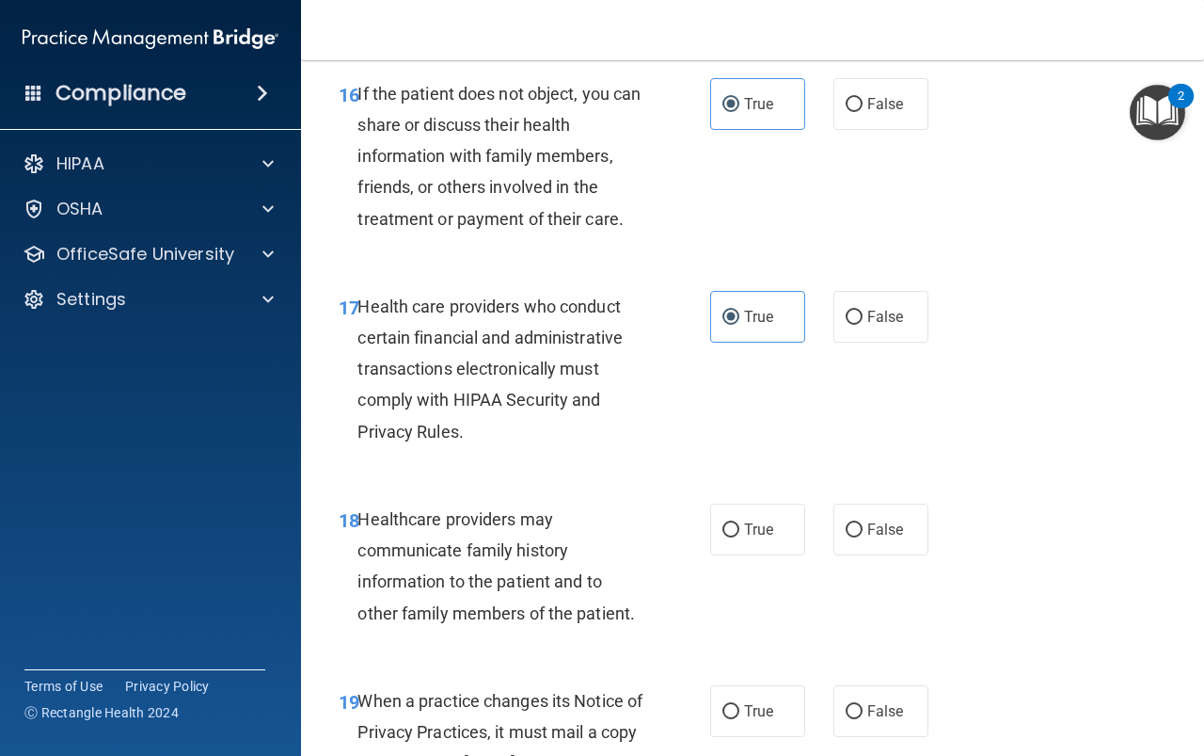
scroll to position [3199, 0]
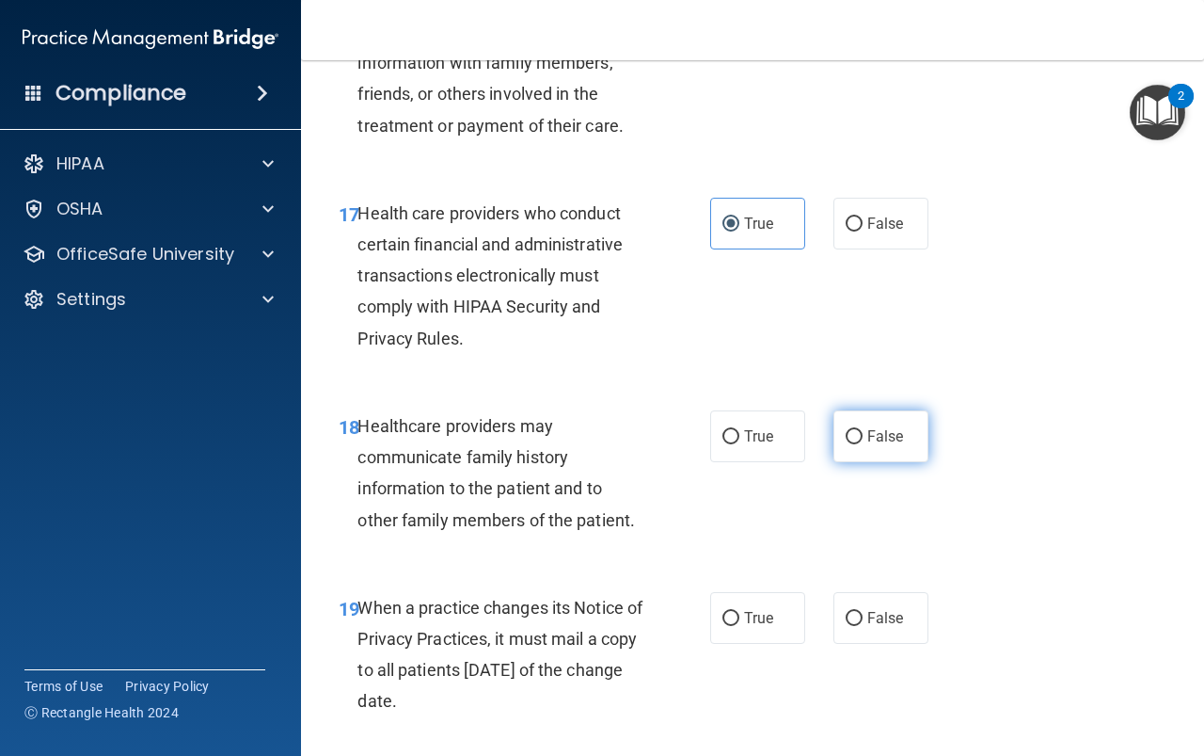
click at [846, 444] on input "False" at bounding box center [854, 437] width 17 height 14
radio input "true"
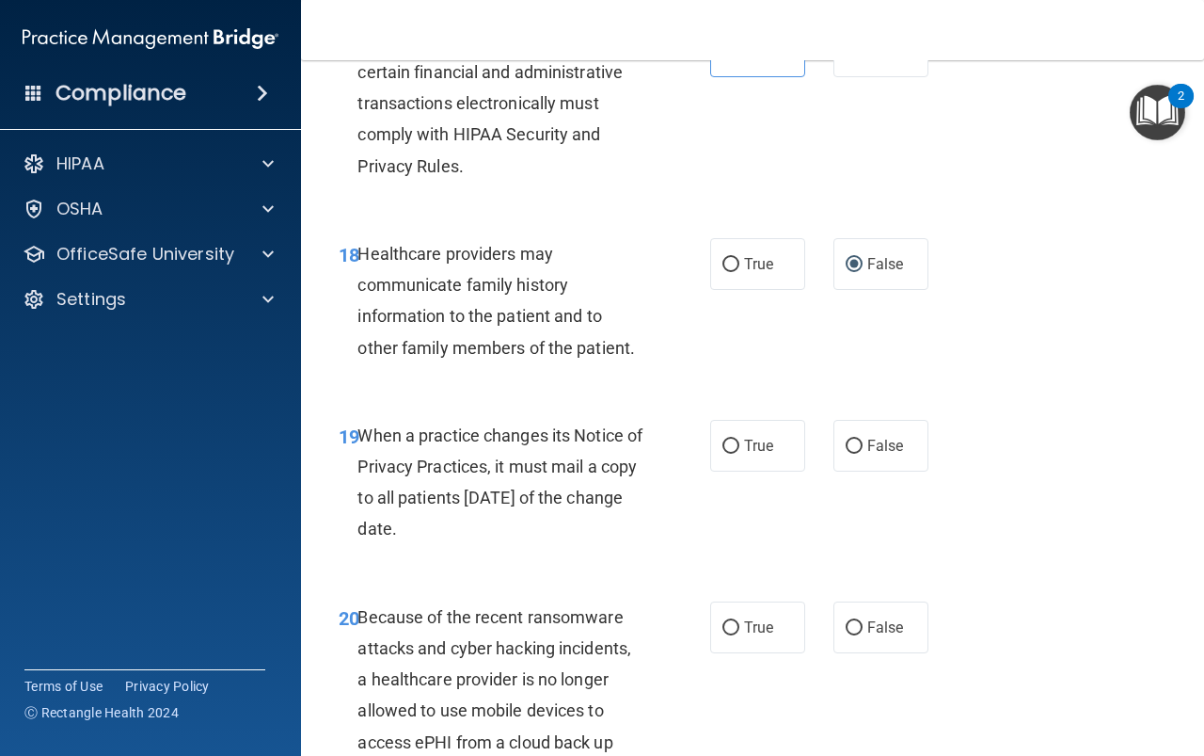
scroll to position [3482, 0]
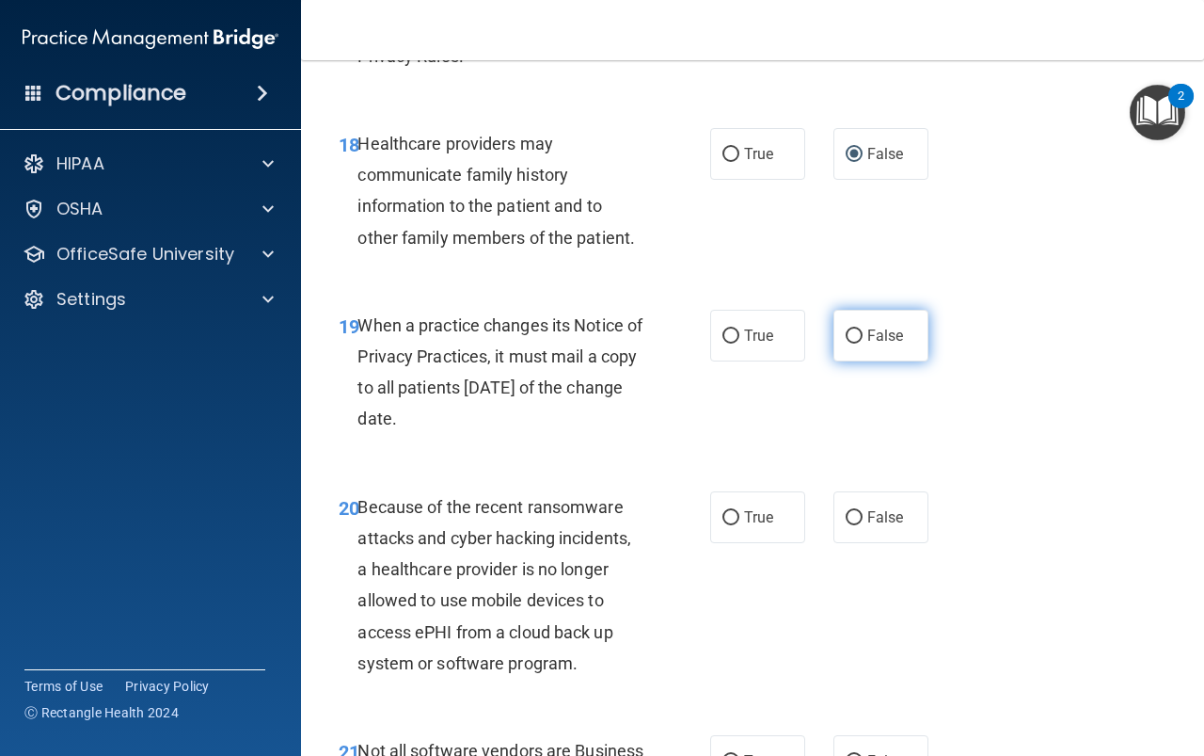
click at [896, 361] on label "False" at bounding box center [881, 336] width 95 height 52
click at [863, 343] on input "False" at bounding box center [854, 336] width 17 height 14
radio input "true"
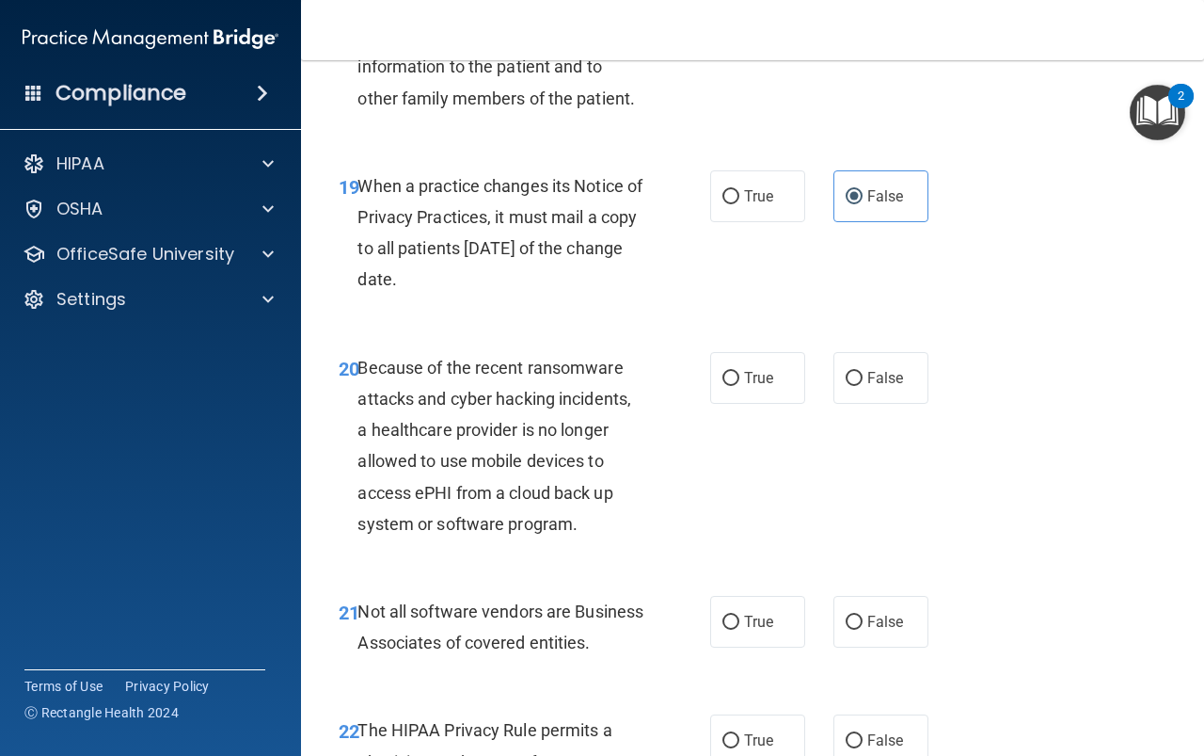
scroll to position [3670, 0]
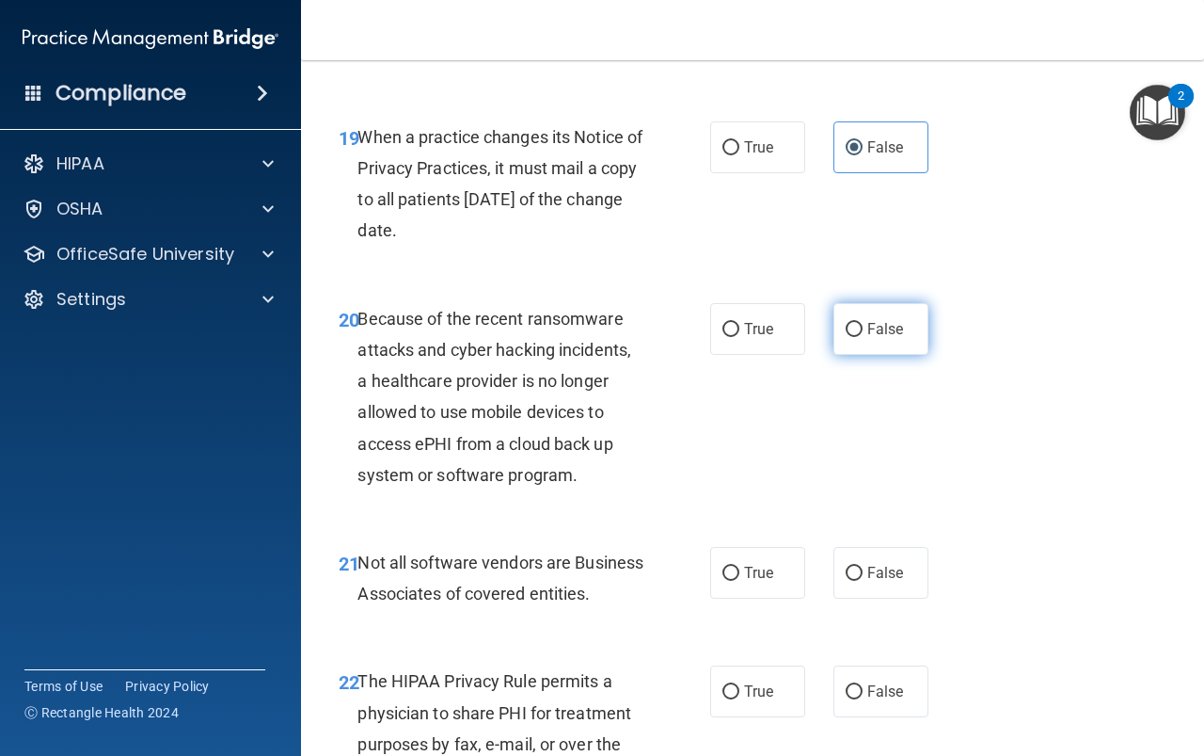
click at [858, 355] on label "False" at bounding box center [881, 329] width 95 height 52
click at [858, 337] on input "False" at bounding box center [854, 330] width 17 height 14
radio input "true"
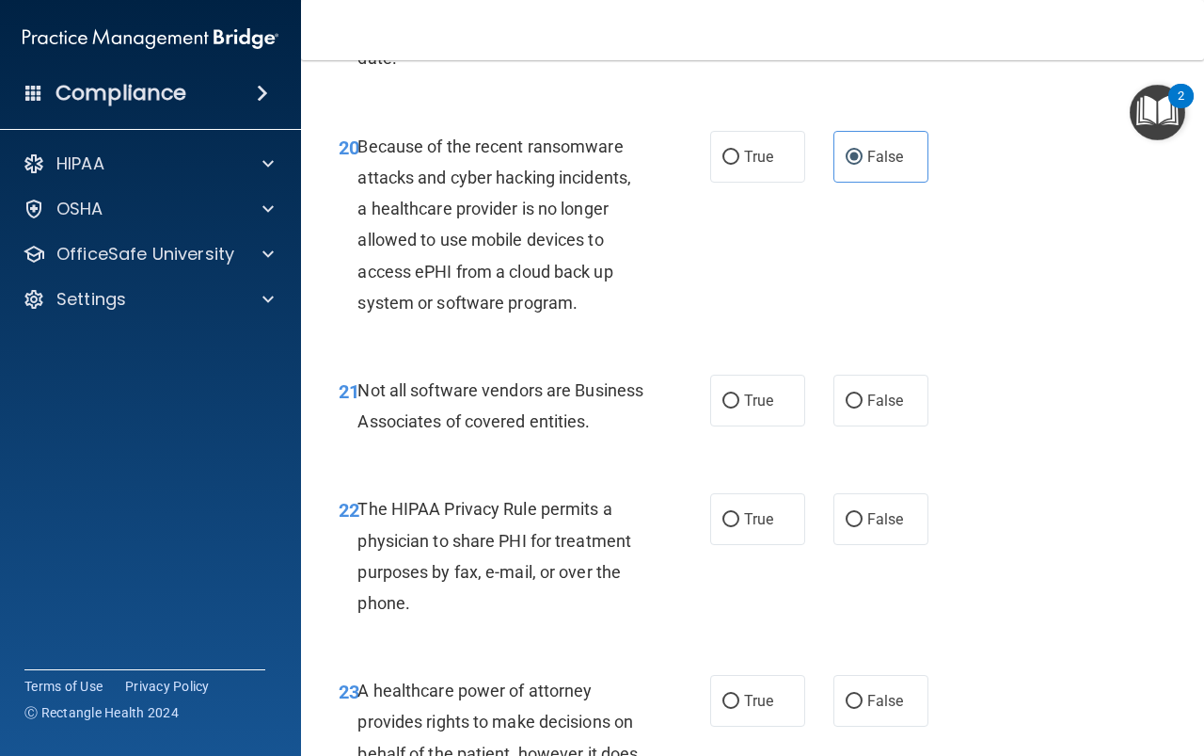
scroll to position [3858, 0]
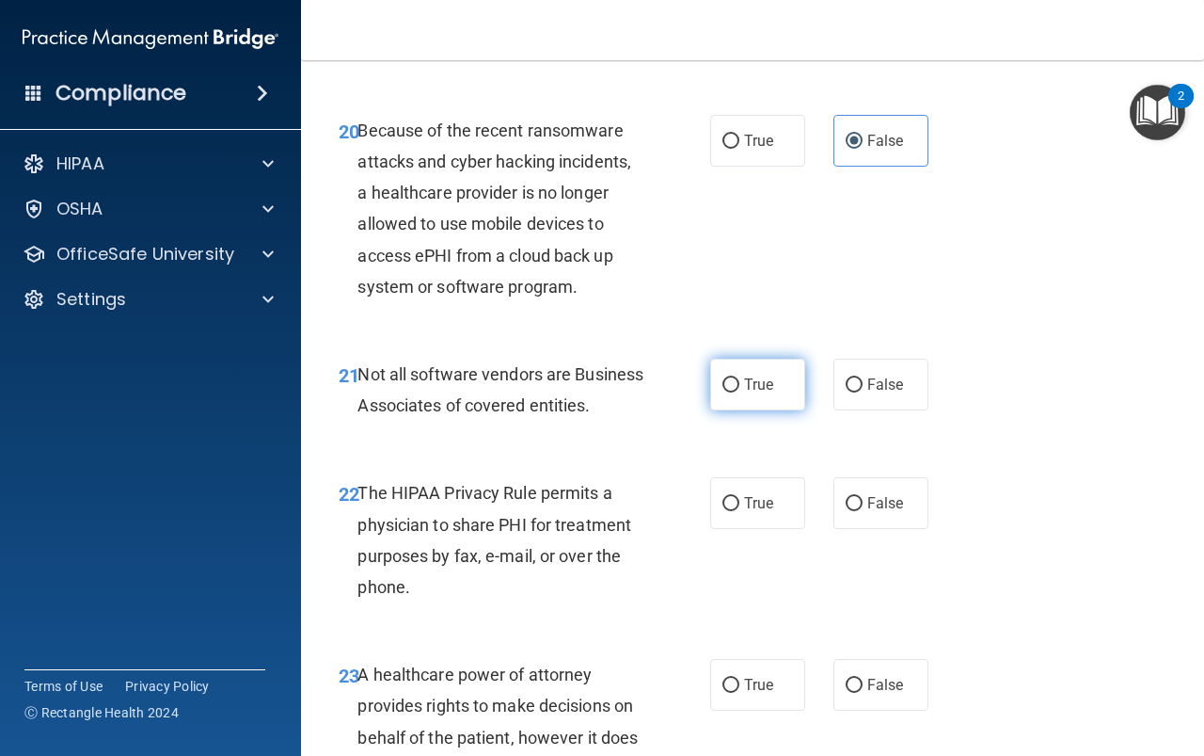
click at [740, 410] on label "True" at bounding box center [757, 385] width 95 height 52
click at [740, 392] on input "True" at bounding box center [731, 385] width 17 height 14
radio input "true"
click at [755, 512] on span "True" at bounding box center [758, 503] width 29 height 18
click at [740, 511] on input "True" at bounding box center [731, 504] width 17 height 14
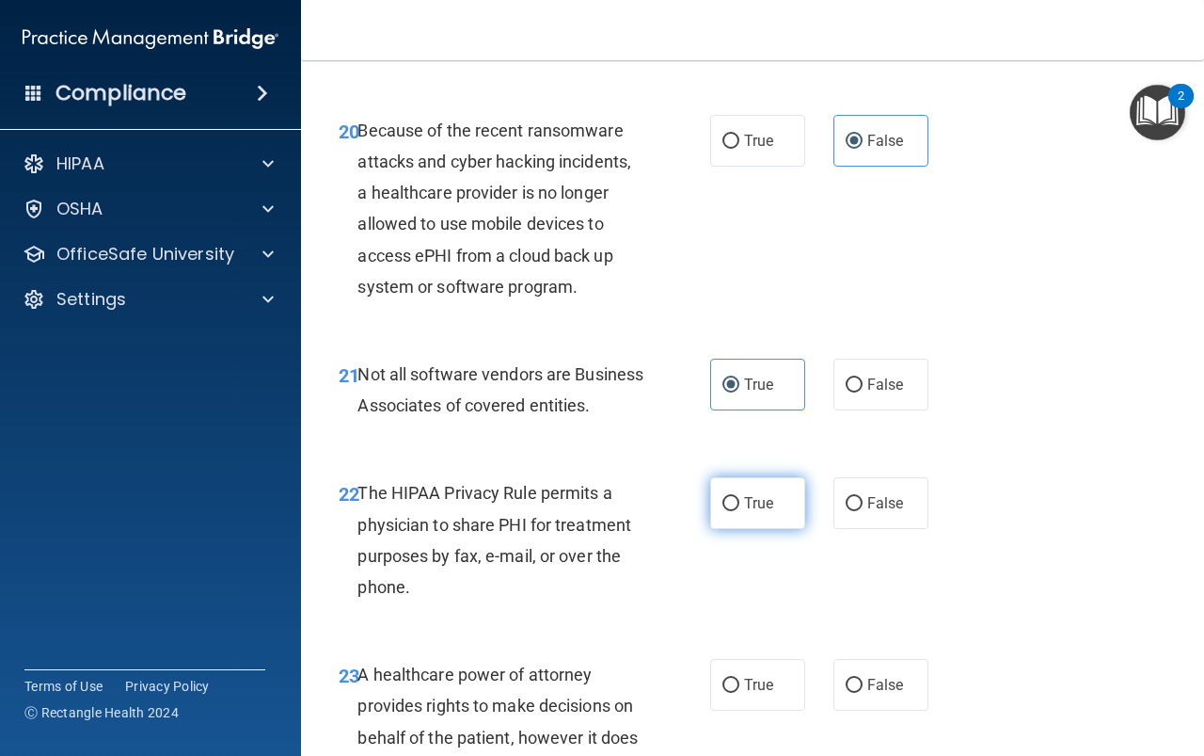
radio input "true"
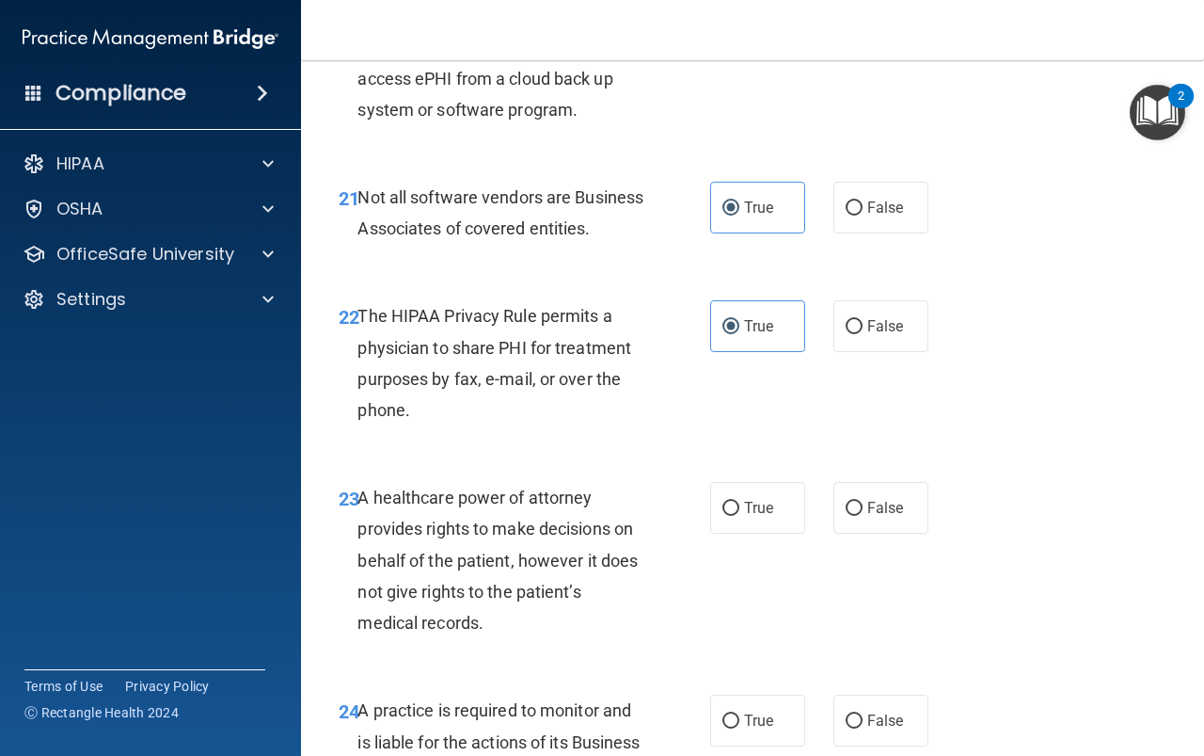
scroll to position [4046, 0]
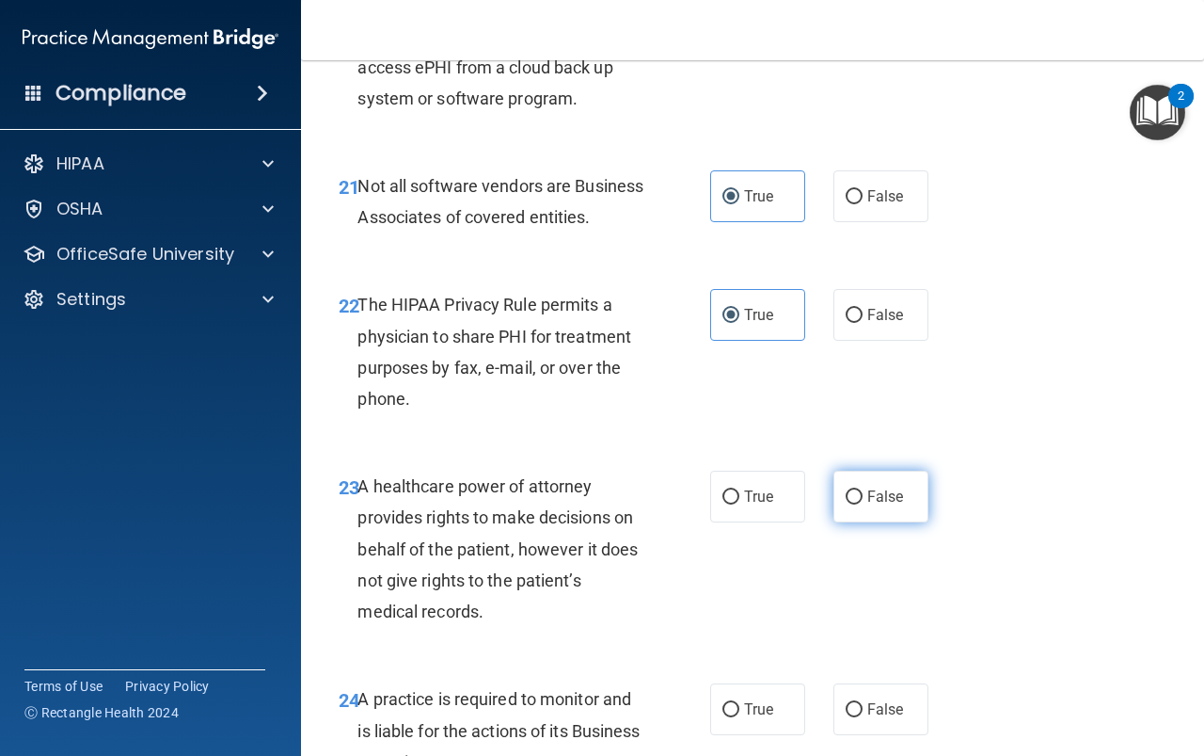
click at [868, 505] on span "False" at bounding box center [886, 496] width 37 height 18
click at [863, 504] on input "False" at bounding box center [854, 497] width 17 height 14
radio input "true"
click at [868, 505] on span "False" at bounding box center [886, 496] width 37 height 18
click at [862, 504] on input "False" at bounding box center [854, 497] width 17 height 14
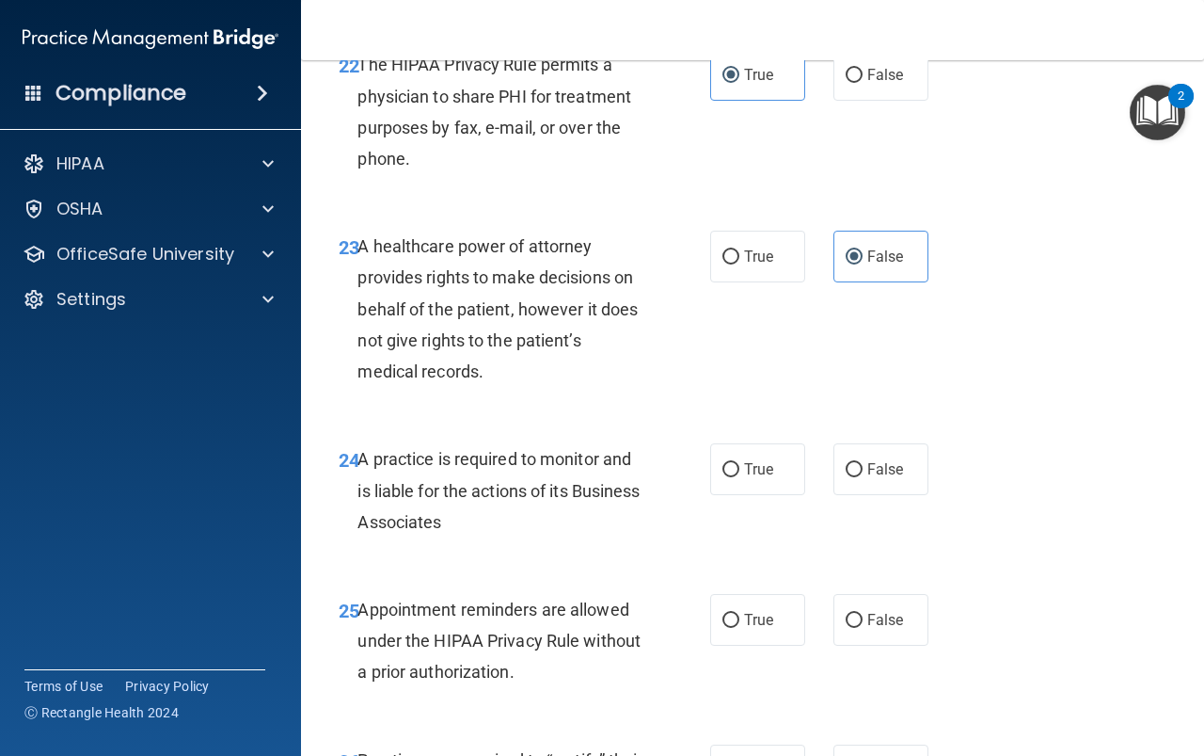
scroll to position [4328, 0]
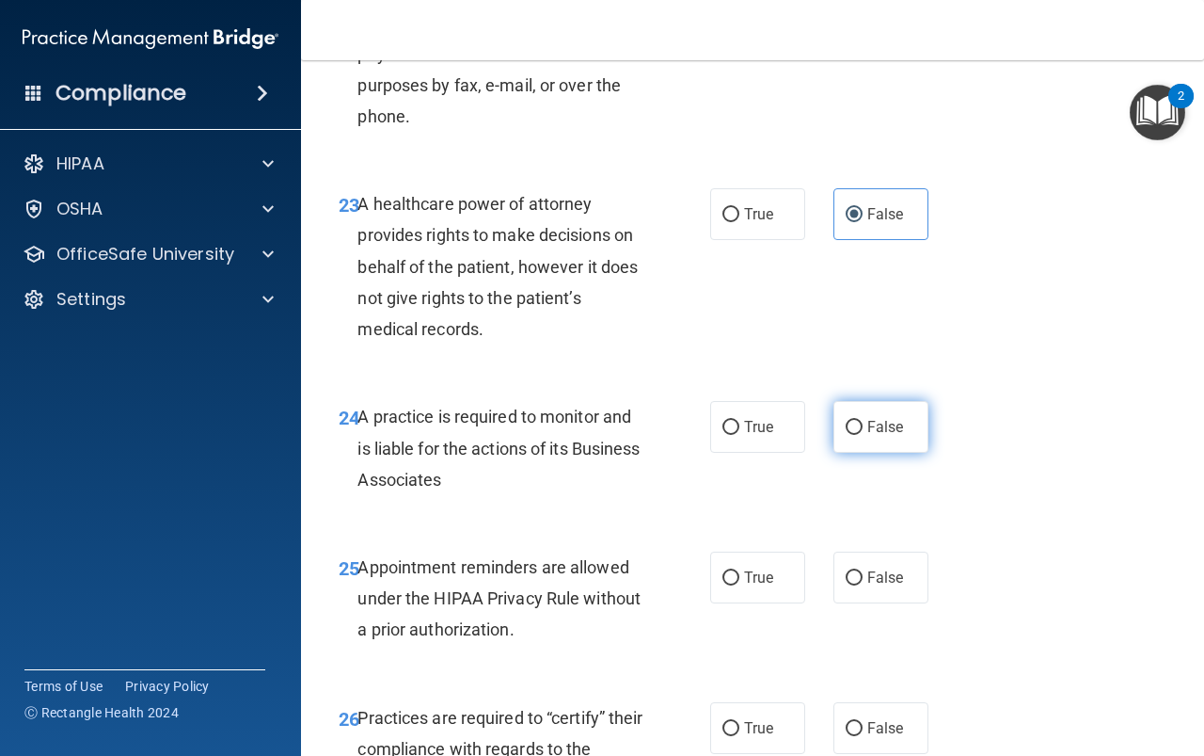
click at [846, 435] on input "False" at bounding box center [854, 428] width 17 height 14
radio input "true"
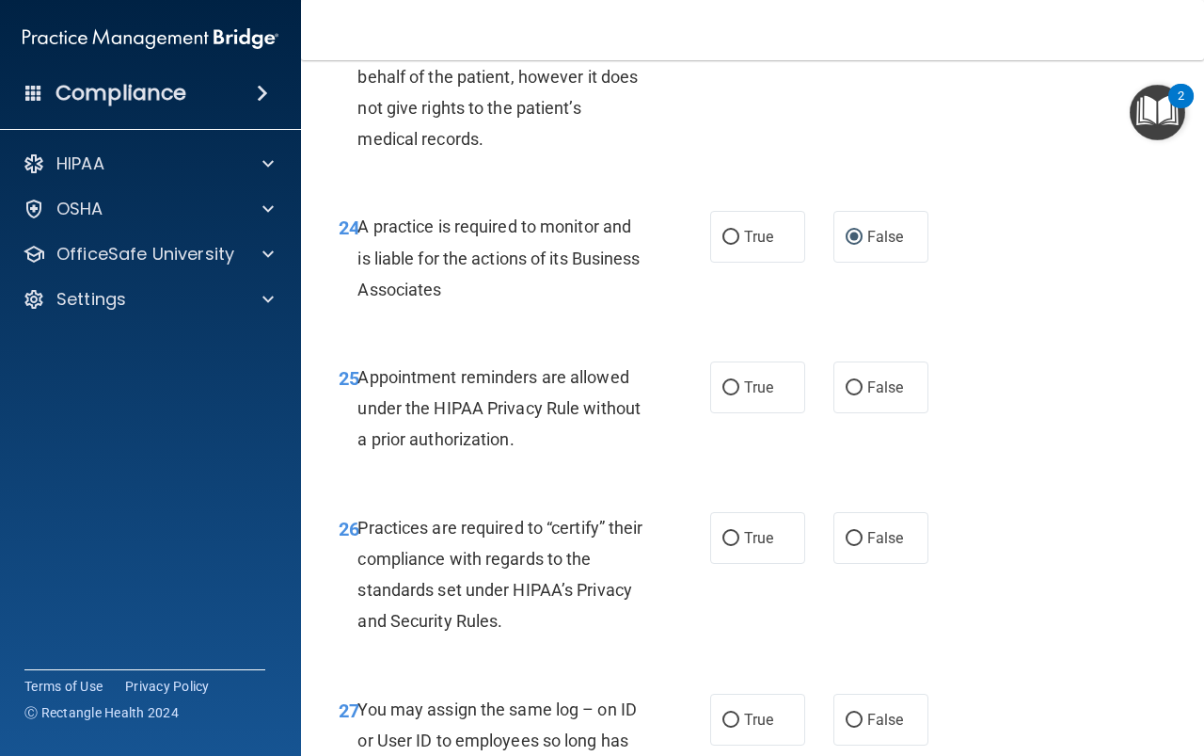
scroll to position [4611, 0]
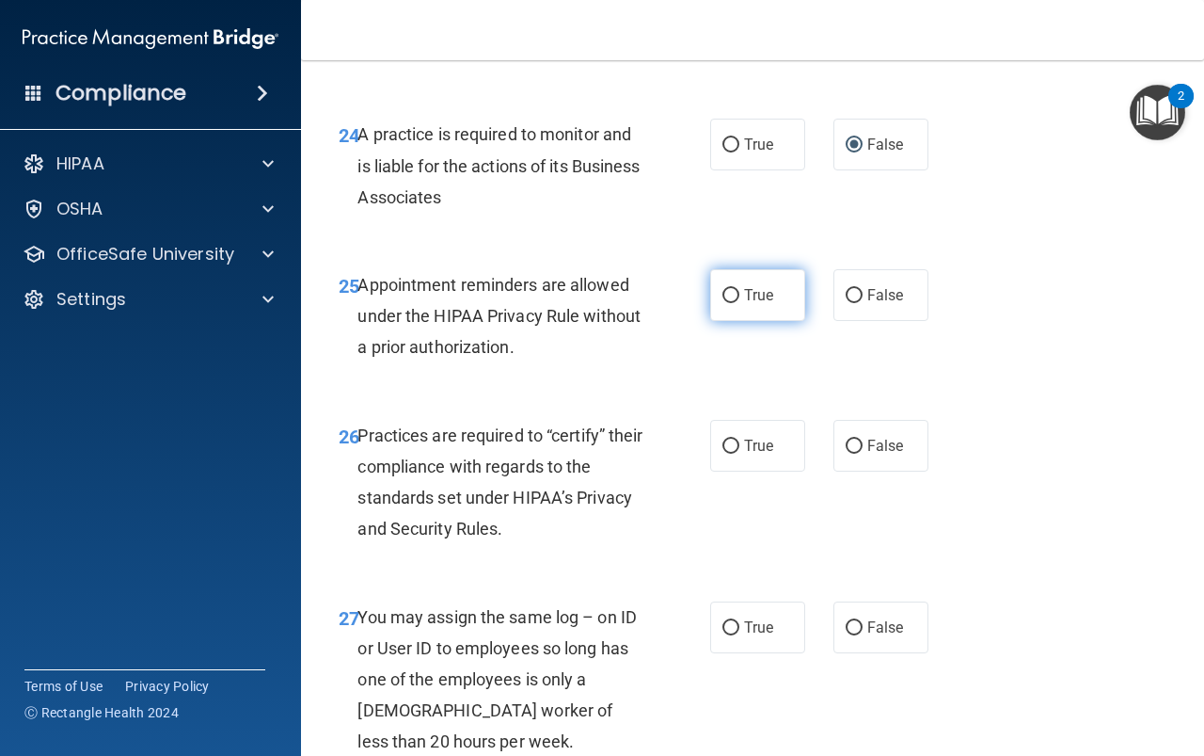
click at [743, 321] on label "True" at bounding box center [757, 295] width 95 height 52
click at [740, 303] on input "True" at bounding box center [731, 296] width 17 height 14
radio input "true"
click at [850, 454] on input "False" at bounding box center [854, 446] width 17 height 14
radio input "true"
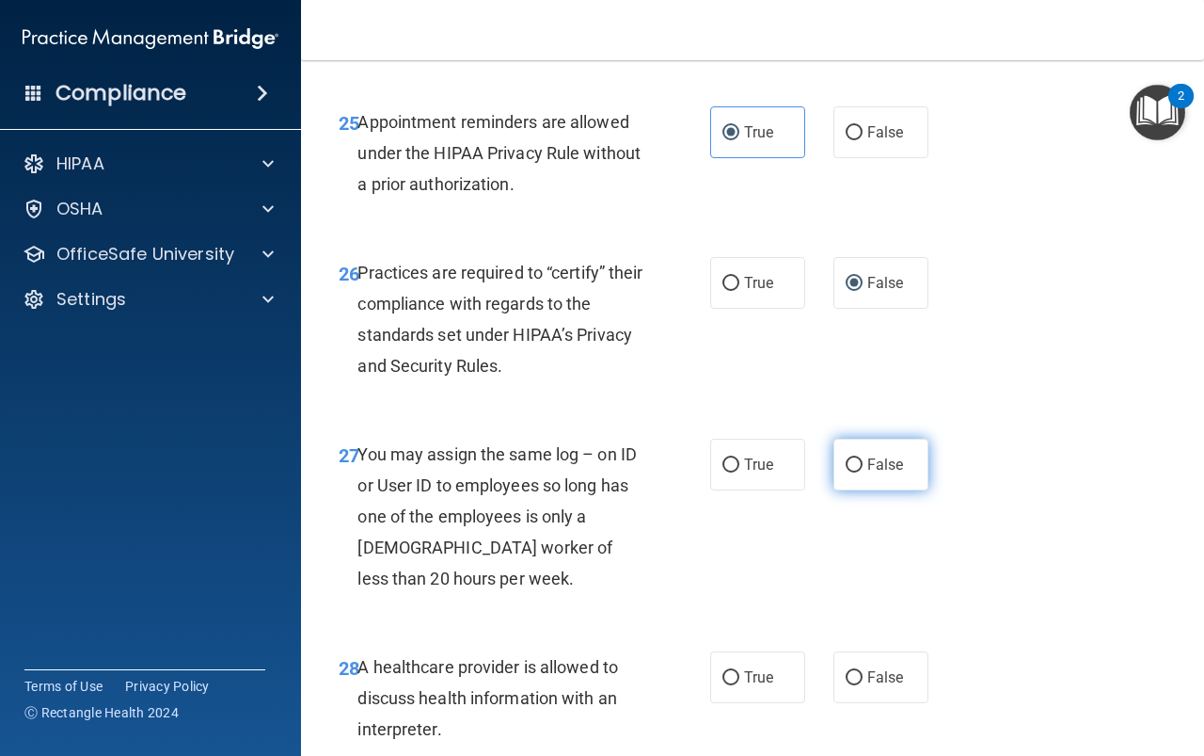
scroll to position [4799, 0]
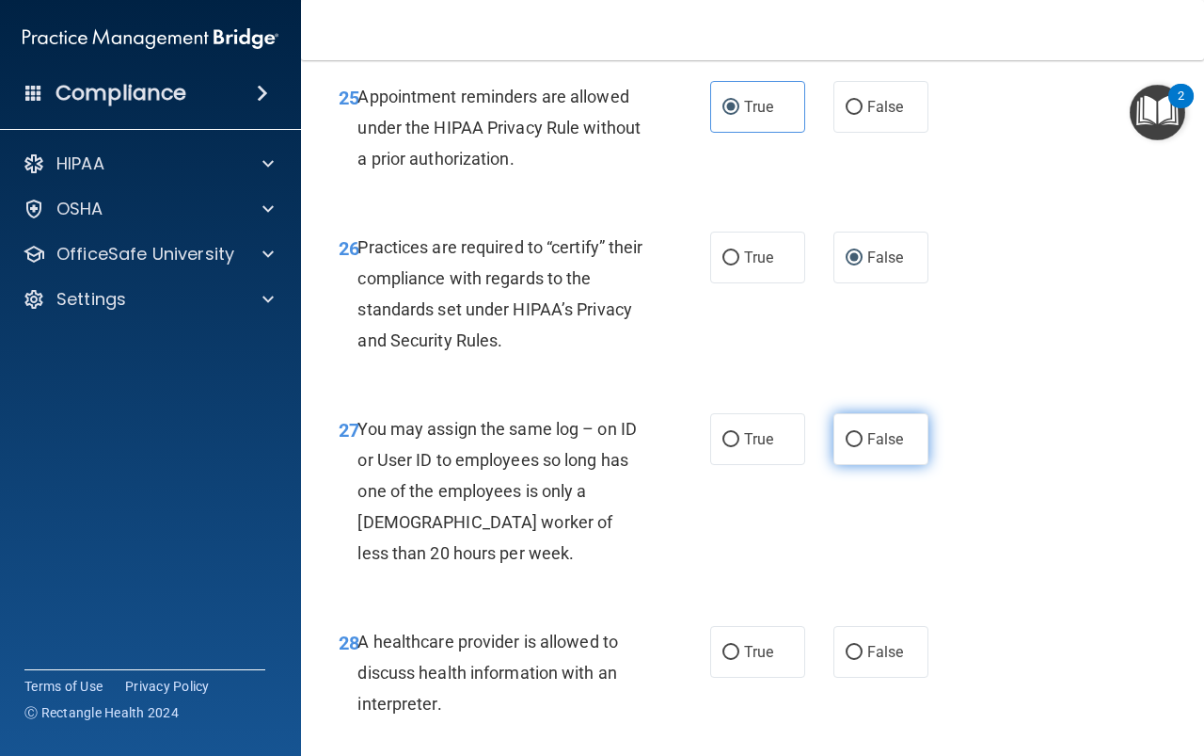
click at [854, 465] on label "False" at bounding box center [881, 439] width 95 height 52
click at [854, 447] on input "False" at bounding box center [854, 440] width 17 height 14
radio input "true"
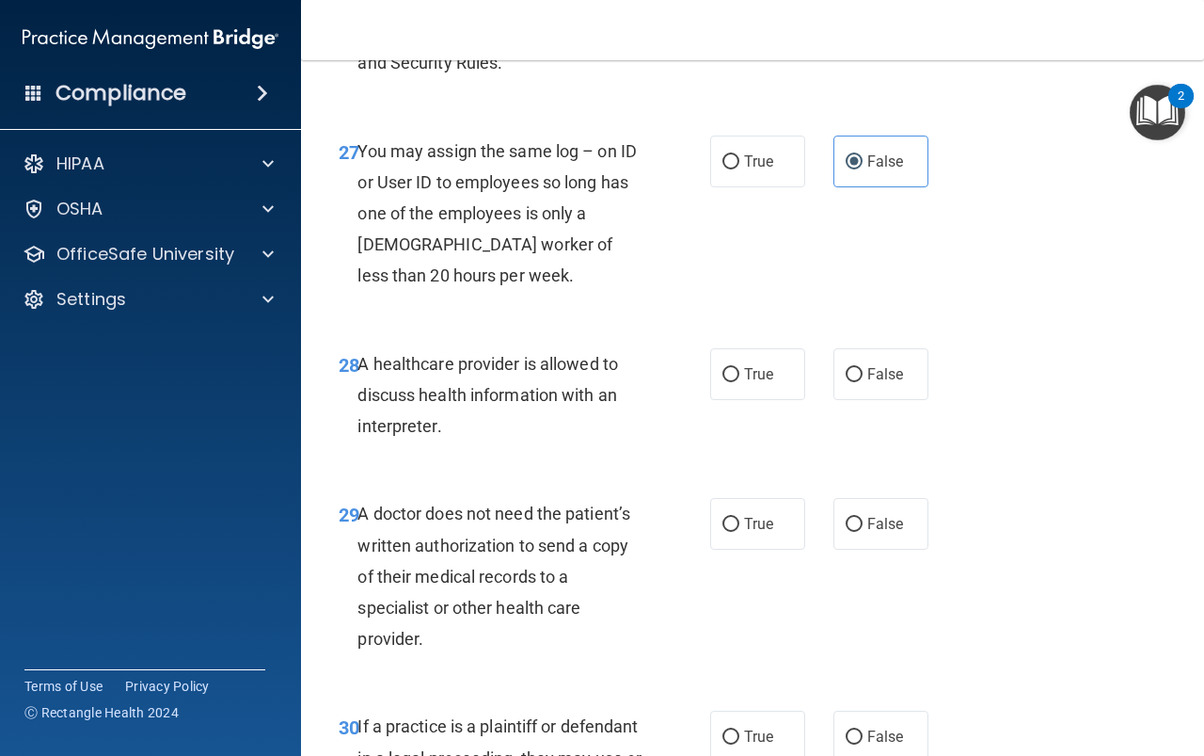
scroll to position [5081, 0]
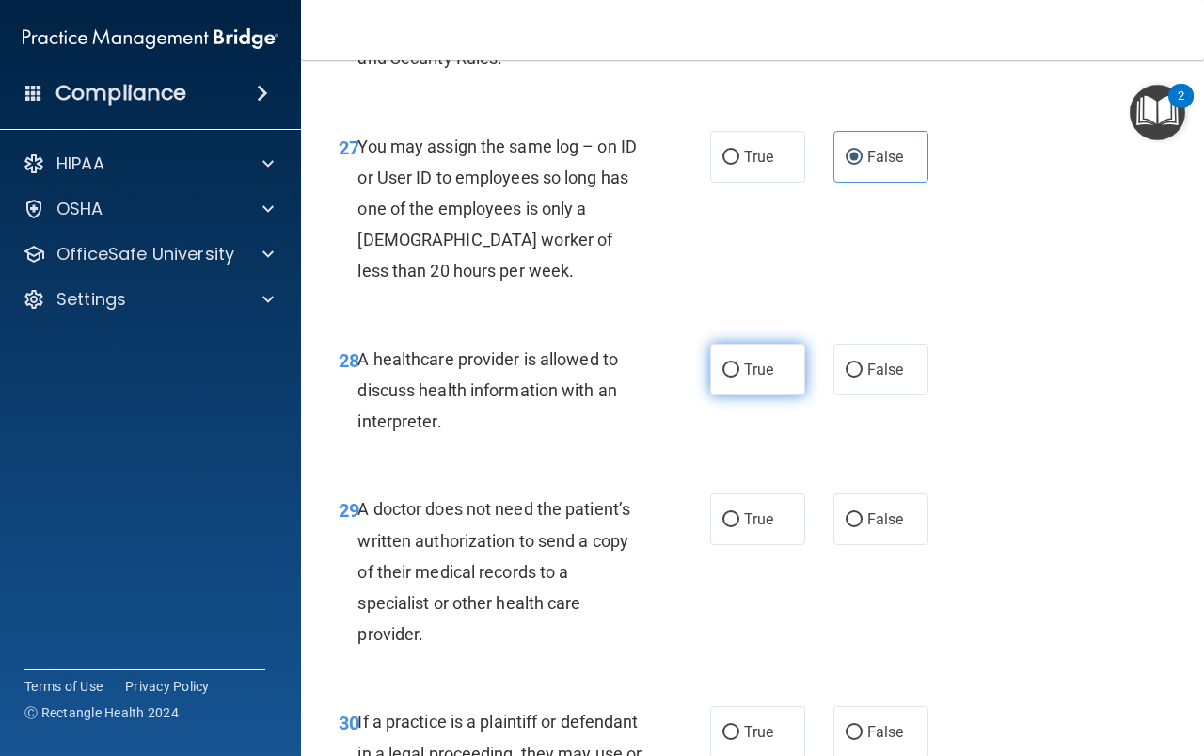
click at [765, 395] on label "True" at bounding box center [757, 369] width 95 height 52
click at [740, 377] on input "True" at bounding box center [731, 370] width 17 height 14
radio input "true"
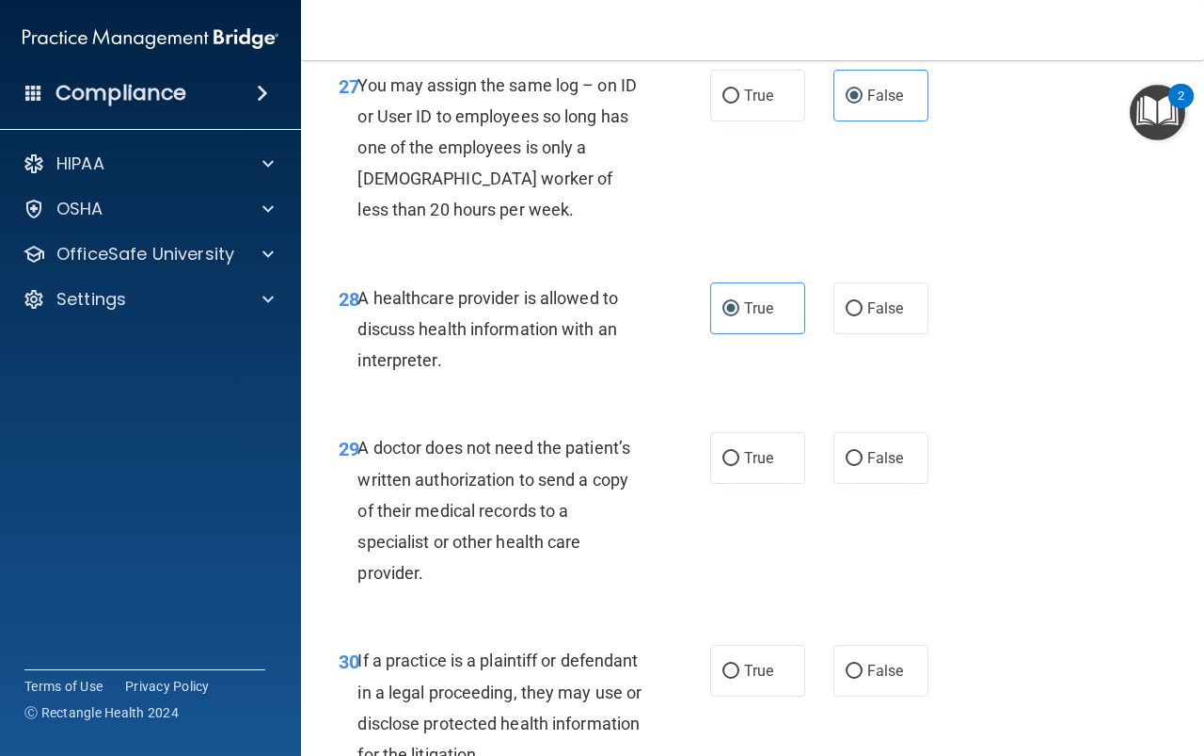
scroll to position [5175, 0]
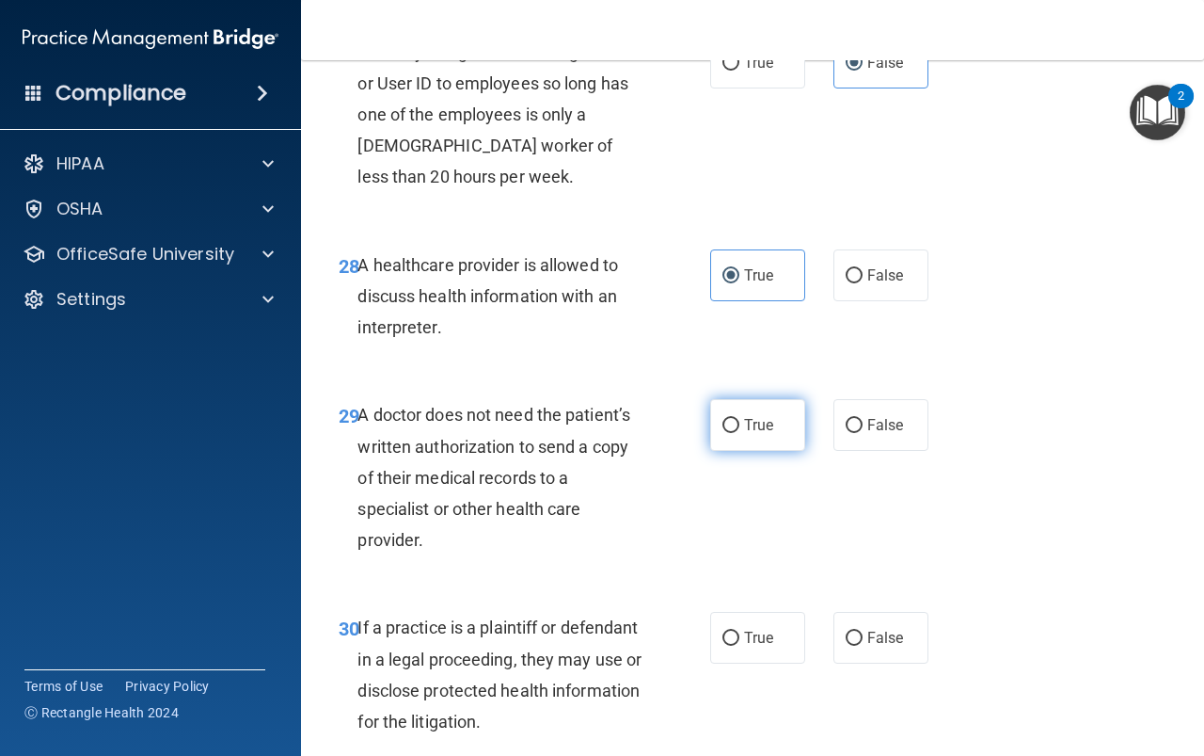
click at [760, 434] on span "True" at bounding box center [758, 425] width 29 height 18
click at [740, 433] on input "True" at bounding box center [731, 426] width 17 height 14
radio input "true"
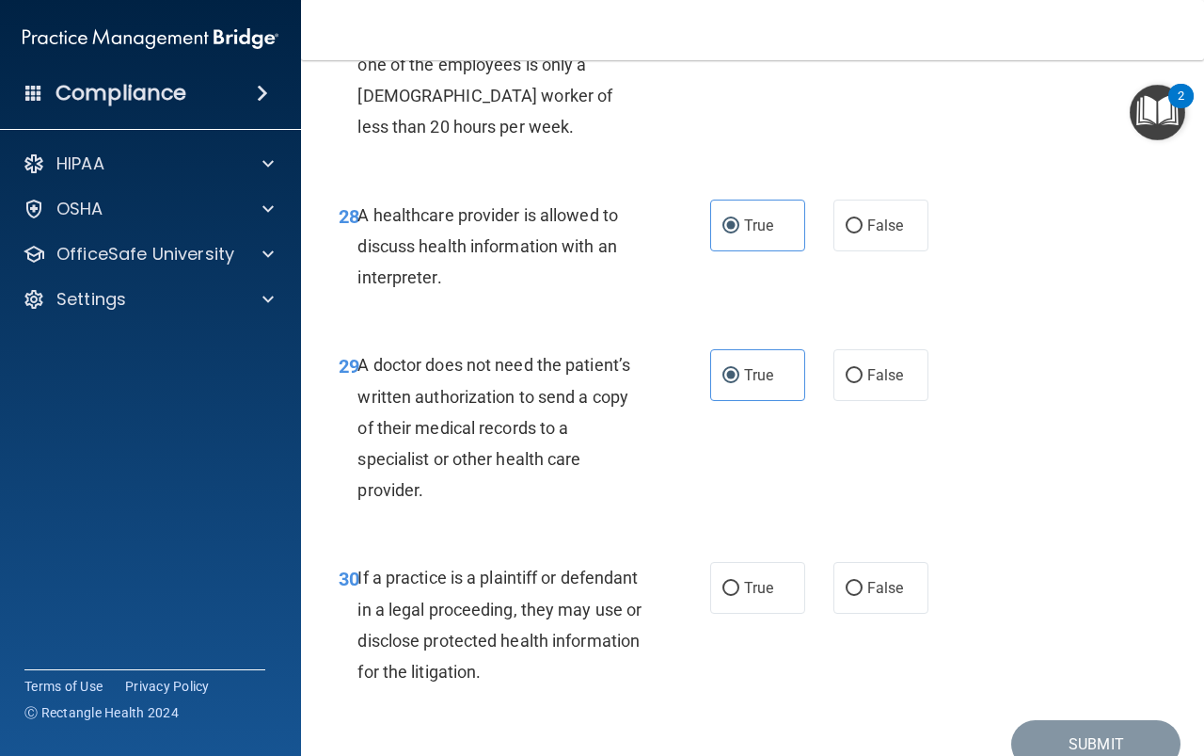
scroll to position [5364, 0]
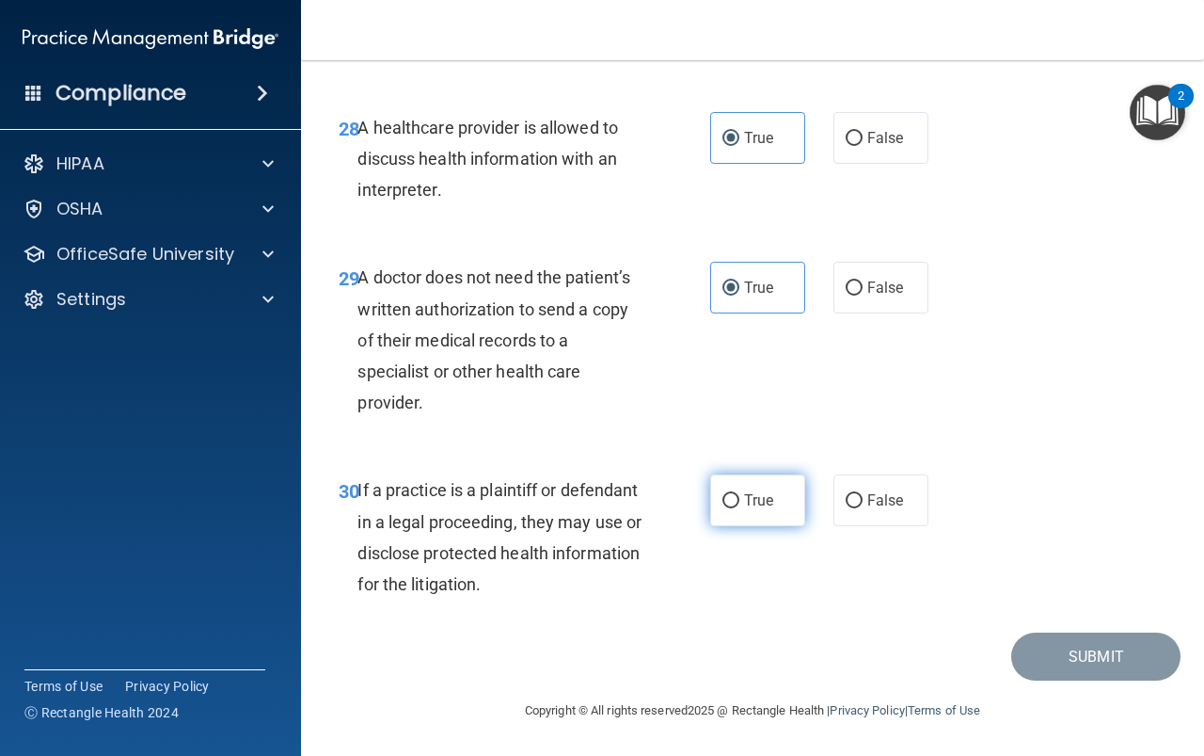
click at [742, 497] on label "True" at bounding box center [757, 500] width 95 height 52
click at [740, 497] on input "True" at bounding box center [731, 501] width 17 height 14
radio input "true"
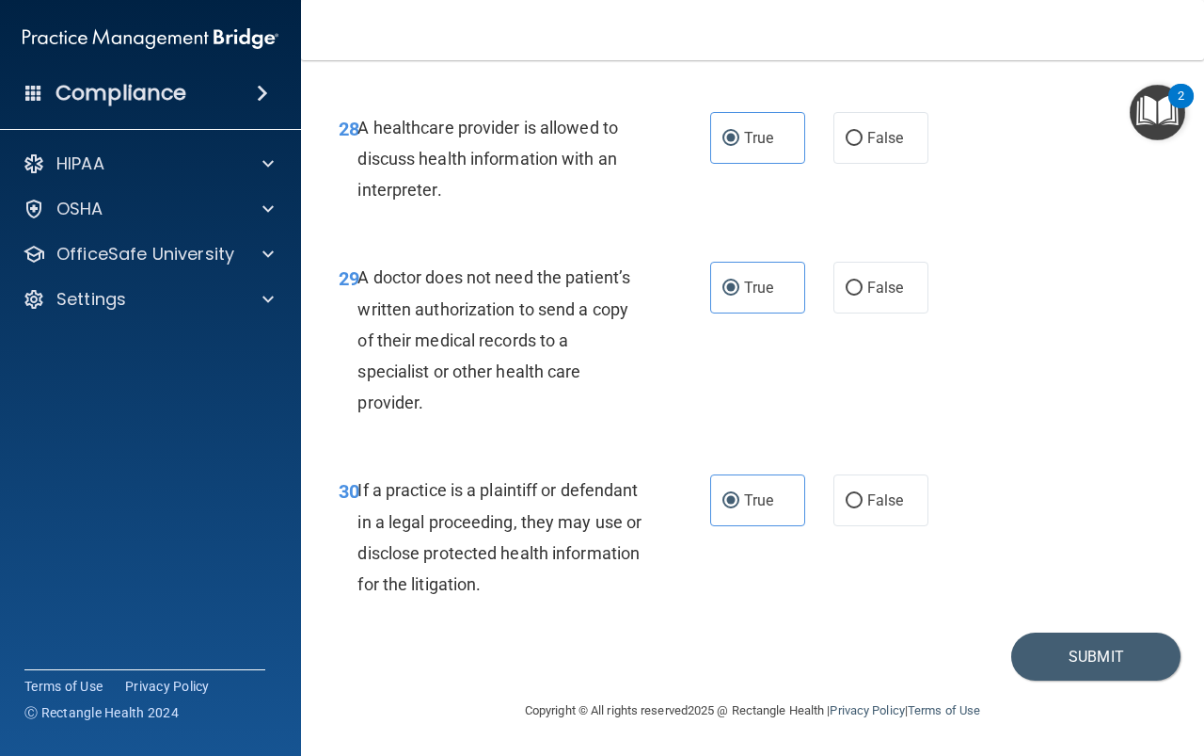
scroll to position [5281, 0]
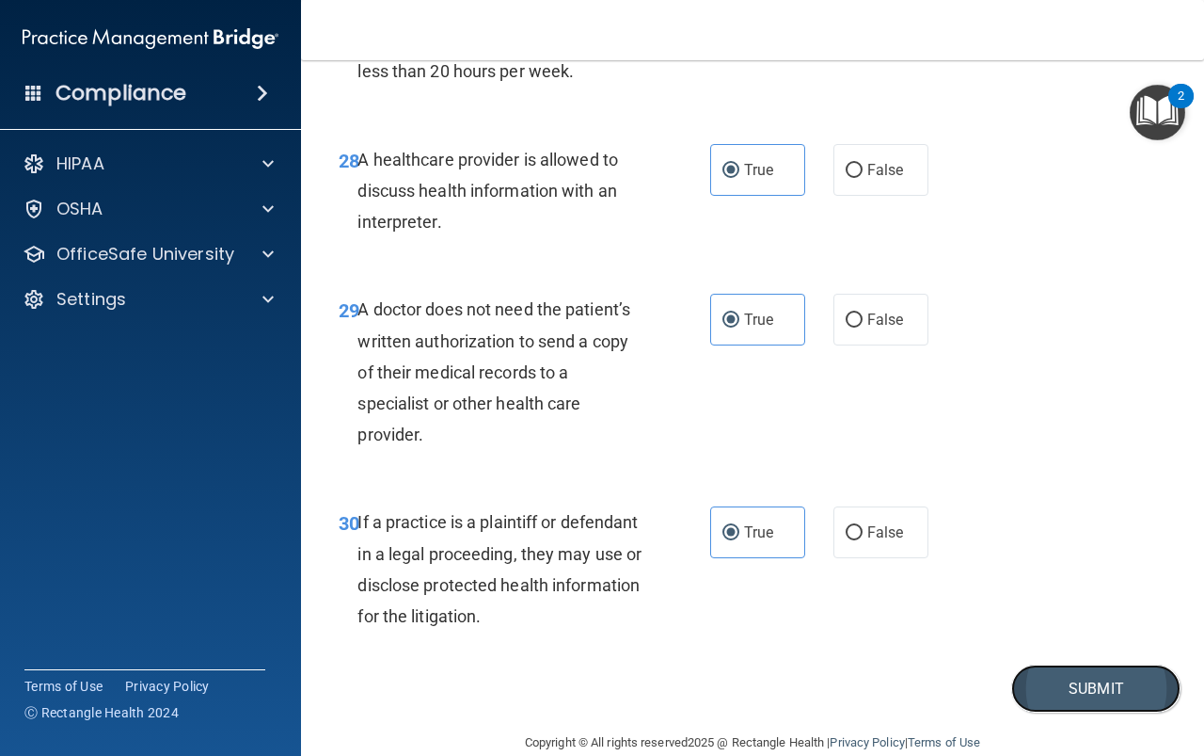
click at [1112, 712] on button "Submit" at bounding box center [1096, 688] width 169 height 48
click at [1096, 712] on button "Submit" at bounding box center [1096, 688] width 169 height 48
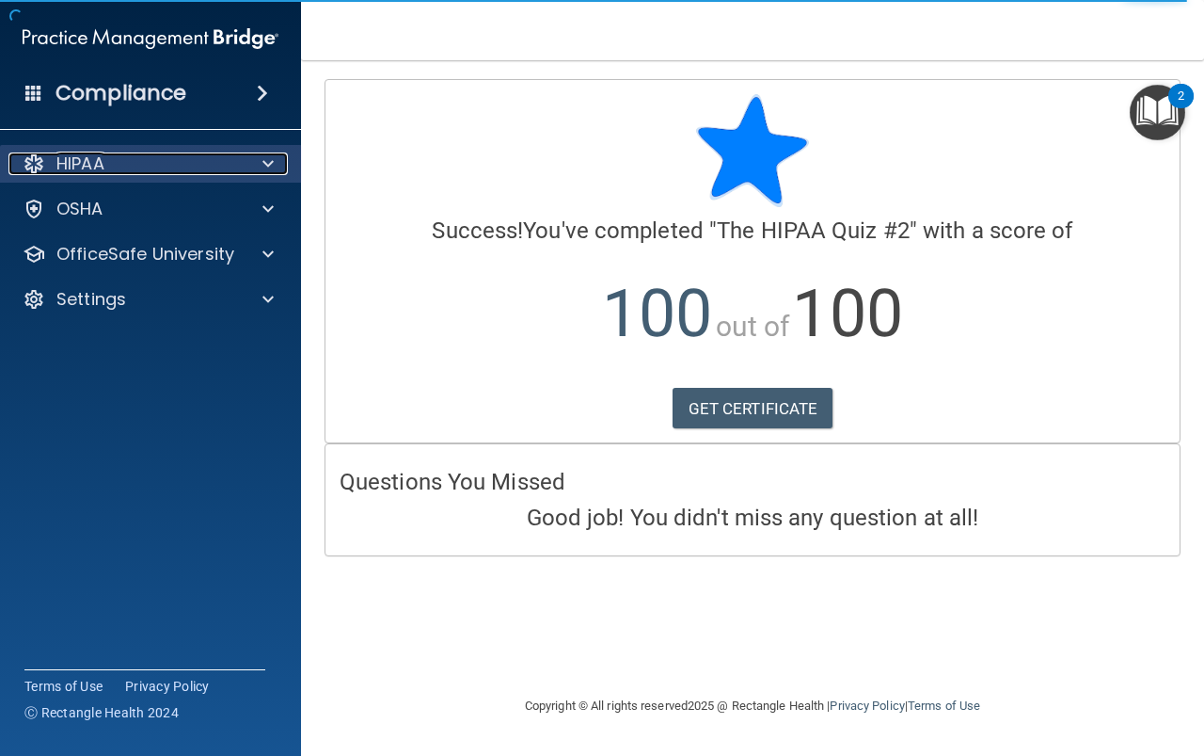
click at [177, 167] on div "HIPAA" at bounding box center [124, 163] width 233 height 23
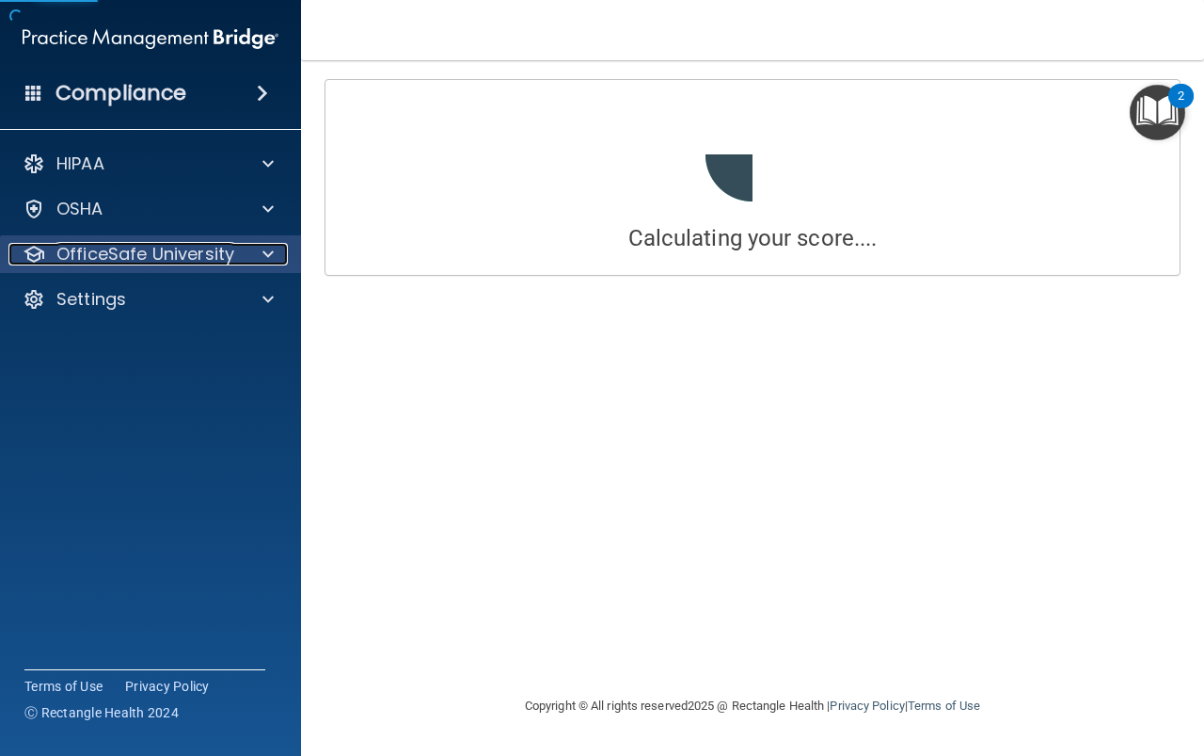
click at [199, 255] on p "OfficeSafe University" at bounding box center [145, 254] width 178 height 23
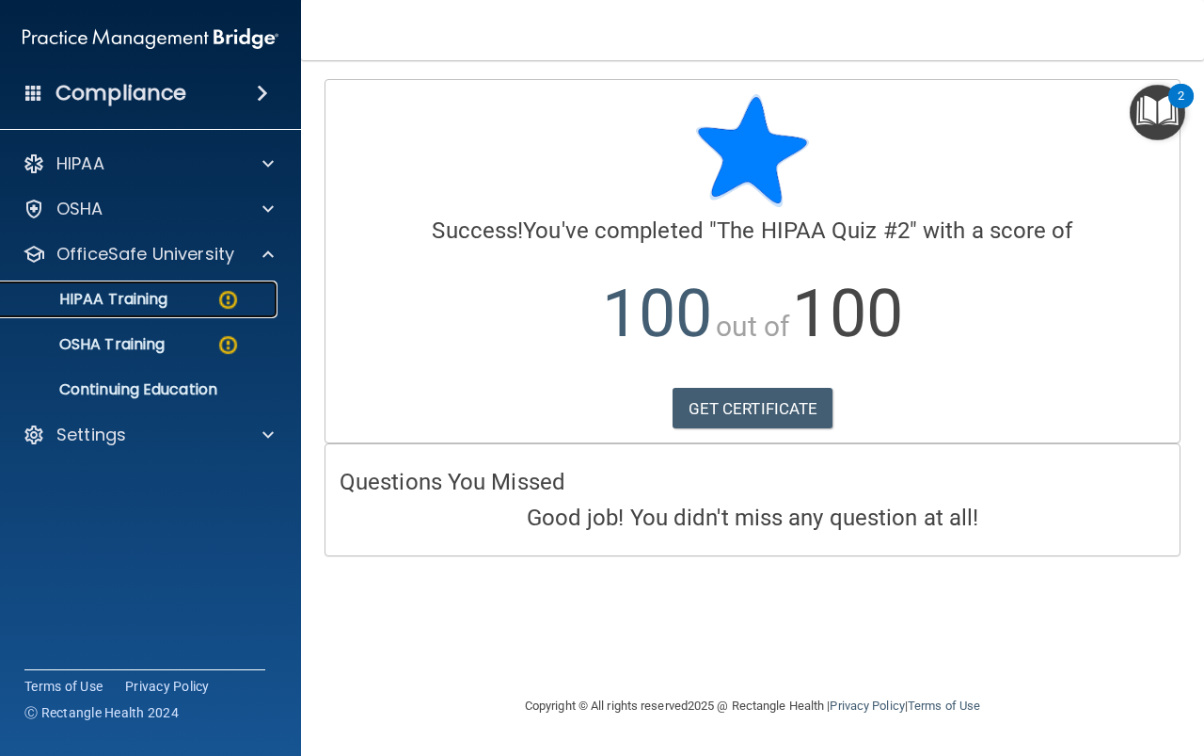
click at [180, 303] on div "HIPAA Training" at bounding box center [140, 299] width 257 height 19
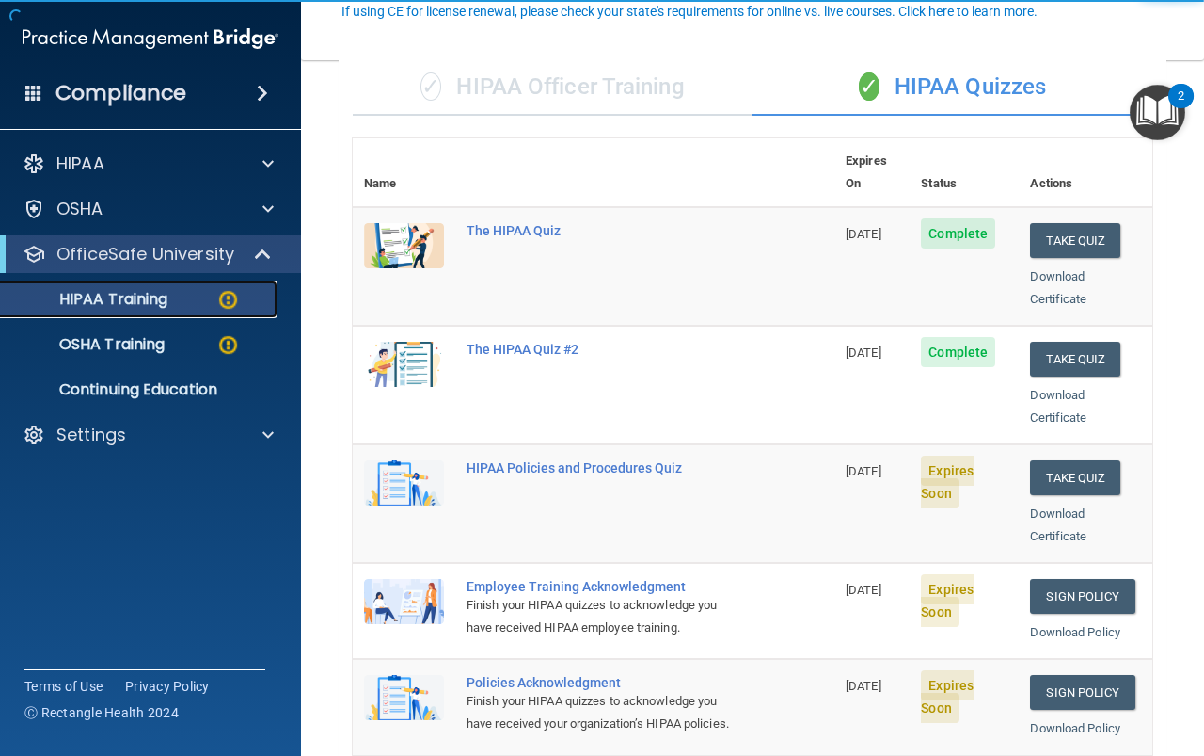
scroll to position [188, 0]
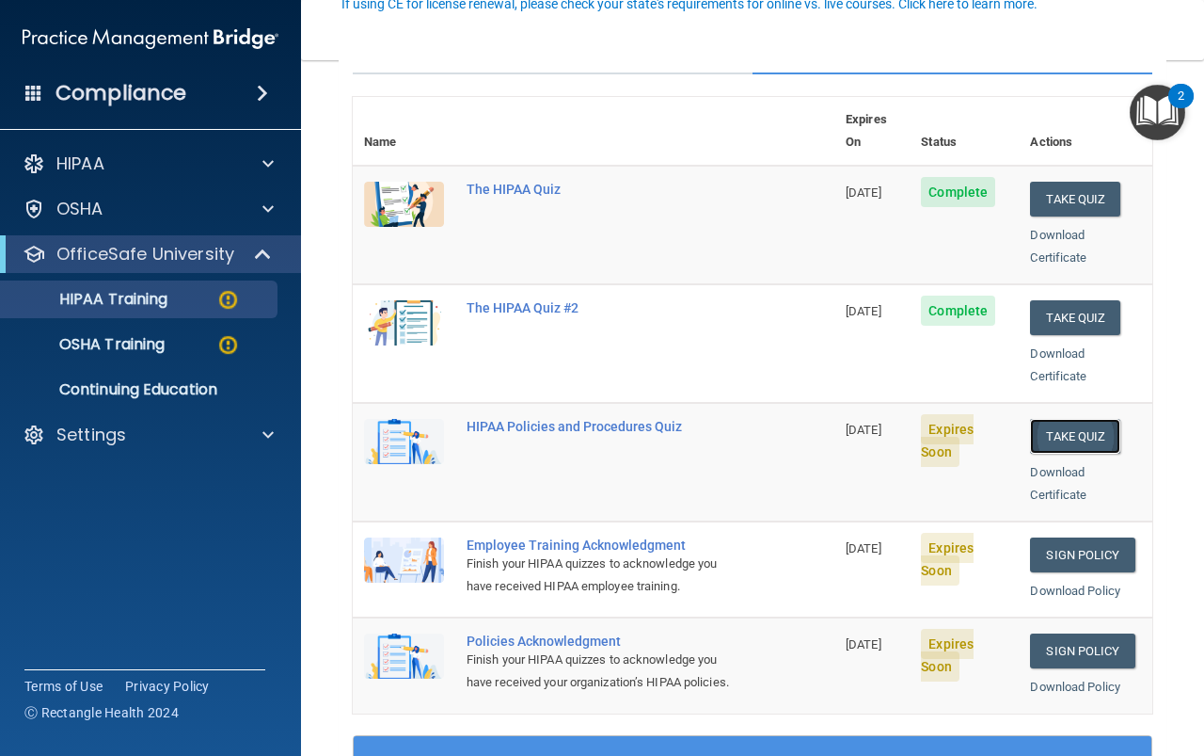
click at [1076, 419] on button "Take Quiz" at bounding box center [1075, 436] width 90 height 35
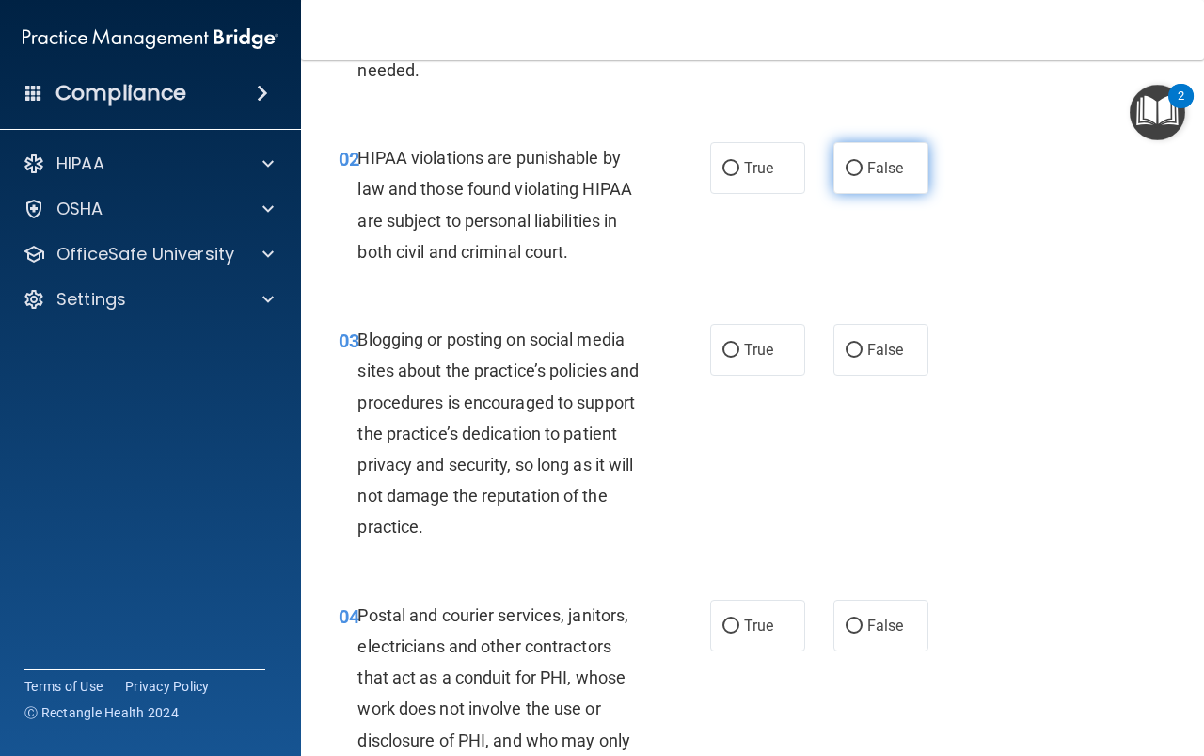
click at [868, 164] on span "False" at bounding box center [886, 168] width 37 height 18
click at [863, 164] on input "False" at bounding box center [854, 169] width 17 height 14
radio input "true"
click at [736, 350] on label "True" at bounding box center [757, 350] width 95 height 52
click at [736, 350] on input "True" at bounding box center [731, 350] width 17 height 14
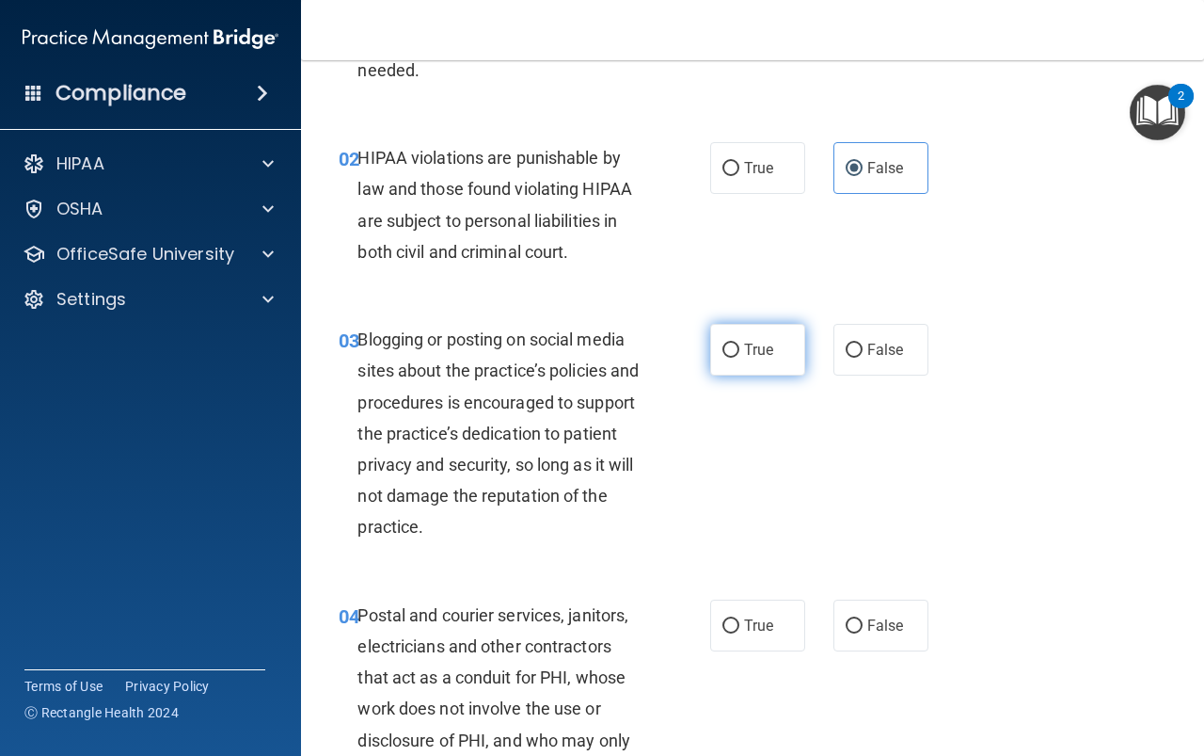
radio input "true"
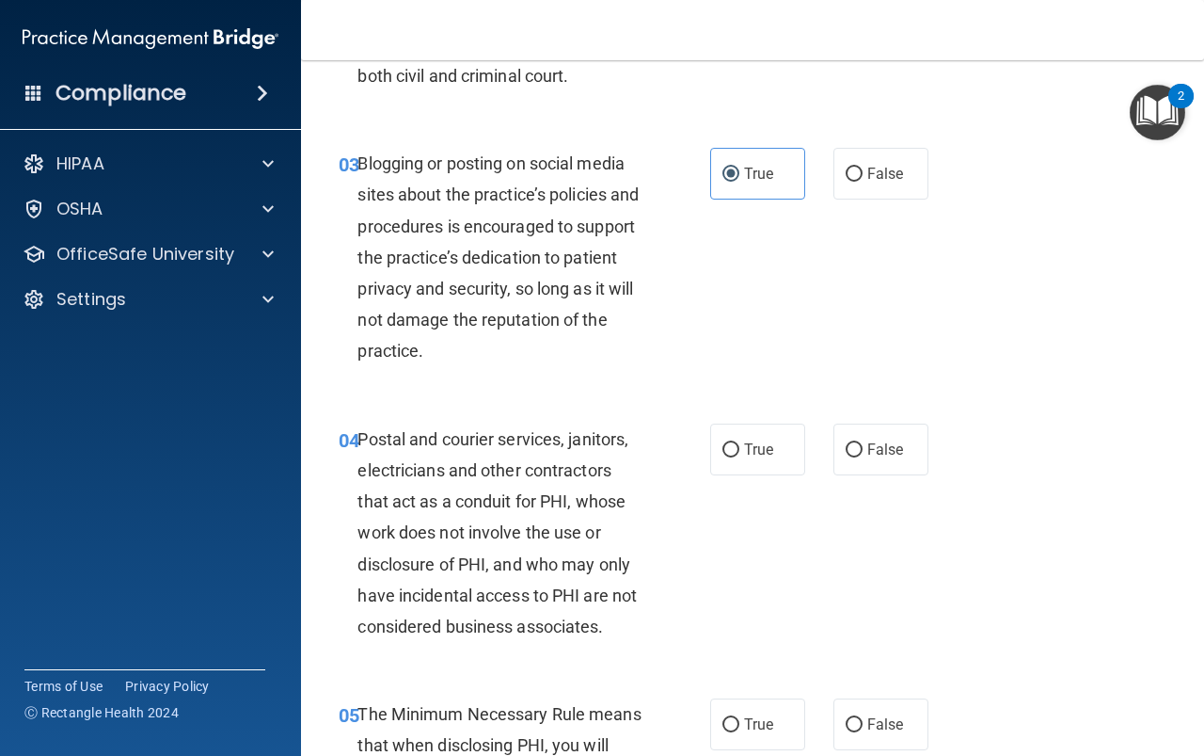
scroll to position [376, 0]
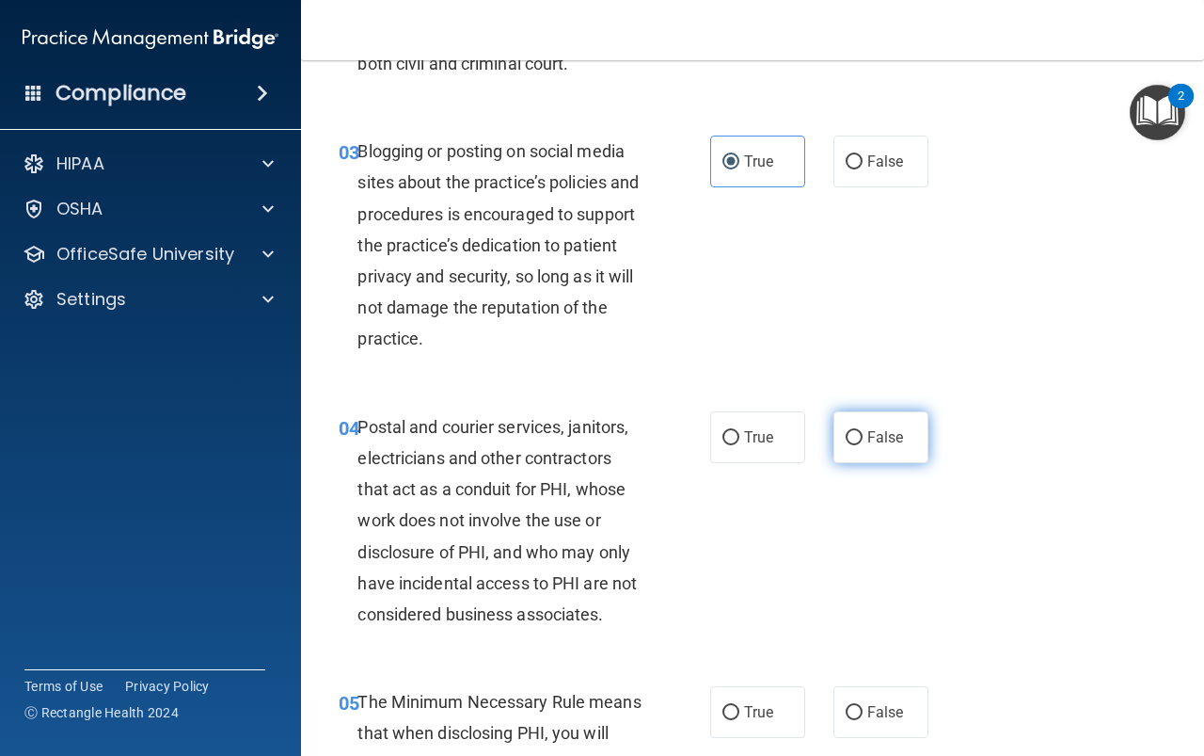
click at [846, 433] on input "False" at bounding box center [854, 438] width 17 height 14
radio input "true"
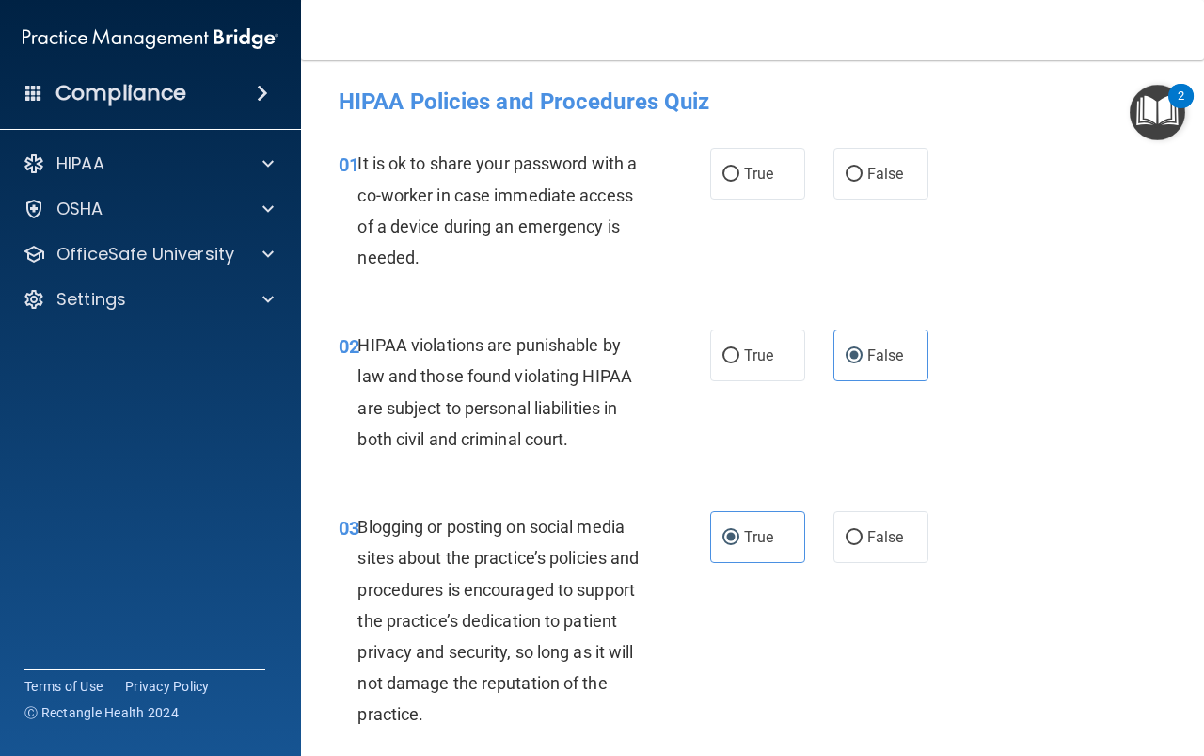
scroll to position [0, 0]
click at [859, 184] on label "False" at bounding box center [881, 175] width 95 height 52
click at [859, 183] on input "False" at bounding box center [854, 175] width 17 height 14
radio input "true"
click at [773, 375] on label "True" at bounding box center [757, 356] width 95 height 52
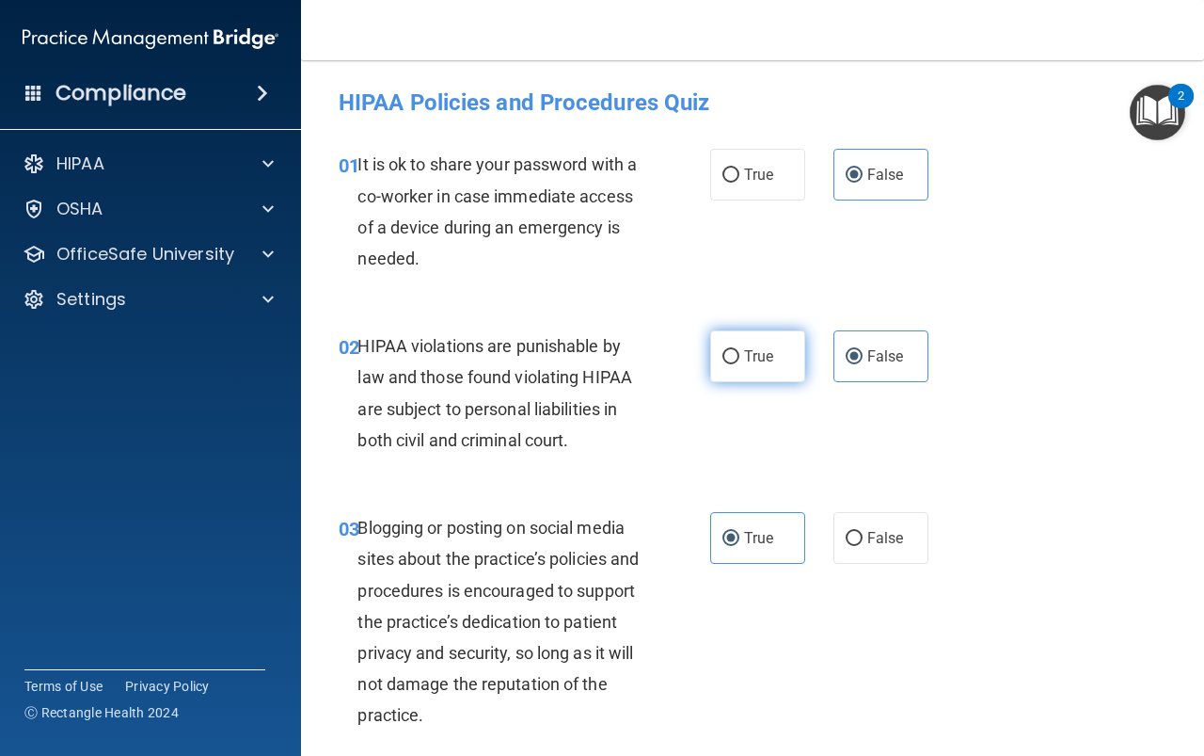
click at [740, 364] on input "True" at bounding box center [731, 357] width 17 height 14
radio input "true"
radio input "false"
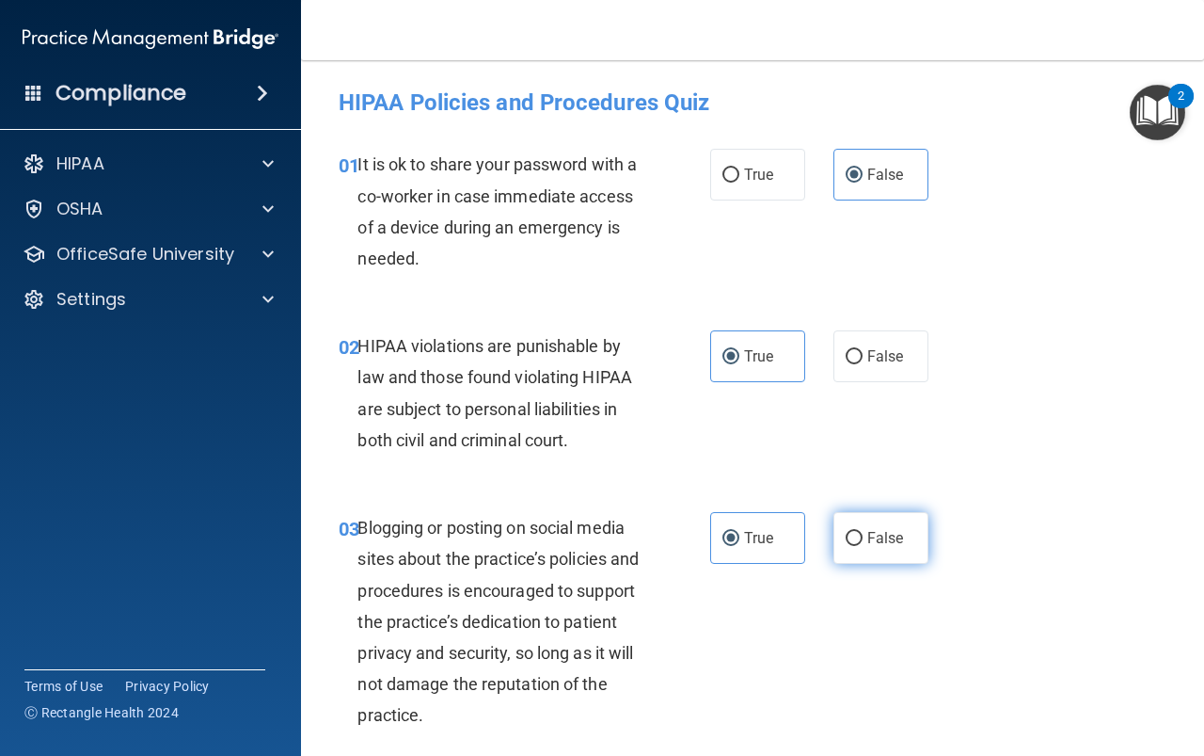
drag, startPoint x: 859, startPoint y: 584, endPoint x: 859, endPoint y: 555, distance: 29.2
click at [859, 583] on div "03 Blogging or posting on social media sites about the practice’s policies and …" at bounding box center [753, 626] width 856 height 276
click at [858, 544] on label "False" at bounding box center [881, 538] width 95 height 52
click at [858, 544] on input "False" at bounding box center [854, 539] width 17 height 14
radio input "true"
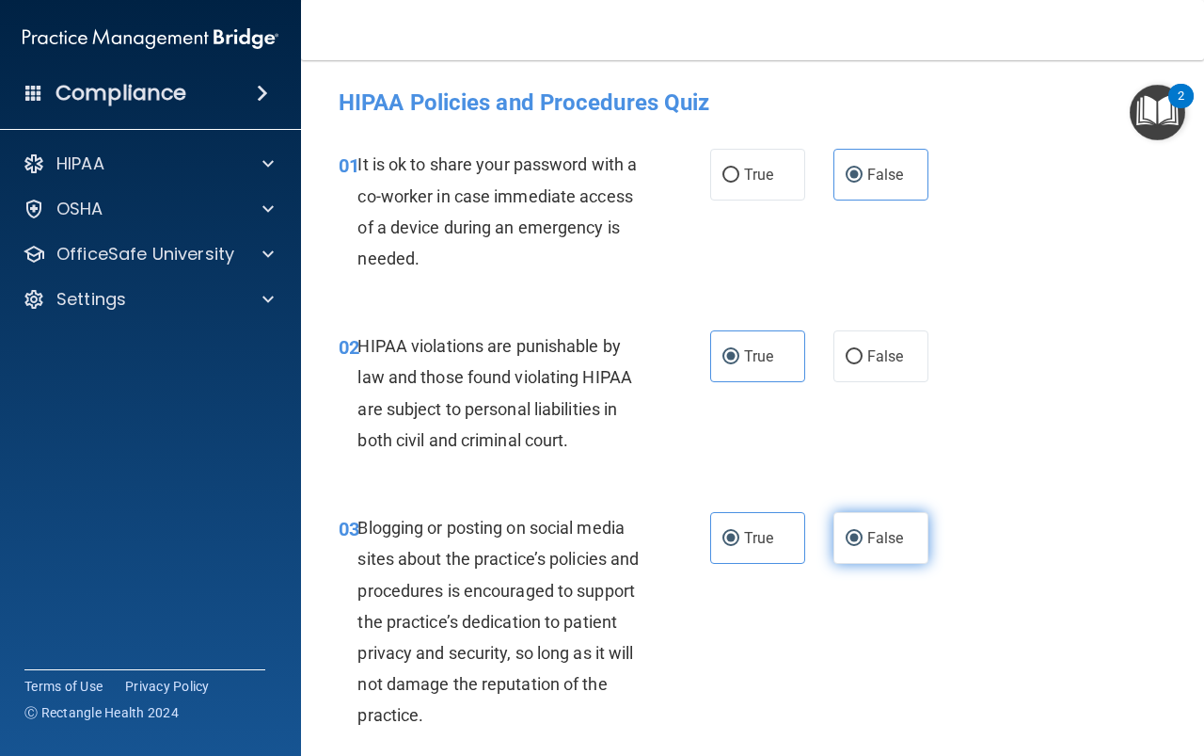
radio input "false"
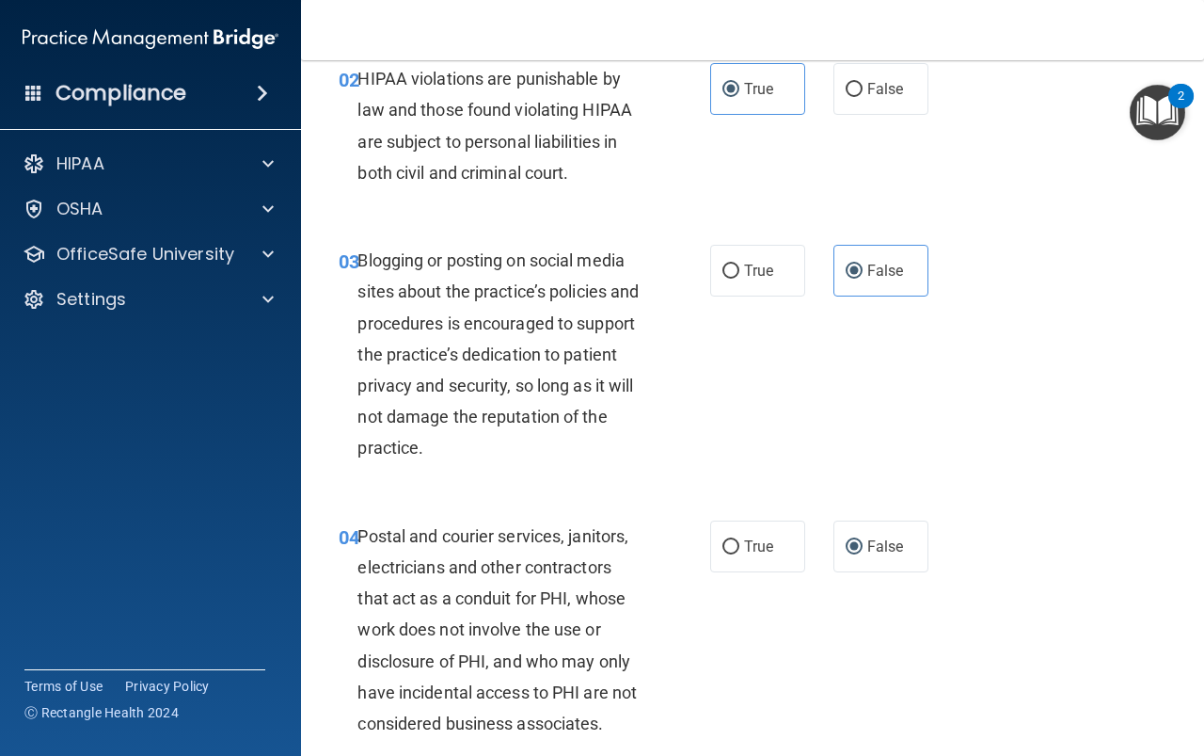
scroll to position [376, 0]
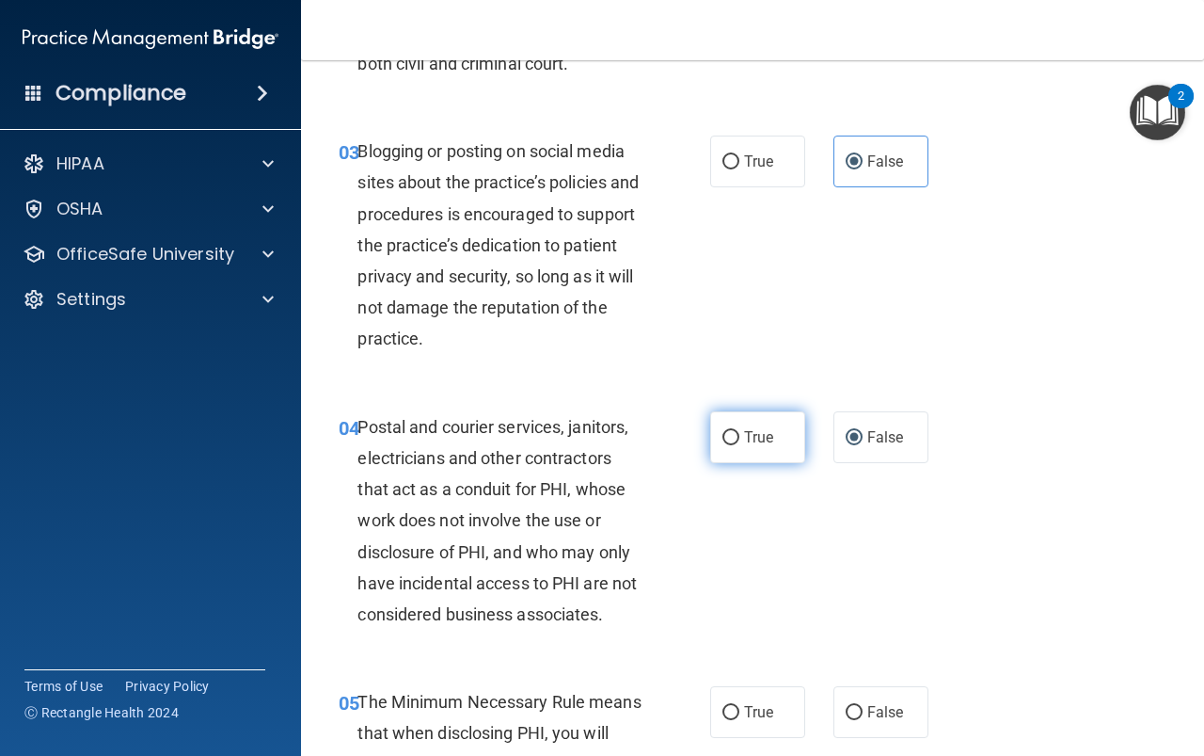
click at [757, 438] on span "True" at bounding box center [758, 437] width 29 height 18
click at [740, 438] on input "True" at bounding box center [731, 438] width 17 height 14
radio input "true"
radio input "false"
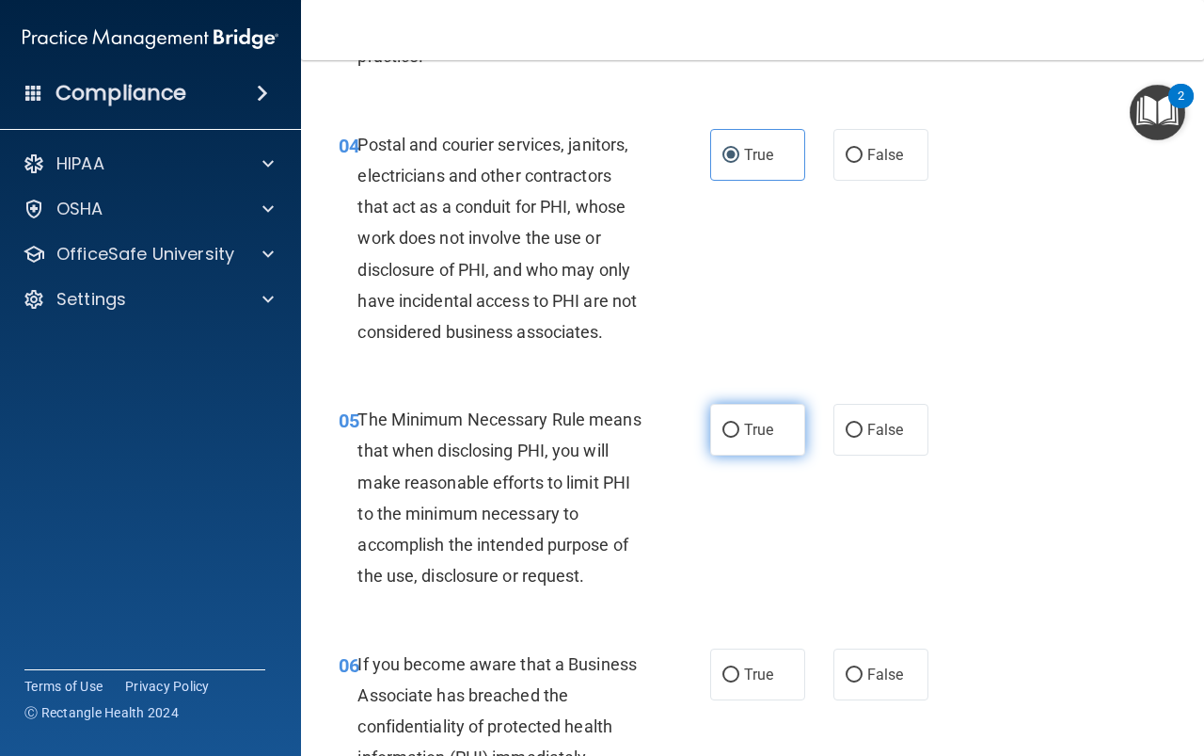
click at [745, 448] on label "True" at bounding box center [757, 430] width 95 height 52
click at [740, 438] on input "True" at bounding box center [731, 430] width 17 height 14
radio input "true"
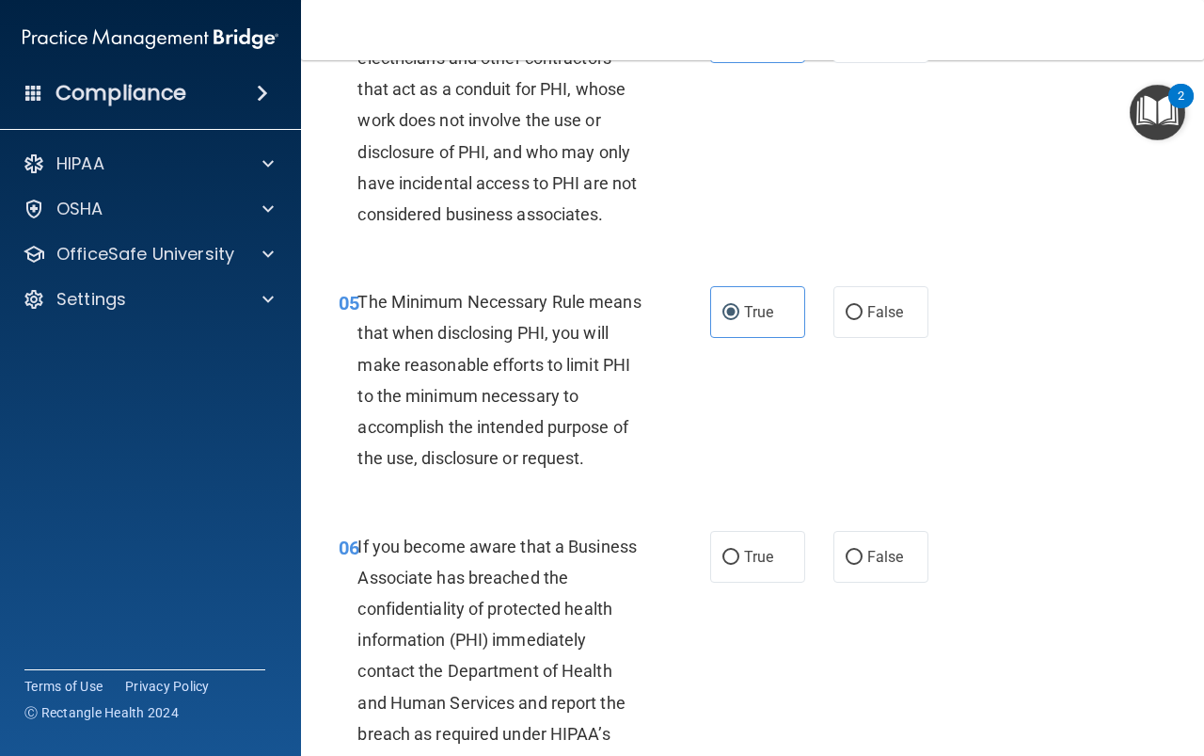
scroll to position [941, 0]
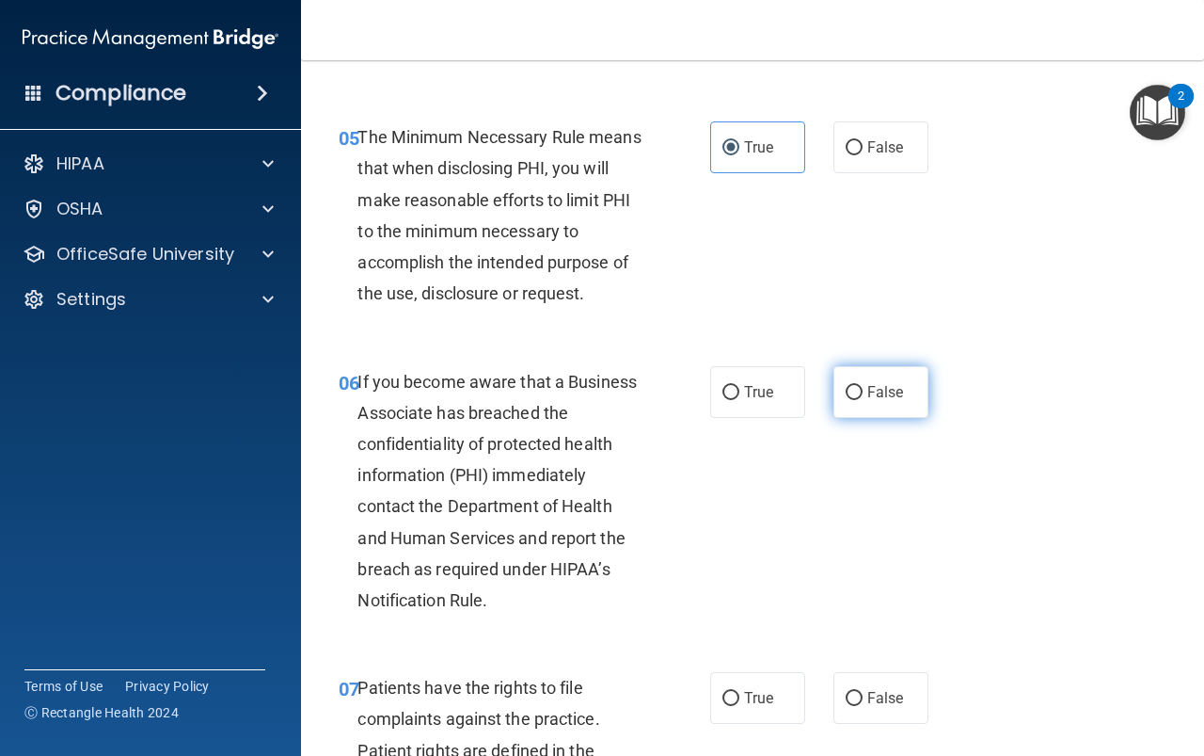
click at [855, 386] on label "False" at bounding box center [881, 392] width 95 height 52
click at [855, 386] on input "False" at bounding box center [854, 393] width 17 height 14
radio input "true"
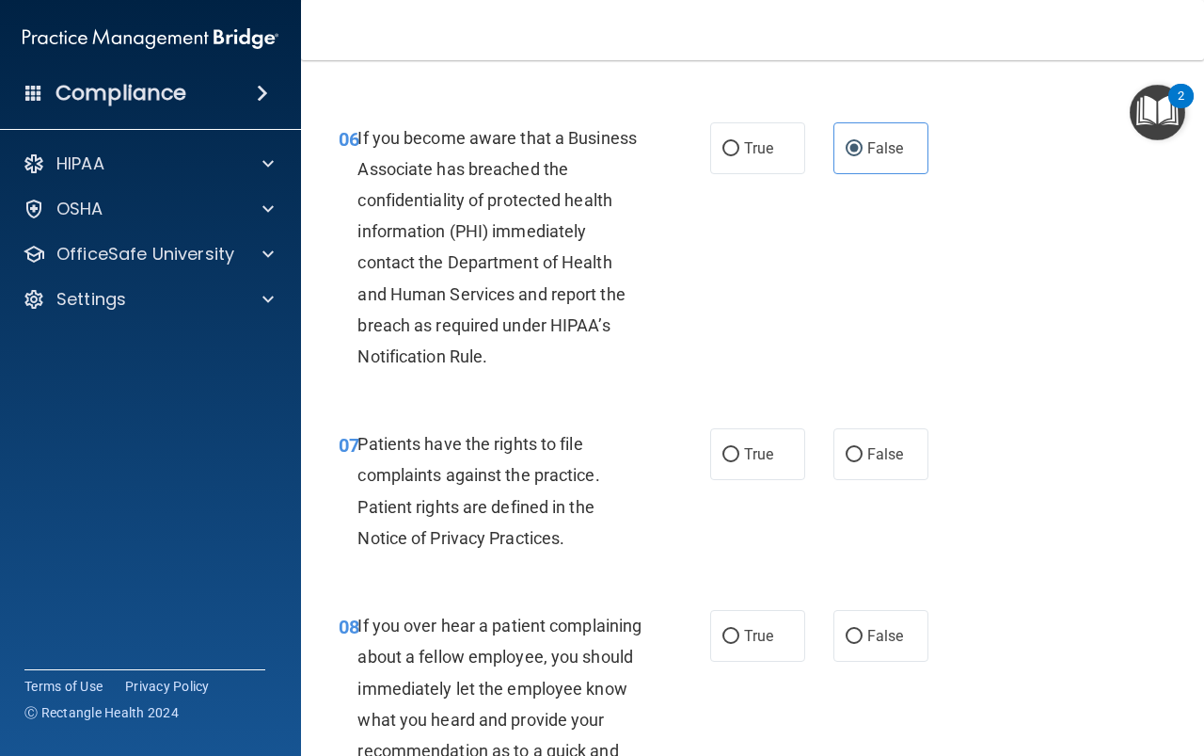
scroll to position [1317, 0]
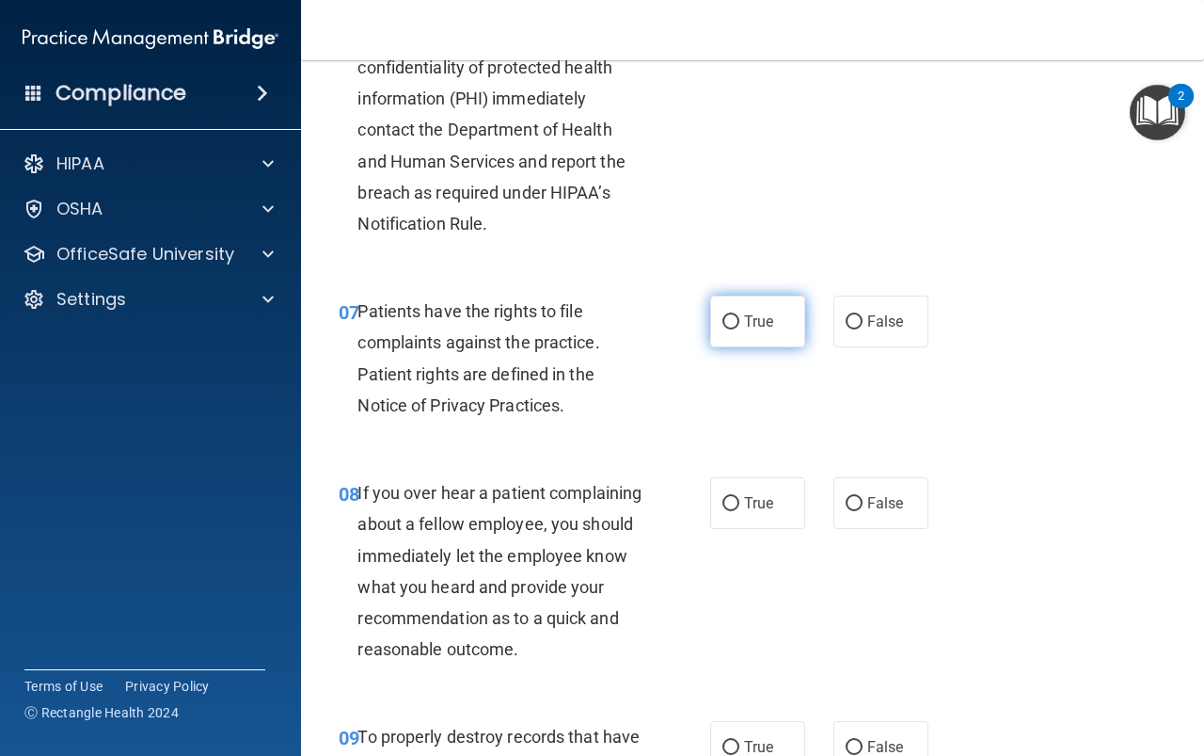
click at [713, 318] on label "True" at bounding box center [757, 321] width 95 height 52
click at [723, 318] on input "True" at bounding box center [731, 322] width 17 height 14
radio input "true"
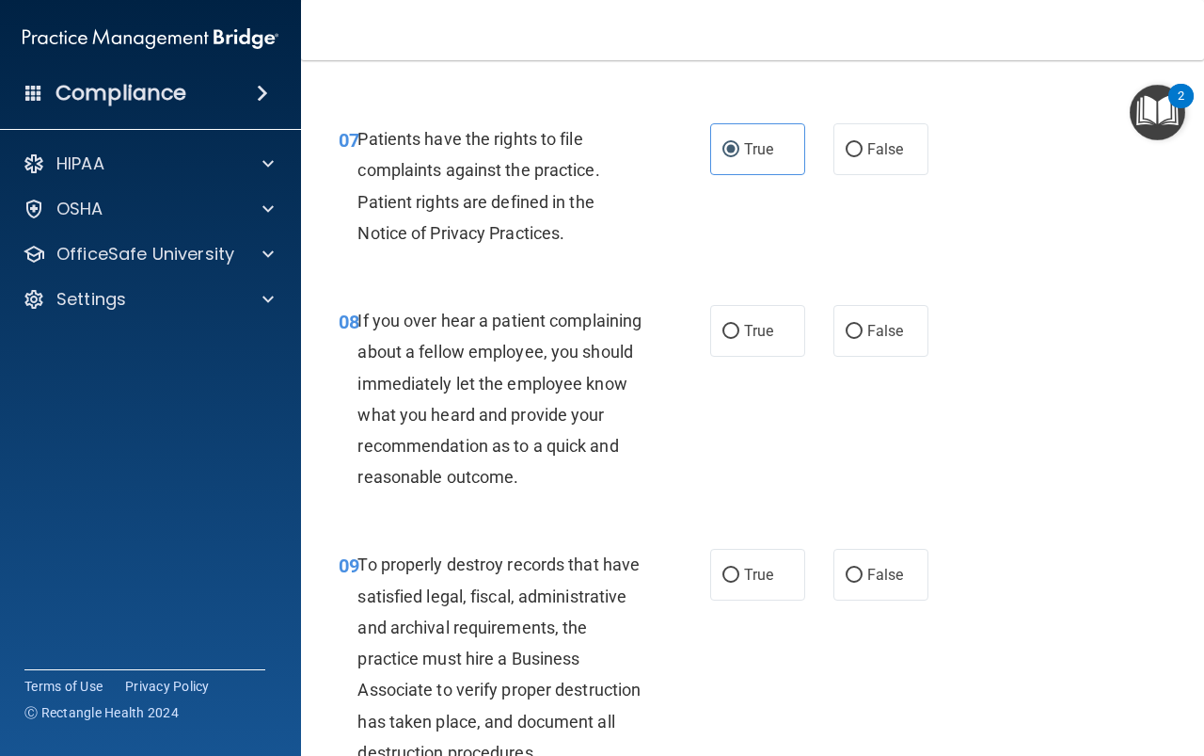
scroll to position [1506, 0]
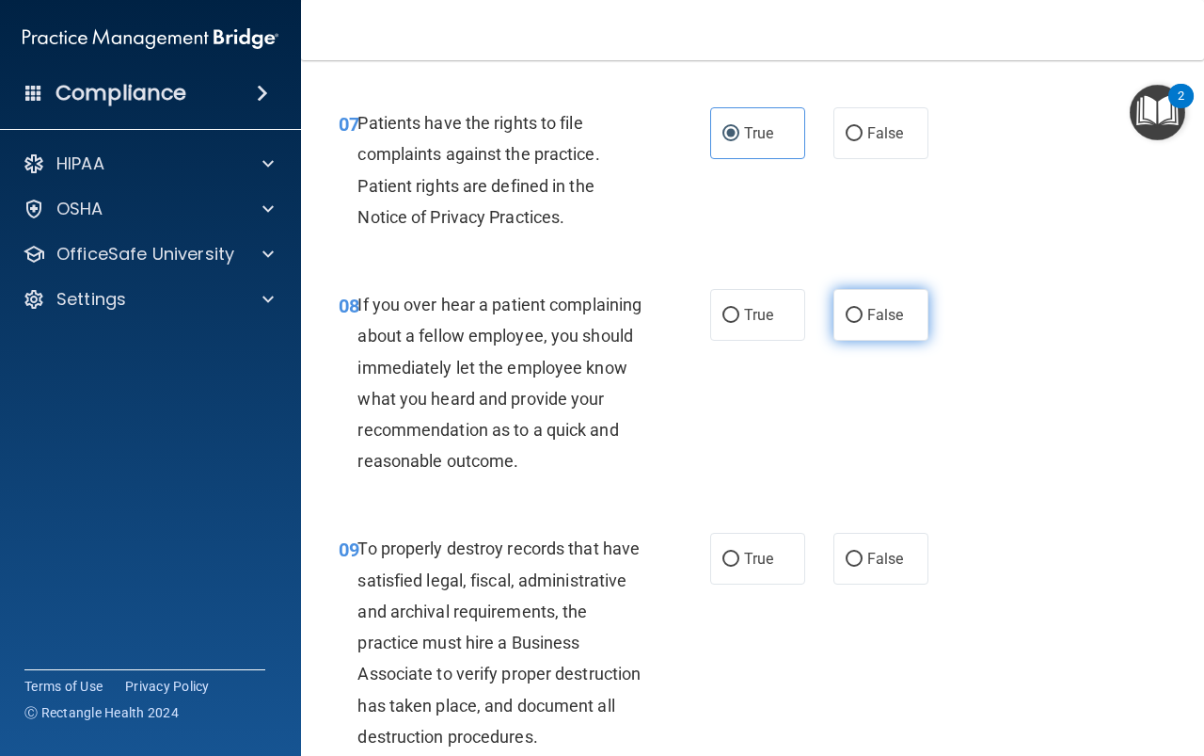
click at [856, 316] on label "False" at bounding box center [881, 315] width 95 height 52
click at [856, 316] on input "False" at bounding box center [854, 316] width 17 height 14
radio input "true"
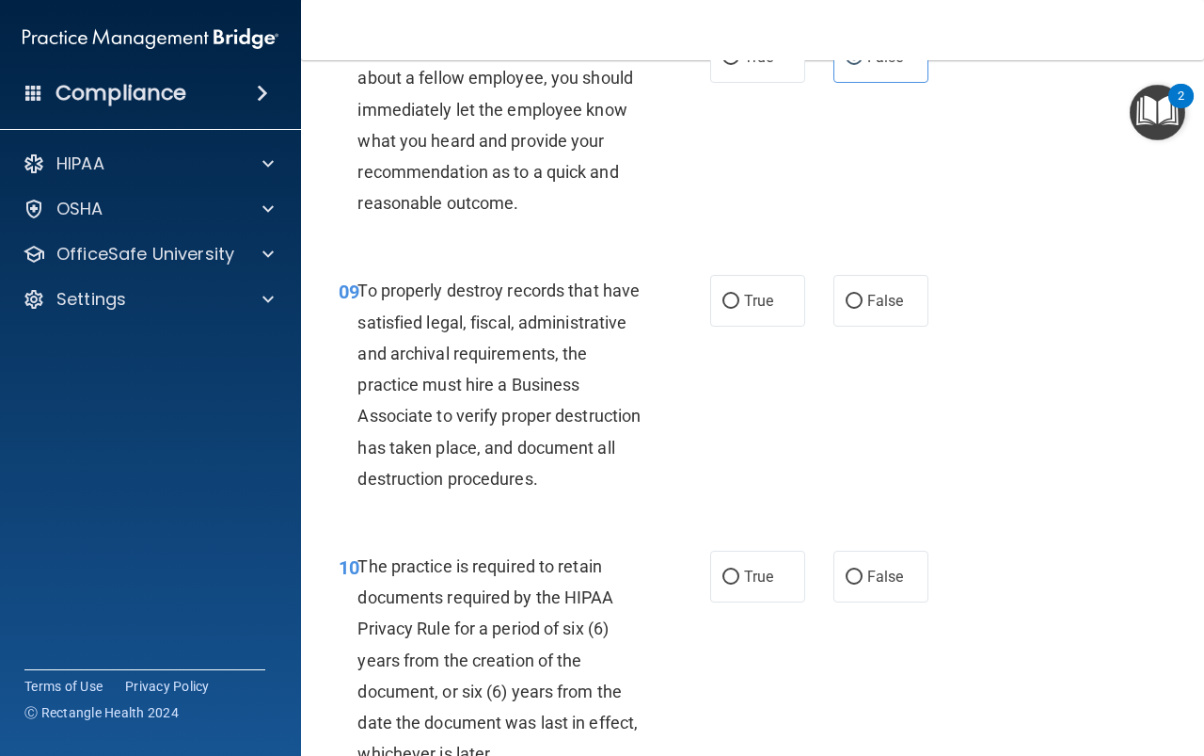
scroll to position [1788, 0]
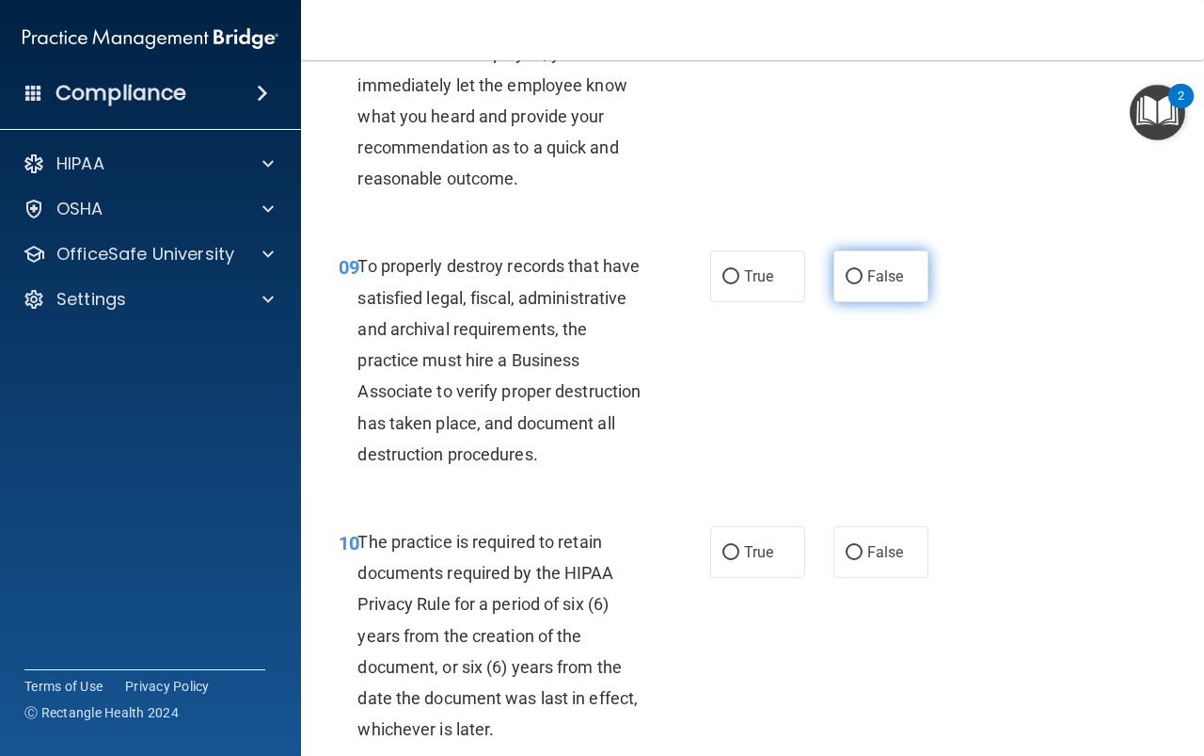
click at [868, 285] on span "False" at bounding box center [886, 276] width 37 height 18
click at [861, 284] on input "False" at bounding box center [854, 277] width 17 height 14
radio input "true"
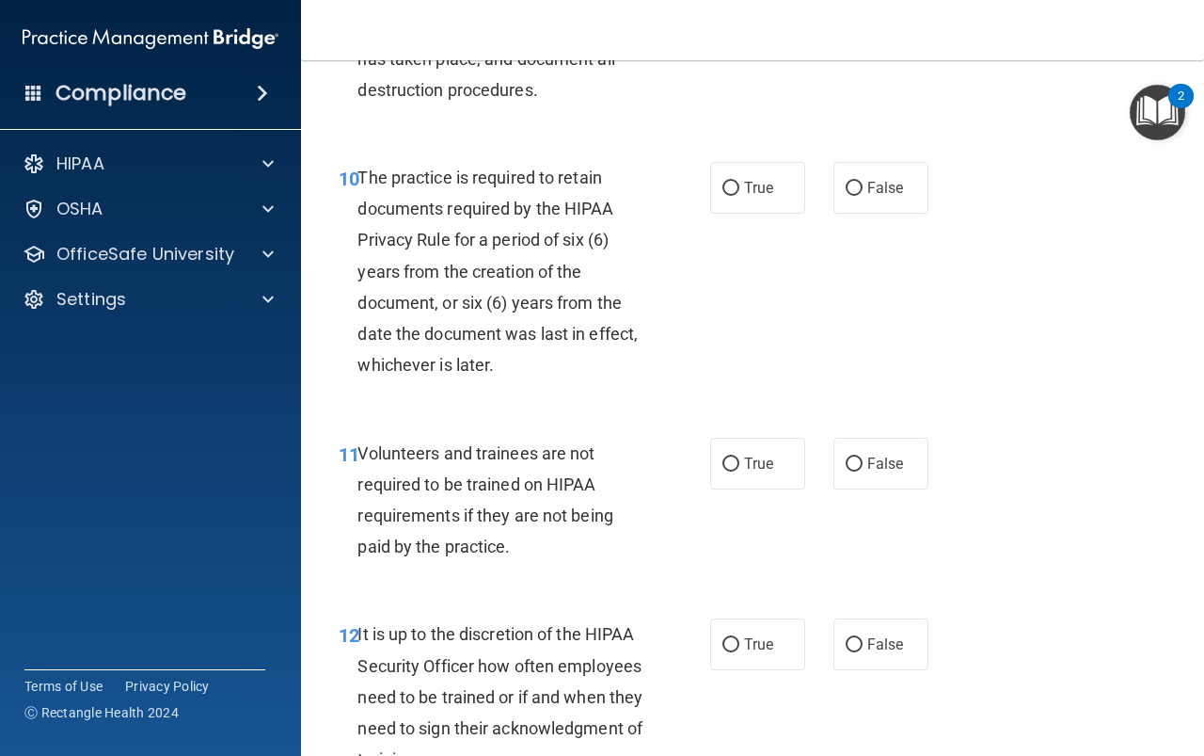
scroll to position [2164, 0]
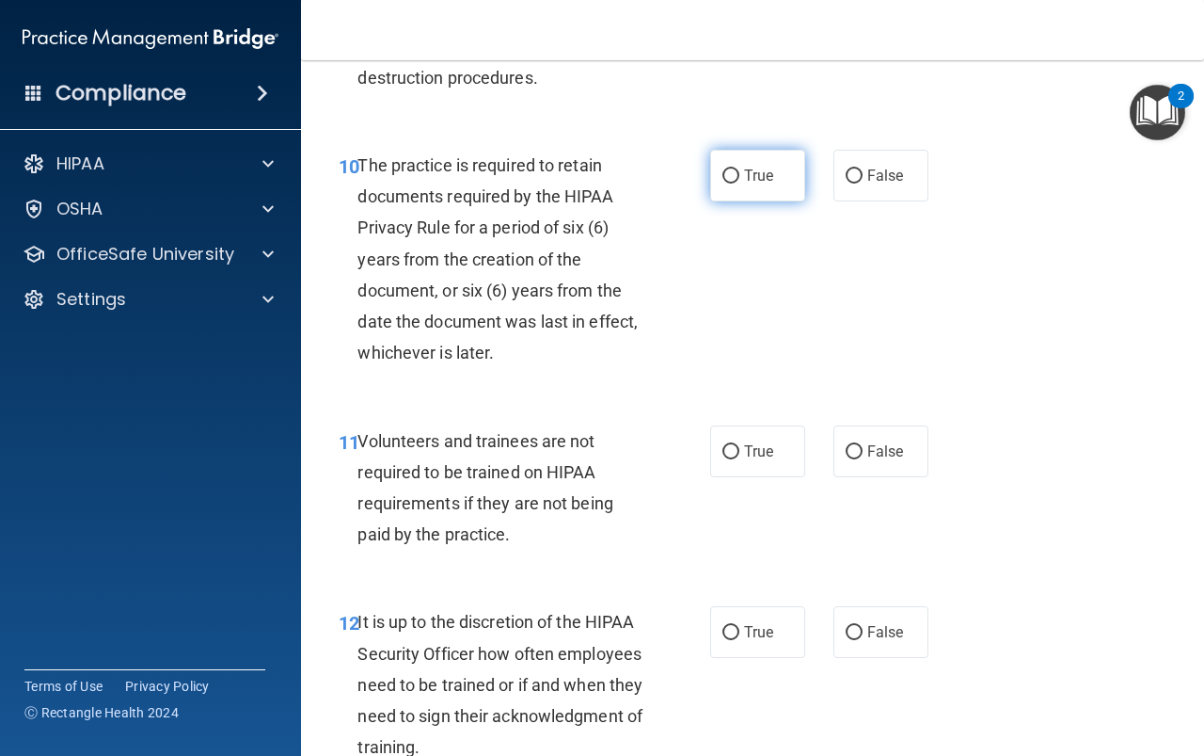
click at [748, 184] on span "True" at bounding box center [758, 176] width 29 height 18
click at [740, 183] on input "True" at bounding box center [731, 176] width 17 height 14
radio input "true"
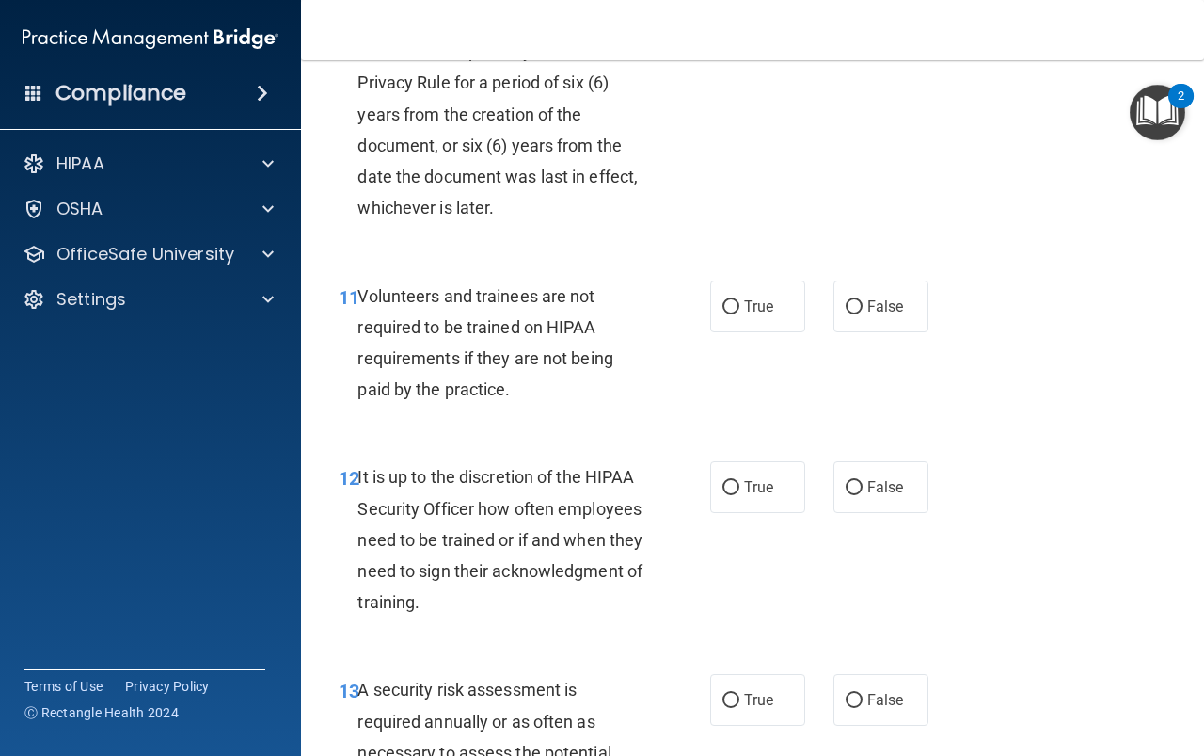
scroll to position [2352, 0]
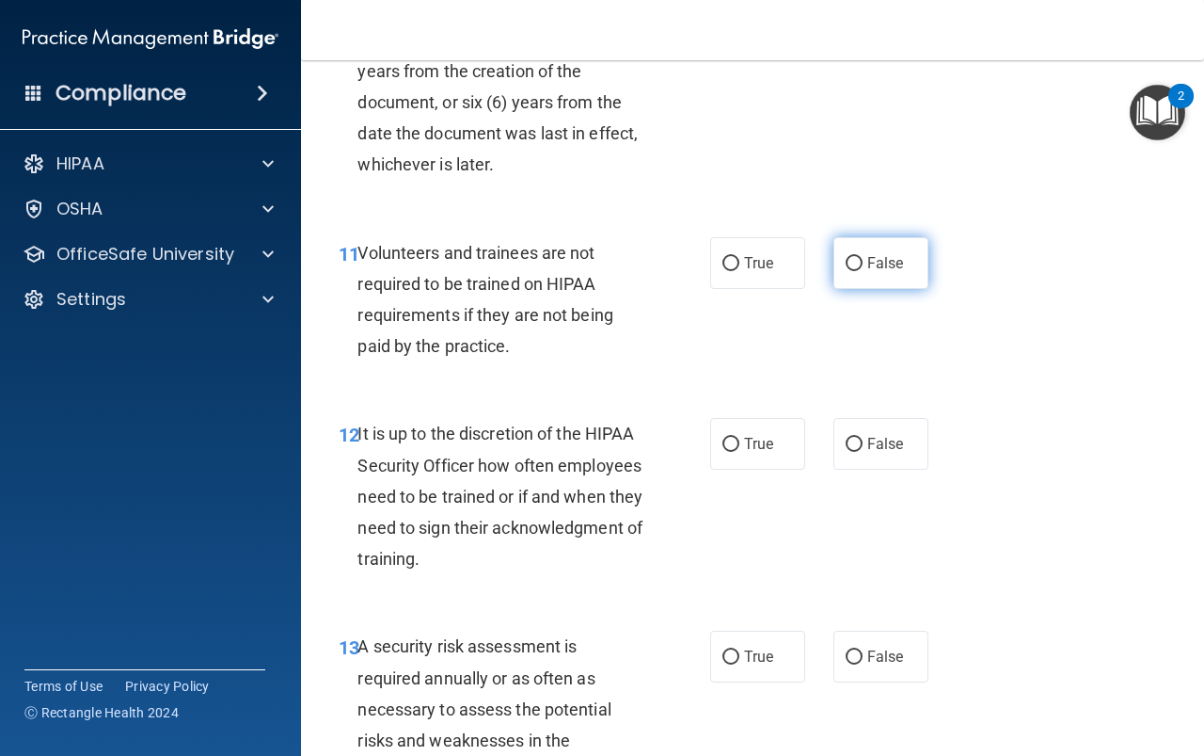
click at [872, 272] on span "False" at bounding box center [886, 263] width 37 height 18
click at [863, 271] on input "False" at bounding box center [854, 264] width 17 height 14
radio input "true"
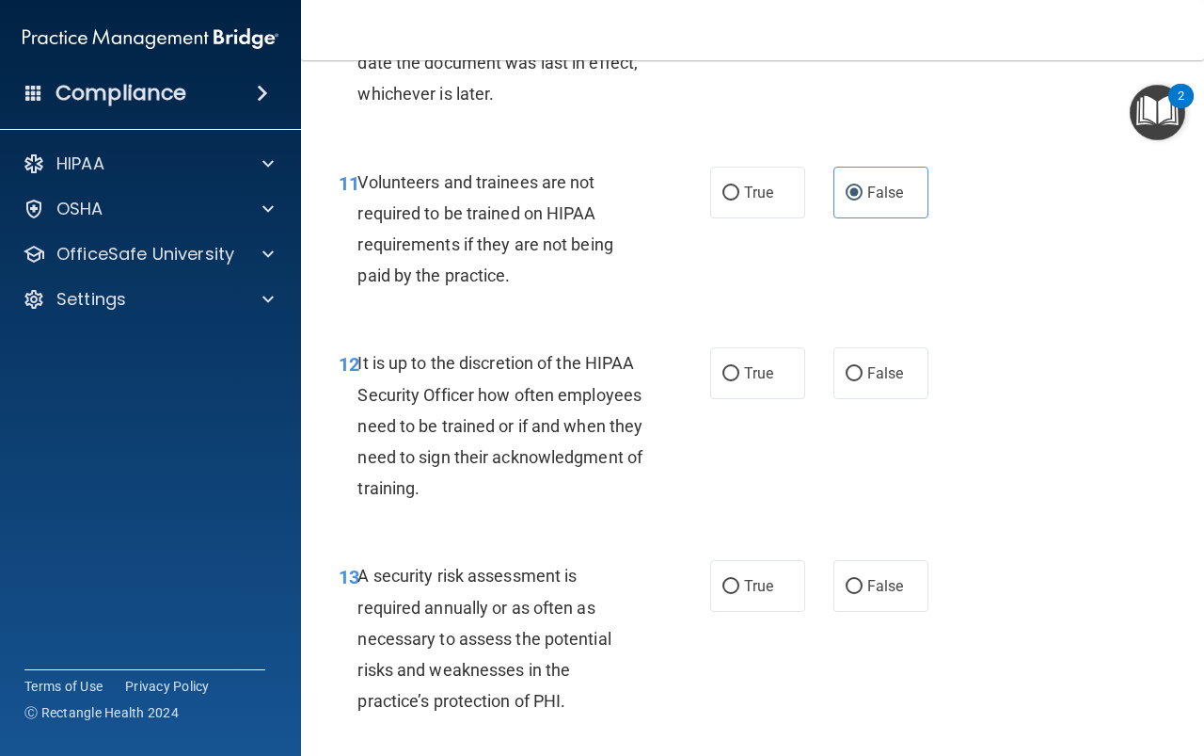
scroll to position [2635, 0]
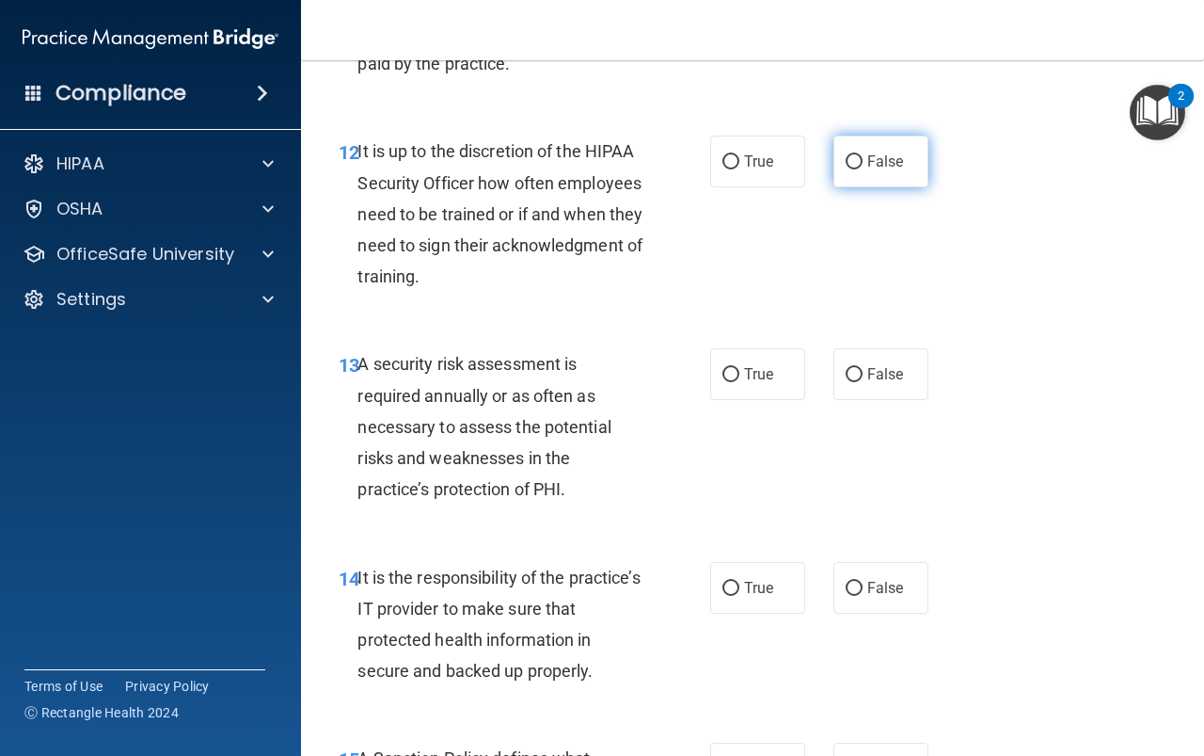
click at [874, 170] on span "False" at bounding box center [886, 161] width 37 height 18
click at [863, 169] on input "False" at bounding box center [854, 162] width 17 height 14
radio input "true"
click at [735, 400] on label "True" at bounding box center [757, 374] width 95 height 52
click at [735, 382] on input "True" at bounding box center [731, 375] width 17 height 14
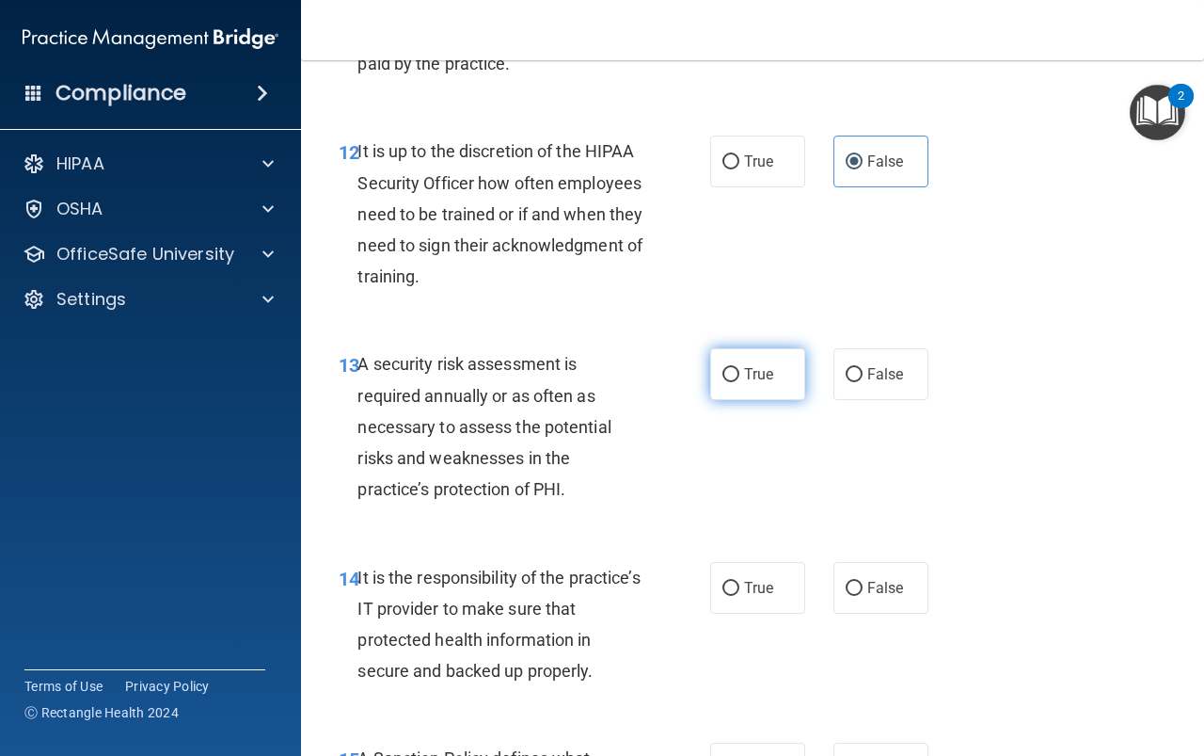
radio input "true"
click at [735, 400] on label "True" at bounding box center [757, 374] width 95 height 52
click at [735, 382] on input "True" at bounding box center [731, 375] width 17 height 14
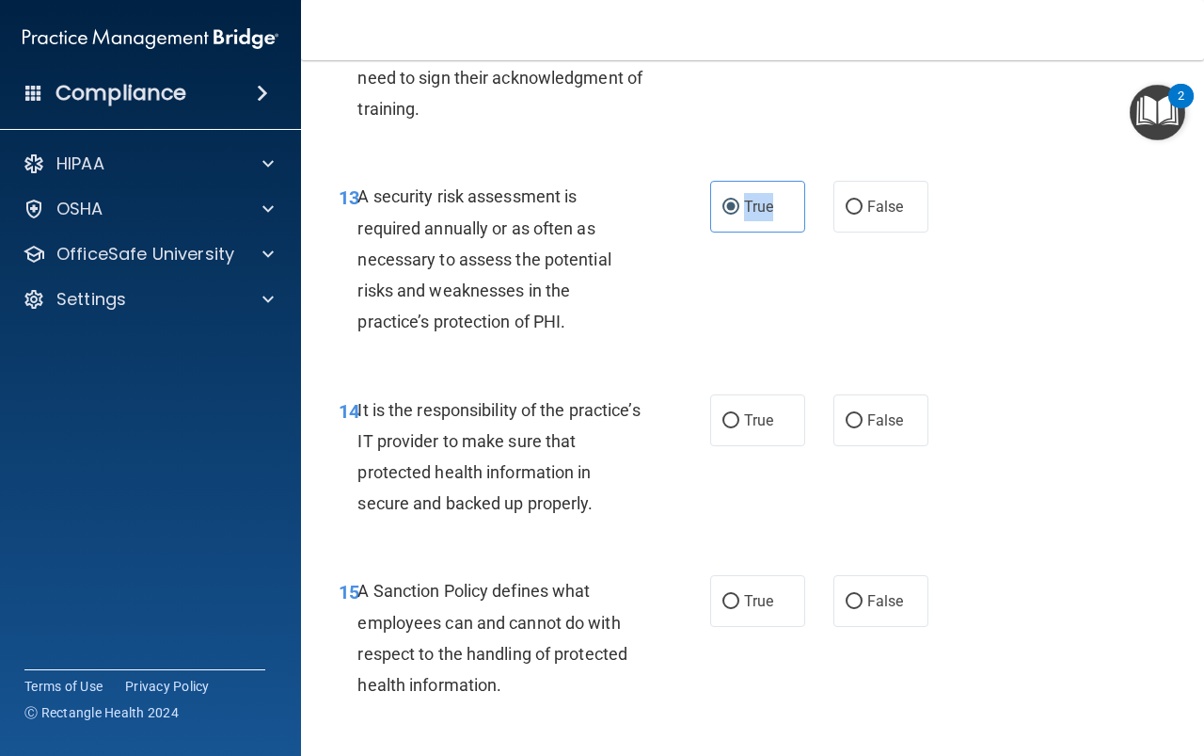
scroll to position [2823, 0]
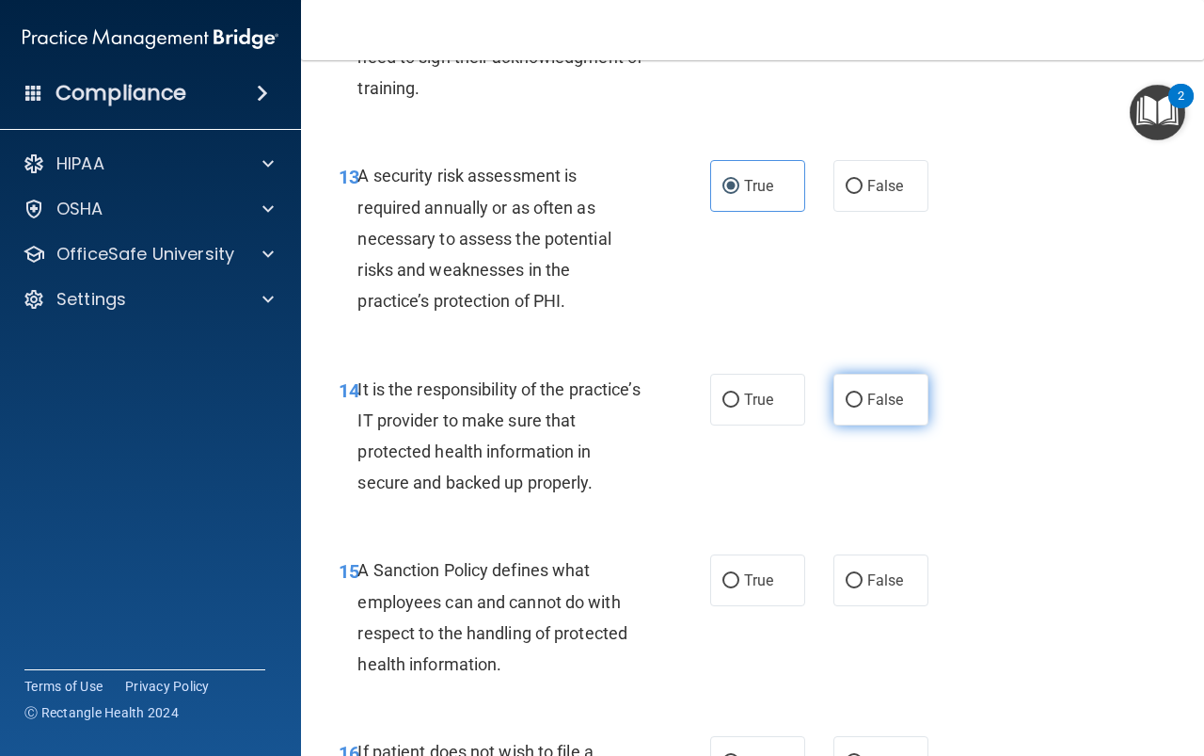
click at [857, 425] on label "False" at bounding box center [881, 400] width 95 height 52
click at [857, 407] on input "False" at bounding box center [854, 400] width 17 height 14
radio input "true"
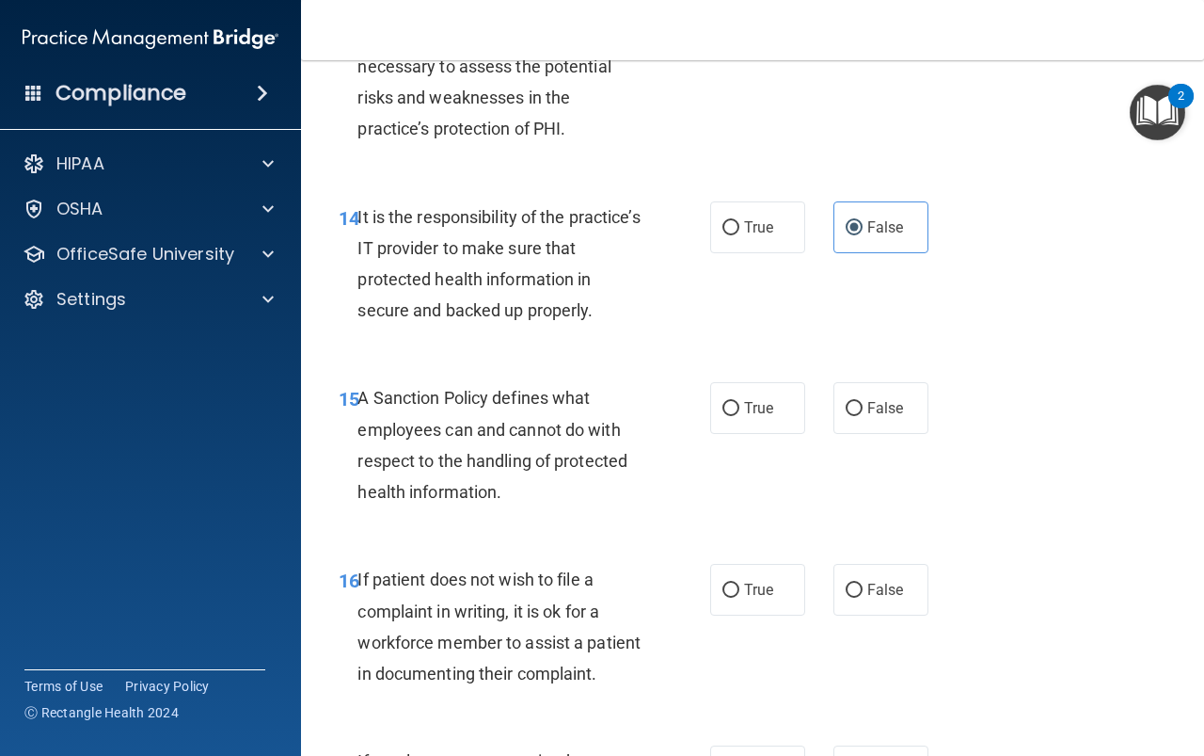
scroll to position [3011, 0]
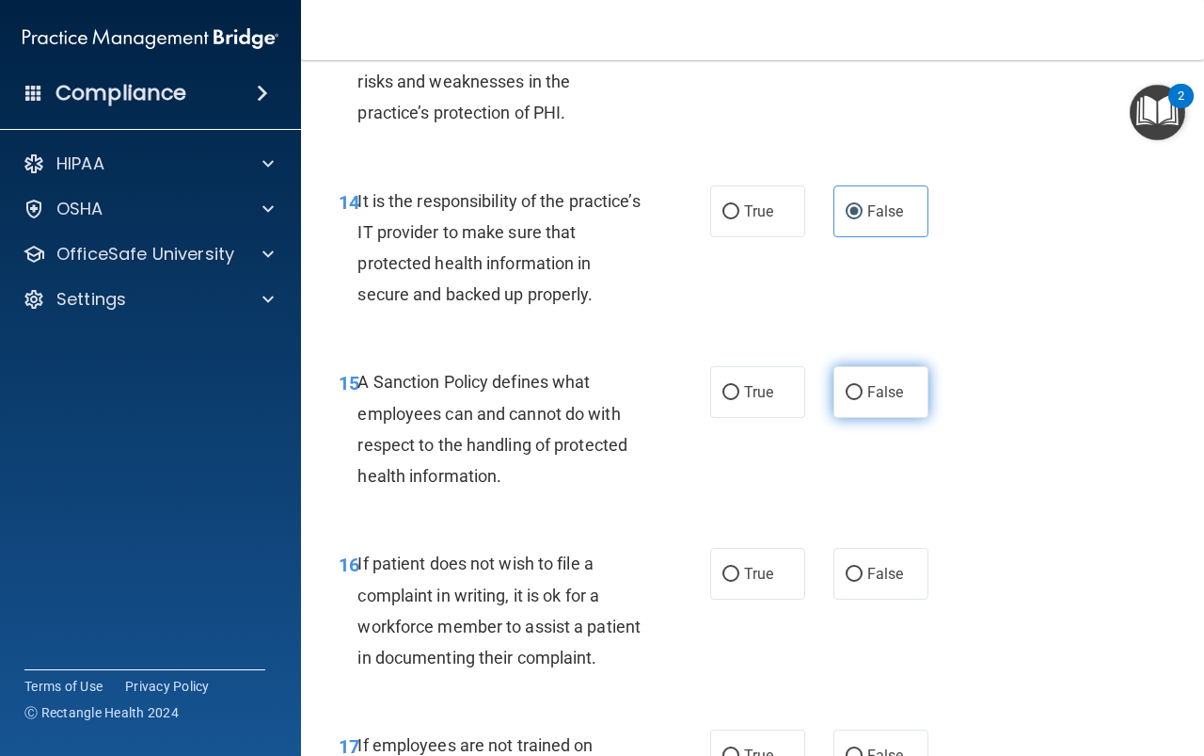
click at [856, 418] on label "False" at bounding box center [881, 392] width 95 height 52
click at [856, 400] on input "False" at bounding box center [854, 393] width 17 height 14
radio input "true"
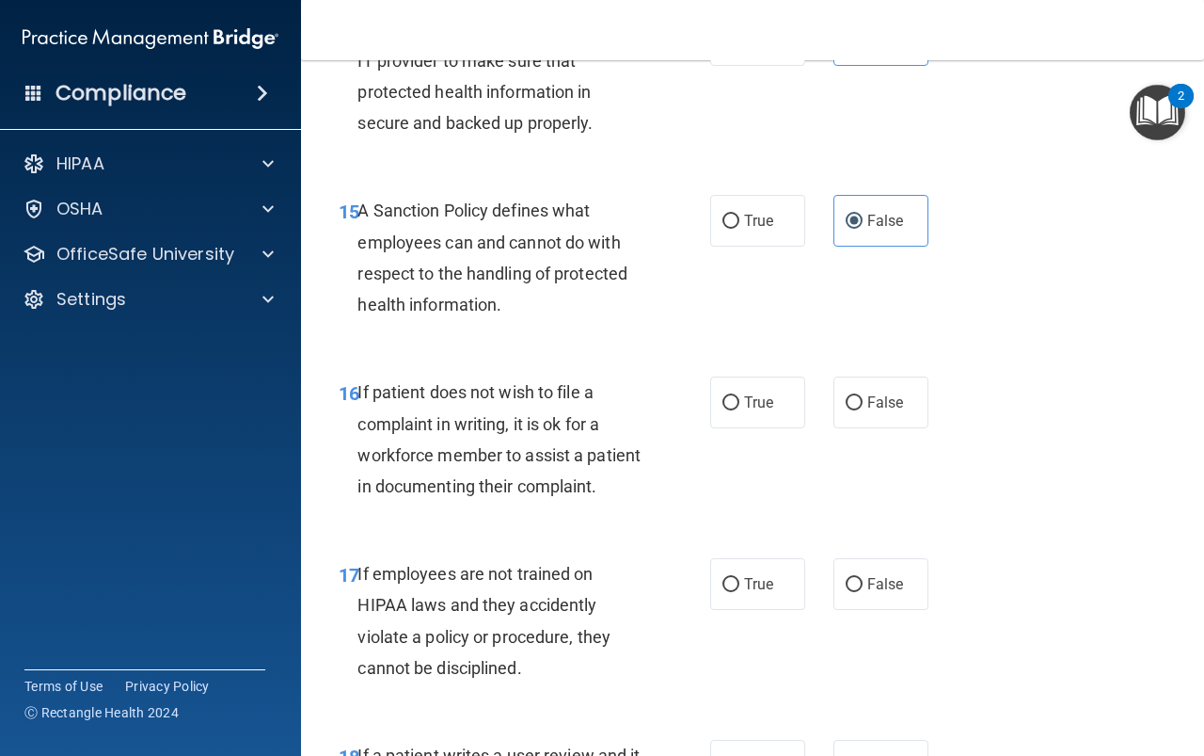
scroll to position [3293, 0]
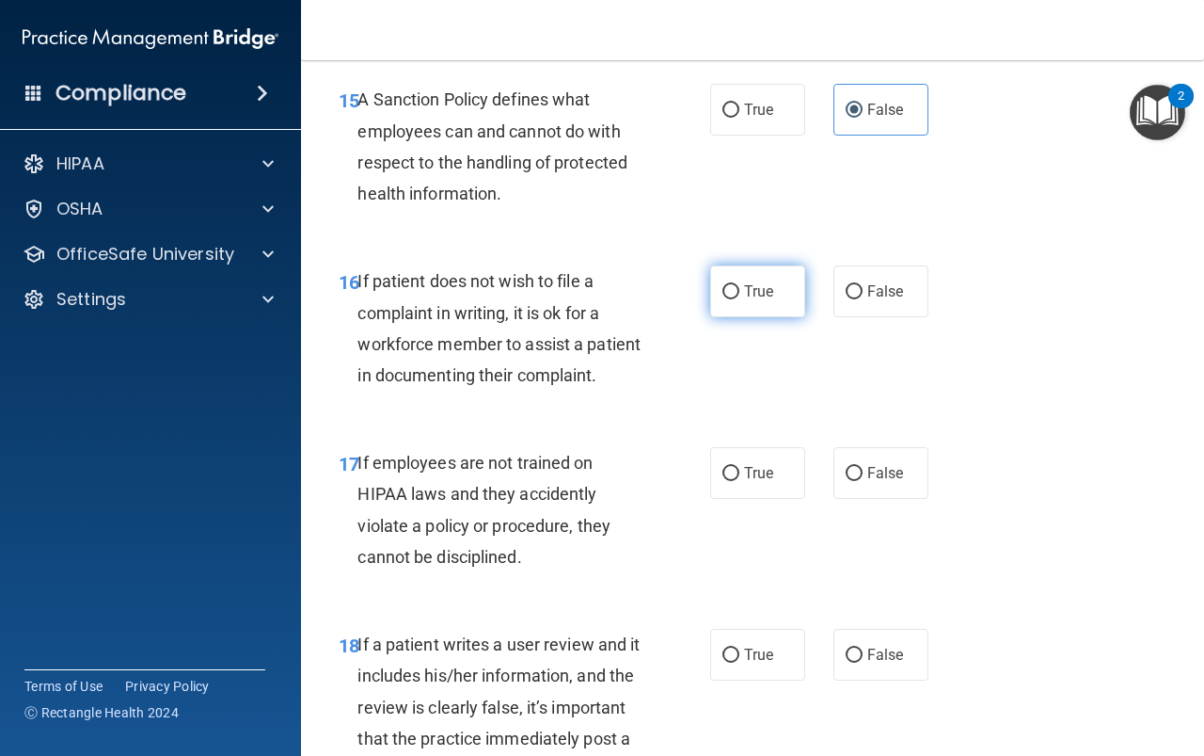
click at [735, 317] on label "True" at bounding box center [757, 291] width 95 height 52
click at [735, 299] on input "True" at bounding box center [731, 292] width 17 height 14
radio input "true"
click at [879, 482] on span "False" at bounding box center [886, 473] width 37 height 18
click at [863, 481] on input "False" at bounding box center [854, 474] width 17 height 14
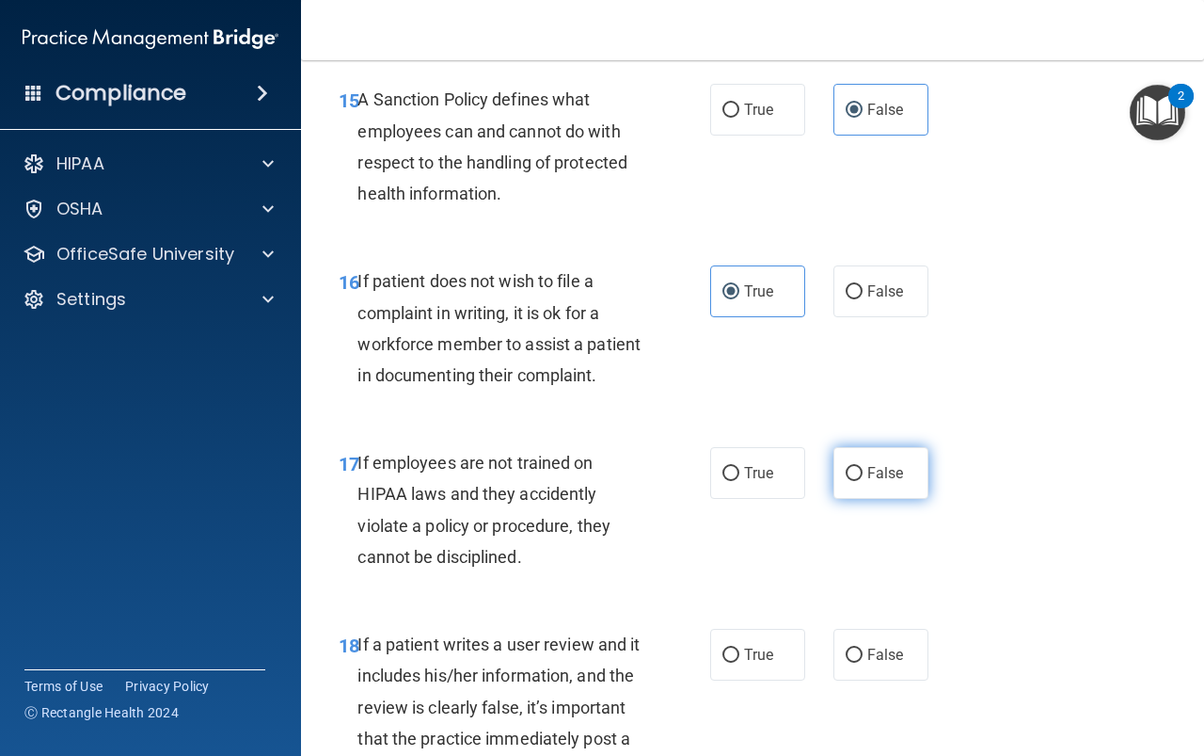
radio input "true"
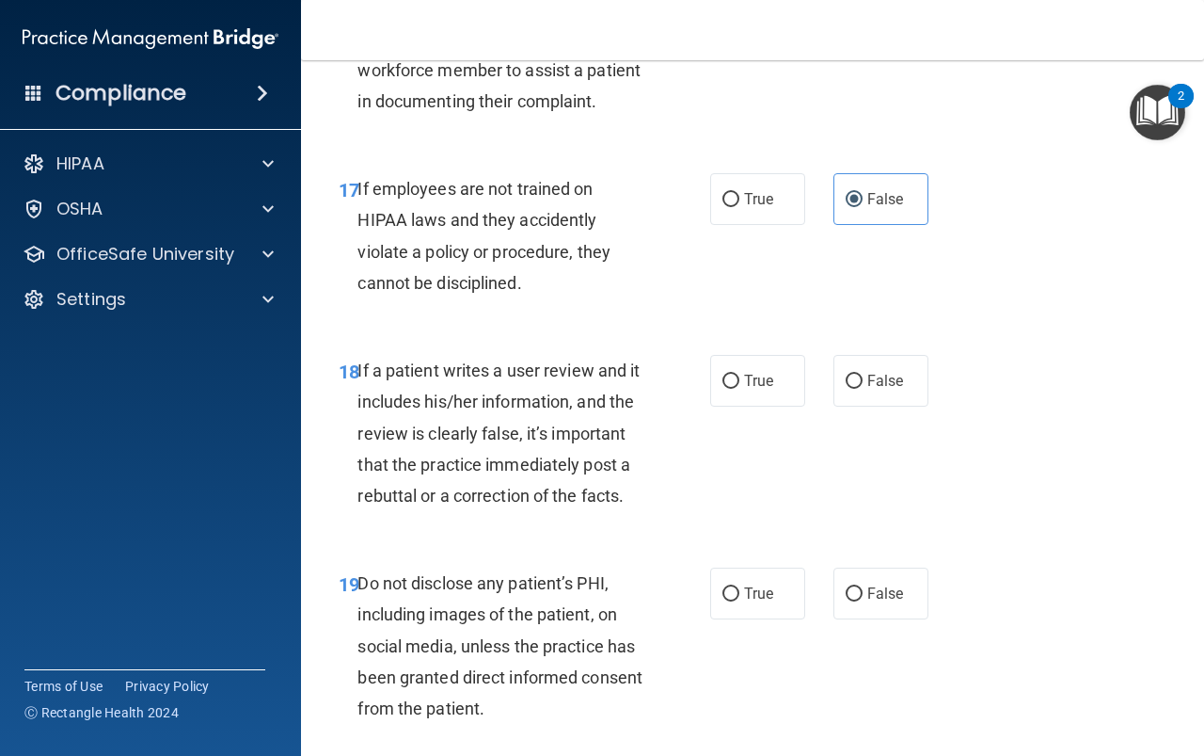
scroll to position [3576, 0]
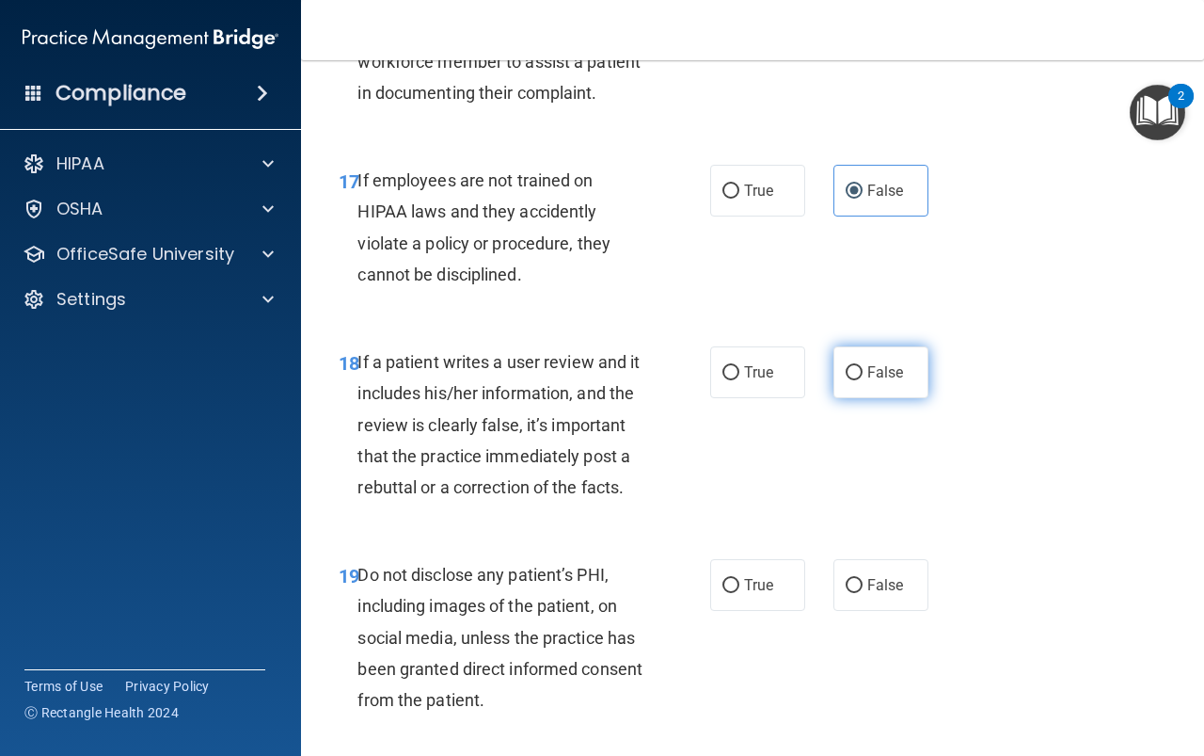
click at [846, 380] on input "False" at bounding box center [854, 373] width 17 height 14
radio input "true"
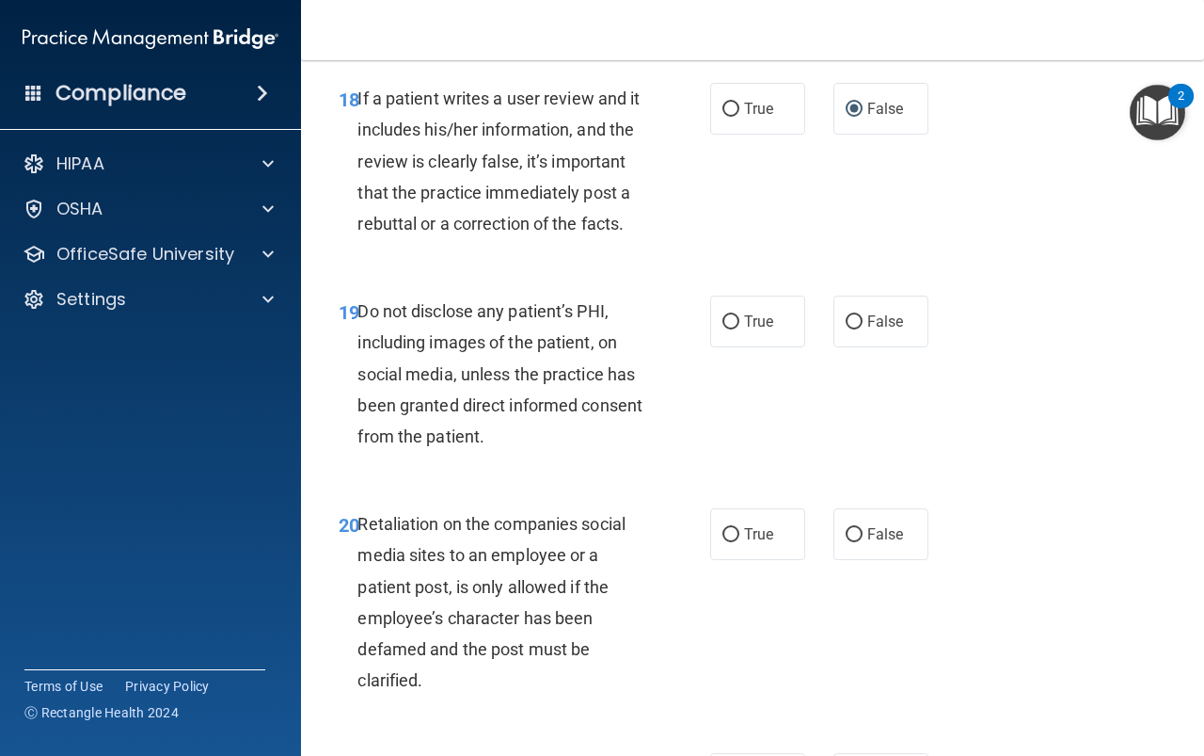
scroll to position [3858, 0]
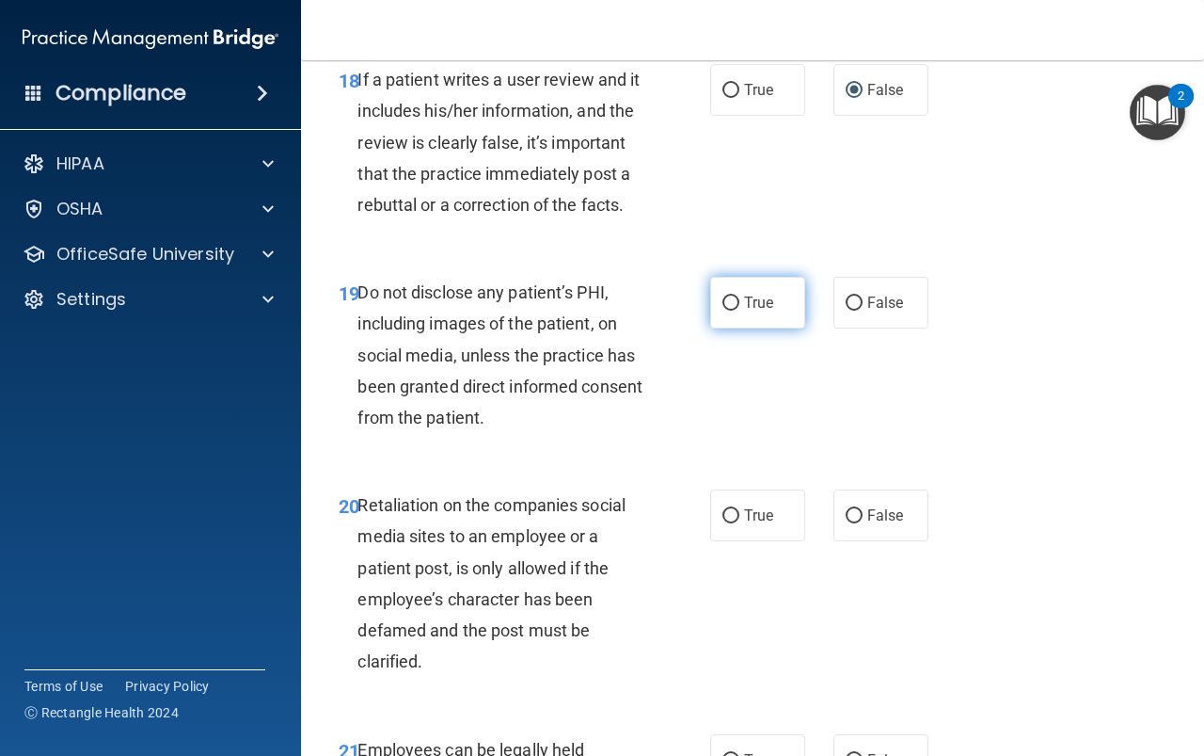
click at [792, 328] on label "True" at bounding box center [757, 303] width 95 height 52
click at [740, 311] on input "True" at bounding box center [731, 303] width 17 height 14
radio input "true"
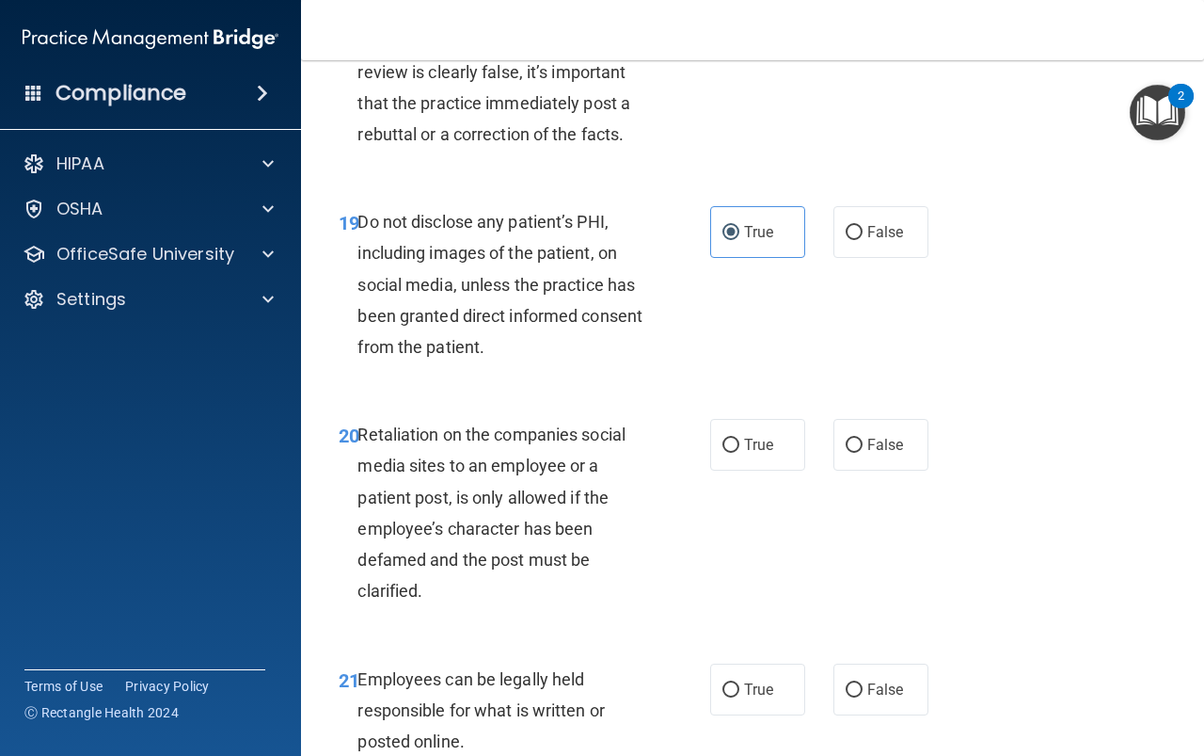
scroll to position [4046, 0]
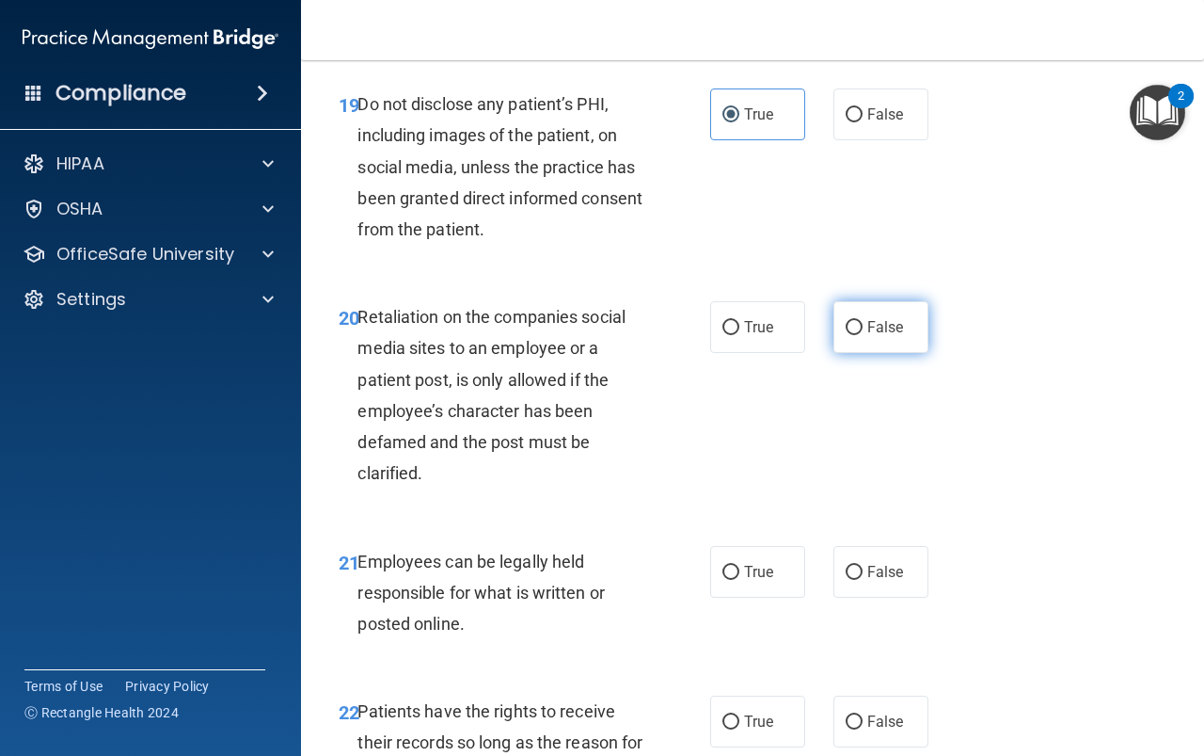
click at [881, 336] on span "False" at bounding box center [886, 327] width 37 height 18
click at [863, 335] on input "False" at bounding box center [854, 328] width 17 height 14
radio input "true"
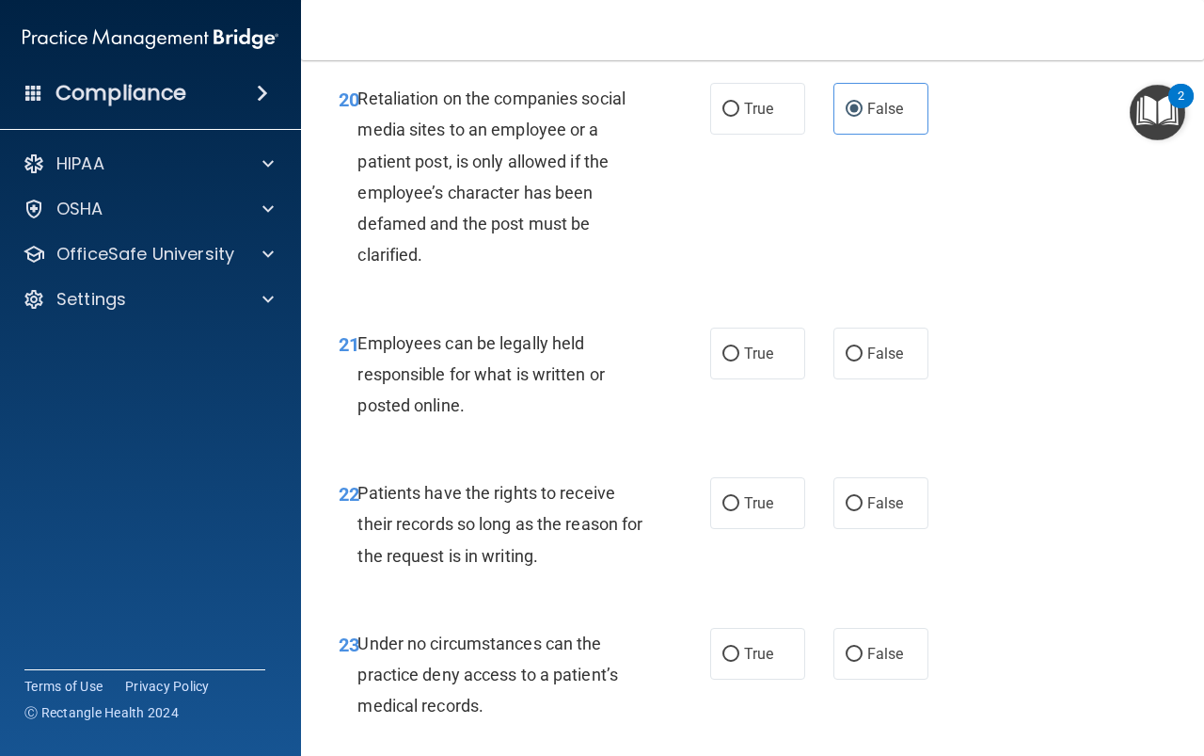
scroll to position [4423, 0]
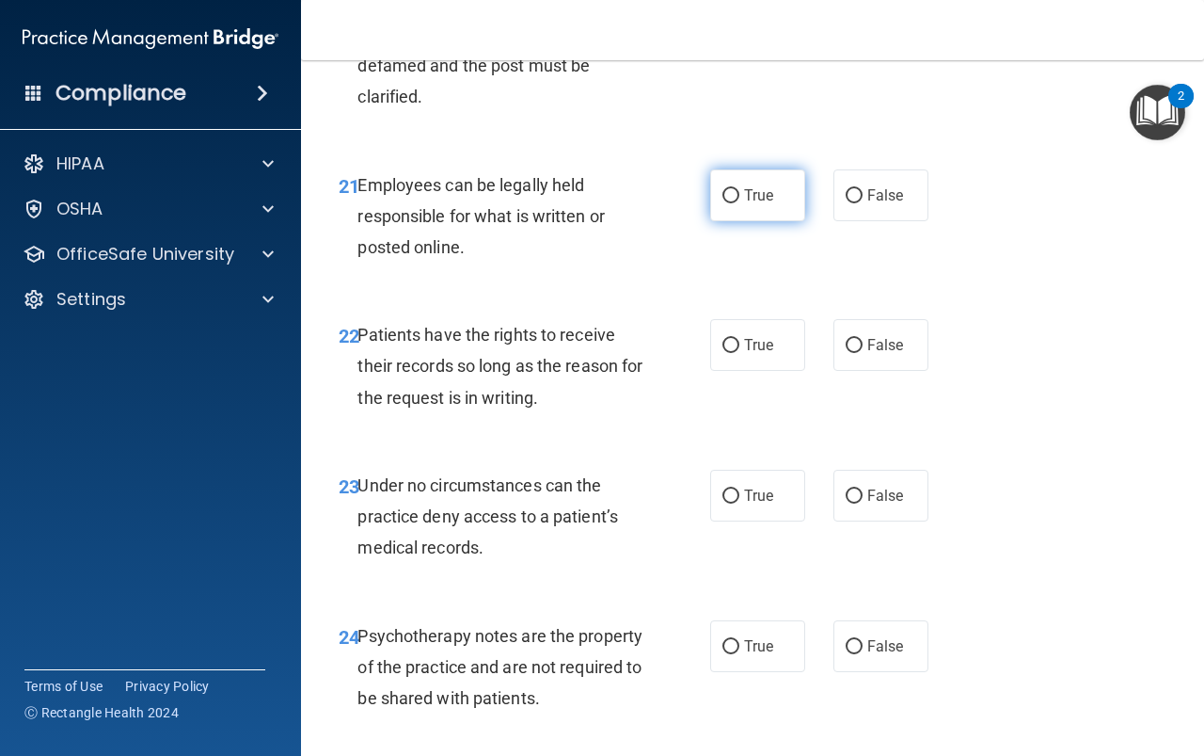
click at [742, 221] on label "True" at bounding box center [757, 195] width 95 height 52
click at [740, 203] on input "True" at bounding box center [731, 196] width 17 height 14
radio input "true"
click at [878, 354] on span "False" at bounding box center [886, 345] width 37 height 18
click at [863, 353] on input "False" at bounding box center [854, 346] width 17 height 14
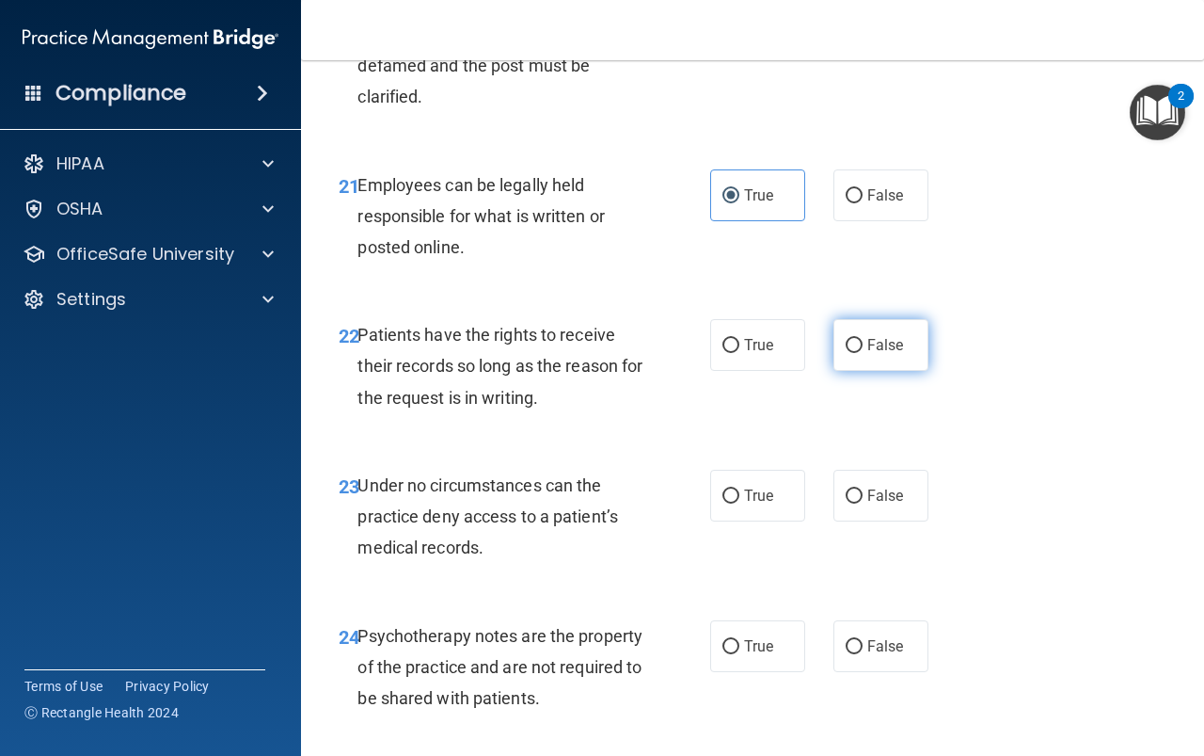
radio input "true"
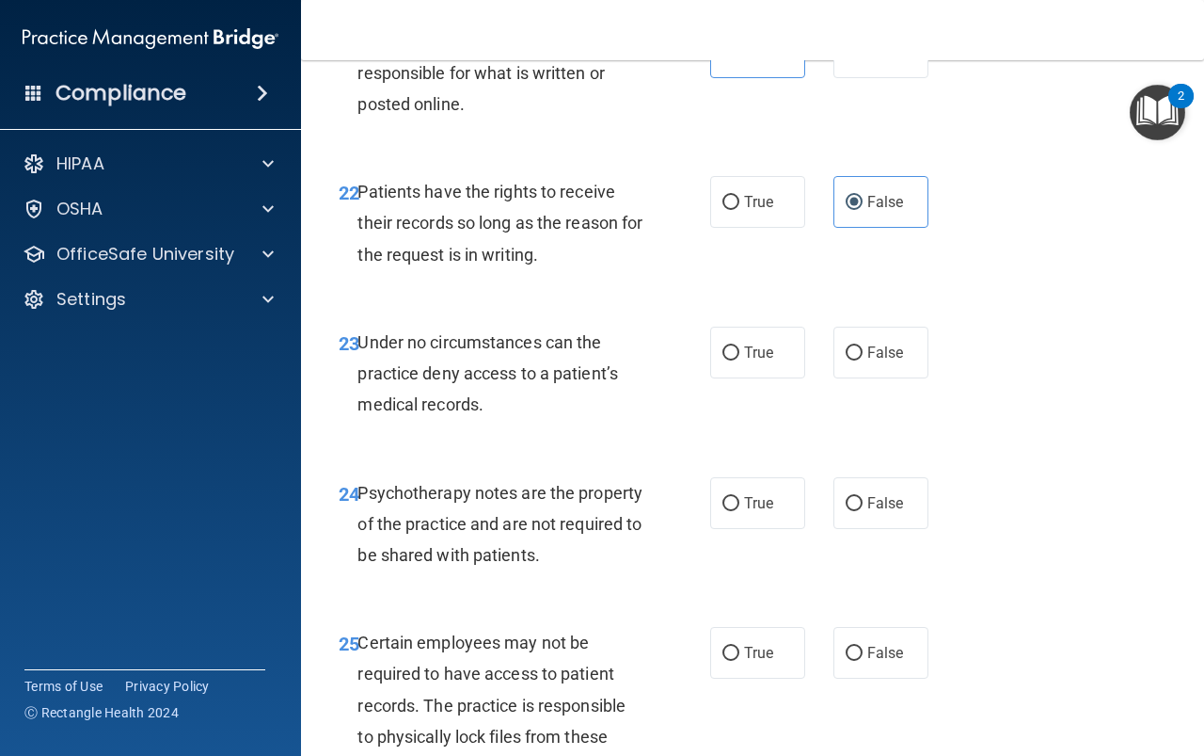
scroll to position [4611, 0]
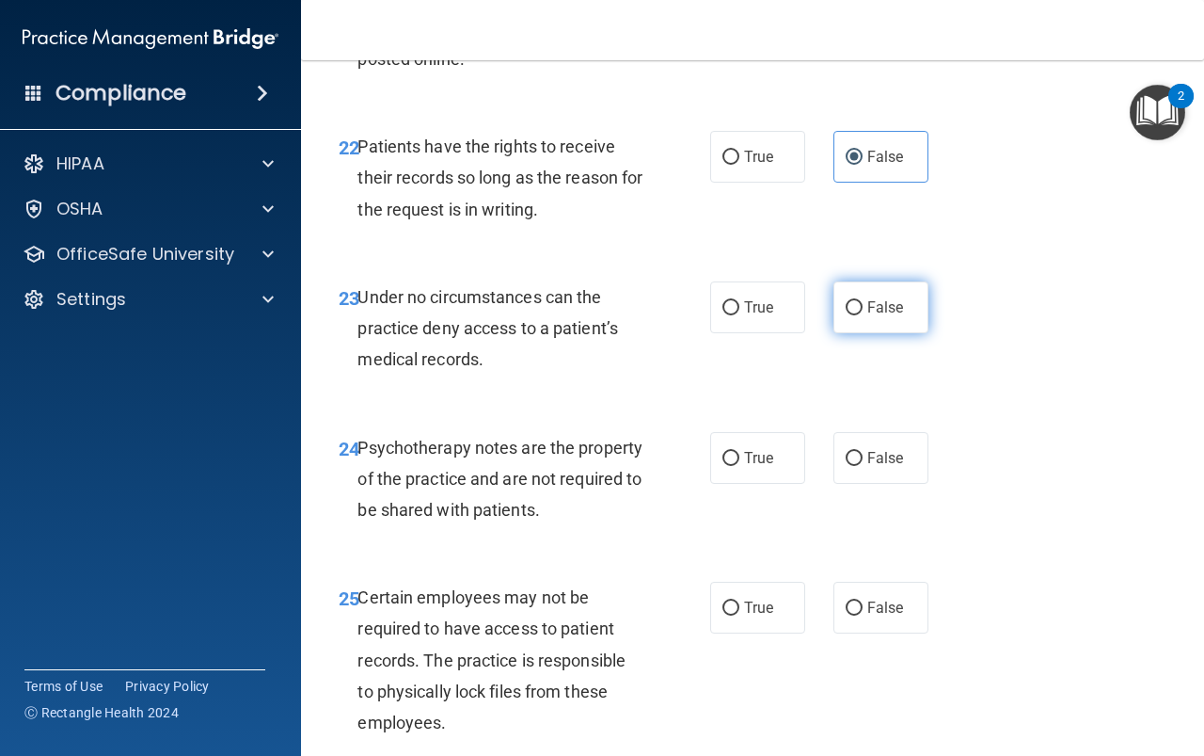
click at [846, 315] on input "False" at bounding box center [854, 308] width 17 height 14
radio input "true"
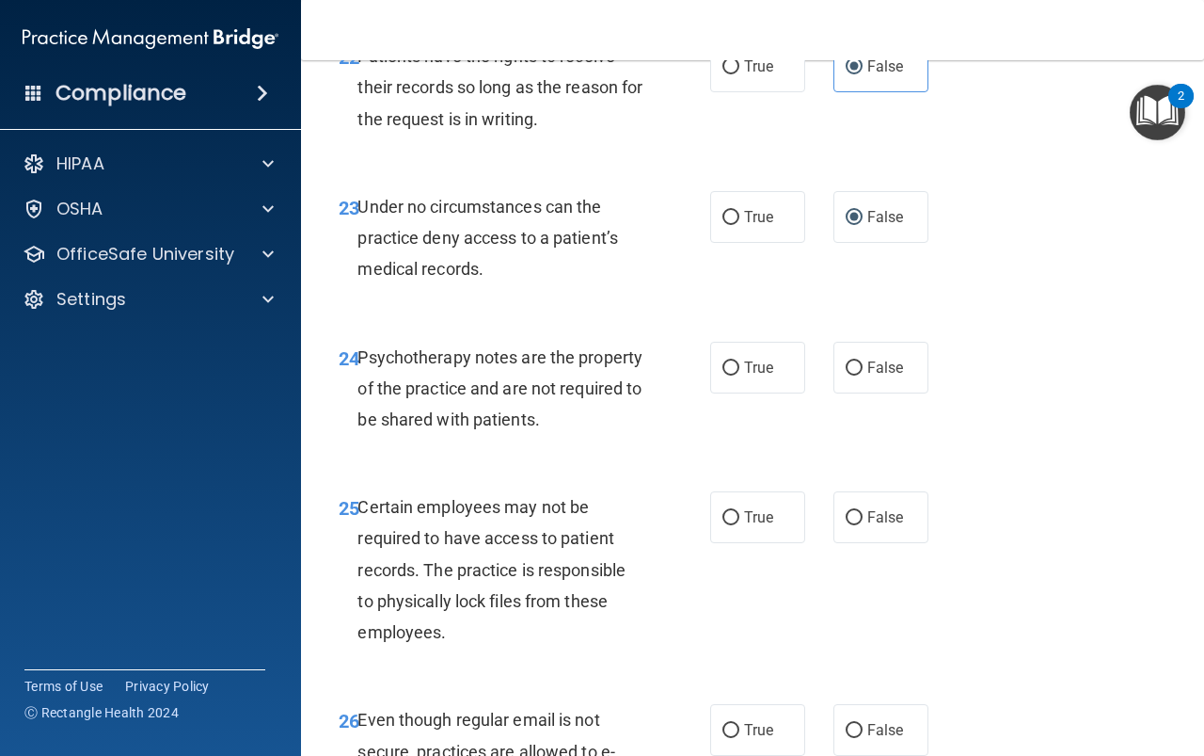
scroll to position [4799, 0]
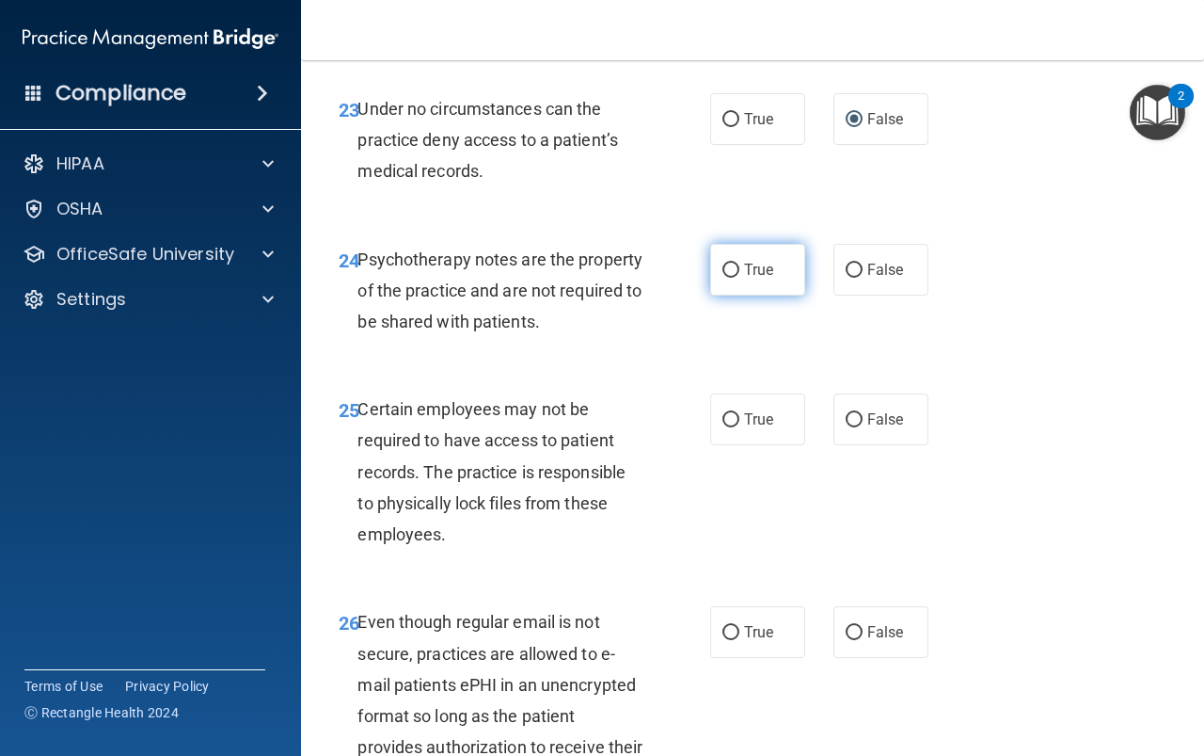
click at [749, 279] on span "True" at bounding box center [758, 270] width 29 height 18
click at [740, 278] on input "True" at bounding box center [731, 270] width 17 height 14
radio input "true"
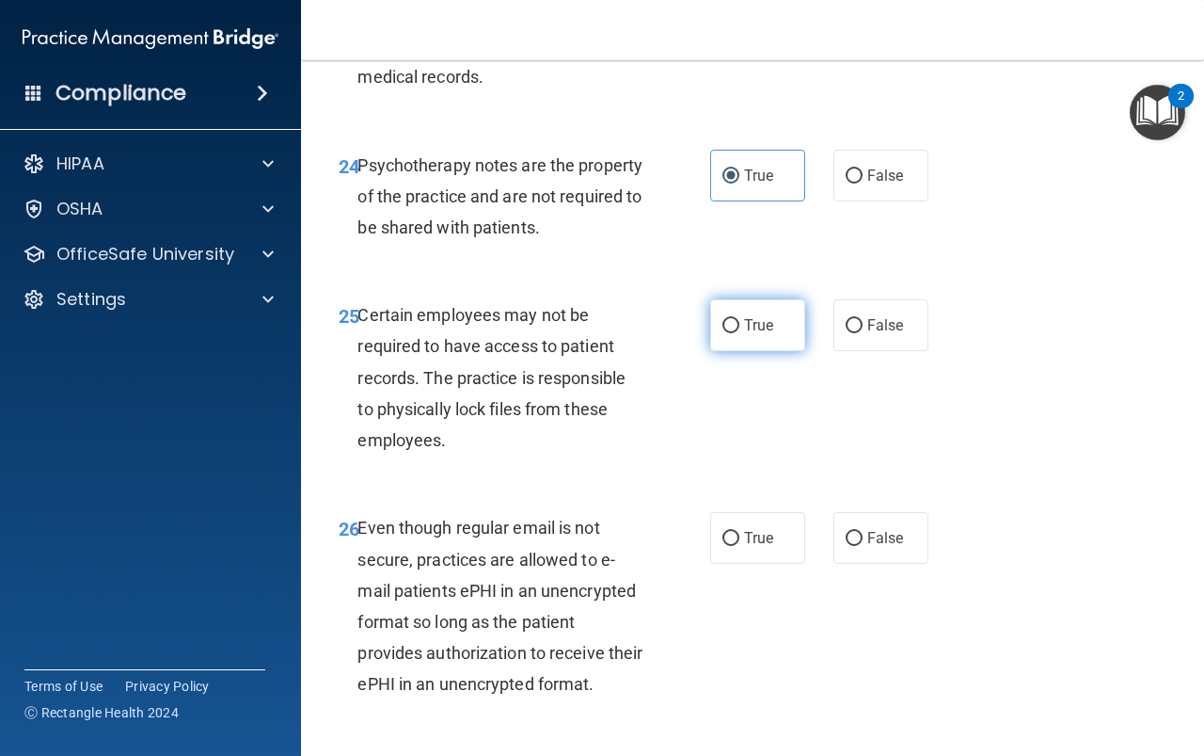
click at [788, 351] on label "True" at bounding box center [757, 325] width 95 height 52
click at [740, 333] on input "True" at bounding box center [731, 326] width 17 height 14
radio input "true"
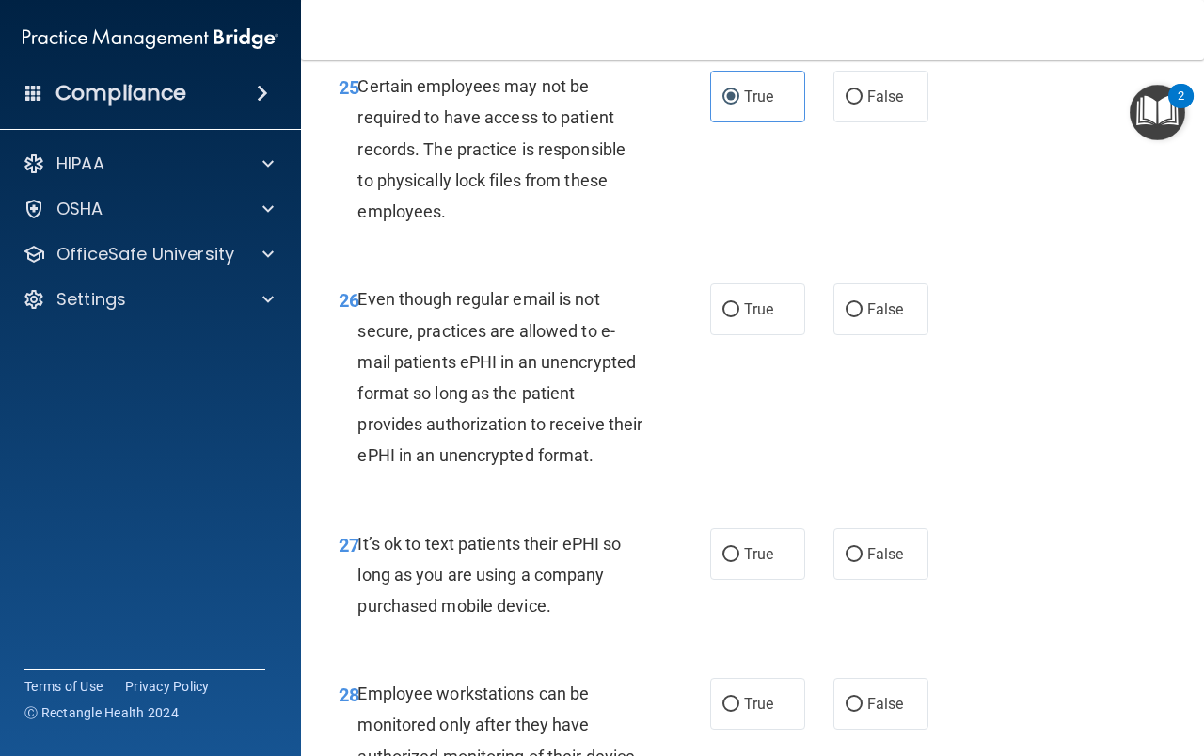
scroll to position [5175, 0]
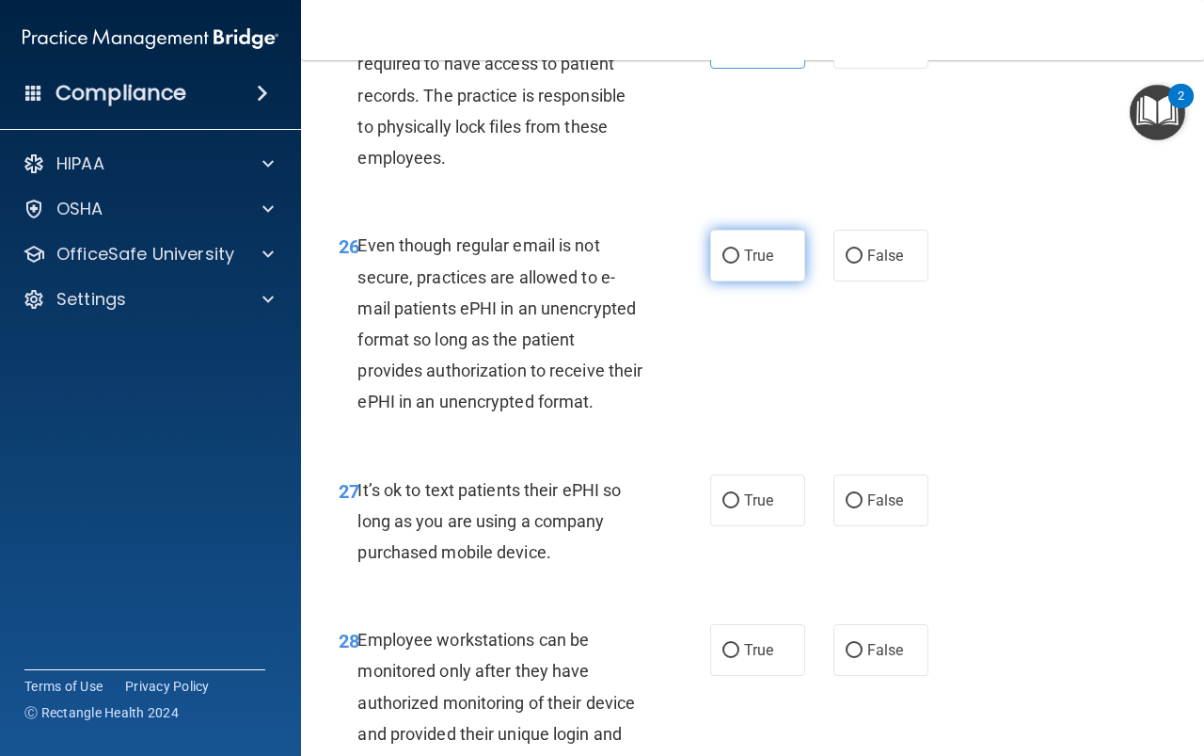
click at [737, 281] on label "True" at bounding box center [757, 256] width 95 height 52
click at [737, 263] on input "True" at bounding box center [731, 256] width 17 height 14
radio input "true"
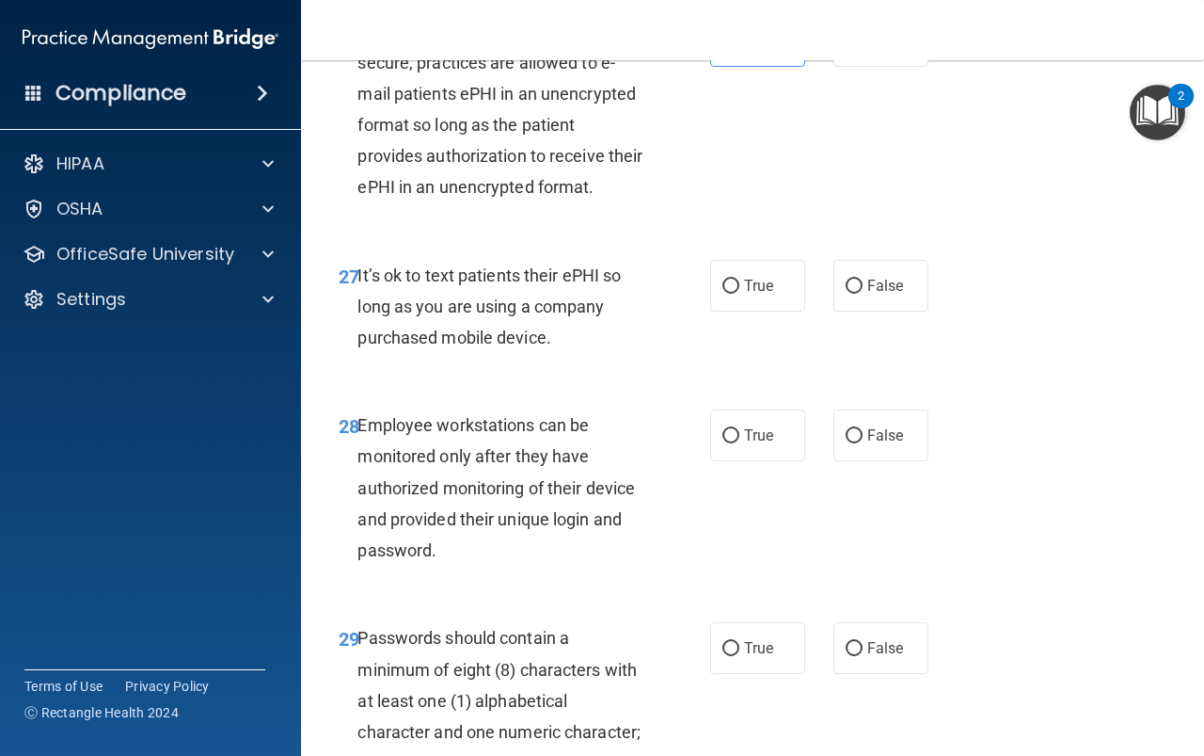
scroll to position [5458, 0]
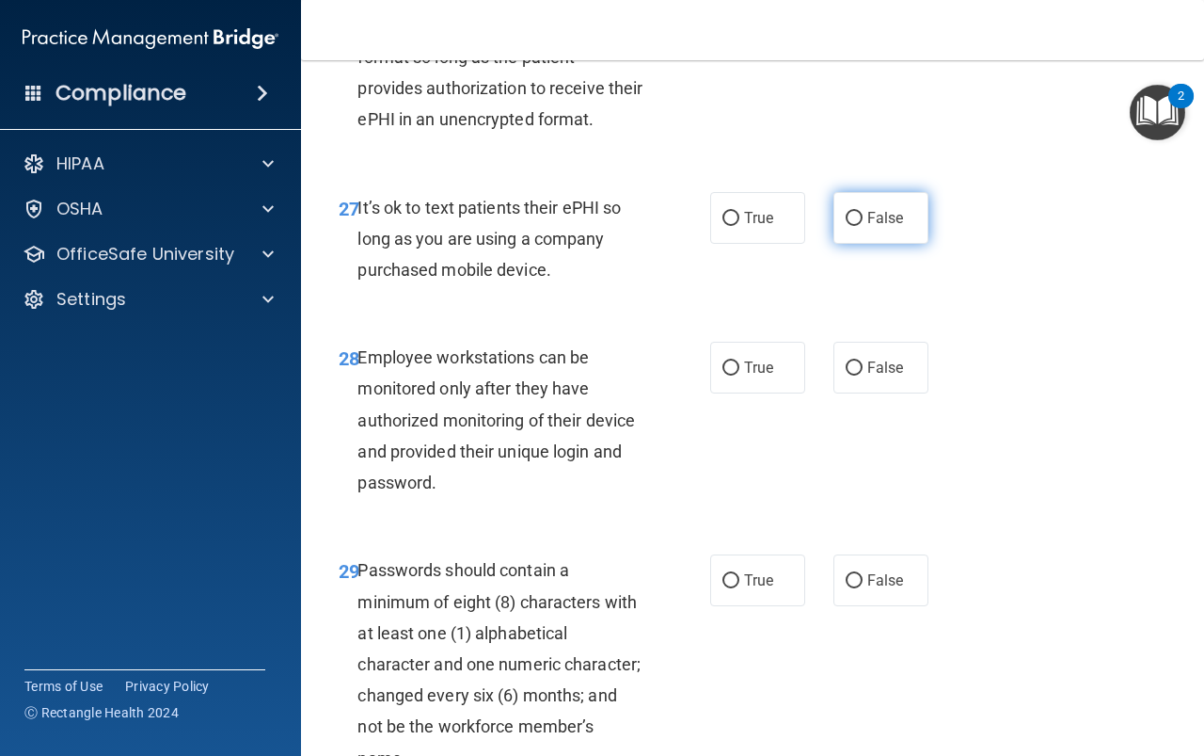
click at [848, 244] on label "False" at bounding box center [881, 218] width 95 height 52
click at [848, 226] on input "False" at bounding box center [854, 219] width 17 height 14
radio input "true"
click at [851, 393] on label "False" at bounding box center [881, 368] width 95 height 52
click at [851, 375] on input "False" at bounding box center [854, 368] width 17 height 14
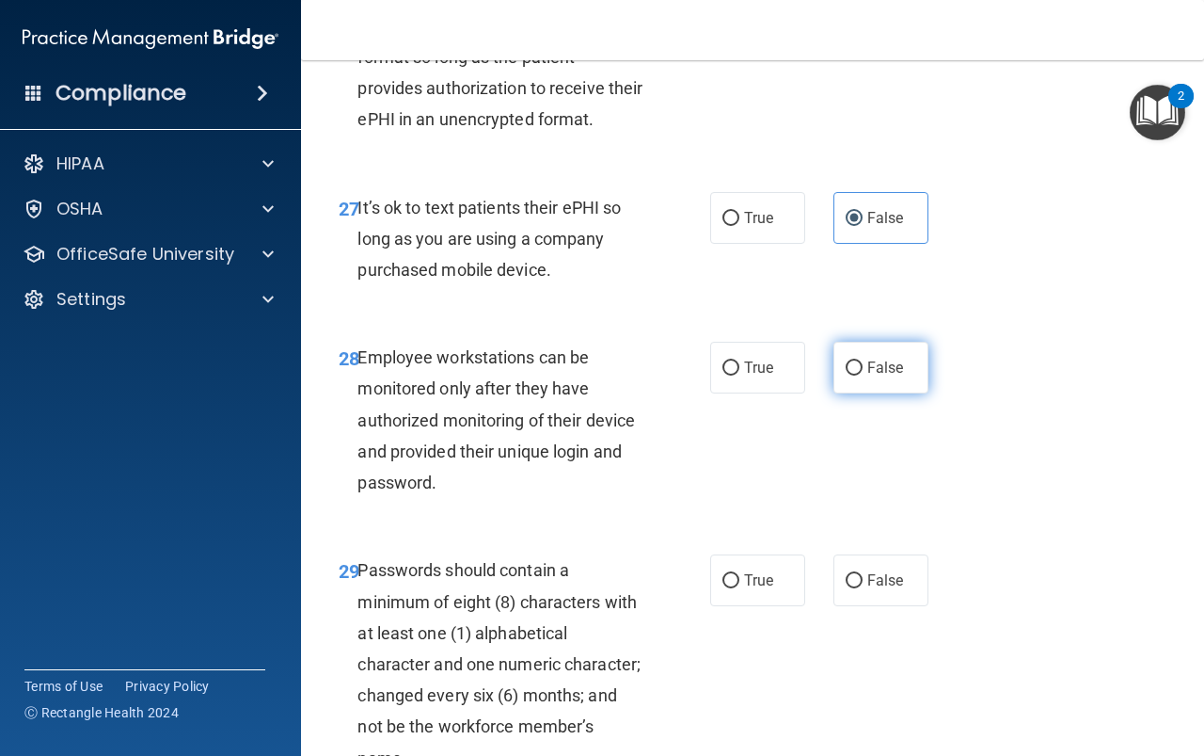
radio input "true"
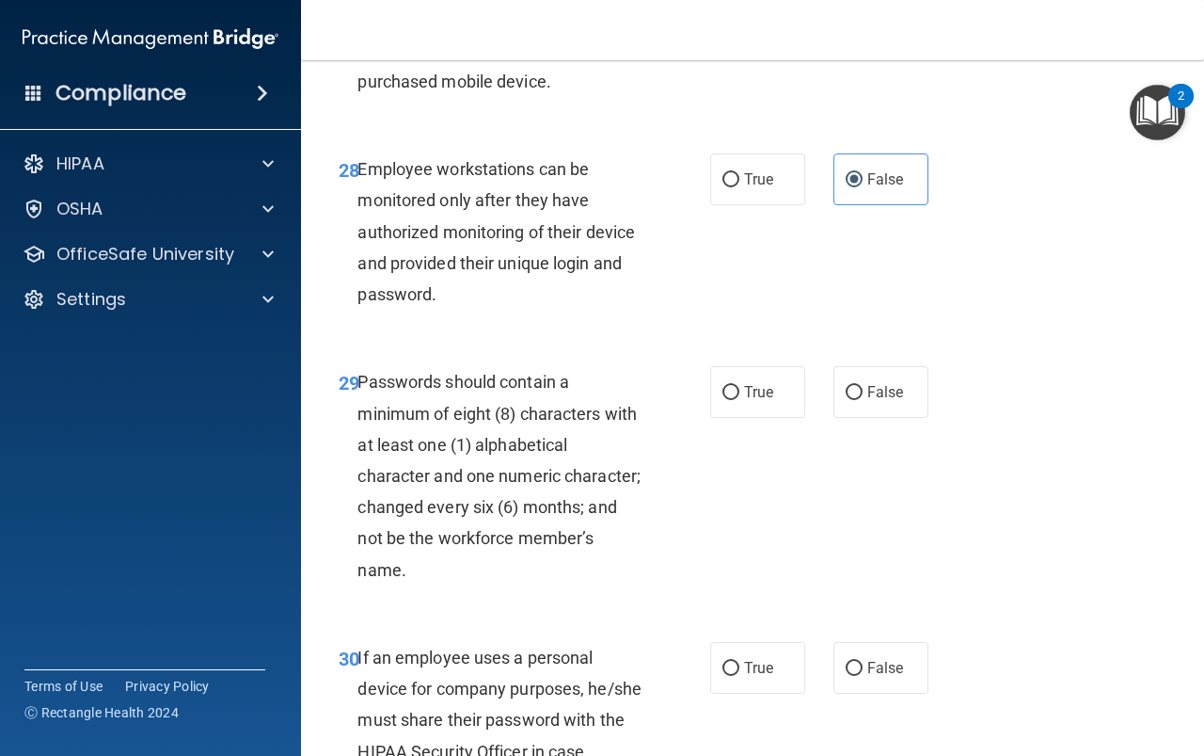
scroll to position [5740, 0]
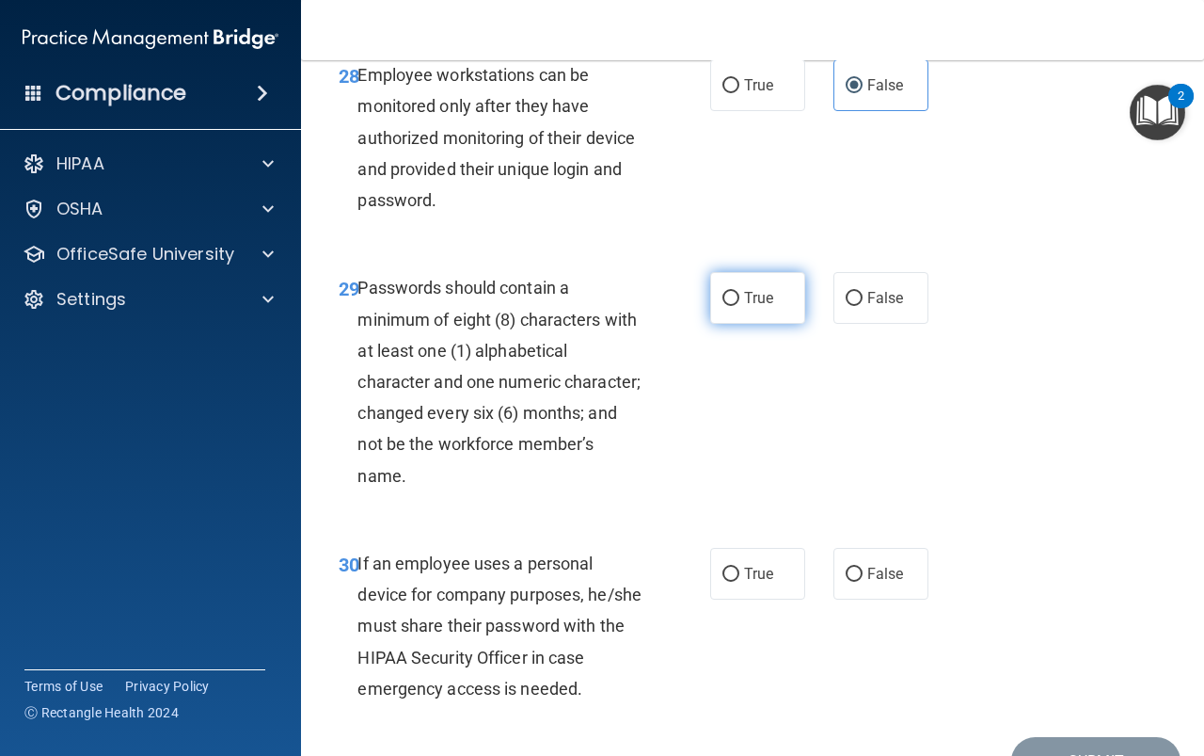
click at [754, 307] on span "True" at bounding box center [758, 298] width 29 height 18
click at [740, 306] on input "True" at bounding box center [731, 299] width 17 height 14
radio input "true"
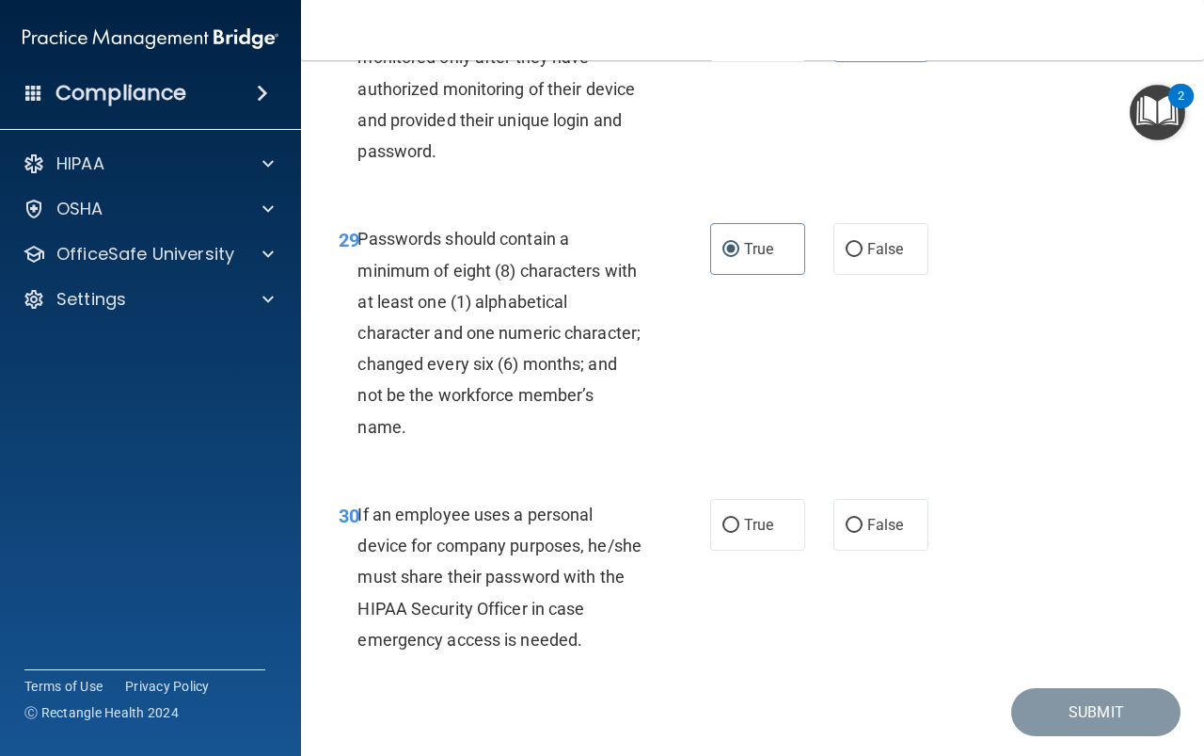
scroll to position [5834, 0]
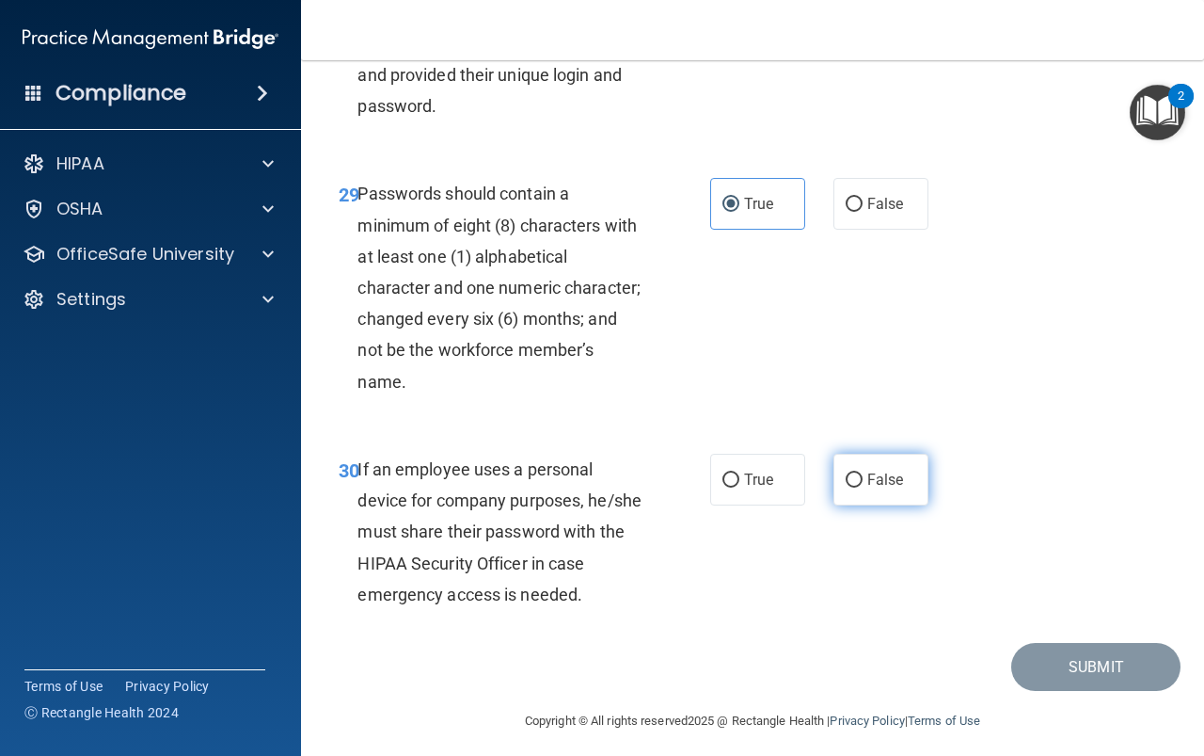
click at [882, 488] on span "False" at bounding box center [886, 479] width 37 height 18
click at [863, 487] on input "False" at bounding box center [854, 480] width 17 height 14
radio input "true"
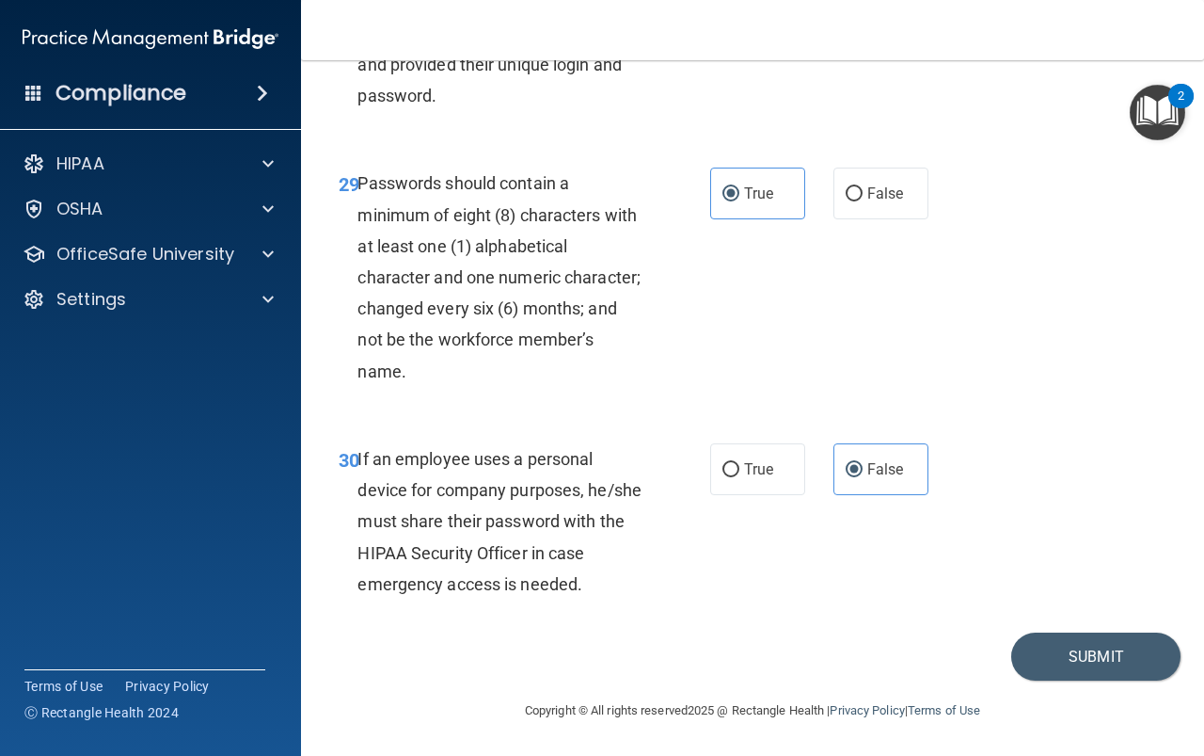
scroll to position [5875, 0]
click at [1100, 680] on button "Submit" at bounding box center [1096, 656] width 169 height 48
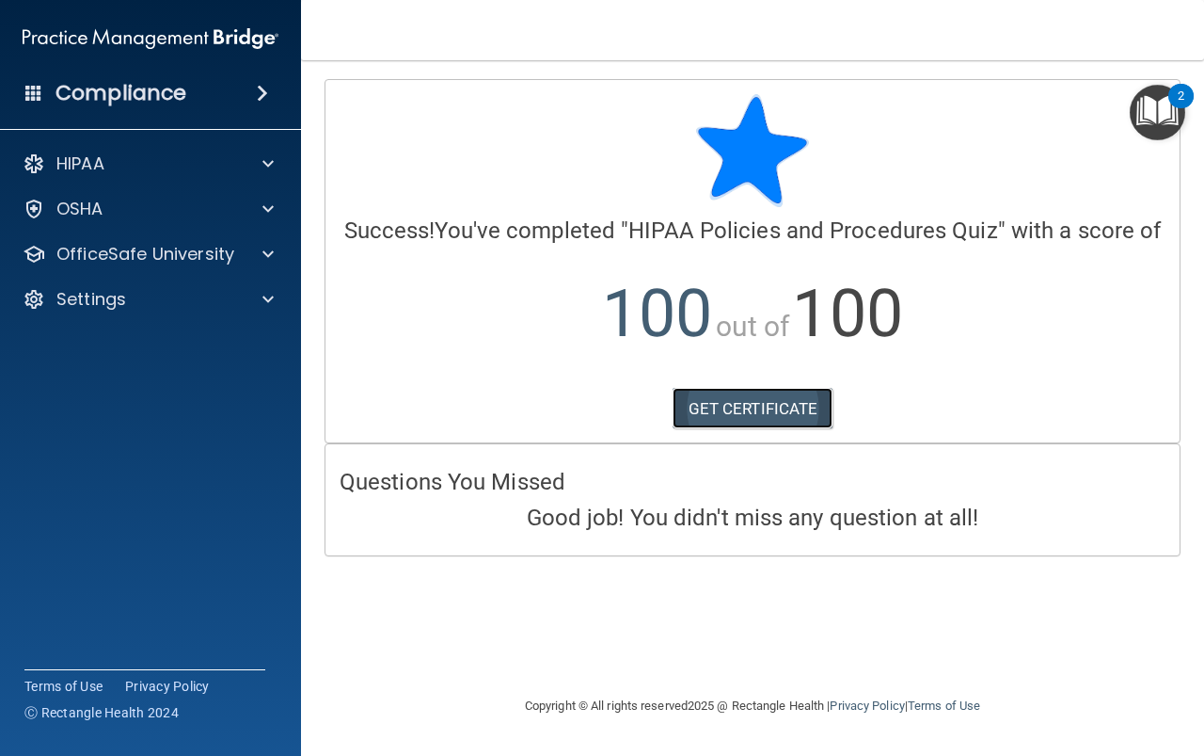
click at [793, 407] on link "GET CERTIFICATE" at bounding box center [753, 408] width 161 height 41
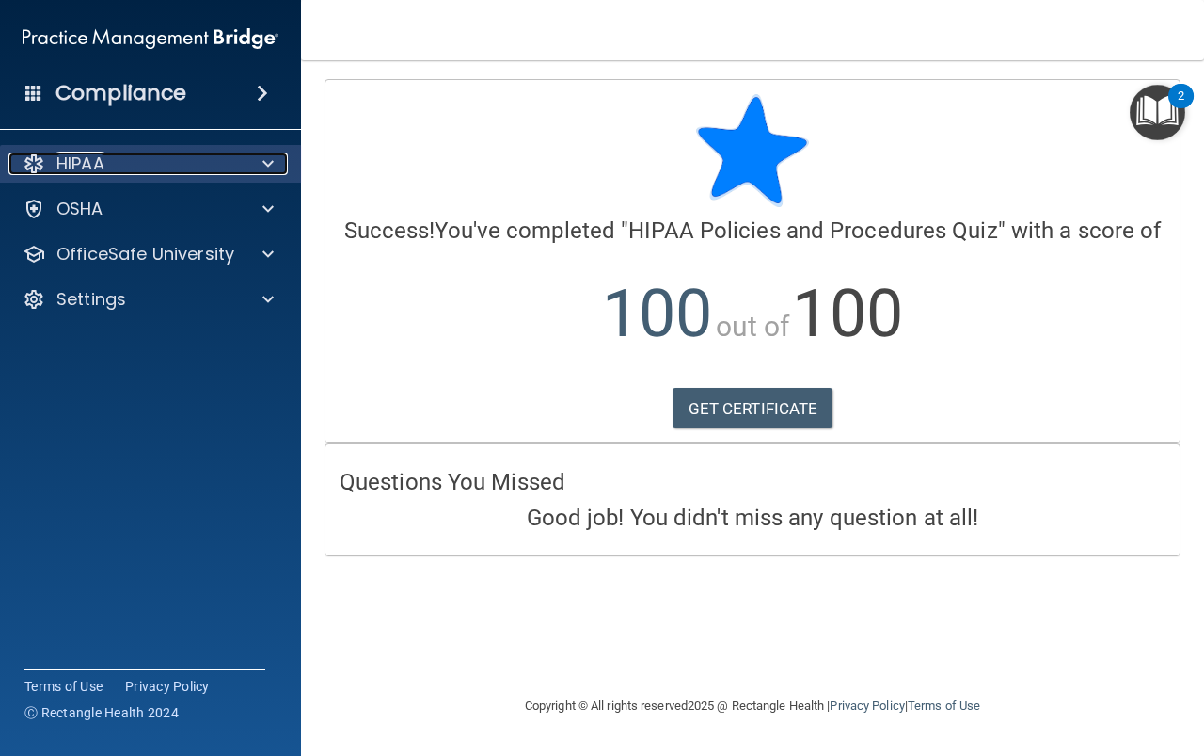
click at [148, 166] on div "HIPAA" at bounding box center [124, 163] width 233 height 23
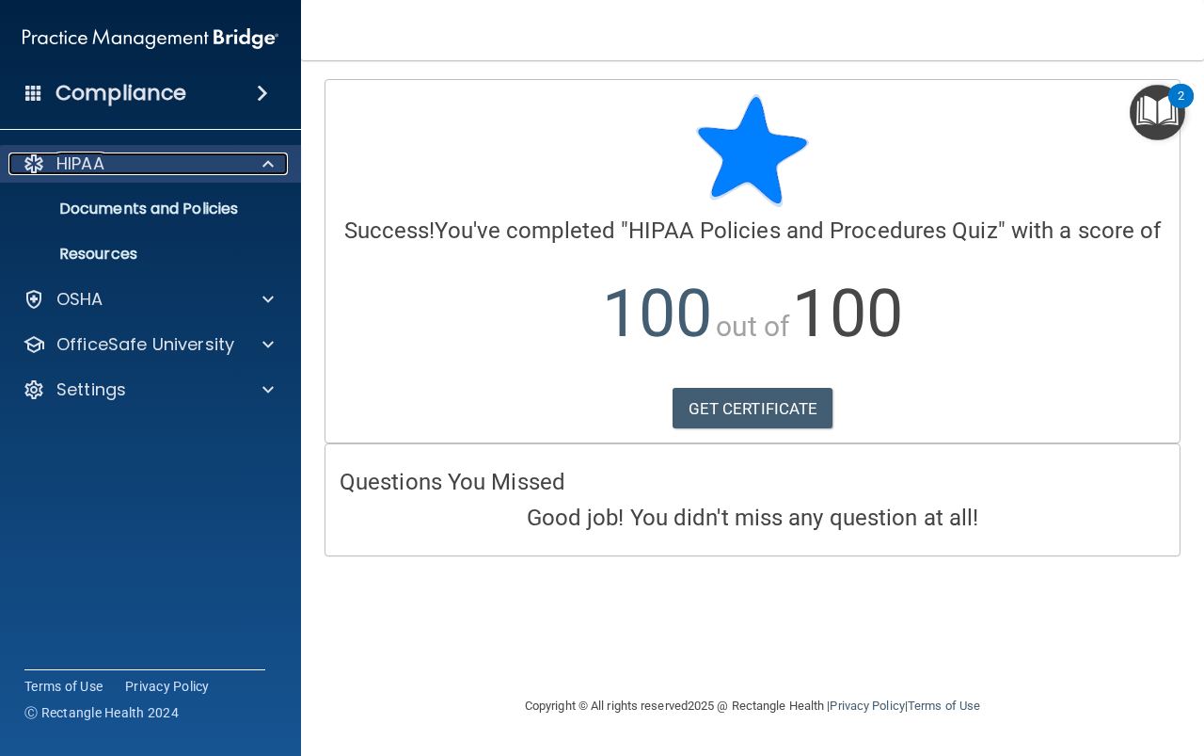
click at [132, 171] on div "HIPAA" at bounding box center [124, 163] width 233 height 23
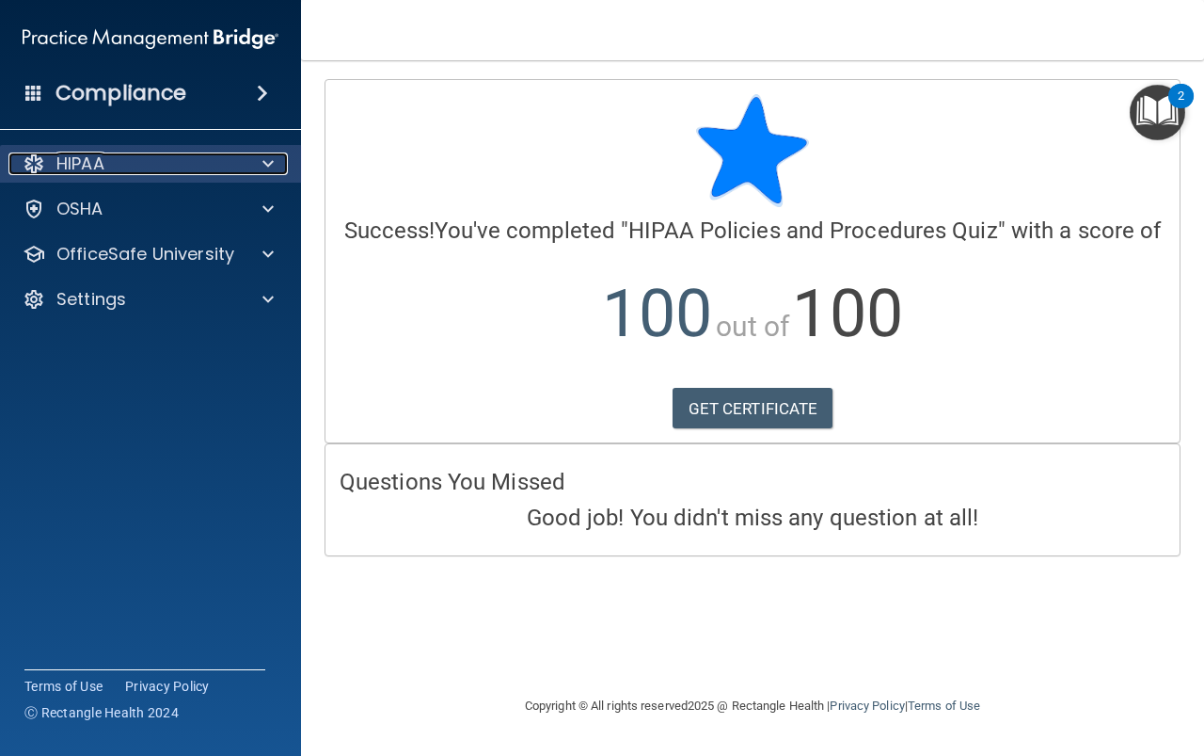
click at [132, 171] on div "HIPAA" at bounding box center [124, 163] width 233 height 23
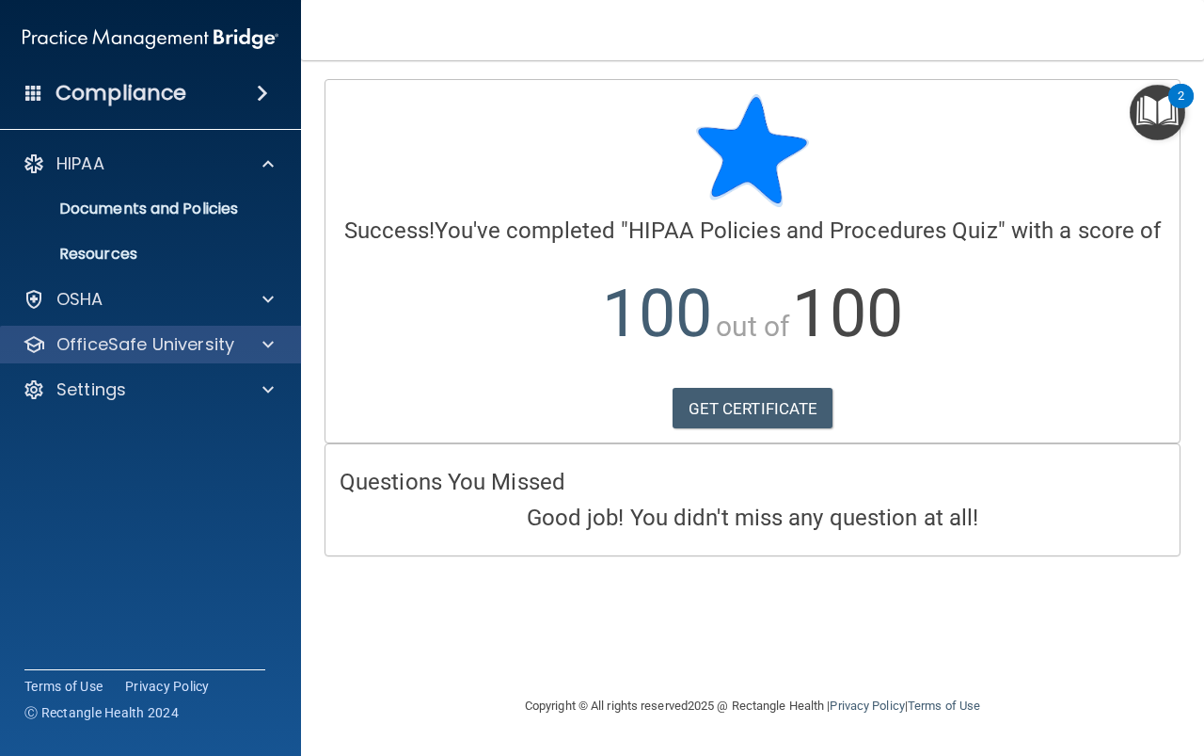
click at [164, 330] on div "OfficeSafe University" at bounding box center [151, 345] width 302 height 38
click at [166, 338] on p "OfficeSafe University" at bounding box center [145, 344] width 178 height 23
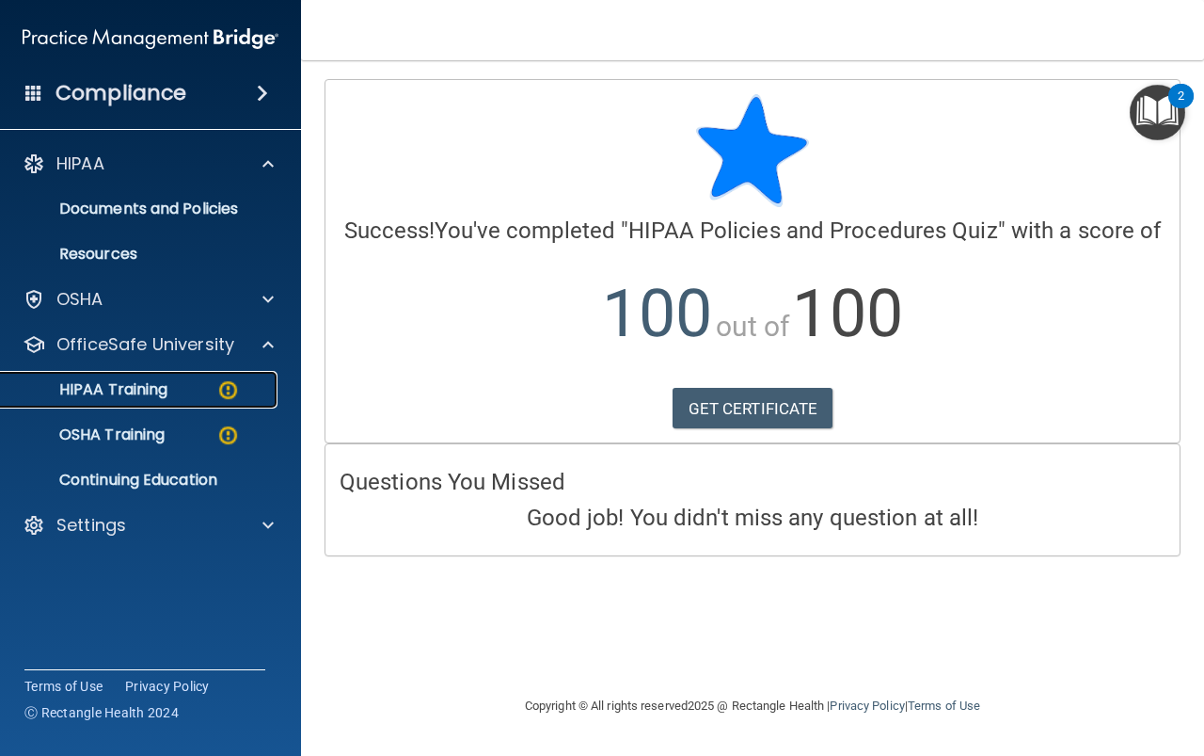
click at [169, 391] on div "HIPAA Training" at bounding box center [140, 389] width 257 height 19
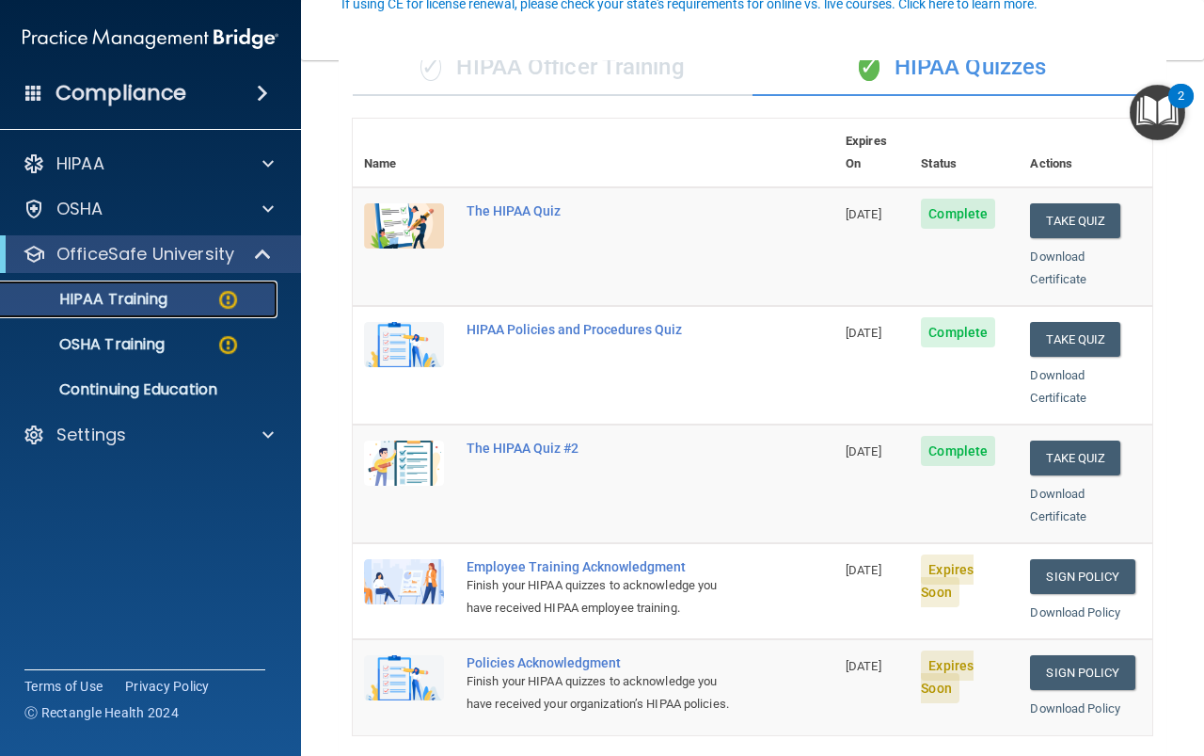
scroll to position [188, 0]
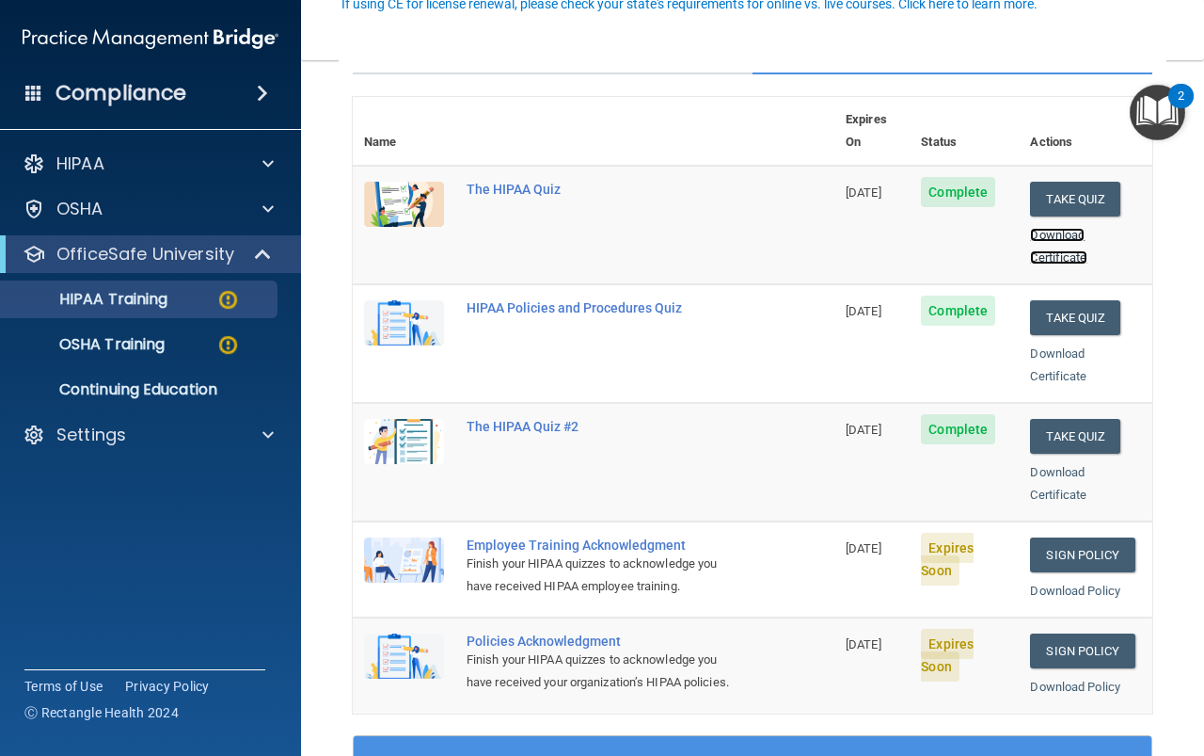
click at [1034, 228] on link "Download Certificate" at bounding box center [1058, 246] width 56 height 37
click at [1068, 346] on link "Download Certificate" at bounding box center [1058, 364] width 56 height 37
click at [1044, 465] on link "Download Certificate" at bounding box center [1058, 483] width 56 height 37
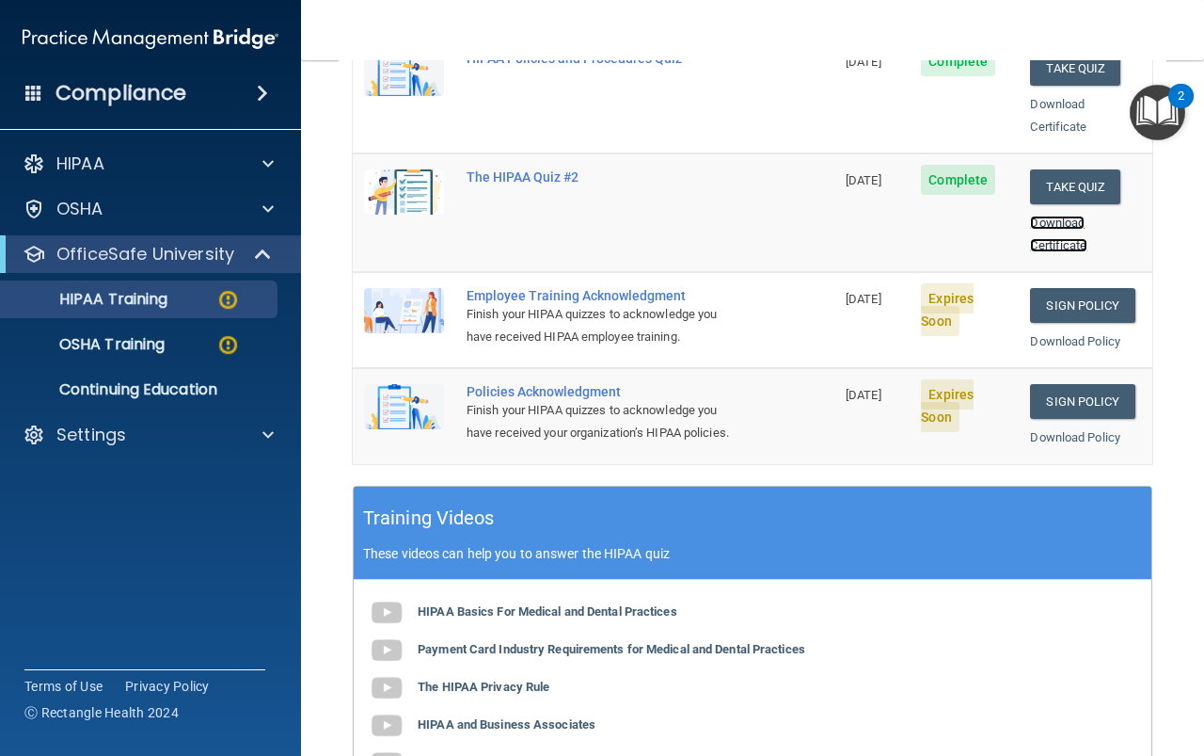
scroll to position [470, 0]
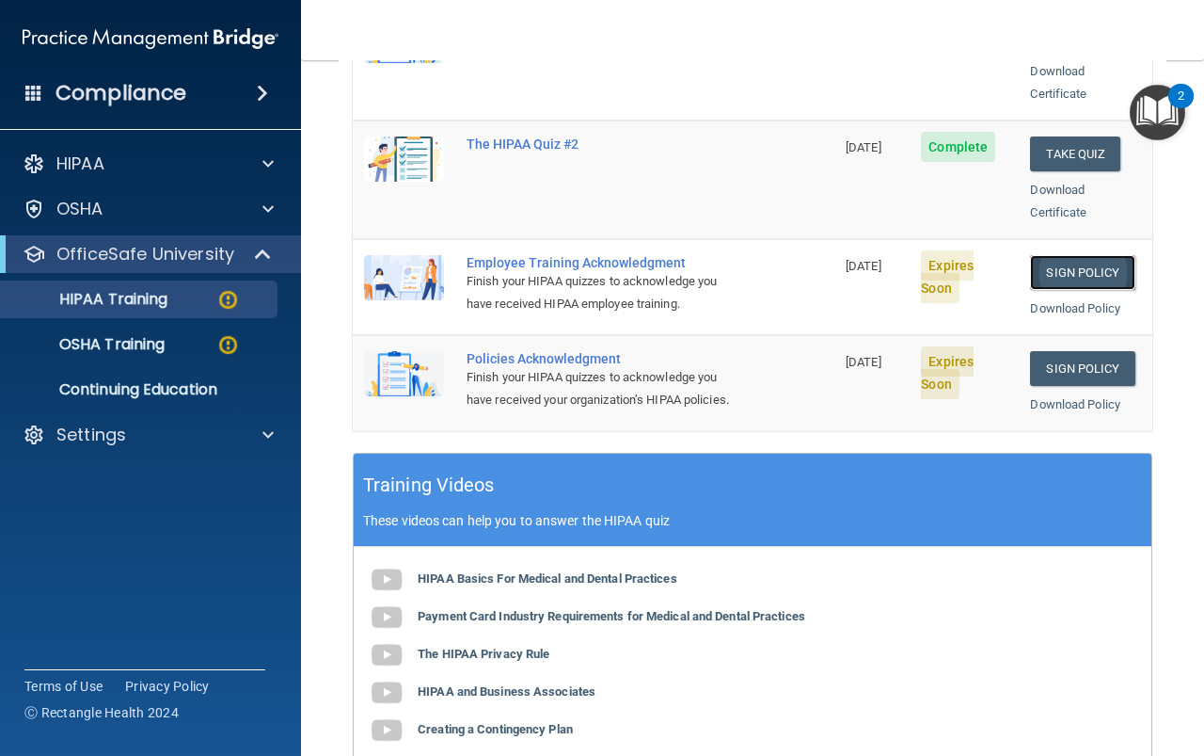
click at [1103, 256] on link "Sign Policy" at bounding box center [1082, 272] width 104 height 35
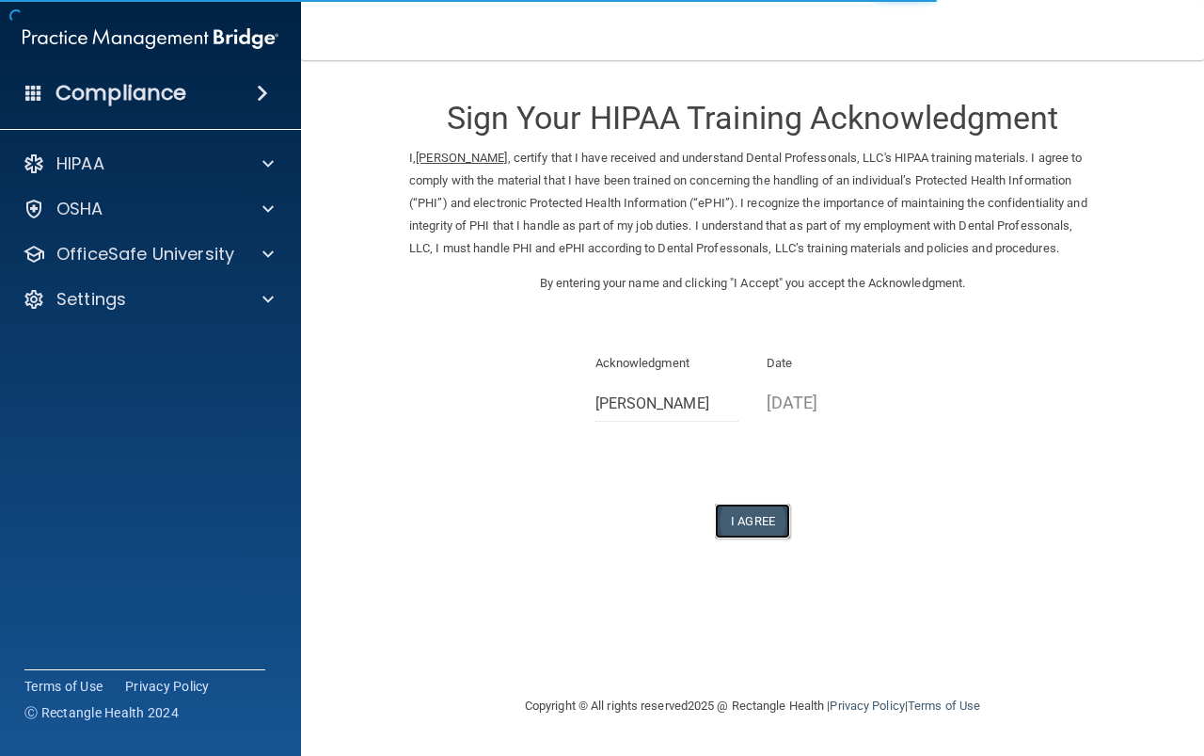
click at [739, 538] on button "I Agree" at bounding box center [752, 520] width 75 height 35
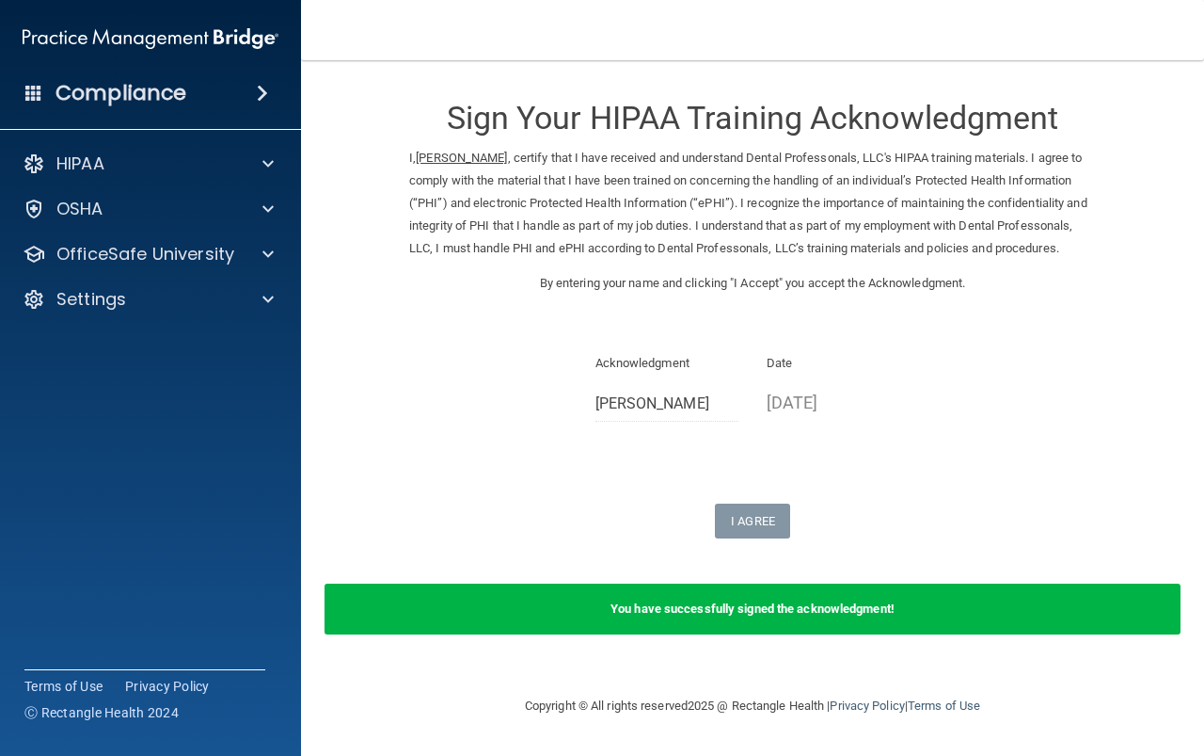
click at [681, 634] on div "You have successfully signed the acknowledgment!" at bounding box center [753, 608] width 856 height 51
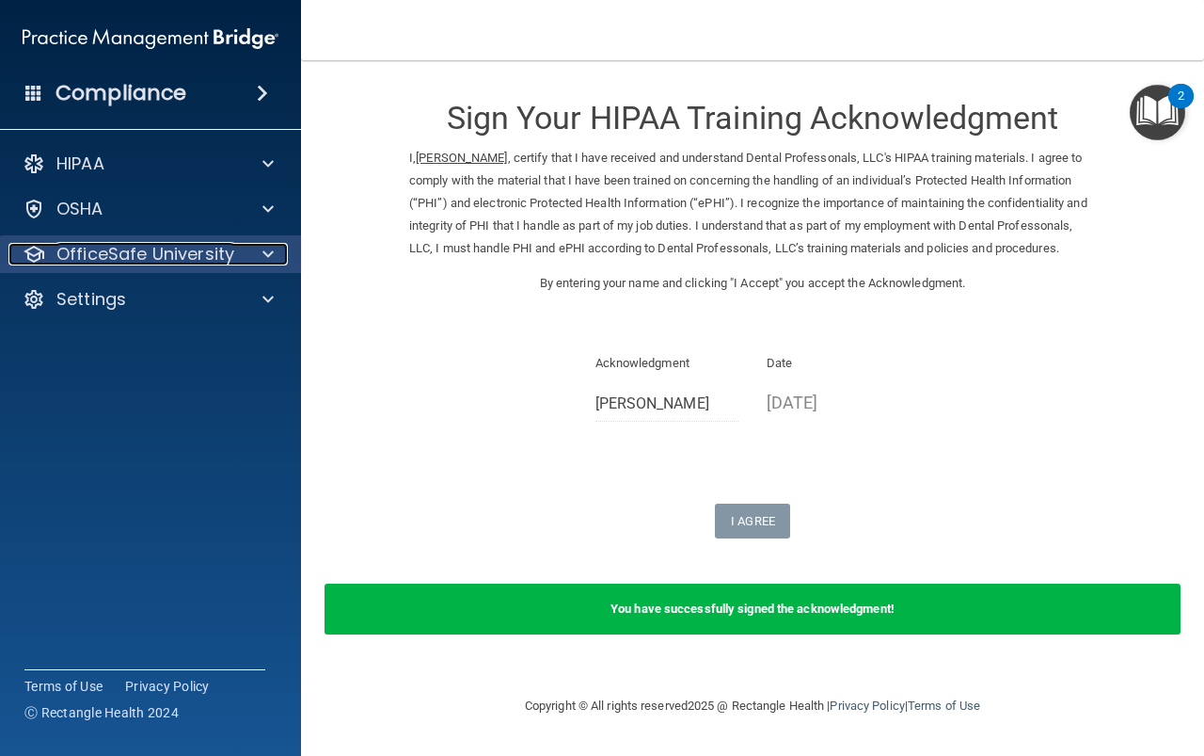
click at [191, 244] on p "OfficeSafe University" at bounding box center [145, 254] width 178 height 23
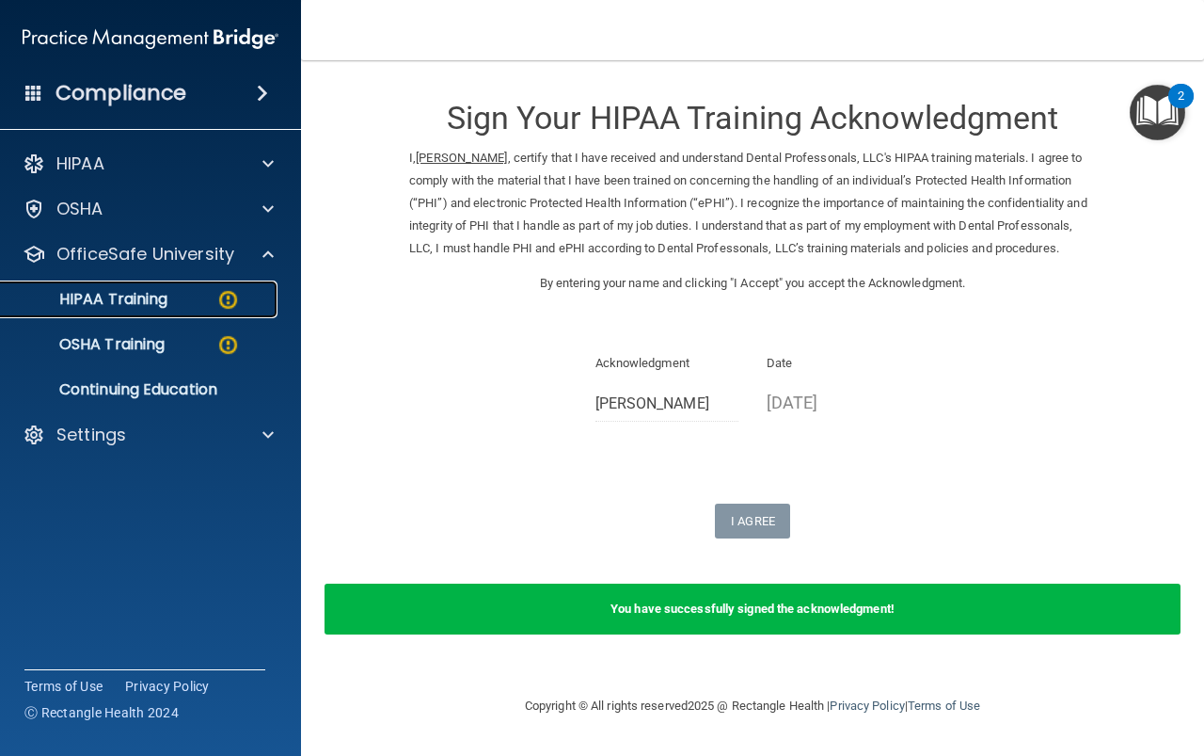
click at [151, 304] on p "HIPAA Training" at bounding box center [89, 299] width 155 height 19
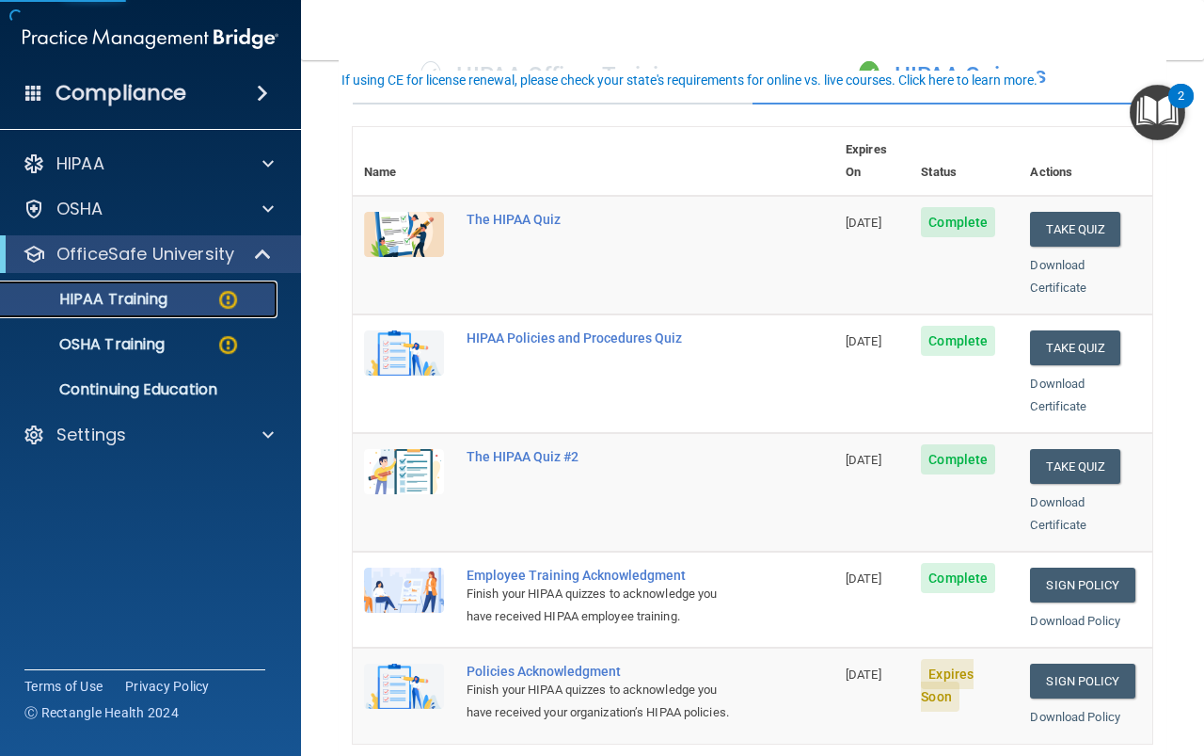
scroll to position [376, 0]
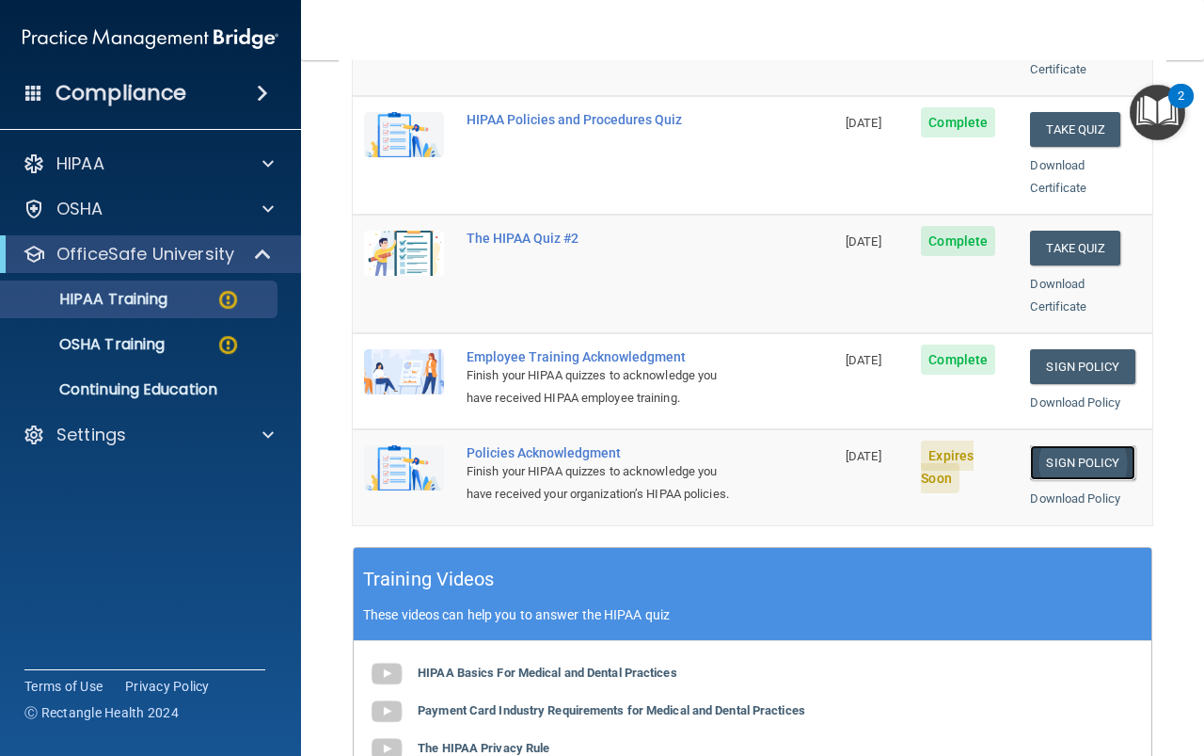
click at [1050, 445] on link "Sign Policy" at bounding box center [1082, 462] width 104 height 35
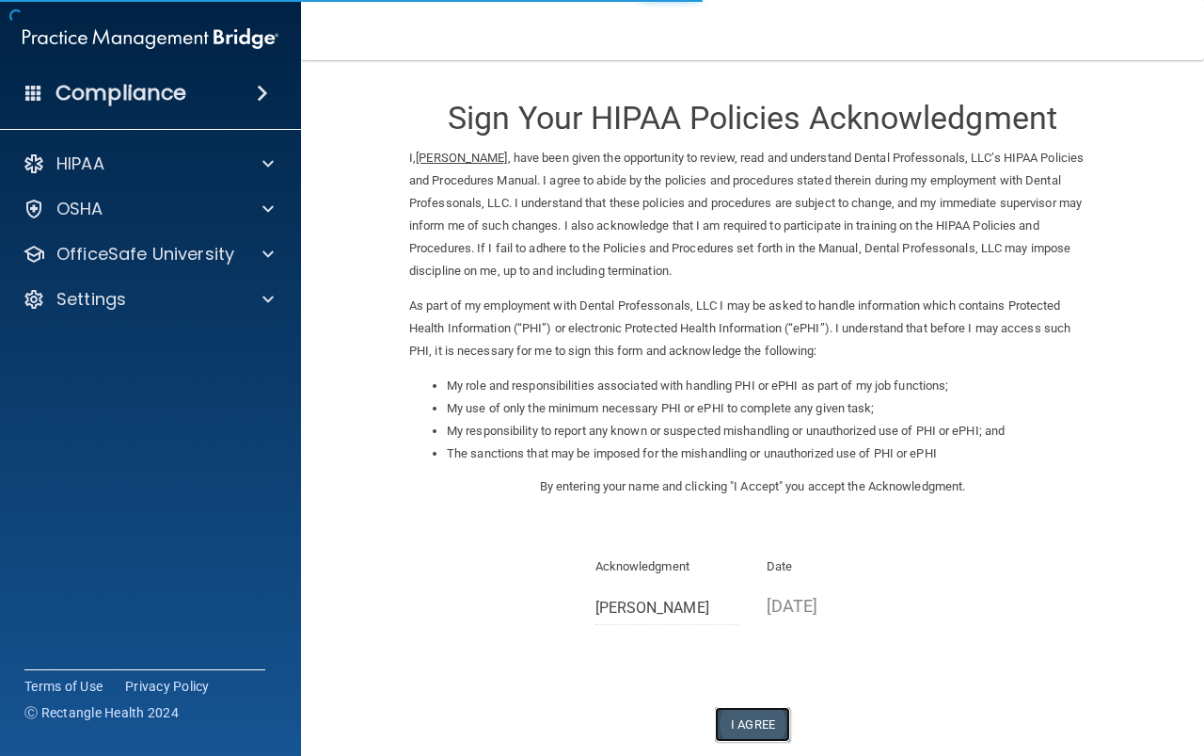
click at [725, 707] on button "I Agree" at bounding box center [752, 724] width 75 height 35
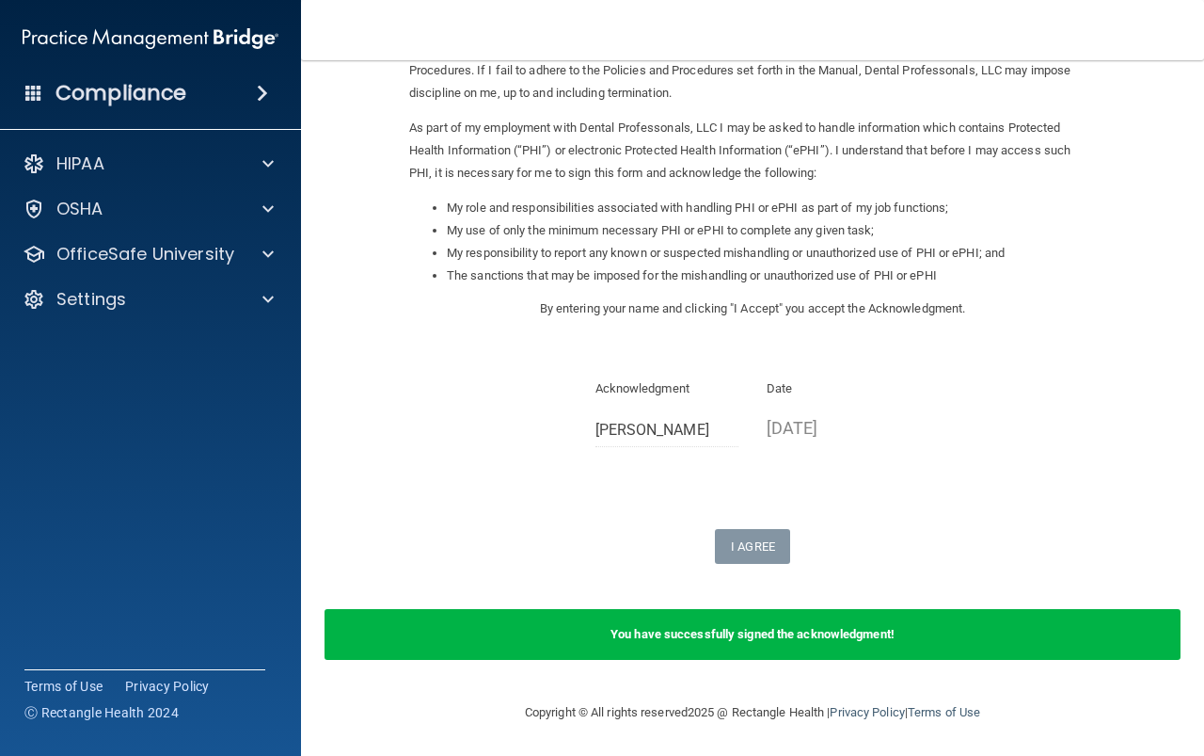
scroll to position [180, 0]
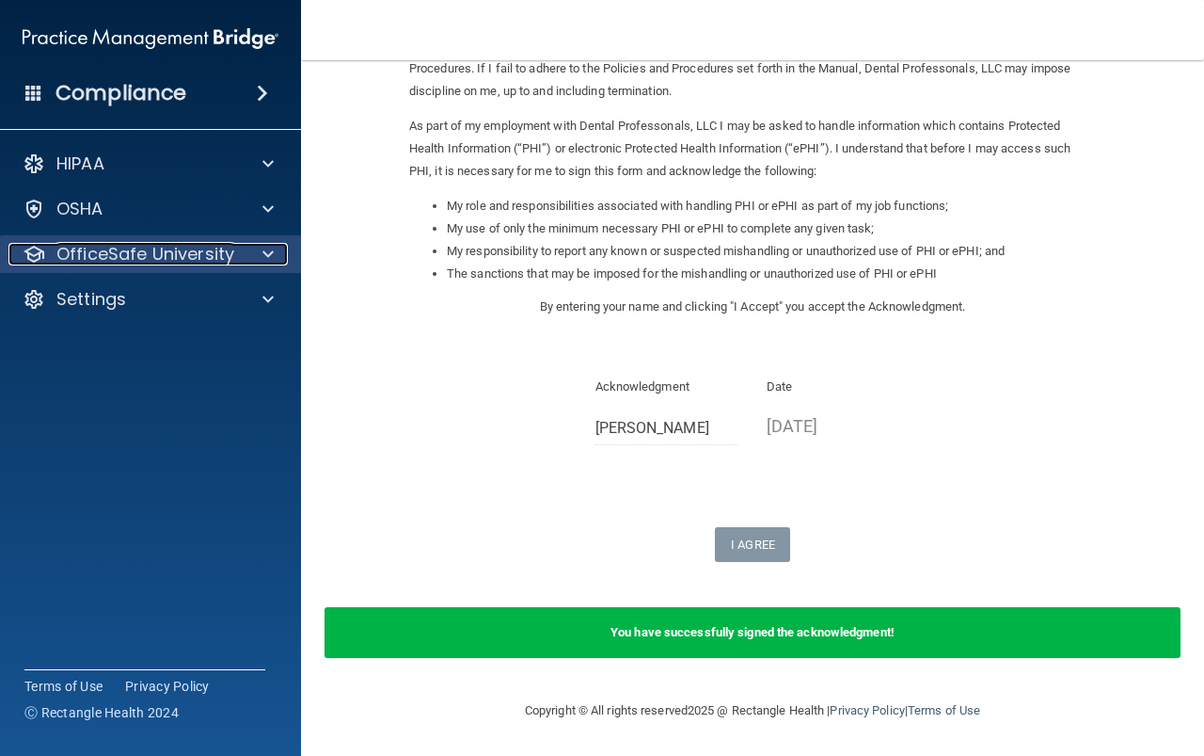
click at [152, 251] on p "OfficeSafe University" at bounding box center [145, 254] width 178 height 23
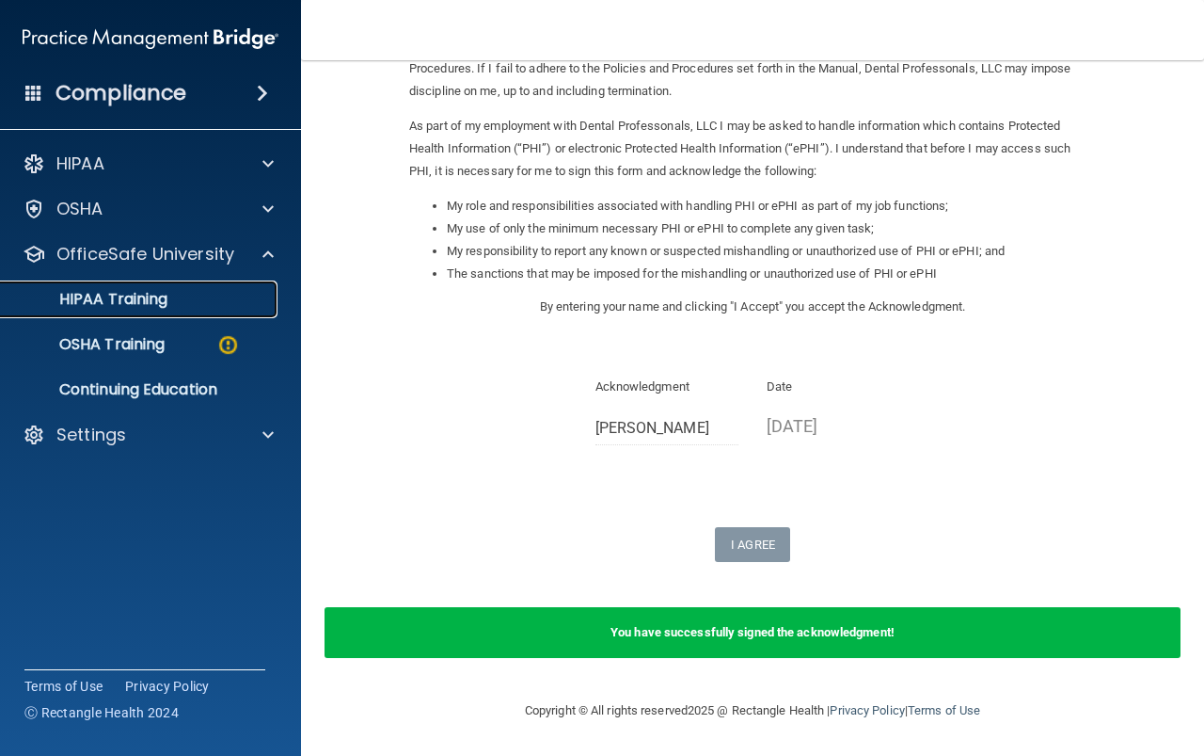
click at [139, 306] on p "HIPAA Training" at bounding box center [89, 299] width 155 height 19
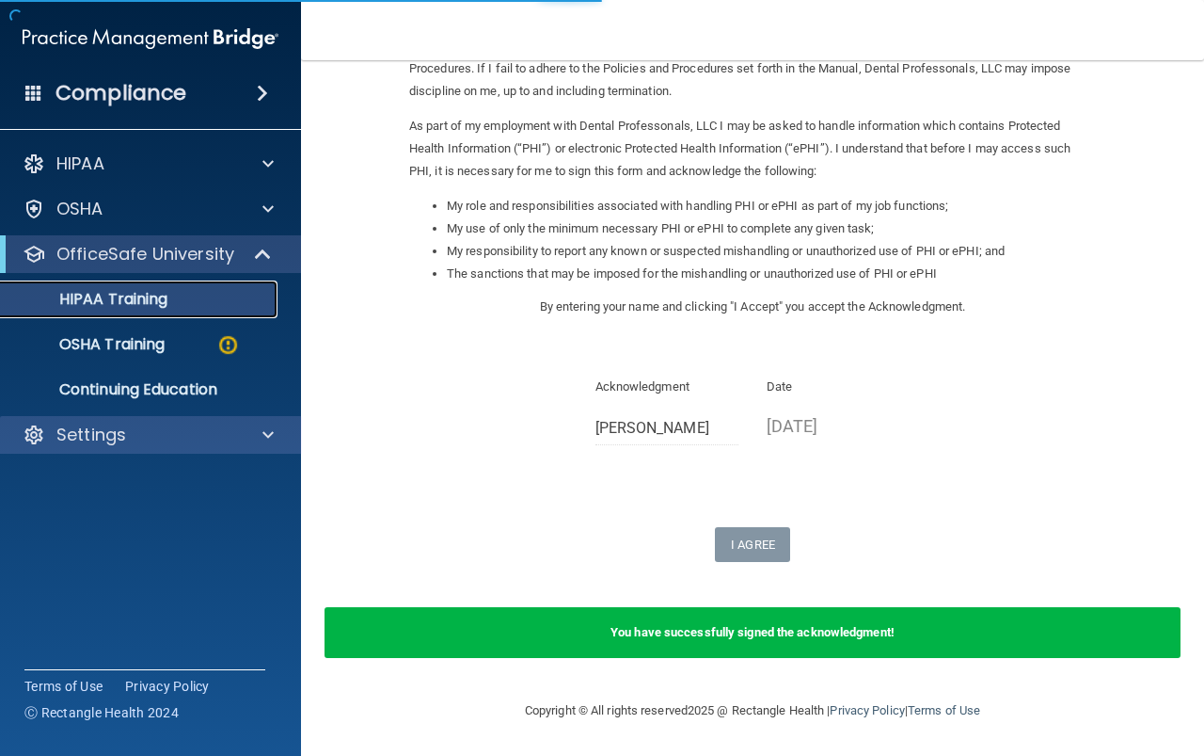
scroll to position [748, 0]
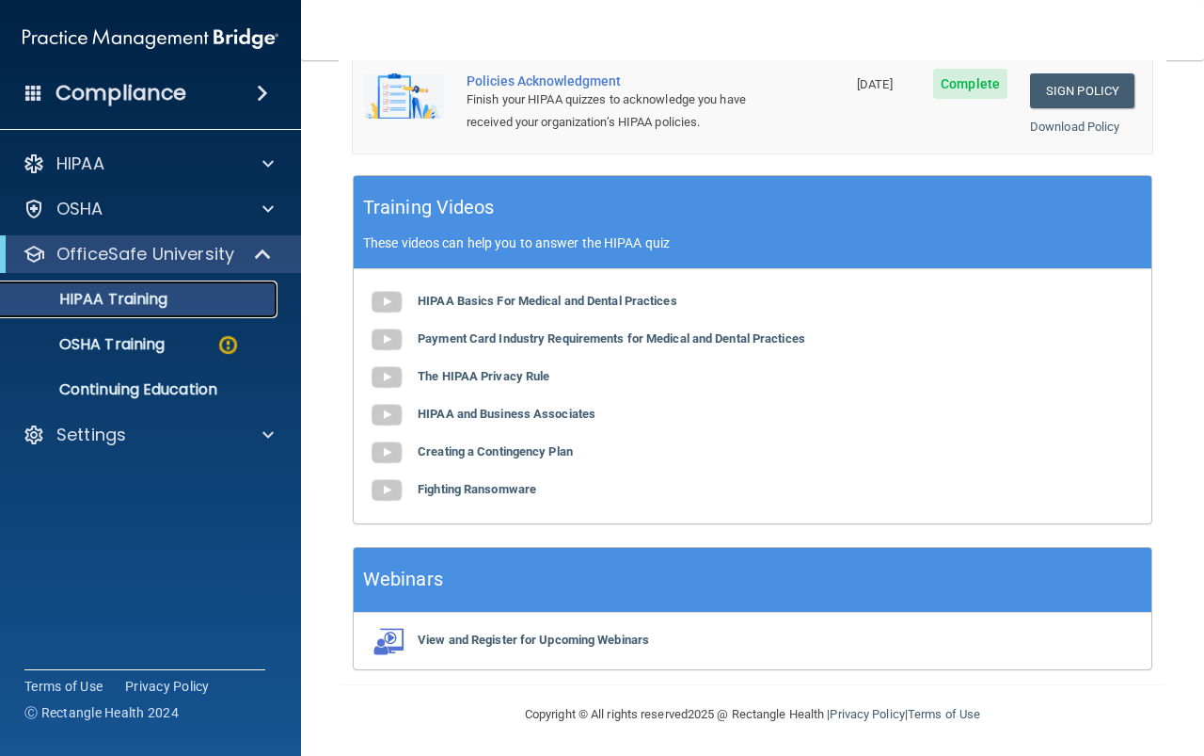
click at [150, 308] on p "HIPAA Training" at bounding box center [89, 299] width 155 height 19
click at [80, 296] on p "HIPAA Training" at bounding box center [89, 299] width 155 height 19
click at [81, 297] on p "HIPAA Training" at bounding box center [89, 299] width 155 height 19
click at [93, 343] on p "OSHA Training" at bounding box center [88, 344] width 152 height 19
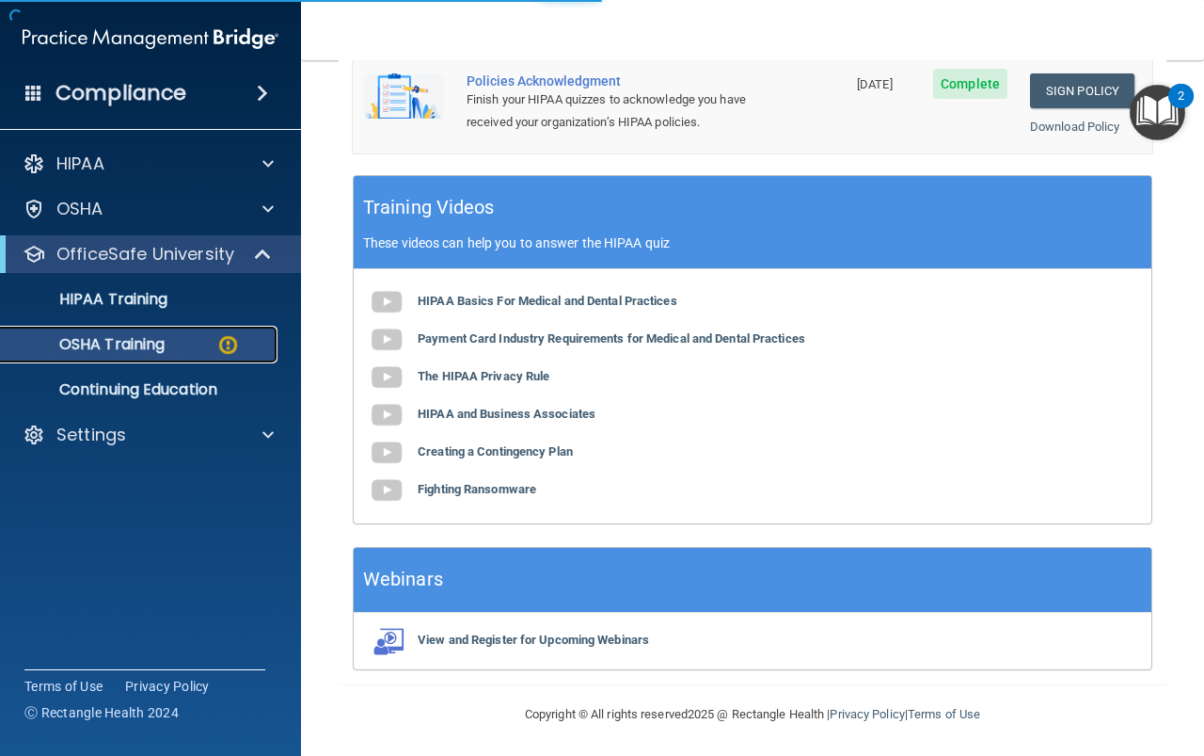
click at [93, 343] on p "OSHA Training" at bounding box center [88, 344] width 152 height 19
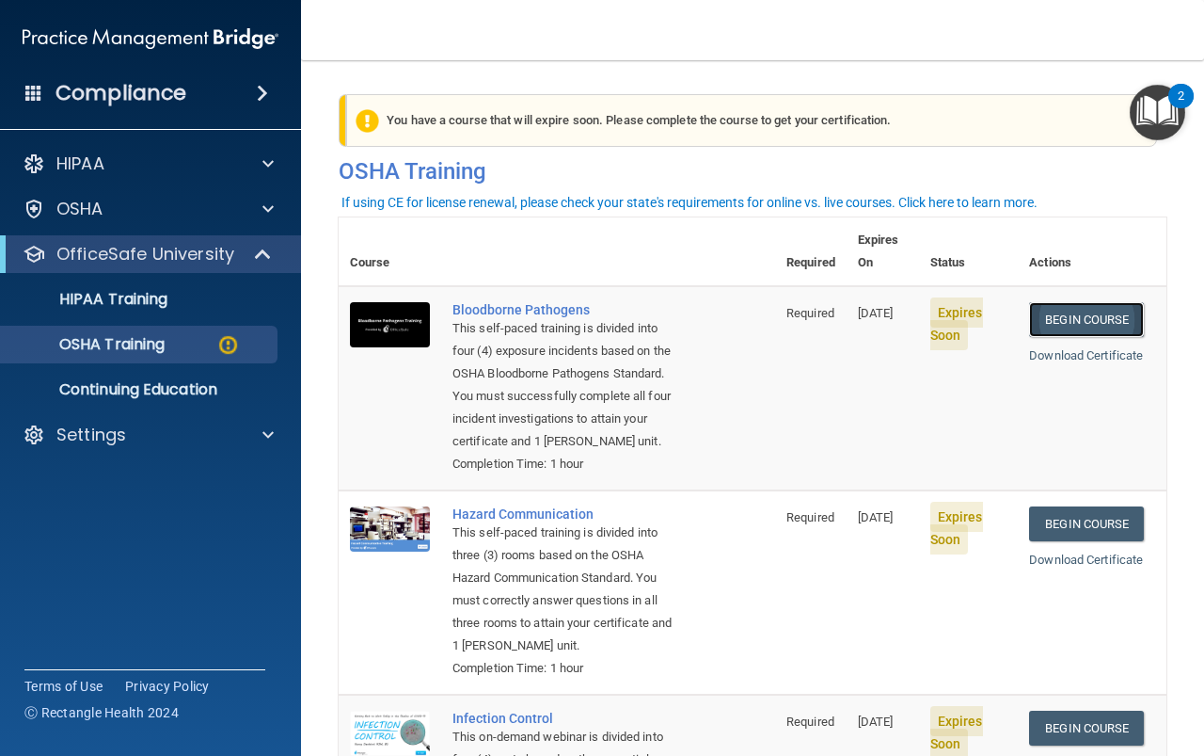
click at [1072, 302] on link "Begin Course" at bounding box center [1086, 319] width 115 height 35
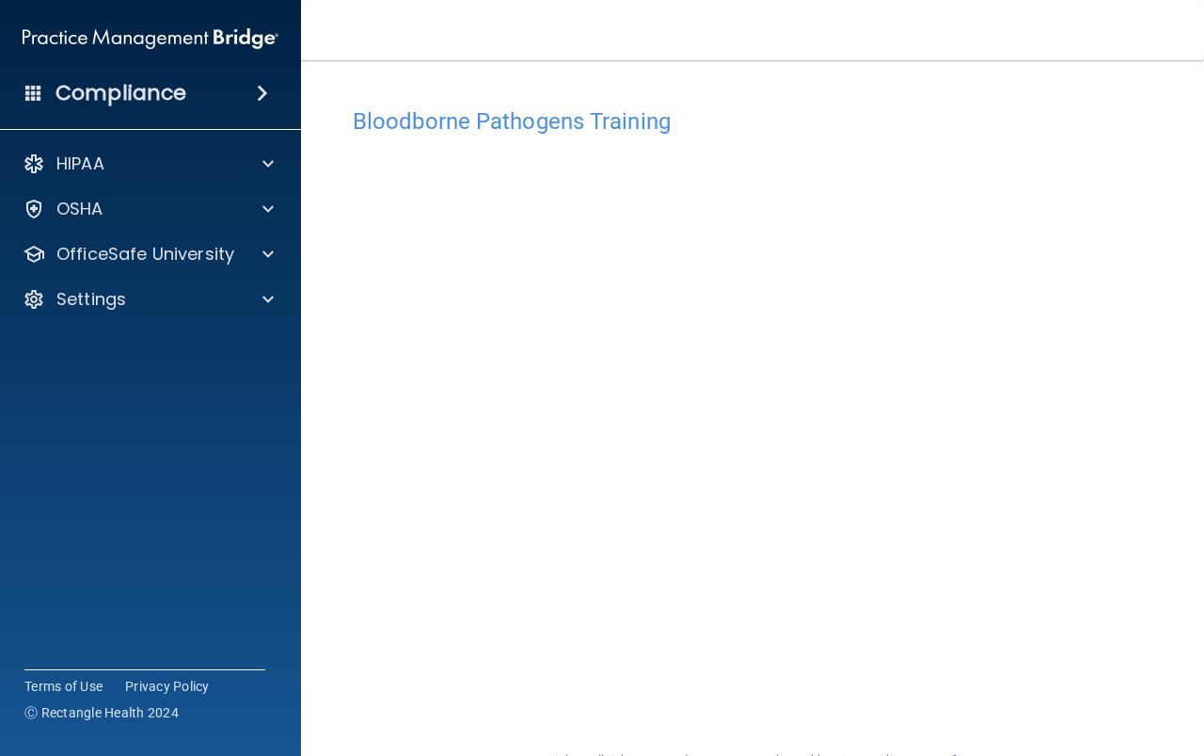
scroll to position [50, 0]
